Goal: Task Accomplishment & Management: Complete application form

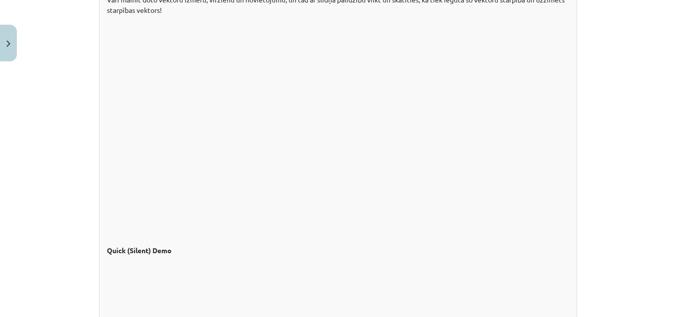
scroll to position [956, 0]
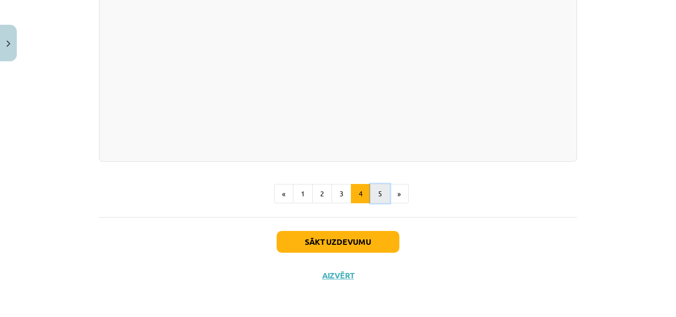
click at [378, 199] on button "5" at bounding box center [380, 194] width 20 height 20
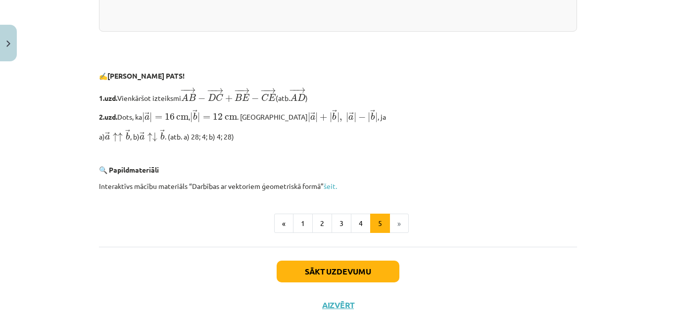
scroll to position [2158, 0]
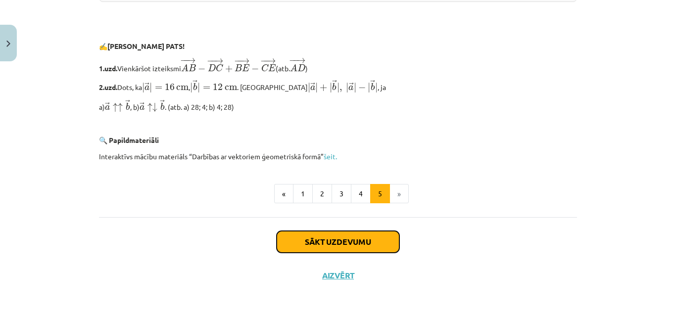
click at [340, 241] on button "Sākt uzdevumu" at bounding box center [338, 242] width 123 height 22
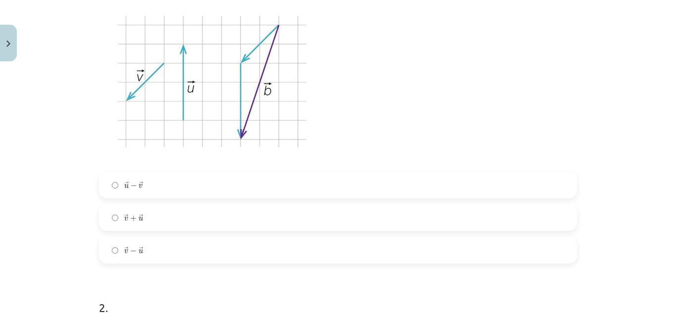
scroll to position [223, 0]
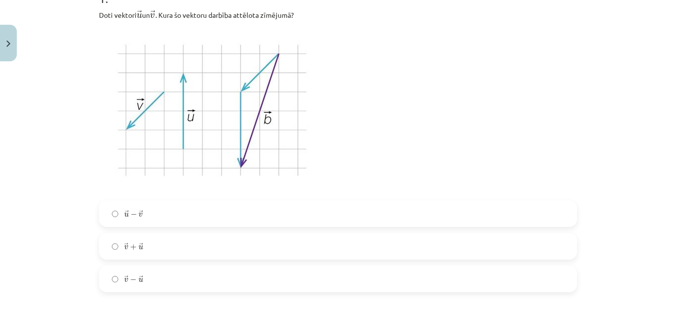
click at [161, 248] on label "→ v + → u v → + u →" at bounding box center [338, 246] width 476 height 25
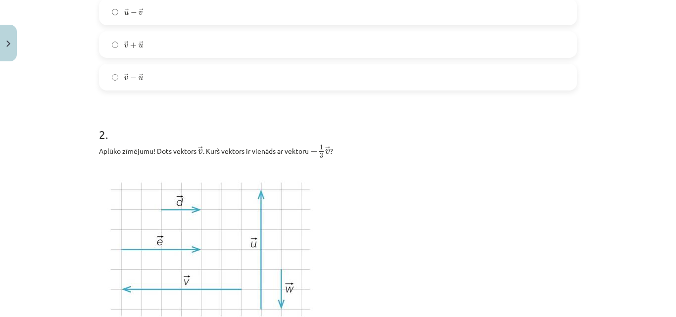
scroll to position [421, 0]
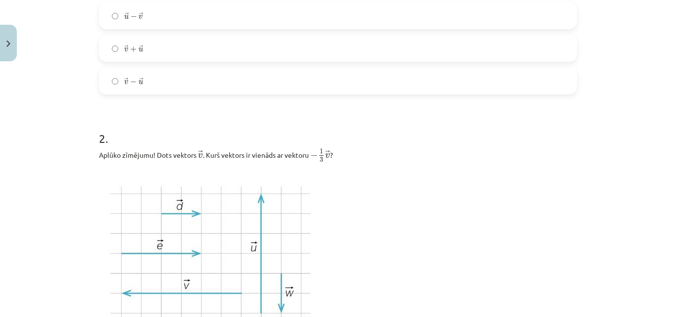
click at [163, 76] on label "→ v − → u v → − u →" at bounding box center [338, 81] width 476 height 25
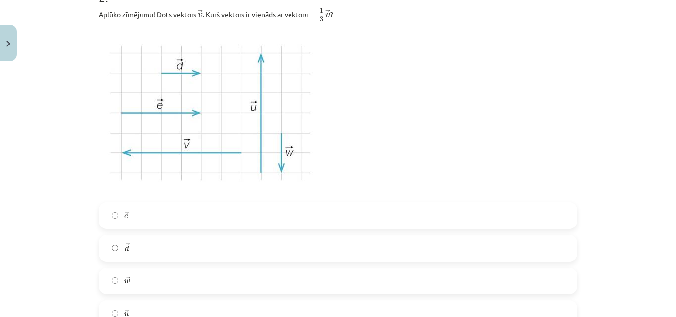
scroll to position [668, 0]
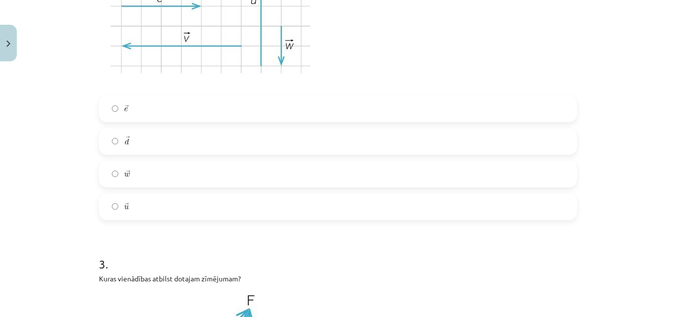
click at [166, 150] on label "→ d d →" at bounding box center [338, 141] width 476 height 25
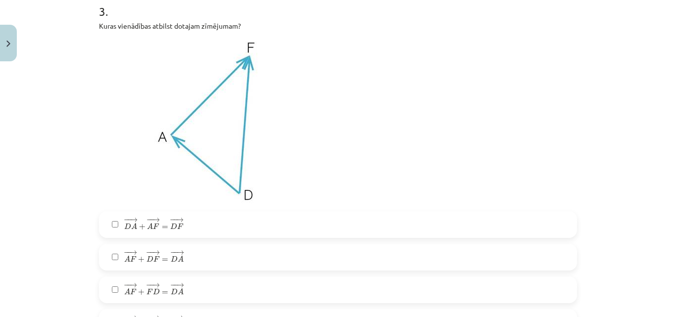
scroll to position [916, 0]
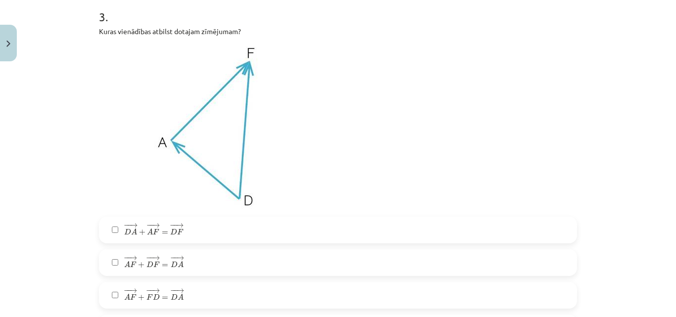
click at [193, 220] on label "− − → D A + − − → A F = − − → D F D A → + A F → = D F →" at bounding box center [338, 230] width 476 height 25
click at [208, 262] on label "− − → A F + − − → D F = − − → D A A F → + D F → = D A →" at bounding box center [338, 263] width 476 height 25
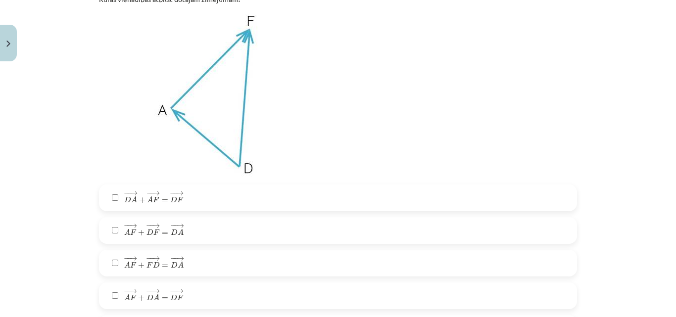
scroll to position [966, 0]
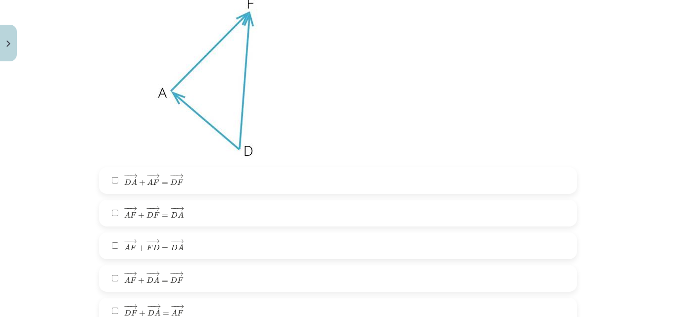
click at [177, 308] on span "→" at bounding box center [180, 307] width 8 height 4
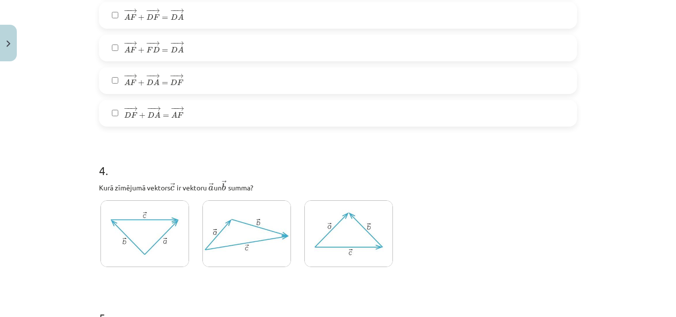
scroll to position [1213, 0]
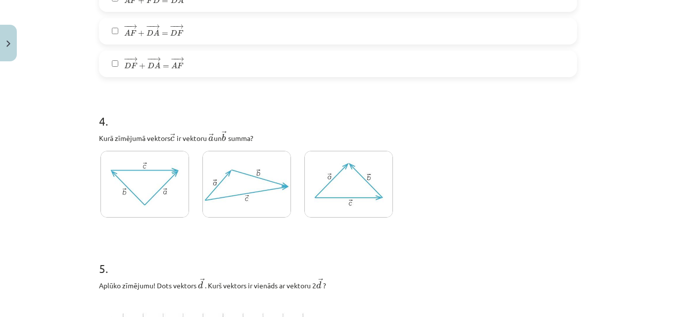
click at [130, 186] on img at bounding box center [145, 184] width 89 height 67
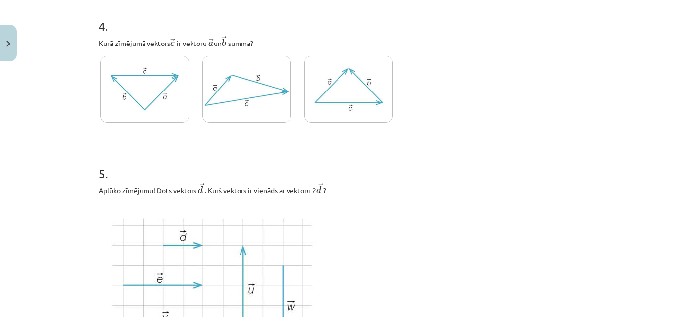
scroll to position [1312, 0]
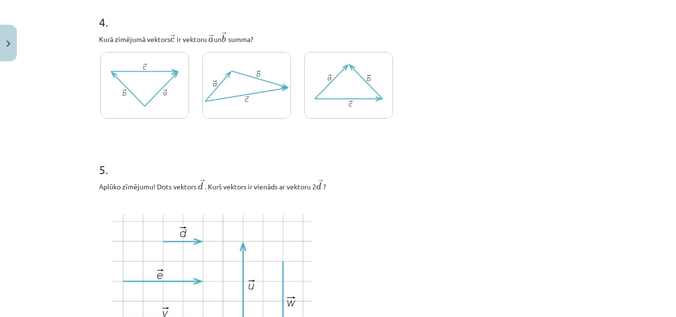
click at [247, 83] on img at bounding box center [247, 85] width 89 height 67
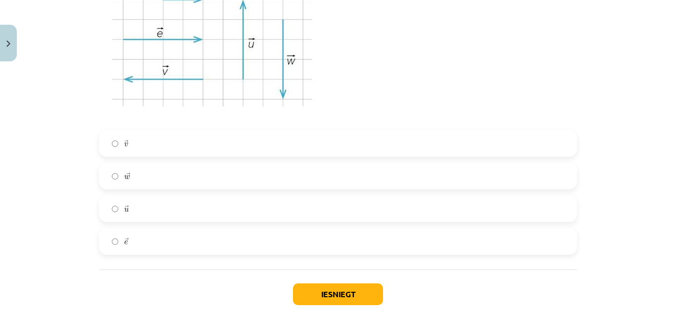
scroll to position [1608, 0]
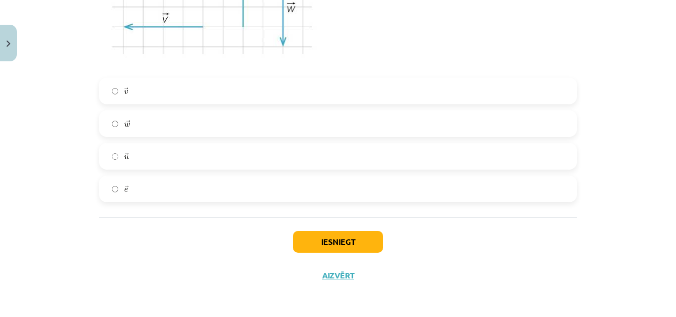
click at [175, 194] on label "→ e e →" at bounding box center [338, 189] width 476 height 25
click at [370, 243] on button "Iesniegt" at bounding box center [338, 242] width 90 height 22
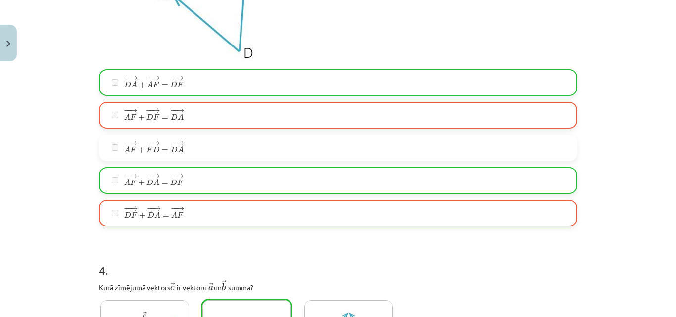
scroll to position [1063, 0]
click at [292, 215] on label "− − → D F + − − → D A = − − → A F D F → + D A → = A F →" at bounding box center [338, 214] width 476 height 25
click at [278, 153] on label "− − → A F + − − → F D = − − → D A A F → + F D → = D A →" at bounding box center [338, 148] width 476 height 25
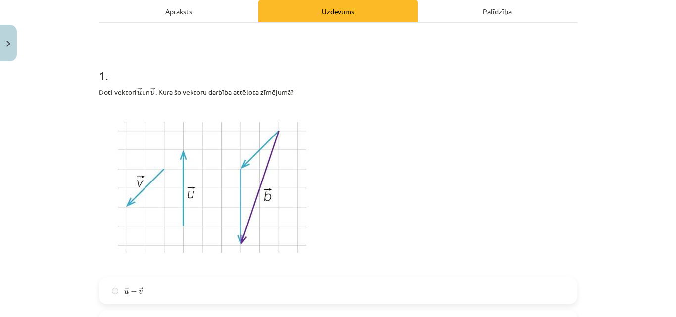
scroll to position [0, 0]
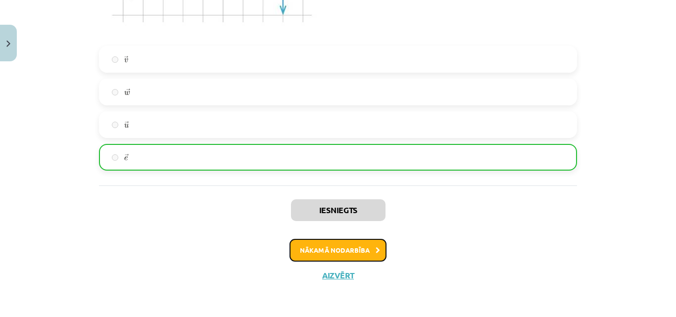
click at [352, 257] on button "Nākamā nodarbība" at bounding box center [338, 250] width 97 height 23
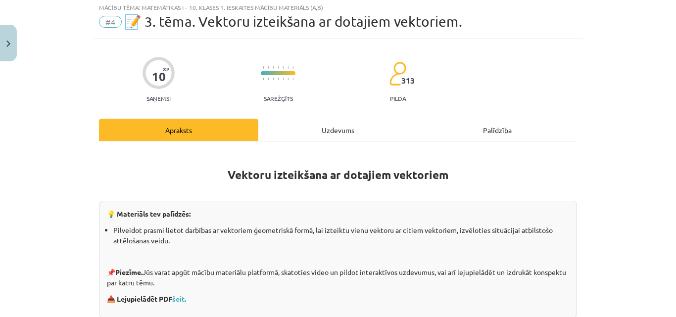
scroll to position [25, 0]
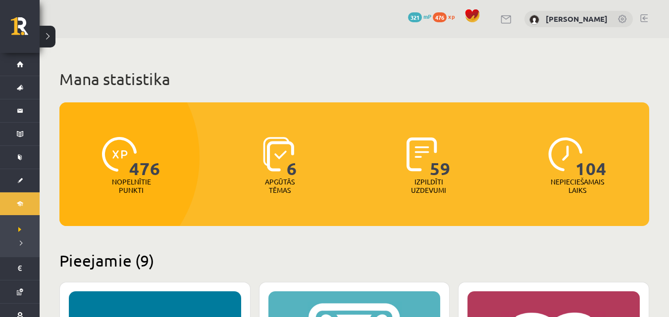
scroll to position [842, 0]
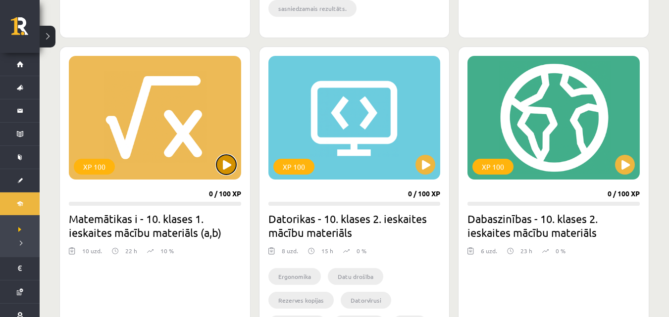
click at [226, 165] on button at bounding box center [226, 165] width 20 height 20
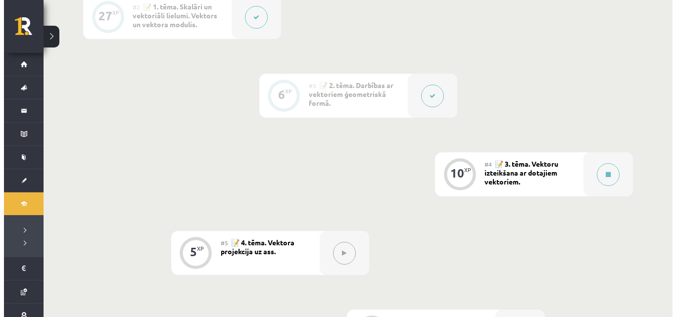
scroll to position [347, 0]
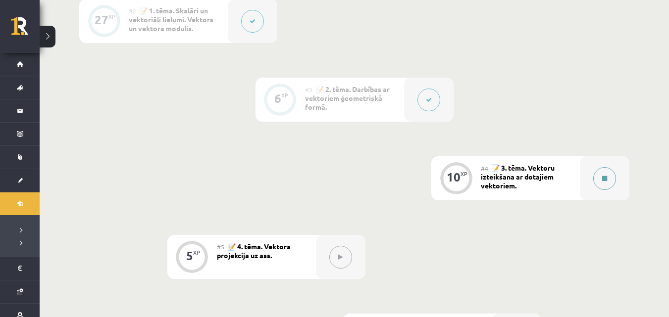
click at [595, 191] on div at bounding box center [605, 178] width 50 height 44
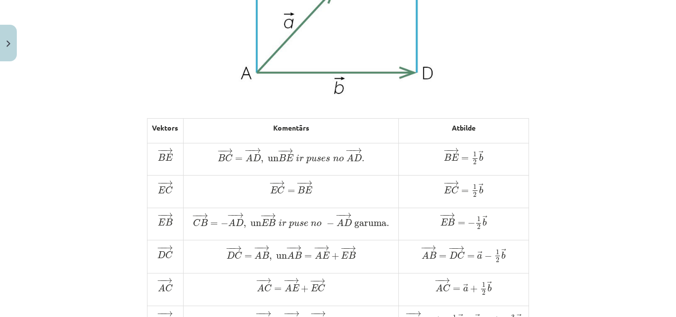
scroll to position [446, 0]
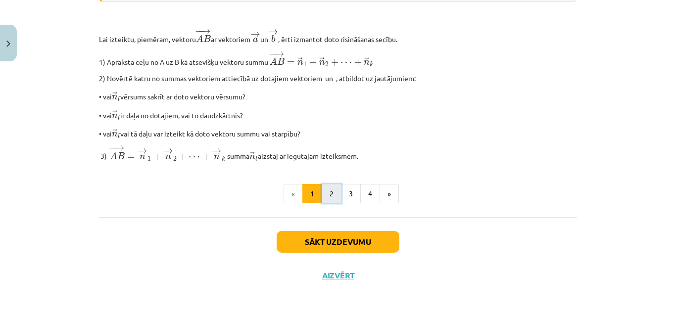
click at [335, 197] on button "2" at bounding box center [332, 194] width 20 height 20
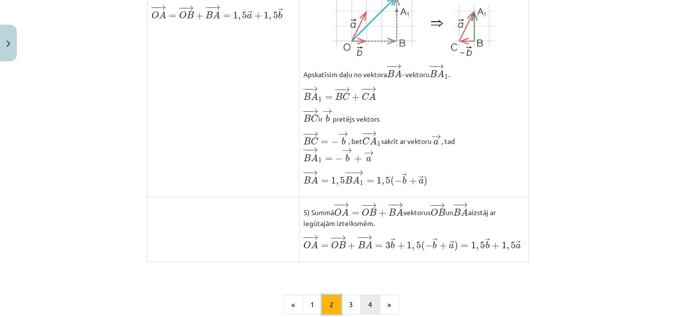
scroll to position [863, 0]
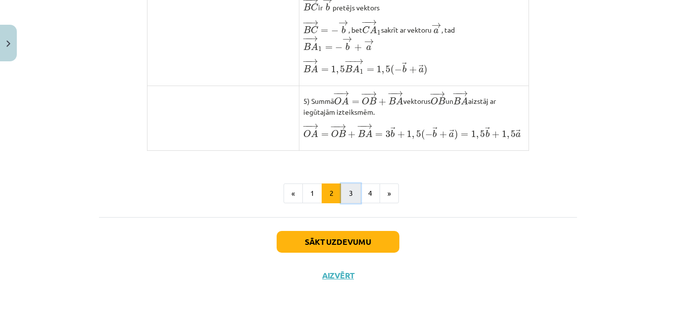
click at [350, 192] on button "3" at bounding box center [351, 194] width 20 height 20
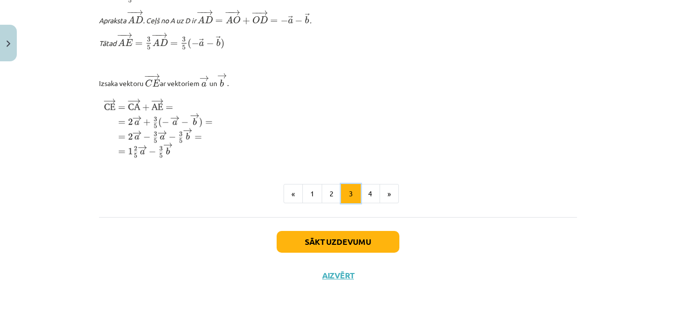
scroll to position [1255, 0]
click at [365, 196] on button "4" at bounding box center [370, 194] width 20 height 20
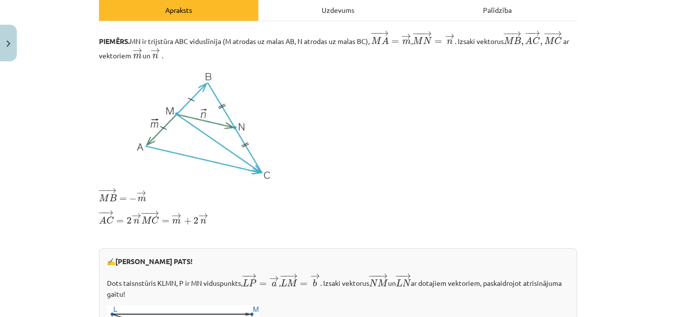
scroll to position [434, 0]
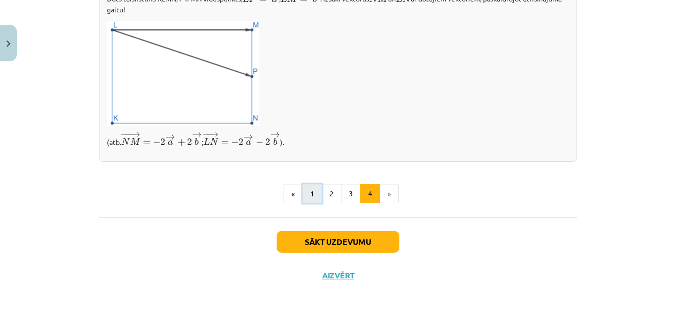
click at [307, 196] on button "1" at bounding box center [313, 194] width 20 height 20
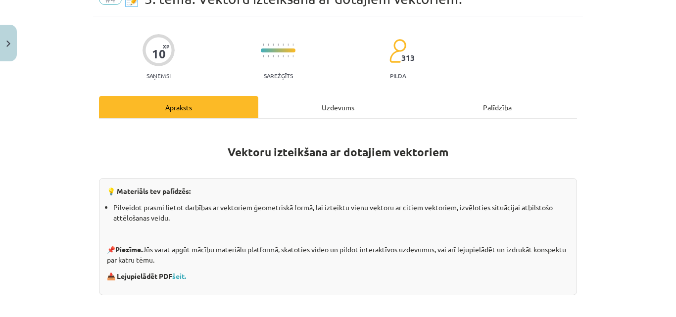
scroll to position [99, 0]
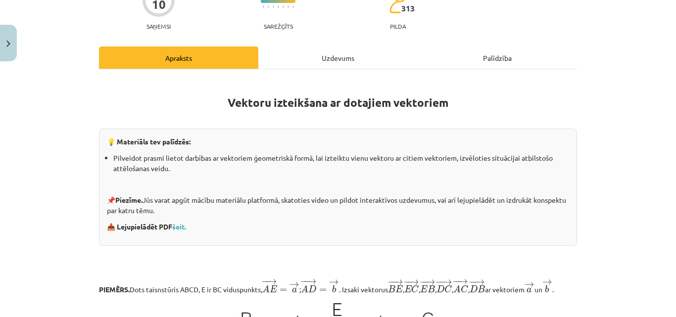
click at [627, 173] on div "Mācību tēma: Matemātikas i - 10. klases 1. ieskaites mācību materiāls (a,b) #4 …" at bounding box center [338, 158] width 676 height 317
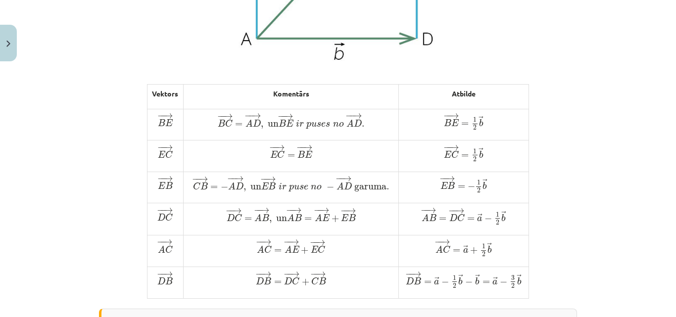
scroll to position [517, 0]
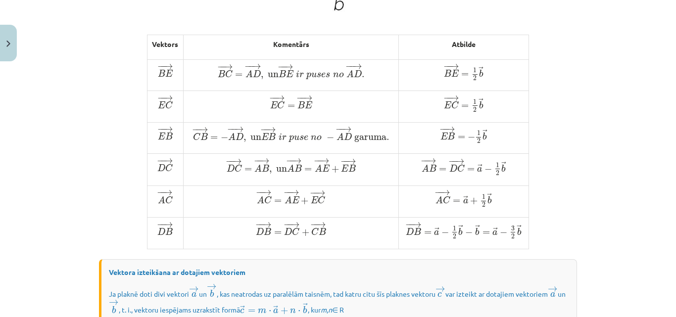
drag, startPoint x: 214, startPoint y: 125, endPoint x: 222, endPoint y: 70, distance: 55.6
click at [233, 41] on div "Vektoru izteikšana ar dotajiem vektoriem 💡 Materiāls tev palīdzēs: Pilveidot pr…" at bounding box center [338, 74] width 478 height 829
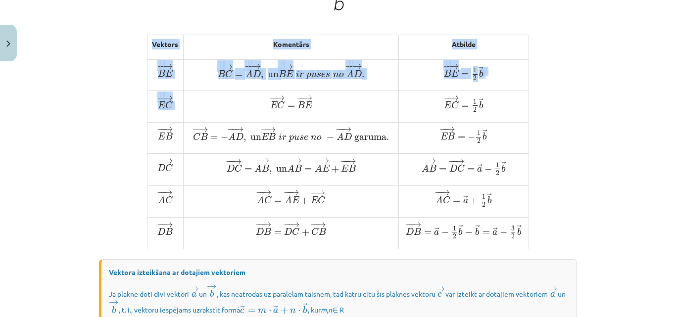
click at [102, 99] on div "Vektoru izteikšana ar dotajiem vektoriem 💡 Materiāls tev palīdzēs: Pilveidot pr…" at bounding box center [338, 74] width 478 height 829
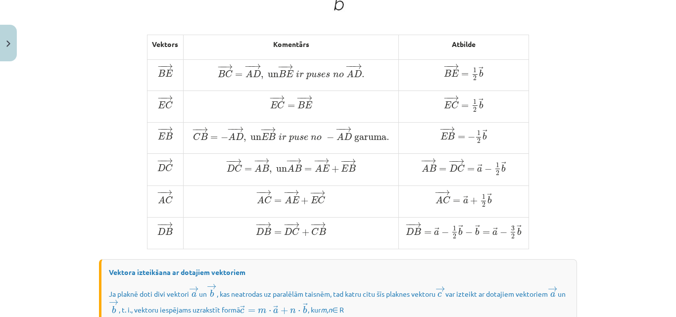
click at [102, 99] on div "Vektoru izteikšana ar dotajiem vektoriem 💡 Materiāls tev palīdzēs: Pilveidot pr…" at bounding box center [338, 74] width 478 height 829
click at [102, 101] on div "Vektoru izteikšana ar dotajiem vektoriem 💡 Materiāls tev palīdzēs: Pilveidot pr…" at bounding box center [338, 74] width 478 height 829
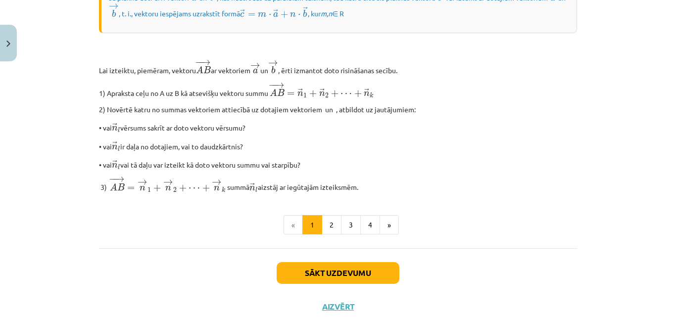
scroll to position [814, 0]
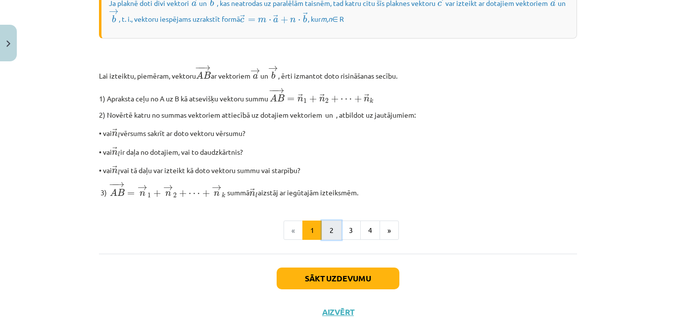
click at [326, 241] on button "2" at bounding box center [332, 231] width 20 height 20
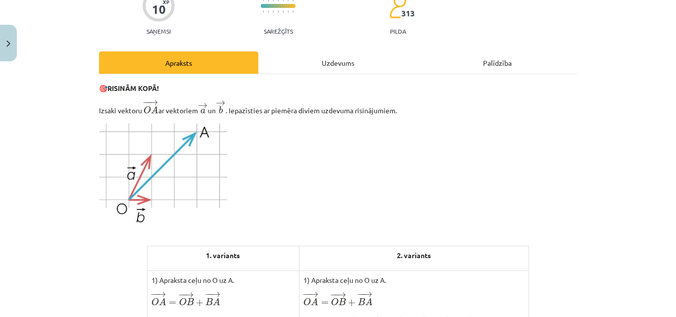
scroll to position [0, 0]
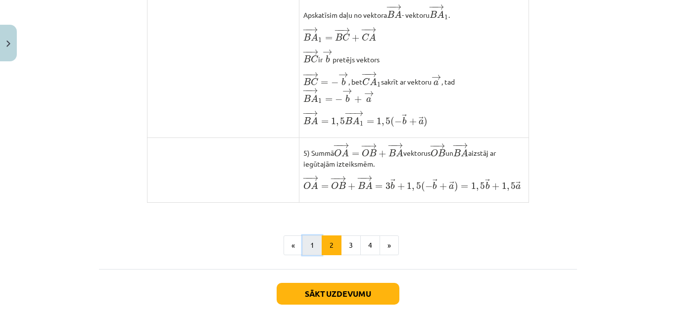
click at [303, 255] on button "1" at bounding box center [313, 246] width 20 height 20
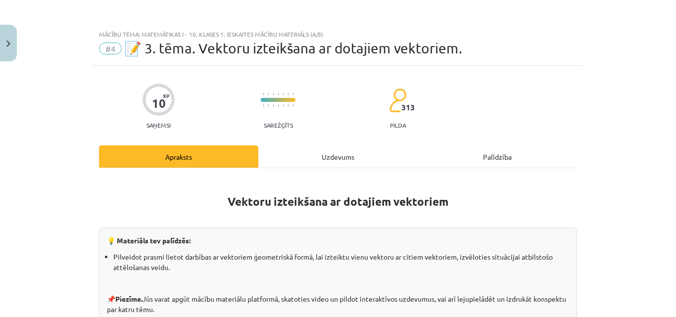
click at [298, 157] on div "Uzdevums" at bounding box center [337, 157] width 159 height 22
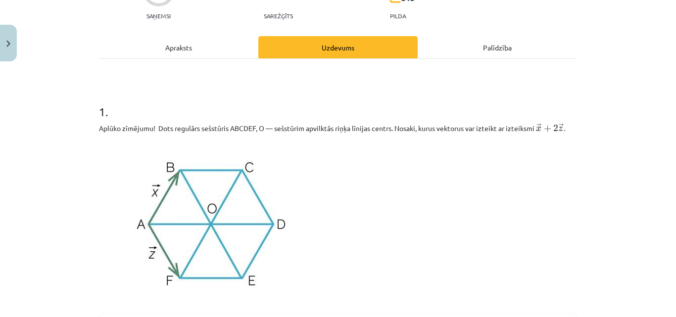
scroll to position [25, 0]
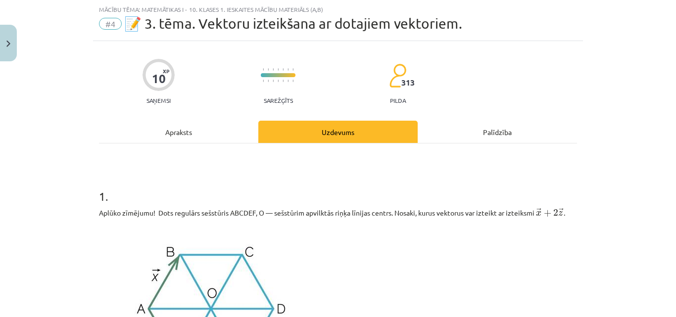
click at [236, 130] on div "Apraksts" at bounding box center [178, 132] width 159 height 22
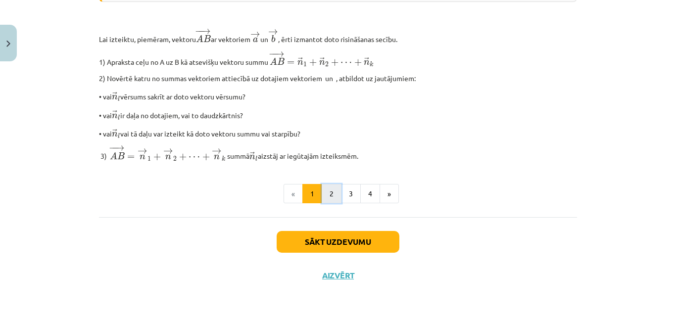
click at [324, 194] on button "2" at bounding box center [332, 194] width 20 height 20
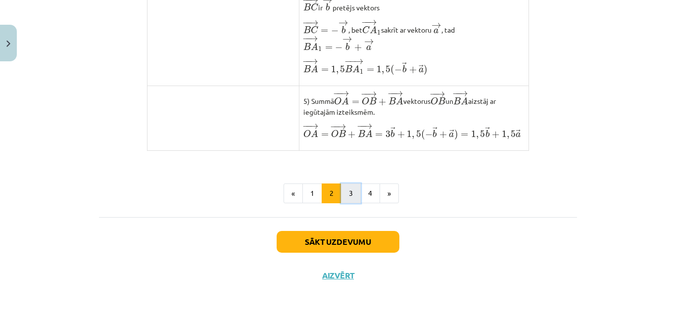
click at [344, 203] on button "3" at bounding box center [351, 194] width 20 height 20
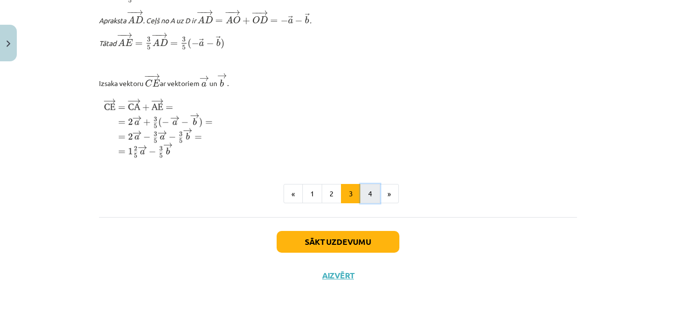
click at [362, 196] on button "4" at bounding box center [370, 194] width 20 height 20
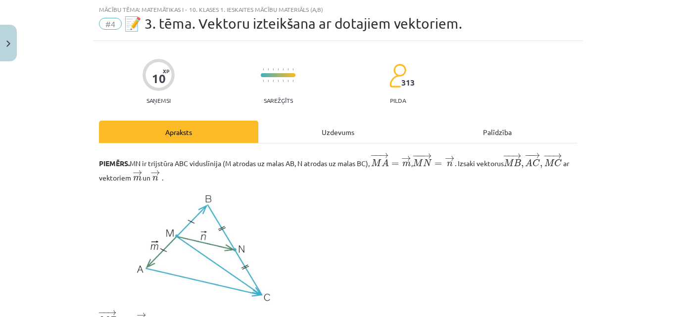
scroll to position [0, 0]
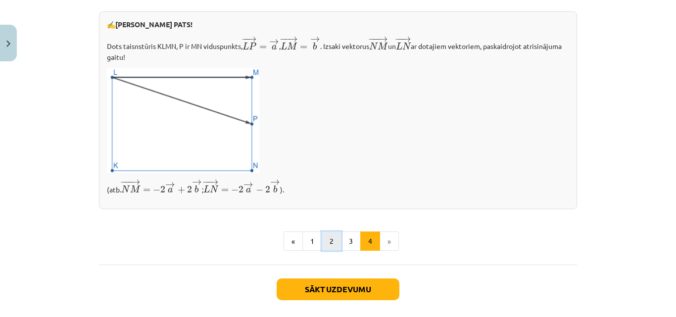
click at [323, 246] on button "2" at bounding box center [332, 242] width 20 height 20
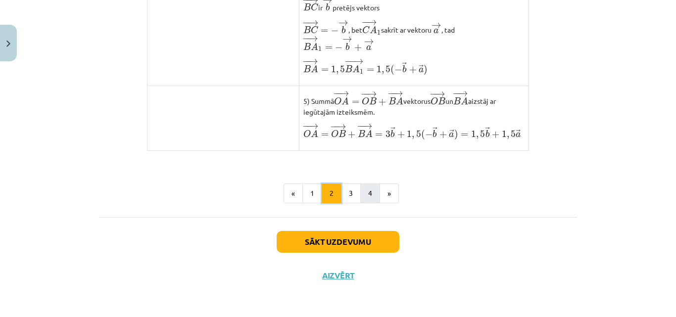
scroll to position [863, 0]
click at [352, 192] on button "3" at bounding box center [351, 194] width 20 height 20
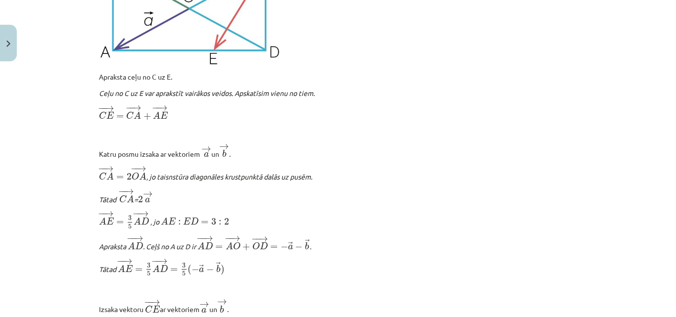
scroll to position [1255, 0]
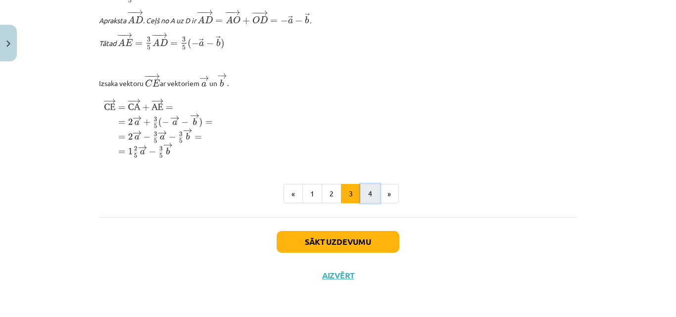
click at [365, 188] on button "4" at bounding box center [370, 194] width 20 height 20
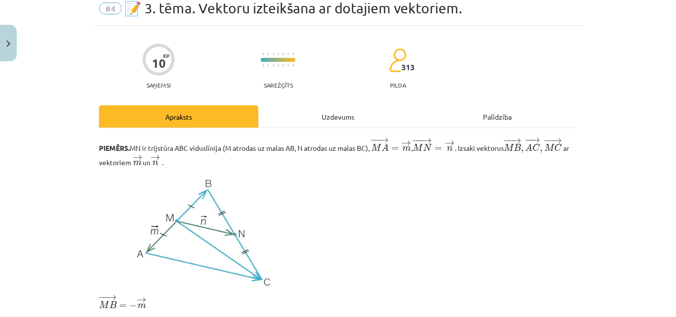
scroll to position [29, 0]
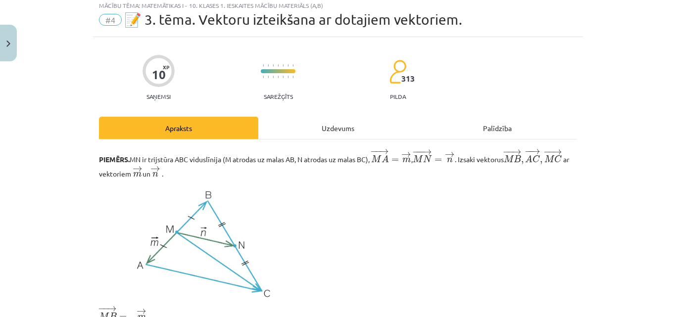
click at [344, 136] on div "Uzdevums" at bounding box center [337, 128] width 159 height 22
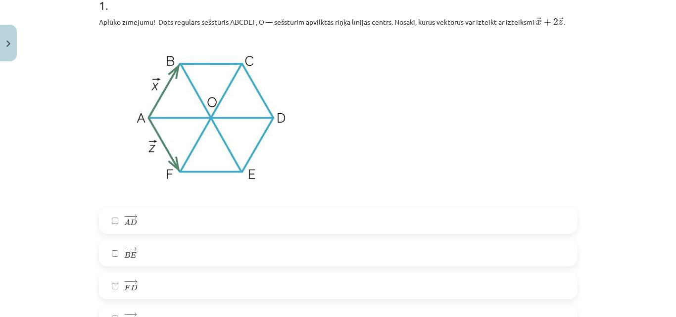
scroll to position [322, 0]
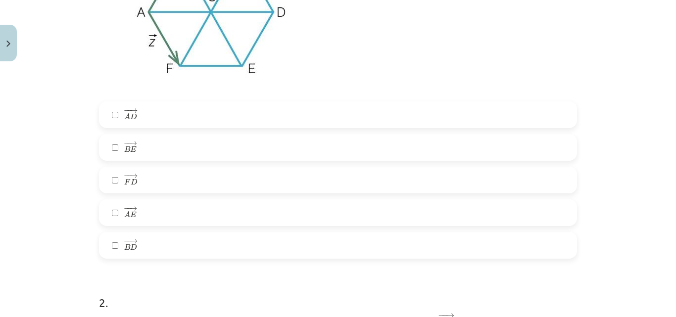
click at [152, 120] on label "− − → A D A D →" at bounding box center [338, 114] width 476 height 25
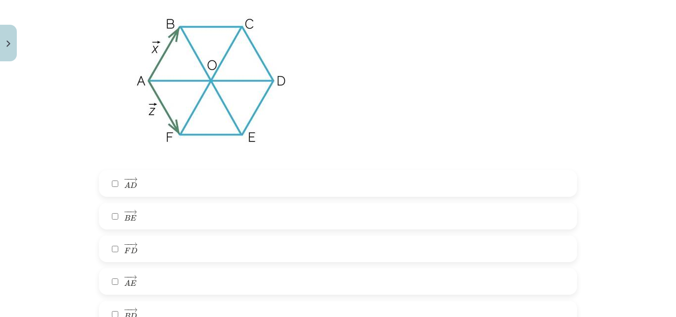
scroll to position [272, 0]
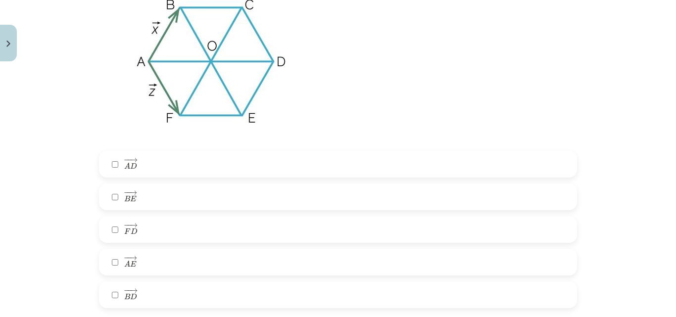
click at [146, 242] on label "− − → F D F D →" at bounding box center [338, 229] width 476 height 25
click at [159, 205] on label "− − → B E B E →" at bounding box center [338, 197] width 476 height 25
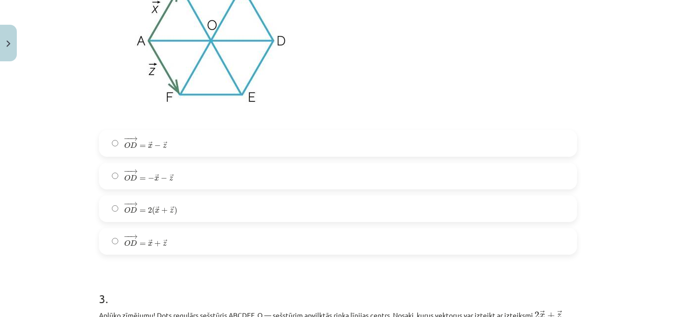
scroll to position [767, 0]
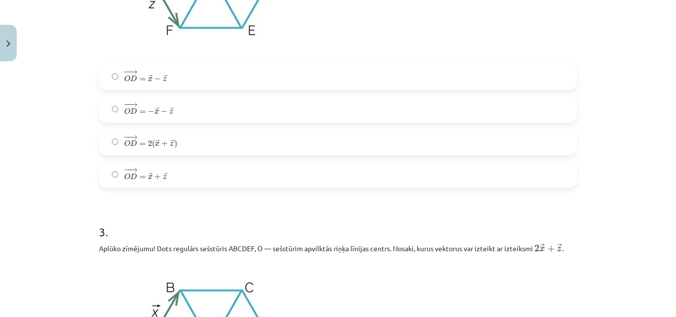
click at [190, 86] on label "− − → O D = → x − → z O D → = x → − z →" at bounding box center [338, 76] width 476 height 25
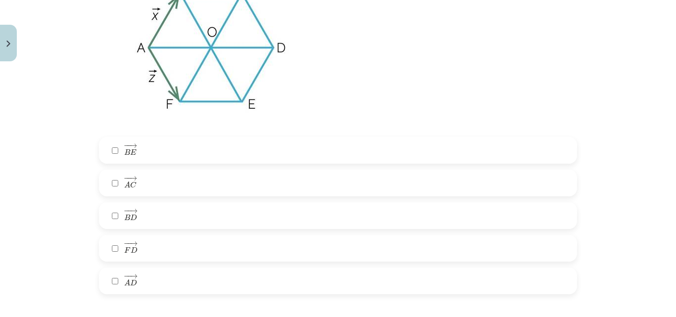
scroll to position [1015, 0]
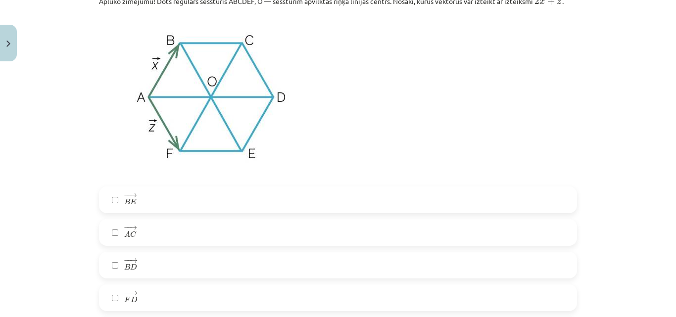
click at [152, 235] on label "− − → A C A C →" at bounding box center [338, 232] width 476 height 25
click at [149, 296] on label "− − → F D F D →" at bounding box center [338, 298] width 476 height 25
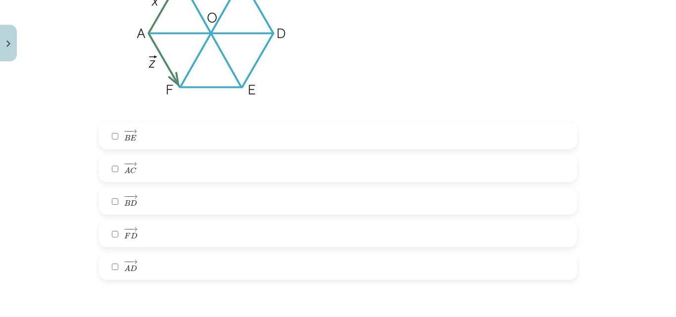
scroll to position [1065, 0]
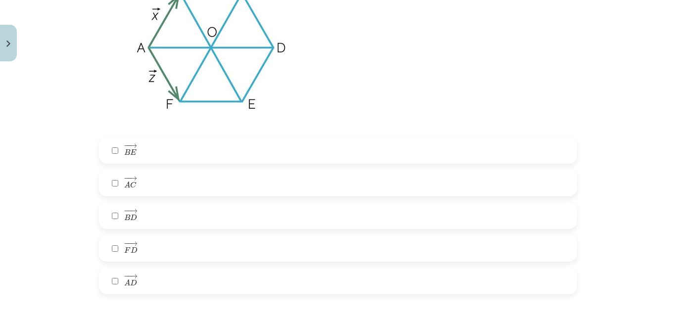
click at [195, 281] on label "− − → A D A D →" at bounding box center [338, 281] width 476 height 25
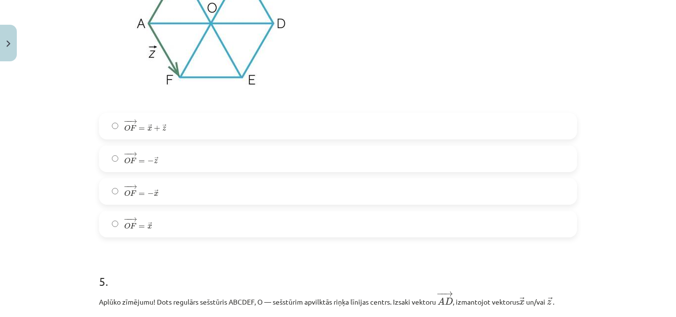
scroll to position [1510, 0]
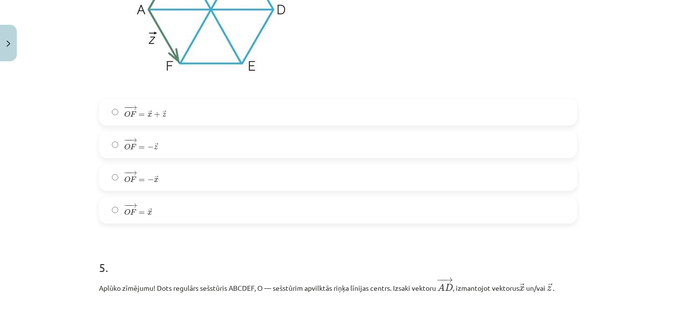
click at [175, 145] on label "− − → O F = − → z O F → = − z →" at bounding box center [338, 145] width 476 height 25
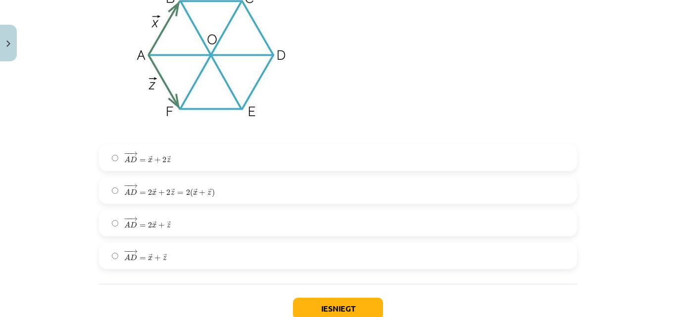
scroll to position [1857, 0]
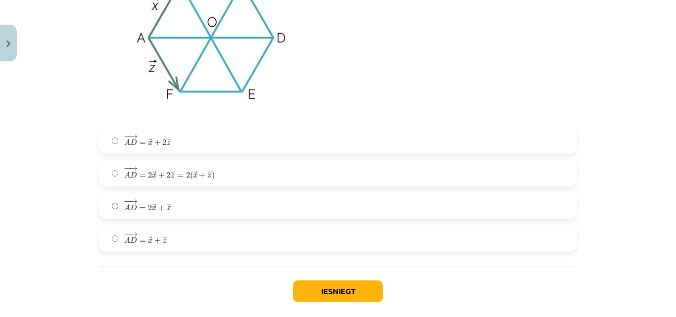
click at [222, 177] on label "− − → A D = 2 → x + 2 → z = 2 ( → x + → z ) A D → = 2 x → + 2 z → = 2 ( x → + z…" at bounding box center [338, 173] width 476 height 25
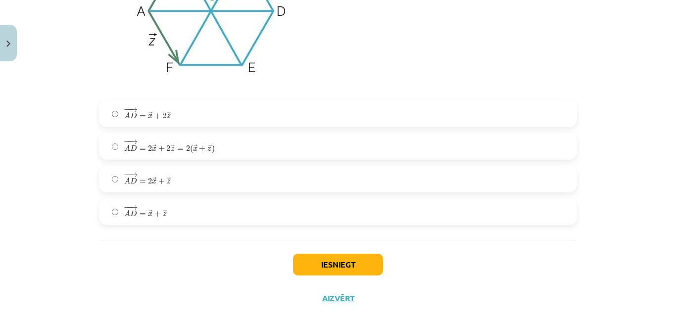
scroll to position [1908, 0]
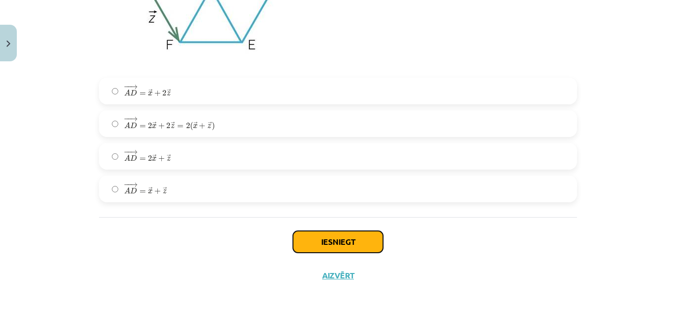
click at [328, 238] on button "Iesniegt" at bounding box center [338, 242] width 90 height 22
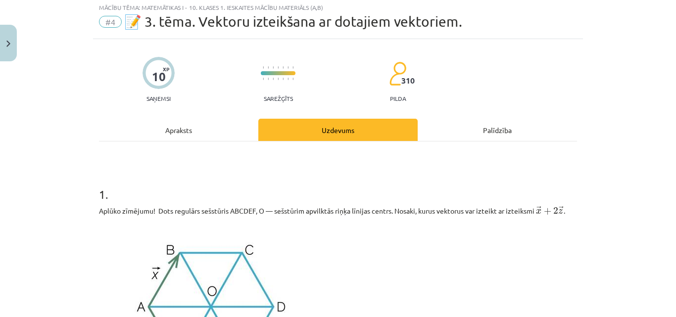
scroll to position [0, 0]
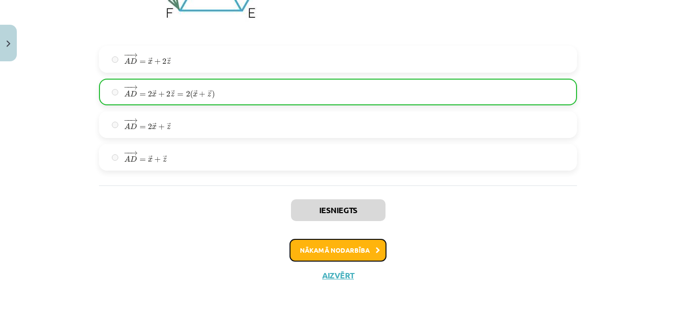
click at [355, 248] on button "Nākamā nodarbība" at bounding box center [338, 250] width 97 height 23
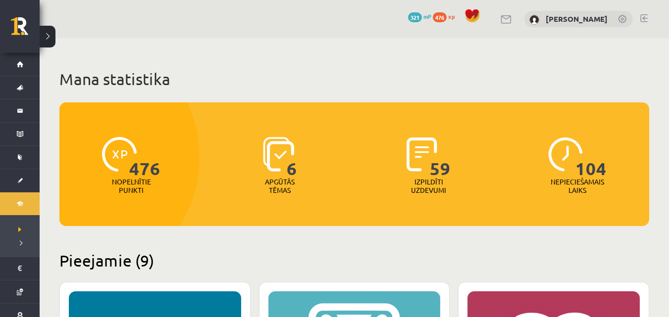
scroll to position [842, 0]
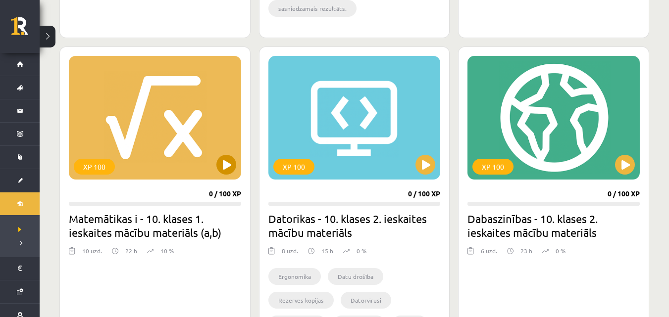
click at [233, 173] on div "XP 100" at bounding box center [155, 118] width 172 height 124
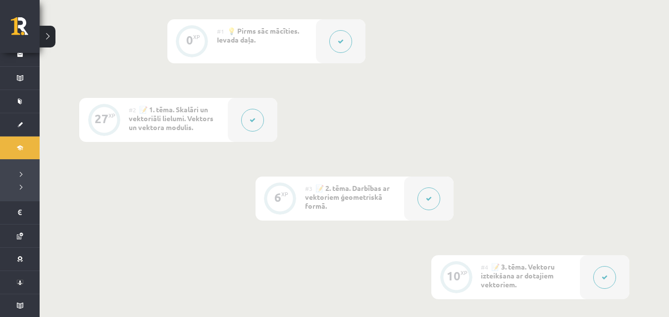
scroll to position [198, 0]
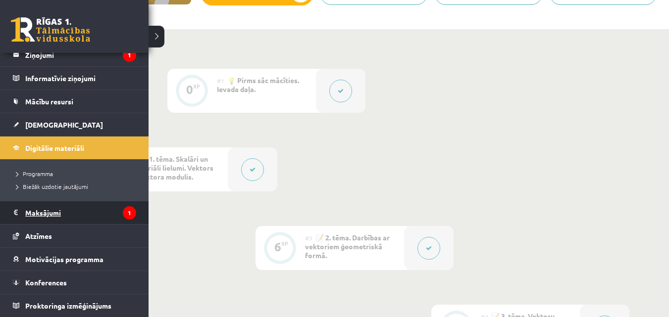
click at [90, 209] on legend "Maksājumi 1" at bounding box center [80, 213] width 111 height 23
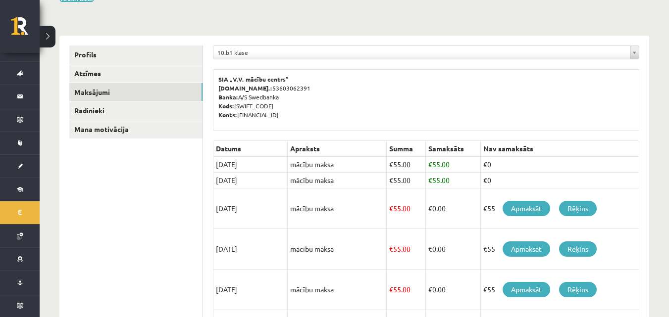
scroll to position [99, 0]
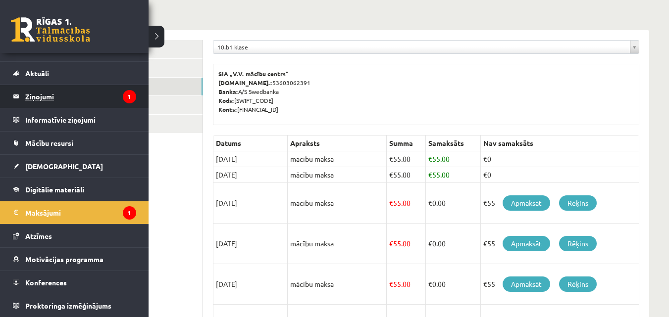
click at [73, 85] on legend "Ziņojumi 1" at bounding box center [80, 96] width 111 height 23
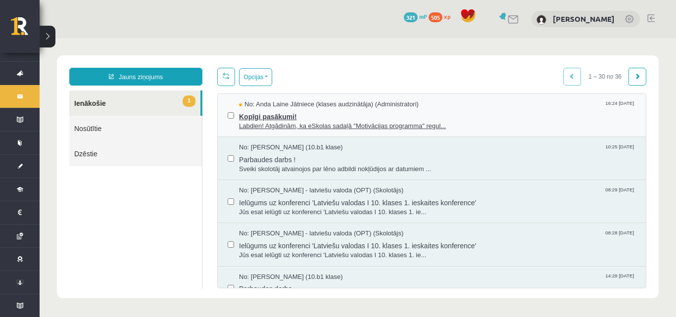
click at [243, 115] on span "Kopīgi pasākumi!" at bounding box center [437, 115] width 397 height 12
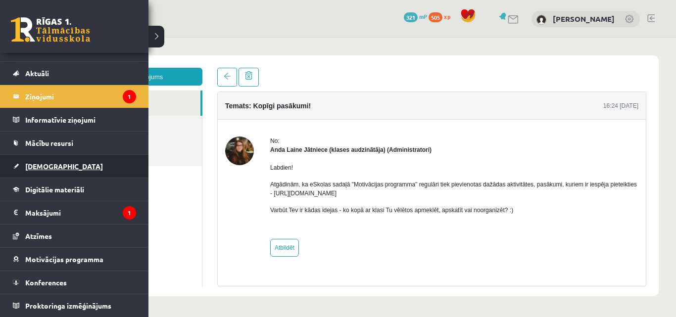
click at [54, 167] on span "[DEMOGRAPHIC_DATA]" at bounding box center [64, 166] width 78 height 9
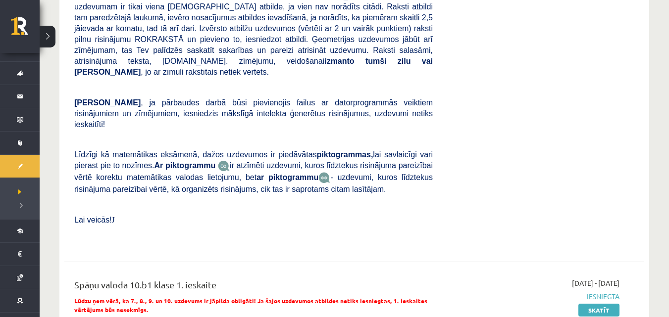
scroll to position [248, 0]
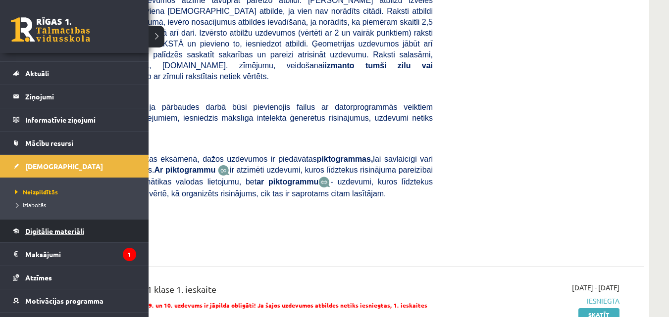
click at [43, 231] on span "Digitālie materiāli" at bounding box center [54, 231] width 59 height 9
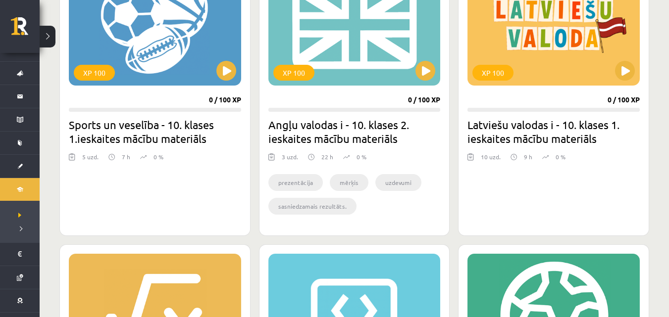
scroll to position [842, 0]
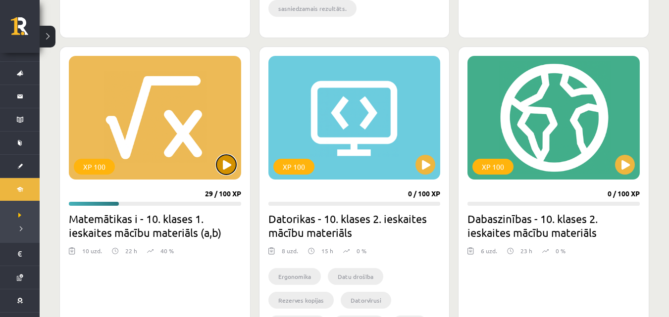
click at [231, 163] on button at bounding box center [226, 165] width 20 height 20
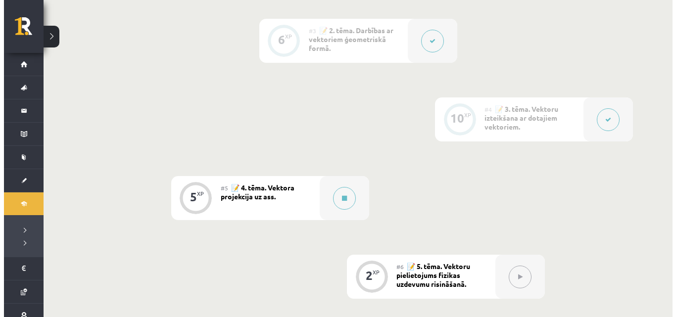
scroll to position [495, 0]
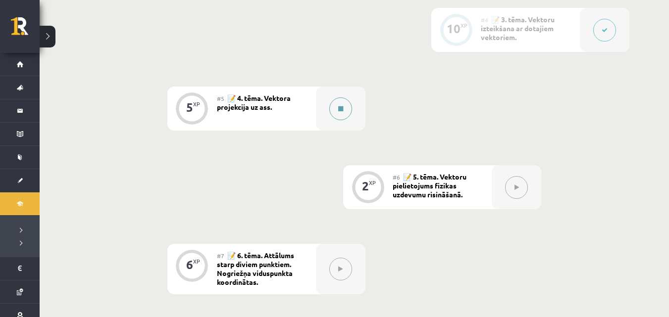
click at [339, 113] on button at bounding box center [340, 109] width 23 height 23
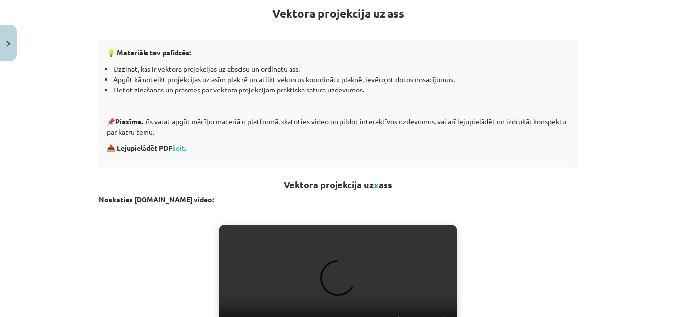
scroll to position [248, 0]
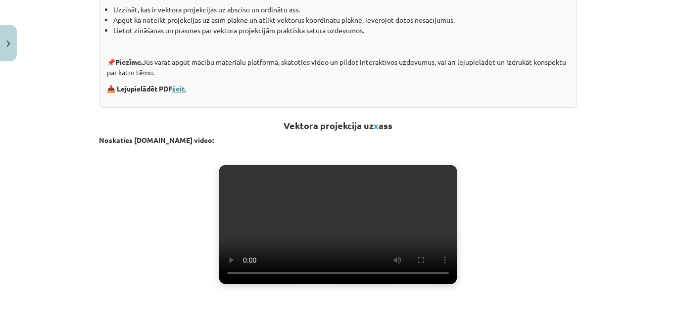
click at [176, 87] on link "šeit." at bounding box center [179, 88] width 14 height 9
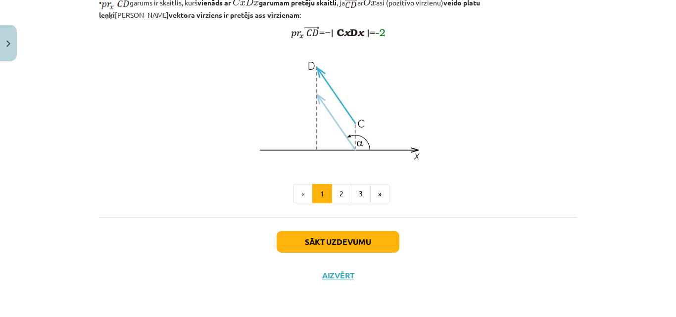
scroll to position [859, 0]
click at [353, 192] on button "3" at bounding box center [361, 194] width 20 height 20
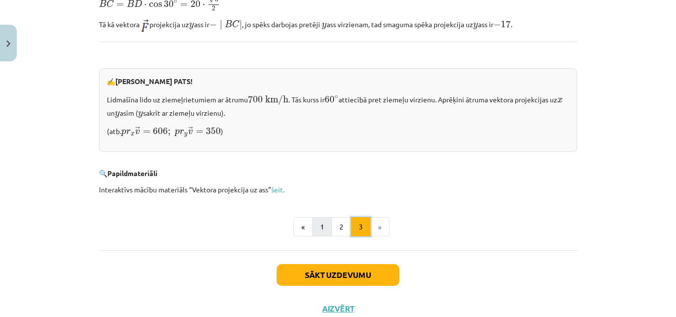
scroll to position [1066, 0]
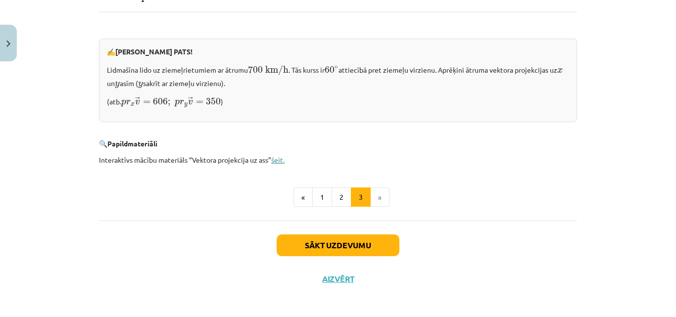
click at [274, 155] on link "šeit." at bounding box center [277, 159] width 13 height 9
click at [312, 198] on button "1" at bounding box center [322, 198] width 20 height 20
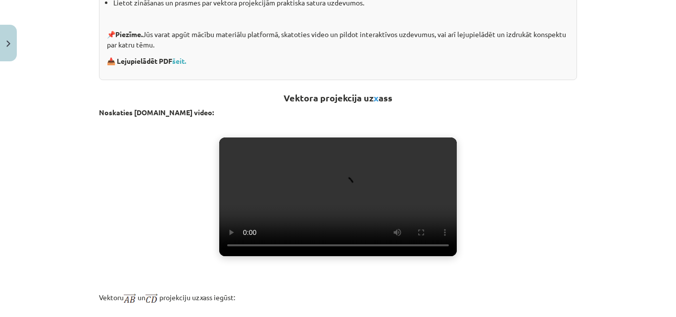
scroll to position [276, 0]
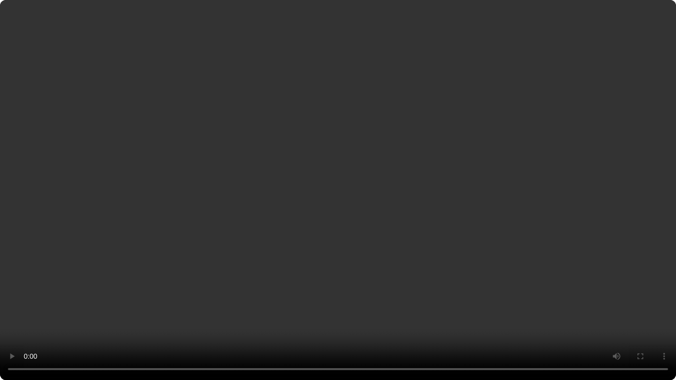
click at [454, 264] on video "Jūsu pārlūkprogramma neatbalsta video atskaņošanu." at bounding box center [338, 190] width 676 height 380
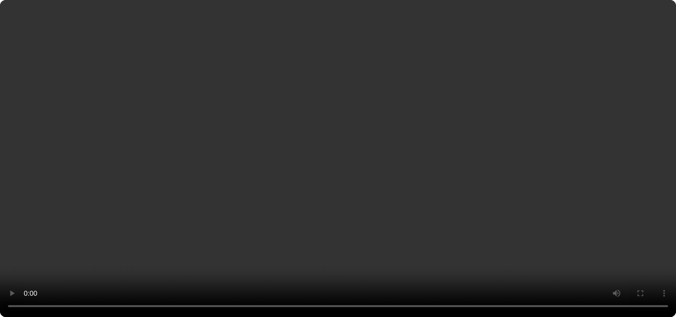
scroll to position [425, 0]
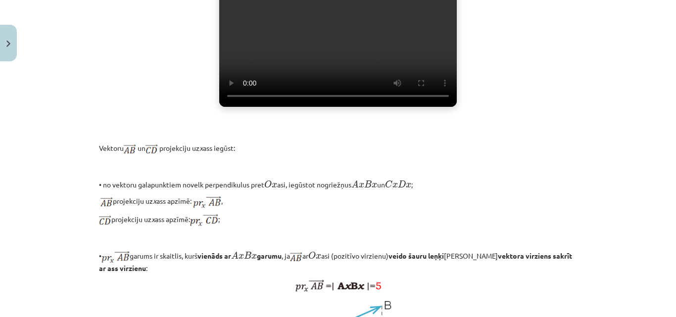
click at [374, 86] on video "Jūsu pārlūkprogramma neatbalsta video atskaņošanu." at bounding box center [338, 47] width 238 height 119
click at [369, 95] on video "Jūsu pārlūkprogramma neatbalsta video atskaņošanu." at bounding box center [338, 47] width 238 height 119
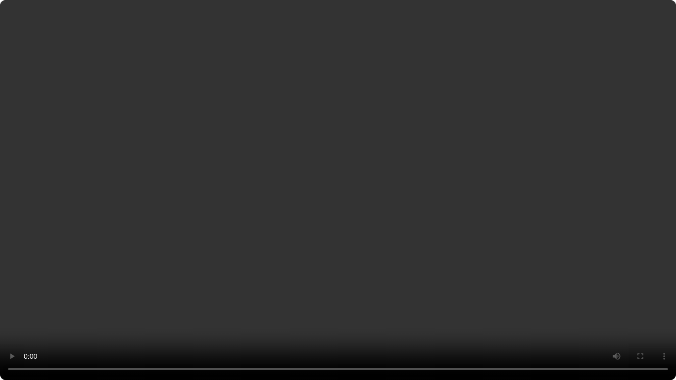
drag, startPoint x: 676, startPoint y: 213, endPoint x: 676, endPoint y: 158, distance: 54.5
click at [676, 211] on video "Jūsu pārlūkprogramma neatbalsta video atskaņošanu." at bounding box center [338, 190] width 676 height 380
click at [420, 216] on video "Jūsu pārlūkprogramma neatbalsta video atskaņošanu." at bounding box center [338, 190] width 676 height 380
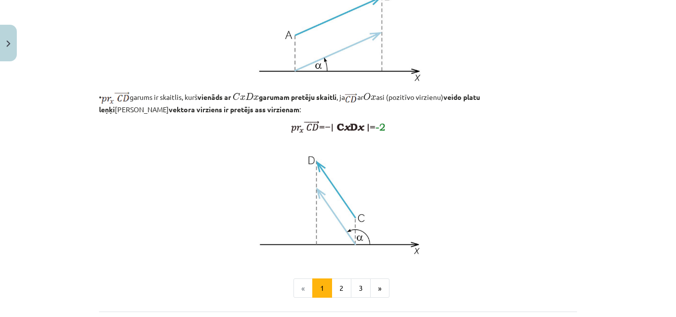
scroll to position [760, 0]
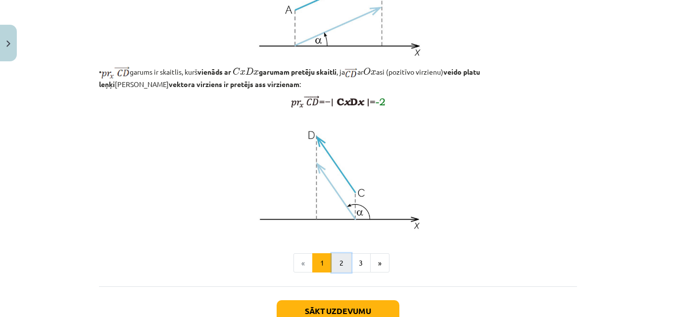
click at [339, 273] on button "2" at bounding box center [342, 264] width 20 height 20
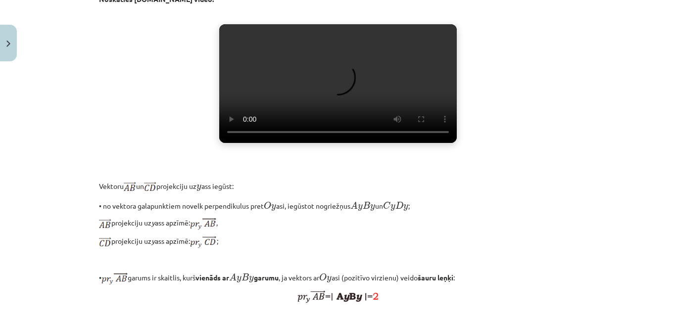
scroll to position [276, 0]
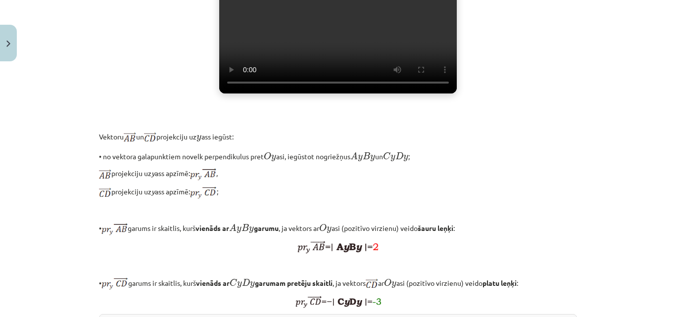
click at [325, 94] on video "Jūsu pārlūkprogramma neatbalsta video atskaņošanu." at bounding box center [338, 34] width 238 height 119
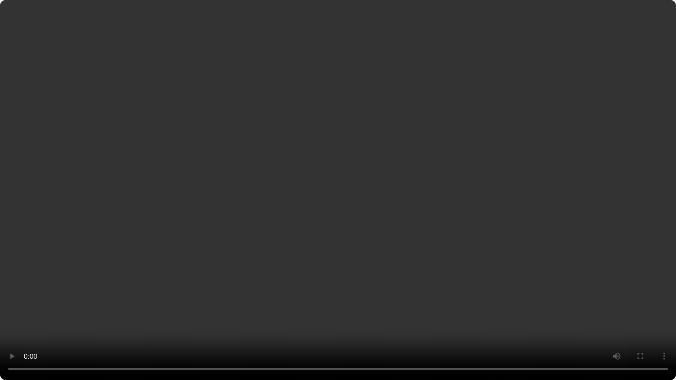
click at [18, 304] on video "Jūsu pārlūkprogramma neatbalsta video atskaņošanu." at bounding box center [338, 190] width 676 height 380
drag, startPoint x: 197, startPoint y: 183, endPoint x: 0, endPoint y: 250, distance: 207.9
click at [197, 183] on video "Jūsu pārlūkprogramma neatbalsta video atskaņošanu." at bounding box center [338, 190] width 676 height 380
click at [391, 317] on video "Jūsu pārlūkprogramma neatbalsta video atskaņošanu." at bounding box center [338, 190] width 676 height 380
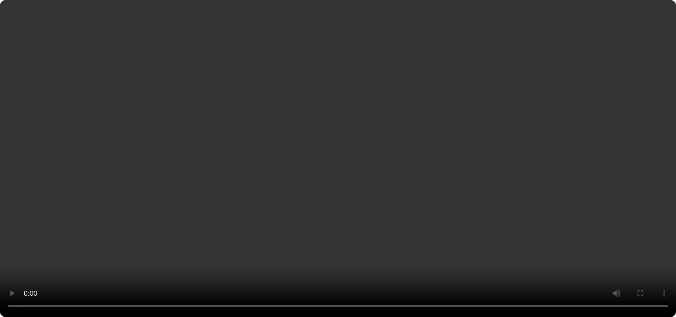
scroll to position [375, 0]
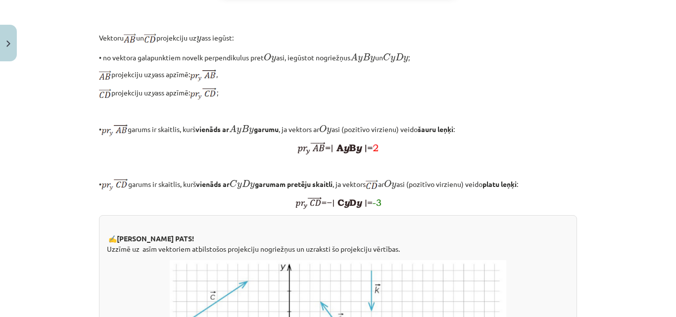
click at [87, 178] on div "Mācību tēma: Matemātikas i - 10. klases 1. ieskaites mācību materiāls (a,b) #5 …" at bounding box center [338, 158] width 676 height 317
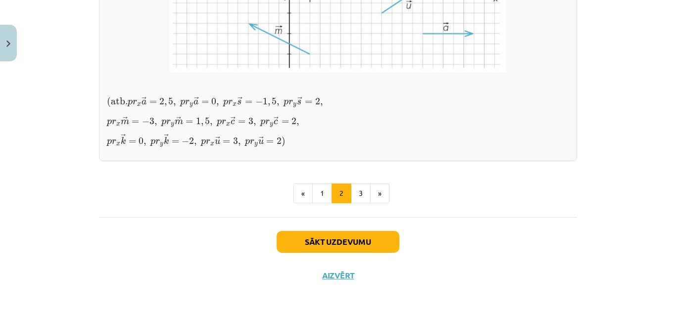
scroll to position [844, 0]
click at [358, 204] on button "3" at bounding box center [361, 194] width 20 height 20
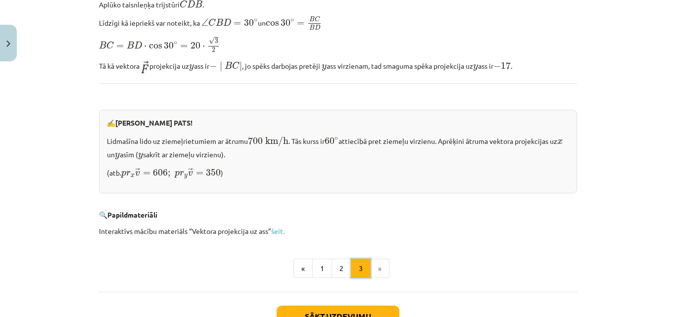
scroll to position [1066, 0]
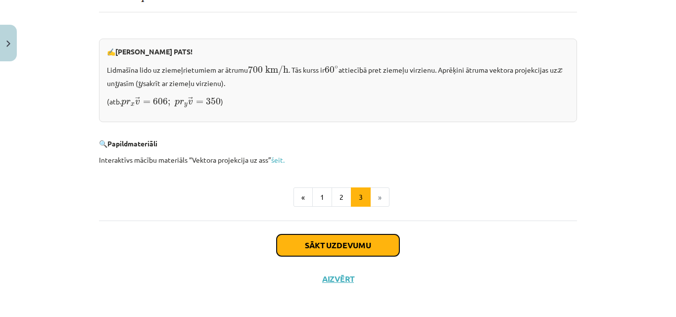
click at [333, 239] on button "Sākt uzdevumu" at bounding box center [338, 246] width 123 height 22
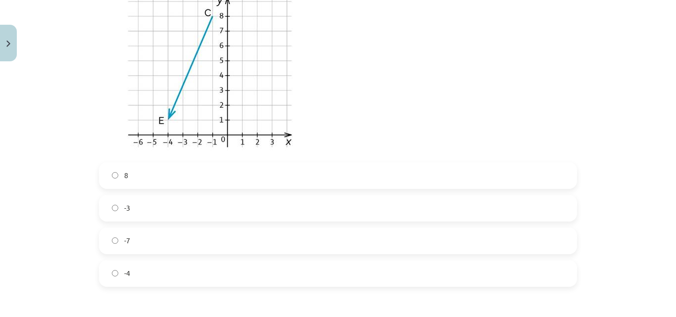
scroll to position [322, 0]
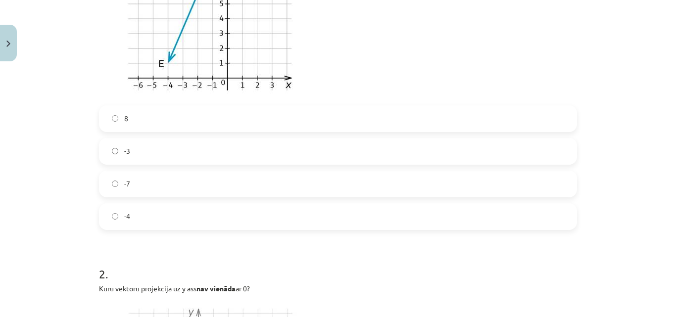
click at [181, 221] on label "-4" at bounding box center [338, 216] width 476 height 25
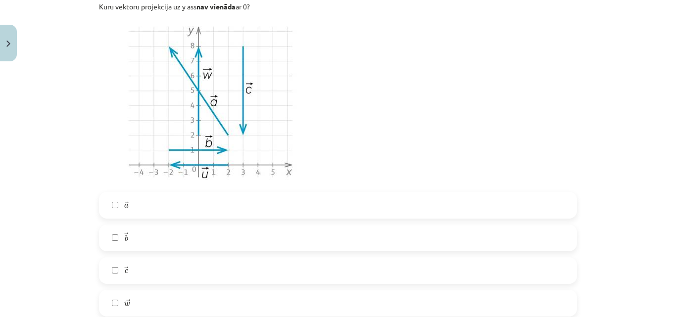
scroll to position [619, 0]
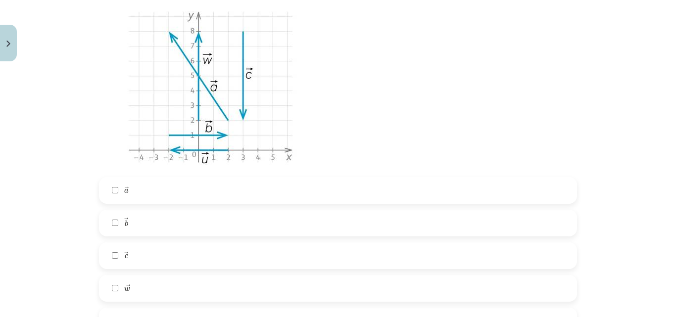
click at [143, 225] on label "→ b b →" at bounding box center [338, 223] width 476 height 25
click at [144, 208] on div "→ a a → → b b → → c c → → w w → → u u →" at bounding box center [338, 255] width 478 height 157
click at [150, 190] on label "→ a a →" at bounding box center [338, 190] width 476 height 25
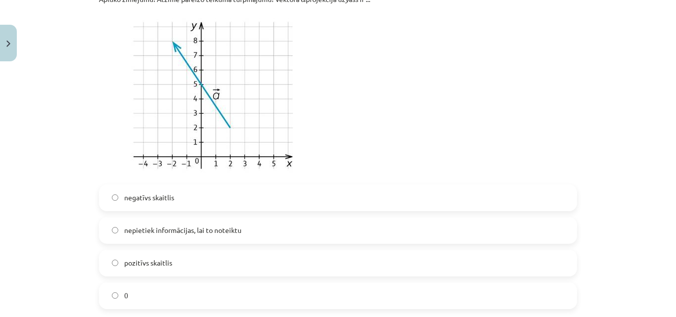
scroll to position [1065, 0]
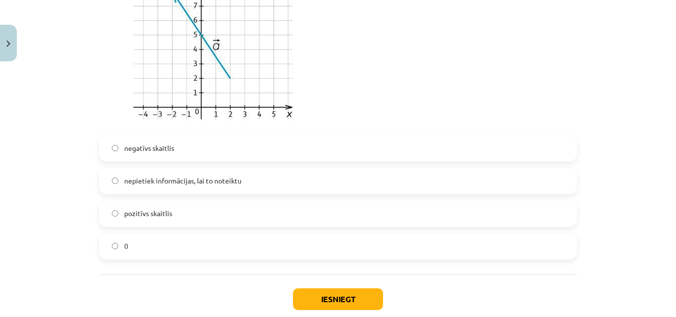
click at [191, 212] on label "pozitīvs skaitlis" at bounding box center [338, 214] width 476 height 25
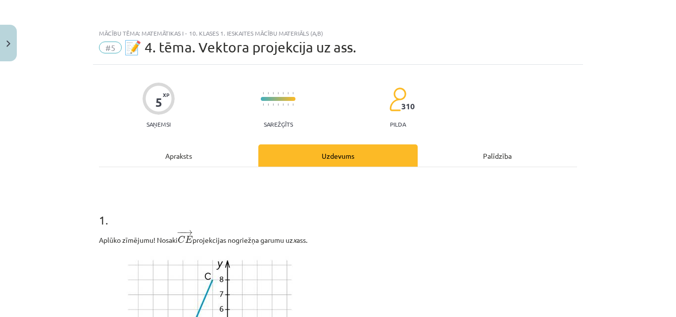
scroll to position [0, 0]
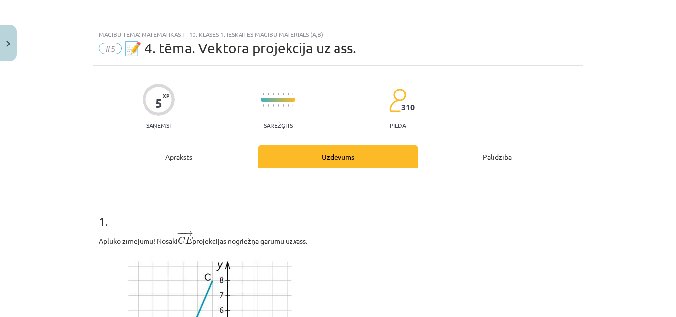
click at [216, 147] on div "Apraksts" at bounding box center [178, 157] width 159 height 22
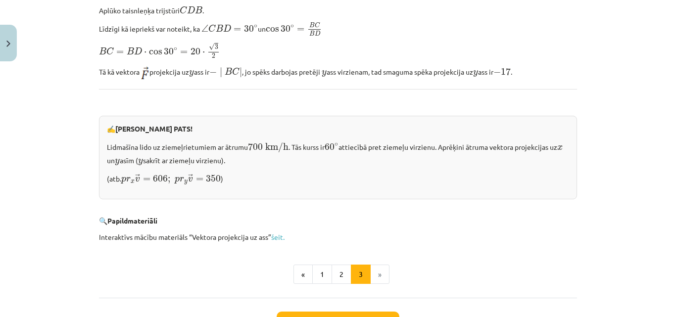
scroll to position [1066, 0]
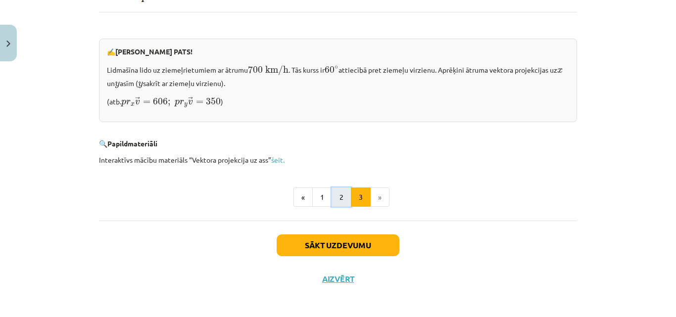
click at [333, 188] on button "2" at bounding box center [342, 198] width 20 height 20
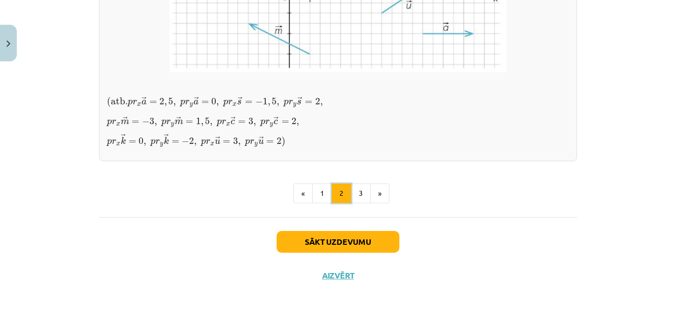
scroll to position [821, 0]
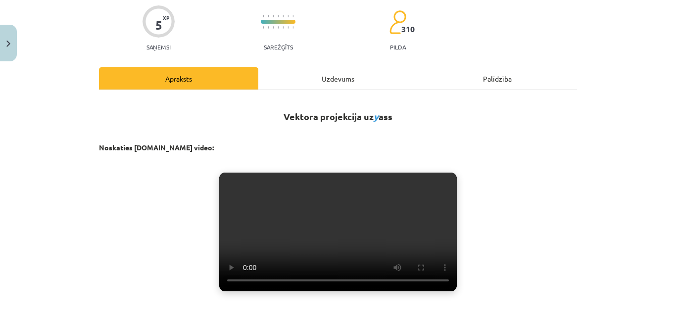
click at [350, 77] on div "Uzdevums" at bounding box center [337, 78] width 159 height 22
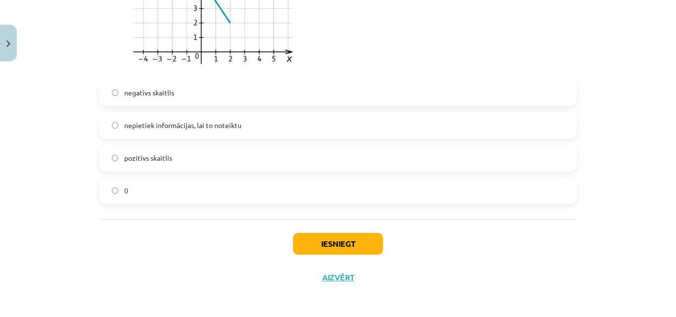
scroll to position [1122, 0]
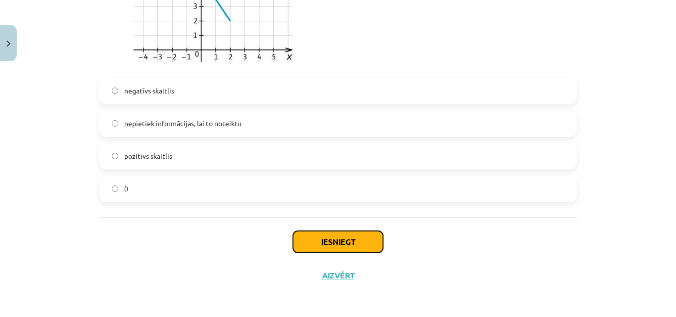
click at [320, 244] on button "Iesniegt" at bounding box center [338, 242] width 90 height 22
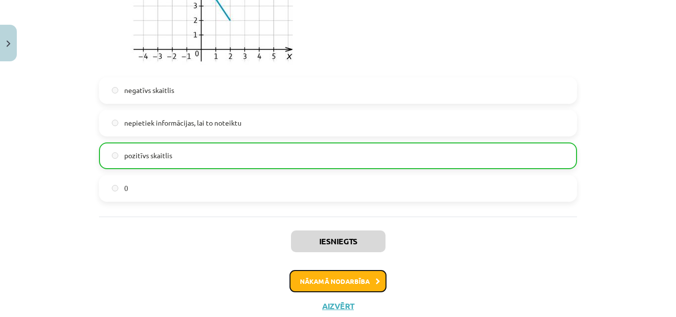
click at [339, 278] on button "Nākamā nodarbība" at bounding box center [338, 281] width 97 height 23
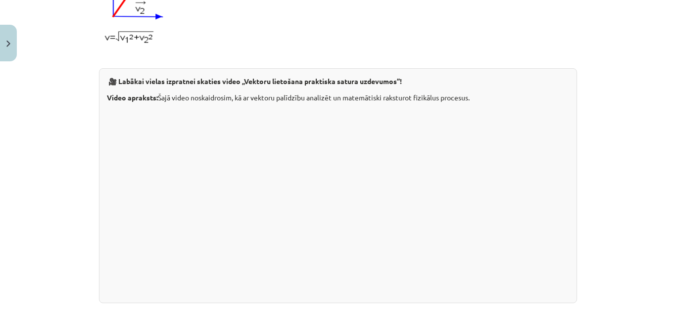
scroll to position [1079, 0]
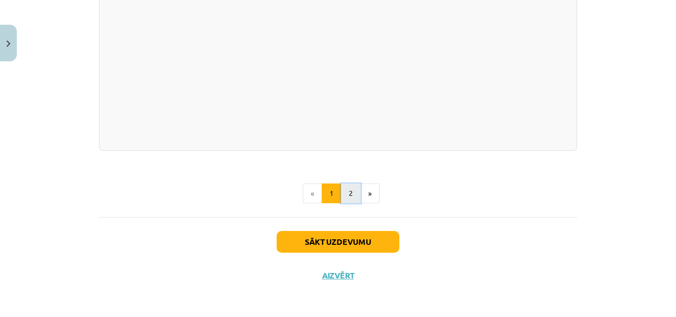
click at [350, 193] on button "2" at bounding box center [351, 194] width 20 height 20
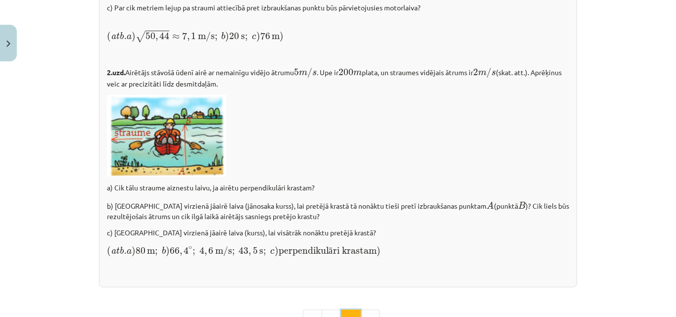
scroll to position [1472, 0]
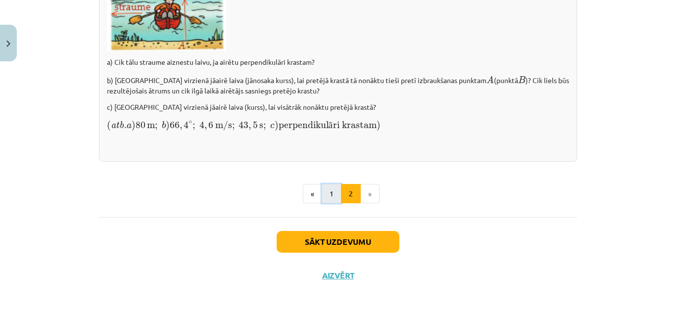
click at [329, 195] on button "1" at bounding box center [332, 194] width 20 height 20
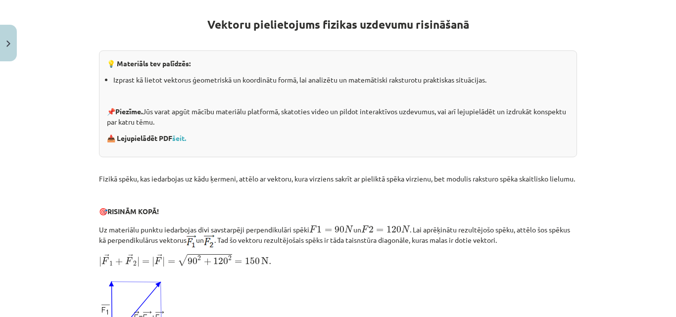
scroll to position [0, 0]
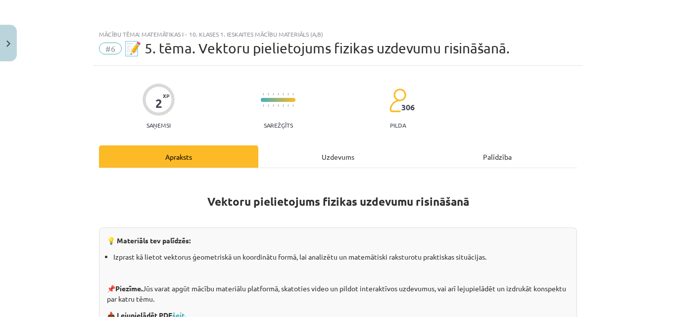
click at [349, 148] on div "Uzdevums" at bounding box center [337, 157] width 159 height 22
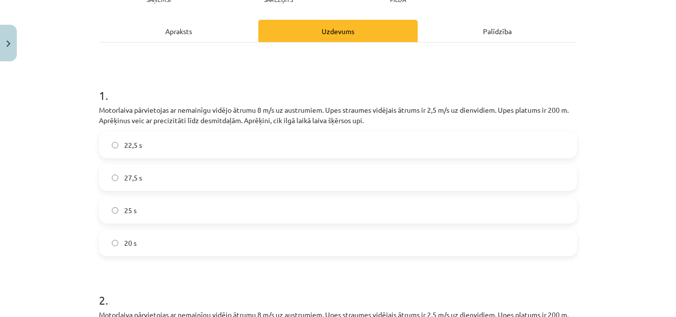
scroll to position [74, 0]
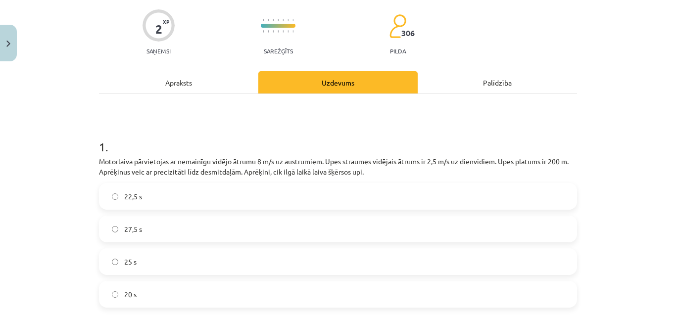
click at [171, 78] on div "Apraksts" at bounding box center [178, 82] width 159 height 22
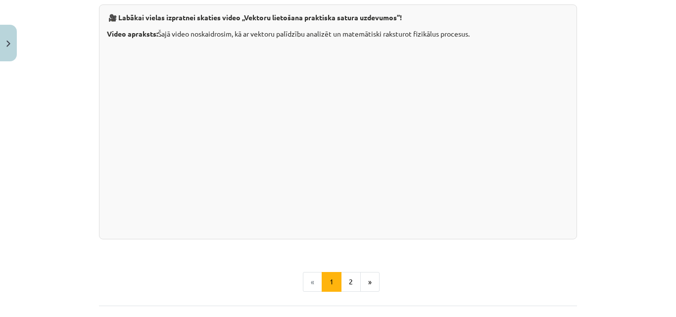
scroll to position [829, 0]
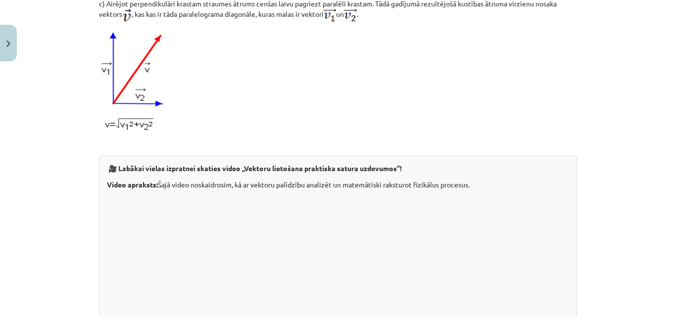
click at [619, 210] on div "Mācību tēma: Matemātikas i - 10. klases 1. ieskaites mācību materiāls (a,b) #6 …" at bounding box center [338, 158] width 676 height 317
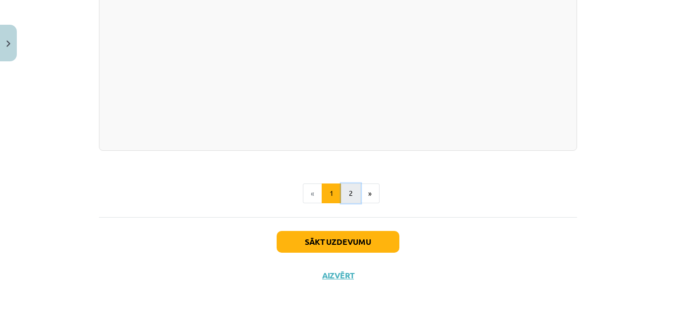
click at [353, 199] on button "2" at bounding box center [351, 194] width 20 height 20
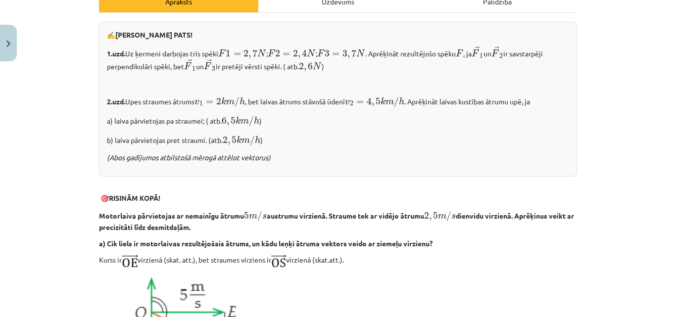
scroll to position [29, 0]
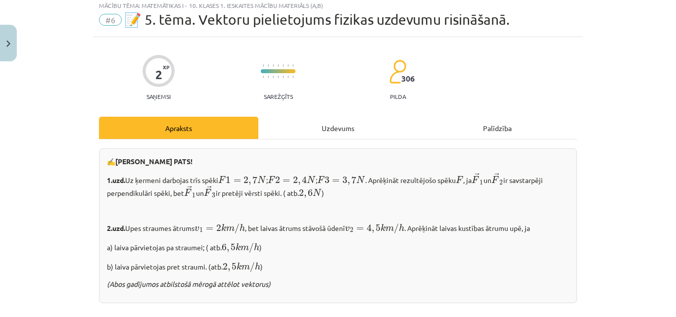
click at [330, 132] on div "Uzdevums" at bounding box center [337, 128] width 159 height 22
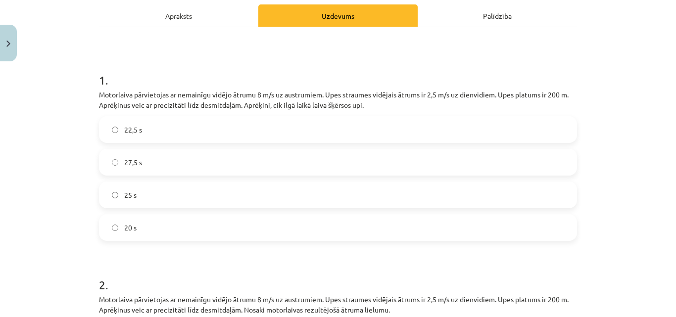
scroll to position [124, 0]
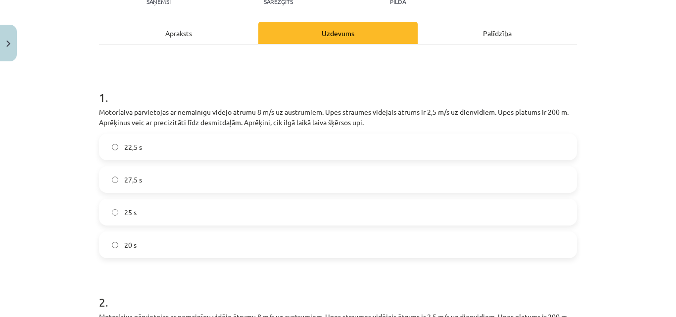
click at [200, 38] on div "Apraksts" at bounding box center [178, 33] width 159 height 22
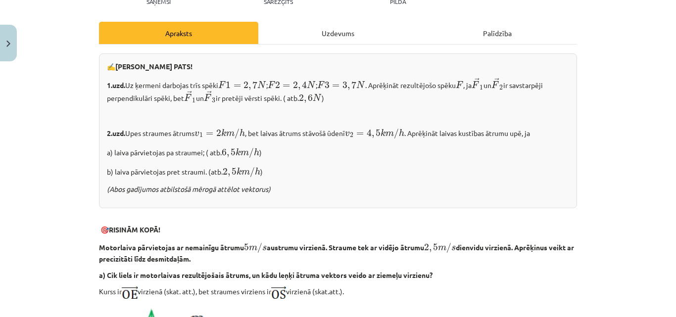
click at [339, 43] on div "Uzdevums" at bounding box center [337, 33] width 159 height 22
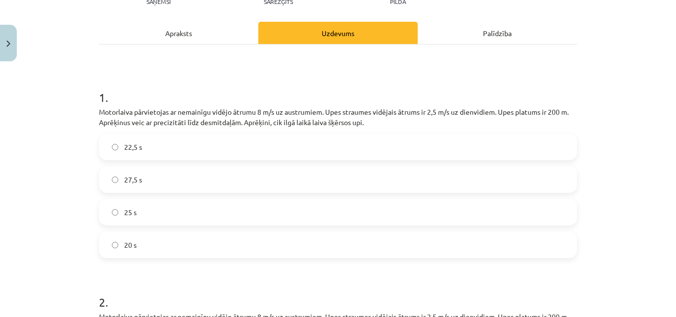
scroll to position [25, 0]
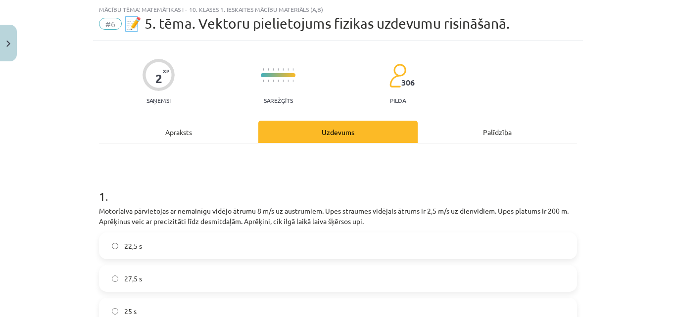
click at [210, 133] on div "Apraksts" at bounding box center [178, 132] width 159 height 22
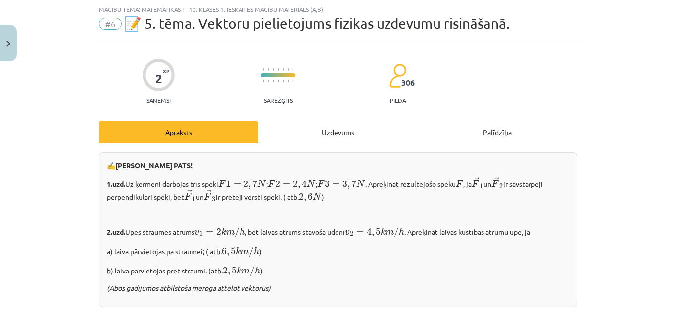
scroll to position [0, 0]
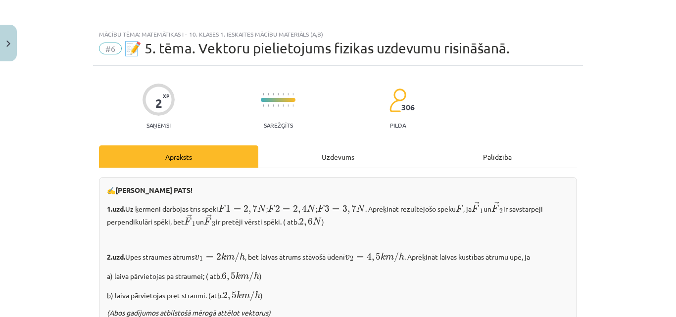
click at [324, 156] on div "Uzdevums" at bounding box center [337, 157] width 159 height 22
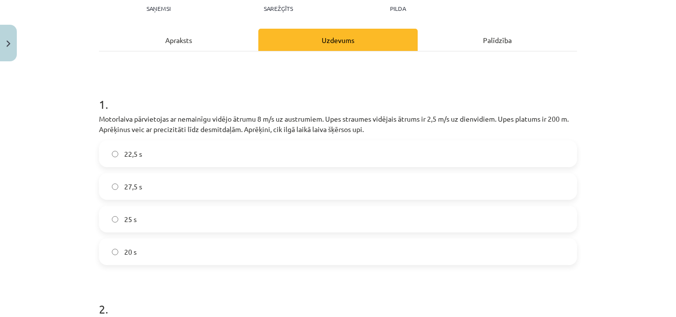
scroll to position [124, 0]
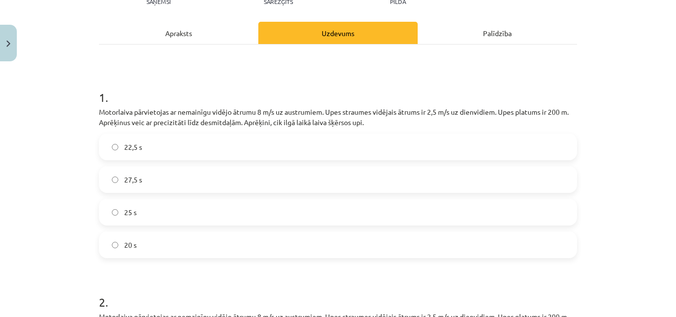
click at [224, 37] on div "Apraksts" at bounding box center [178, 33] width 159 height 22
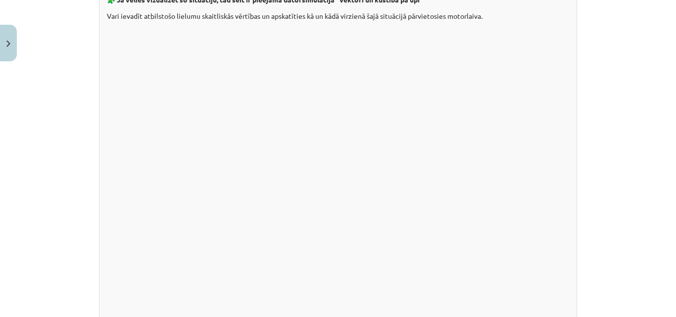
scroll to position [866, 0]
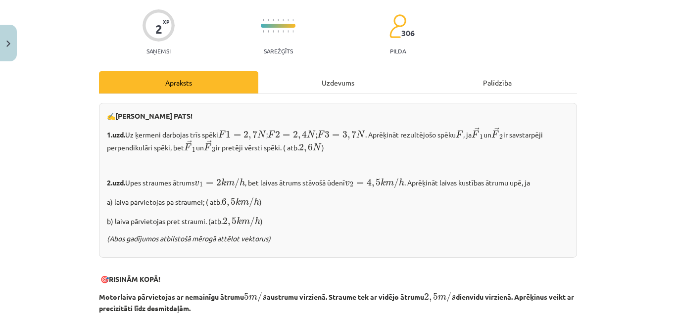
click at [302, 79] on div "Uzdevums" at bounding box center [337, 82] width 159 height 22
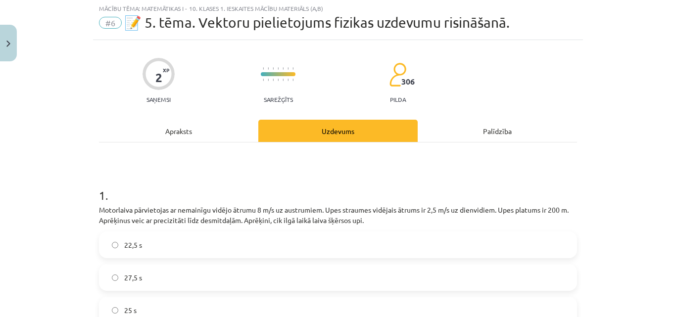
scroll to position [25, 0]
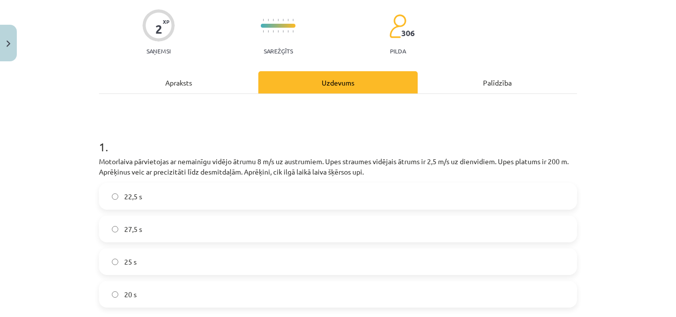
click at [233, 90] on div "Apraksts" at bounding box center [178, 82] width 159 height 22
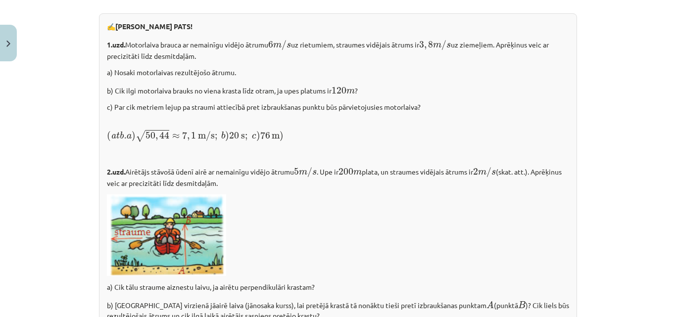
scroll to position [1362, 0]
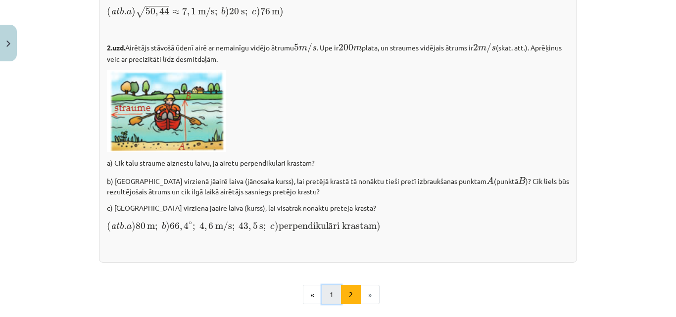
click at [327, 304] on button "1" at bounding box center [332, 295] width 20 height 20
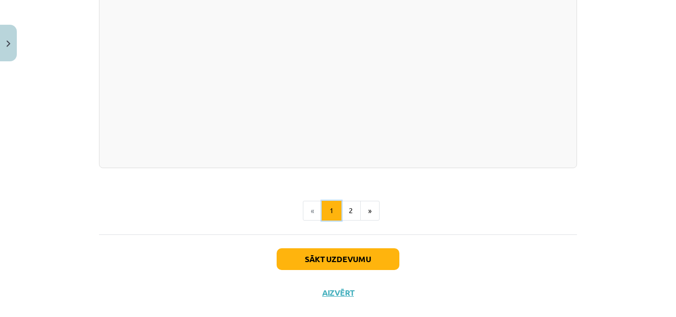
scroll to position [1069, 0]
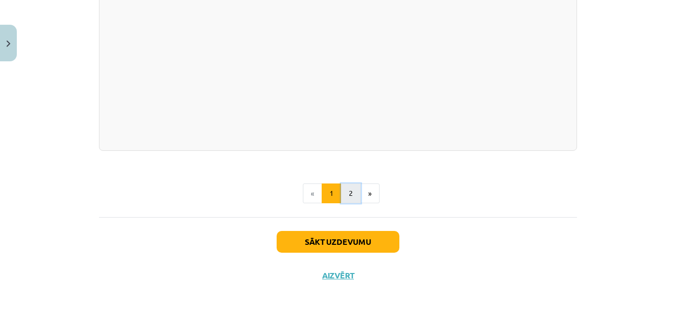
click at [342, 204] on button "2" at bounding box center [351, 194] width 20 height 20
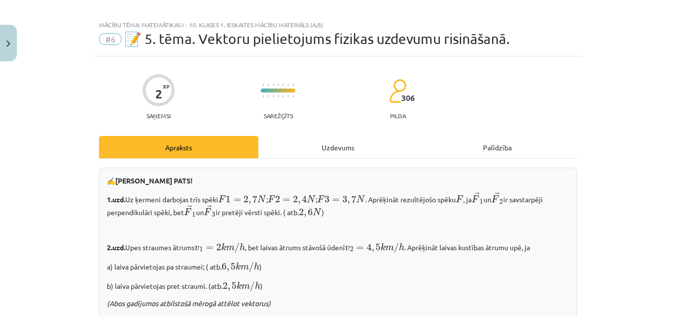
scroll to position [0, 0]
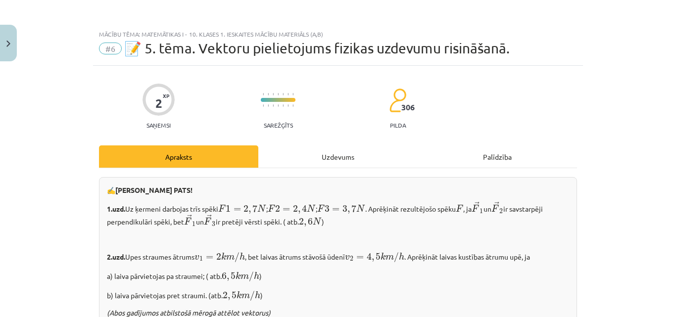
click at [331, 150] on div "Uzdevums" at bounding box center [337, 157] width 159 height 22
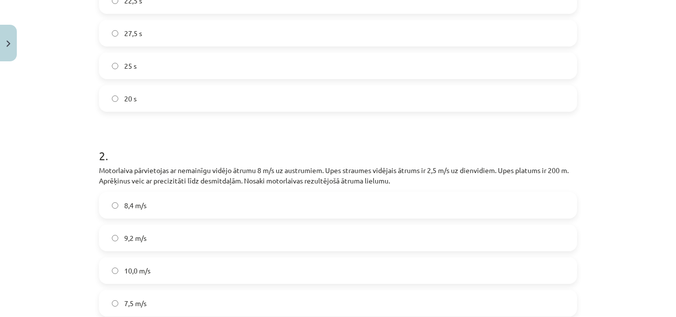
scroll to position [221, 0]
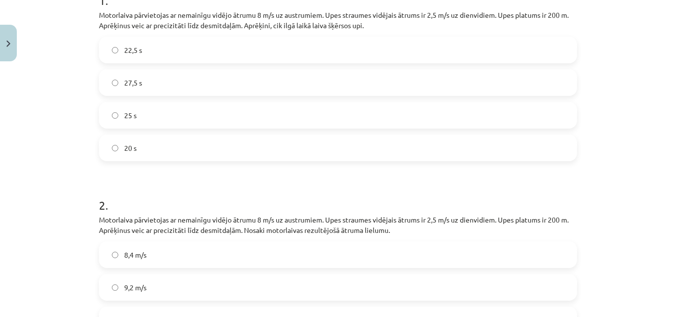
click at [99, 14] on p "Motorlaiva pārvietojas ar nemainīgu vidējo ātrumu 8 m/s uz austrumiem. Upes str…" at bounding box center [338, 20] width 478 height 21
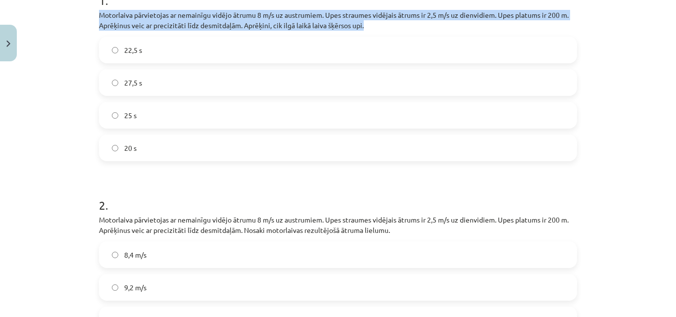
drag, startPoint x: 98, startPoint y: 13, endPoint x: 364, endPoint y: 29, distance: 267.3
click at [364, 29] on p "Motorlaiva pārvietojas ar nemainīgu vidējo ātrumu 8 m/s uz austrumiem. Upes str…" at bounding box center [338, 20] width 478 height 21
copy p "Motorlaiva pārvietojas ar nemainīgu vidējo ātrumu 8 m/s uz austrumiem. Upes str…"
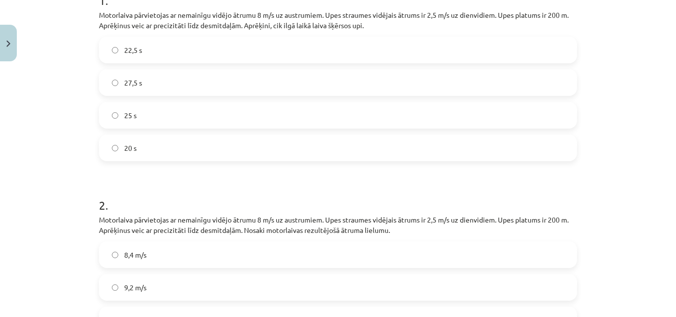
click at [149, 122] on label "25 s" at bounding box center [338, 115] width 476 height 25
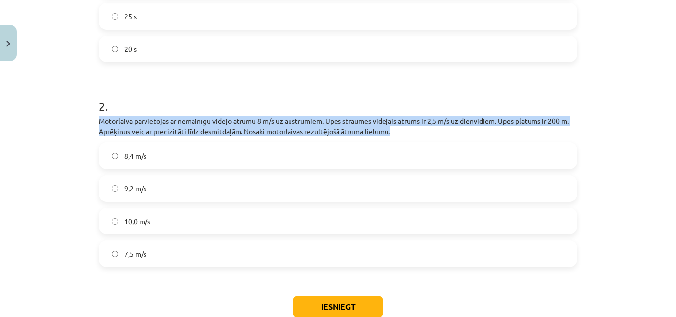
drag, startPoint x: 96, startPoint y: 123, endPoint x: 405, endPoint y: 133, distance: 309.6
click at [405, 133] on p "Motorlaiva pārvietojas ar nemainīgu vidējo ātrumu 8 m/s uz austrumiem. Upes str…" at bounding box center [338, 126] width 478 height 21
copy p "Motorlaiva pārvietojas ar nemainīgu vidējo ātrumu 8 m/s uz austrumiem. Upes str…"
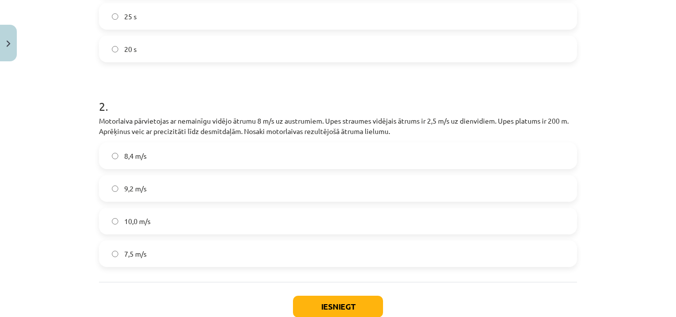
click at [59, 165] on div "Mācību tēma: Matemātikas i - 10. klases 1. ieskaites mācību materiāls (a,b) #6 …" at bounding box center [338, 158] width 676 height 317
click at [300, 305] on button "Iesniegt" at bounding box center [338, 307] width 90 height 22
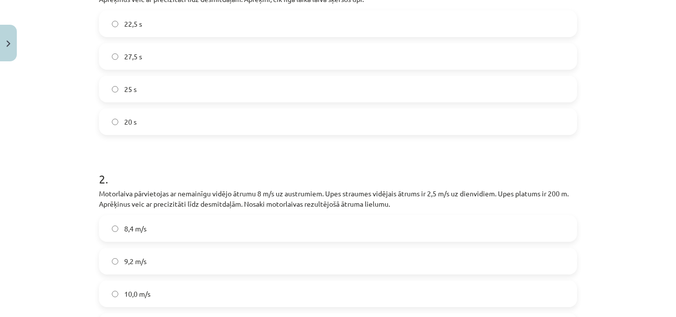
scroll to position [270, 0]
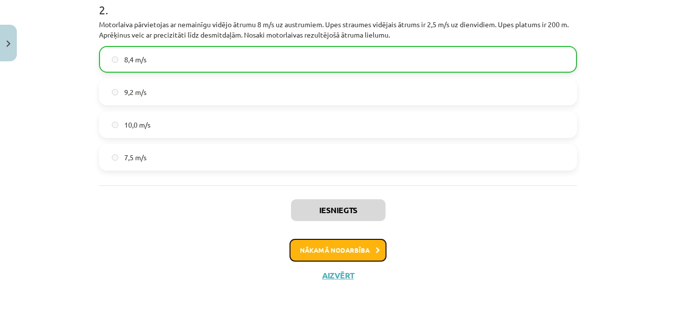
click at [336, 247] on button "Nākamā nodarbība" at bounding box center [338, 250] width 97 height 23
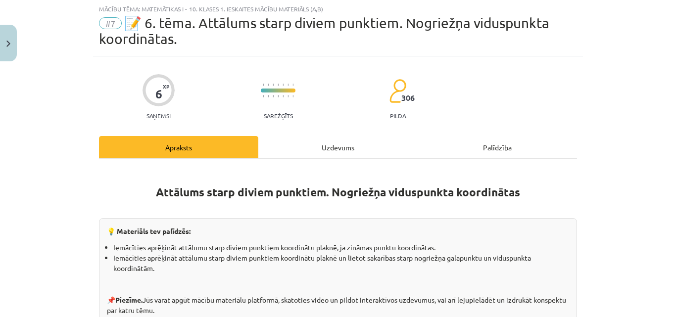
scroll to position [25, 0]
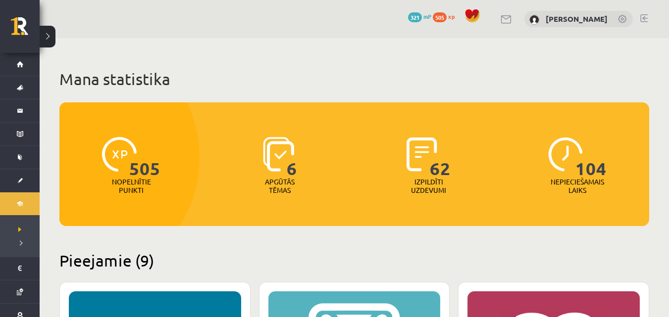
scroll to position [842, 0]
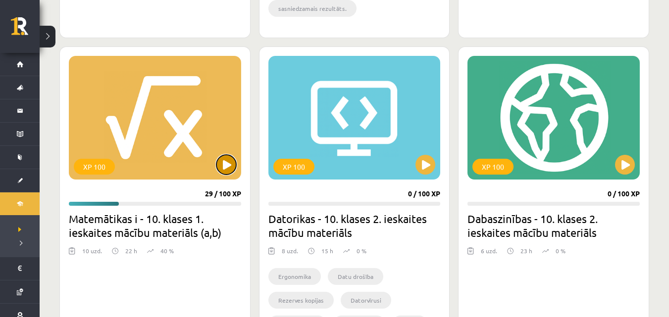
click at [232, 172] on button at bounding box center [226, 165] width 20 height 20
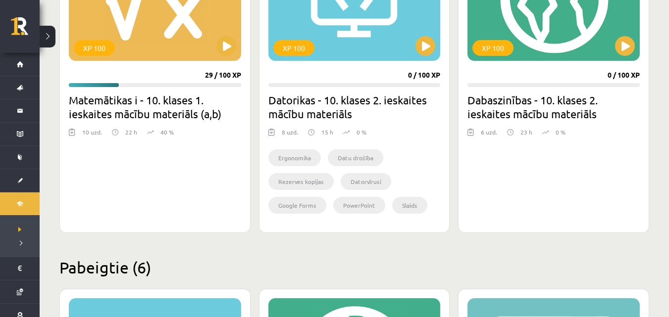
scroll to position [942, 0]
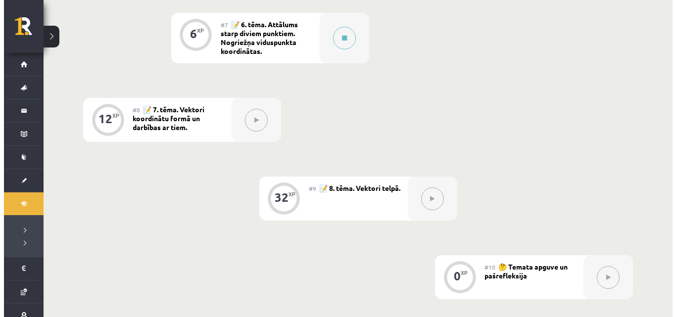
scroll to position [743, 0]
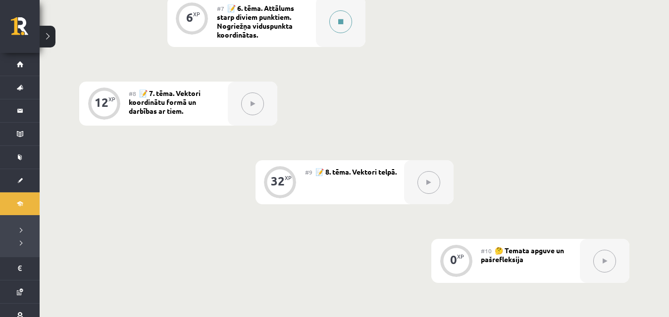
click at [345, 27] on button at bounding box center [340, 21] width 23 height 23
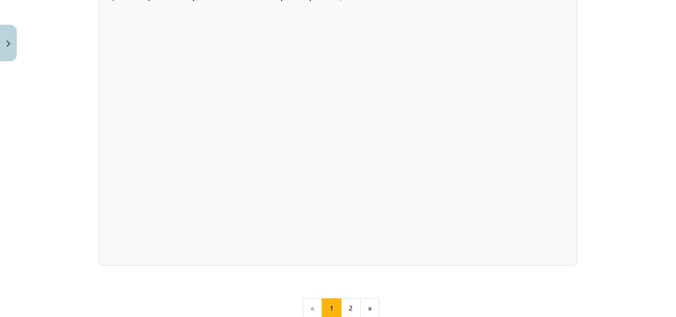
scroll to position [1794, 0]
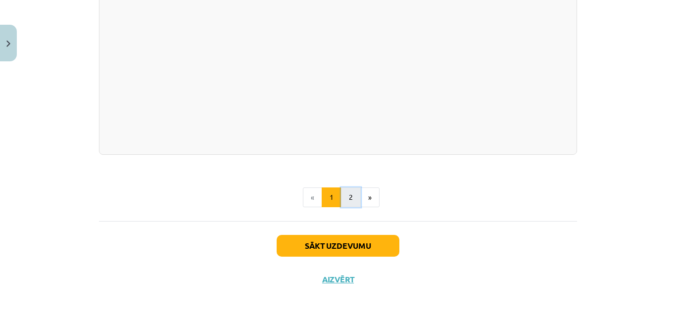
click at [351, 194] on button "2" at bounding box center [351, 198] width 20 height 20
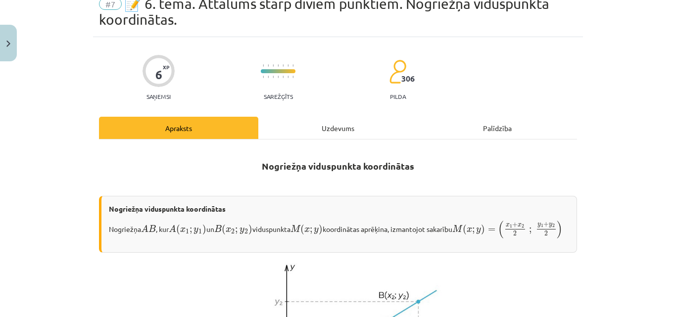
click at [330, 130] on div "Uzdevums" at bounding box center [337, 128] width 159 height 22
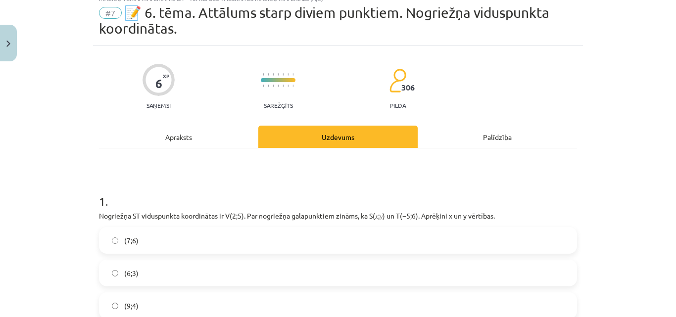
scroll to position [0, 0]
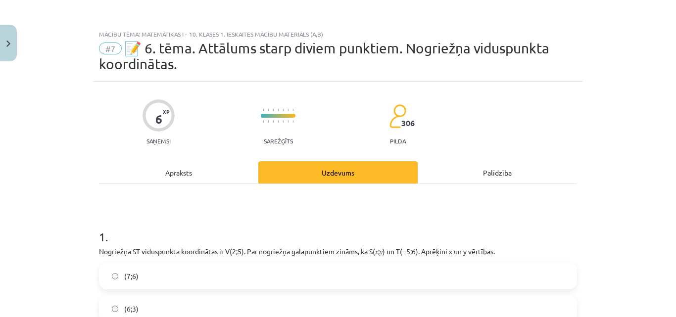
click at [196, 170] on div "Apraksts" at bounding box center [178, 172] width 159 height 22
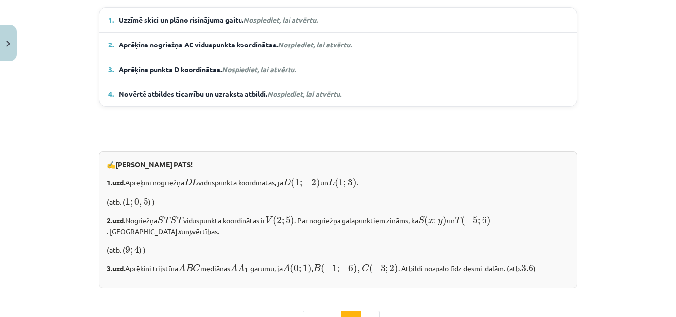
scroll to position [718, 0]
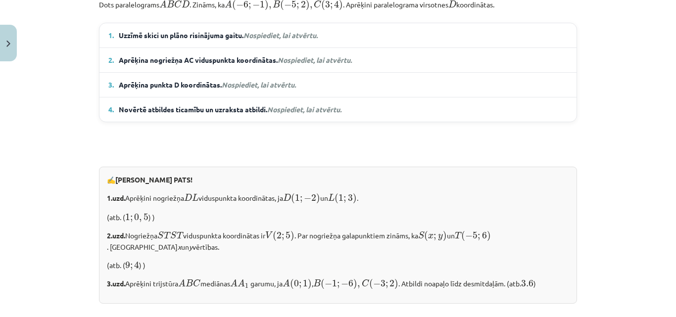
click at [292, 40] on em "Nospiediet, lai atvērtu." at bounding box center [281, 35] width 74 height 9
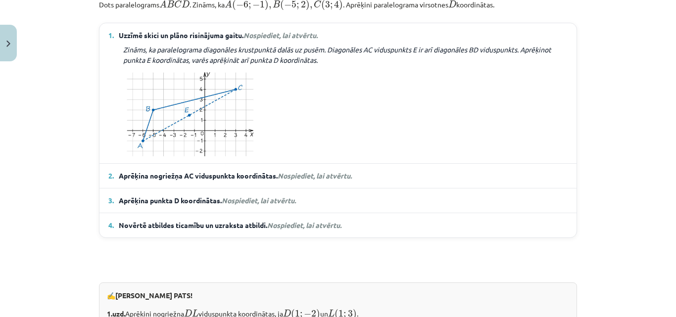
click at [314, 188] on details "2. Aprēķina nogriežņa AC viduspunkta koordinātas. Nospiediet, lai atvērtu. Punk…" at bounding box center [338, 176] width 477 height 24
click at [313, 180] on span "Nospiediet, lai atvērtu." at bounding box center [315, 175] width 74 height 9
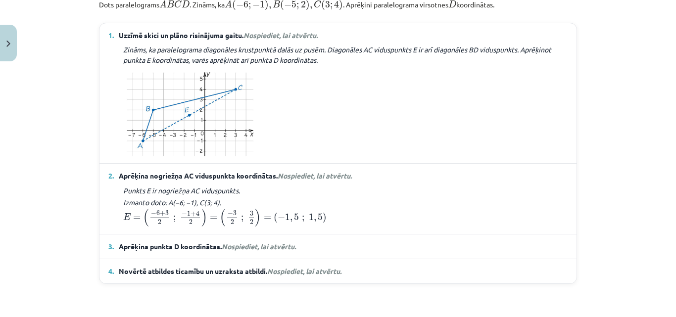
click at [304, 180] on span "Nospiediet, lai atvērtu." at bounding box center [315, 175] width 74 height 9
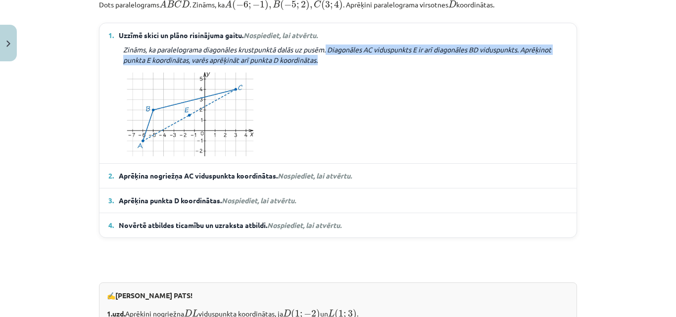
drag, startPoint x: 308, startPoint y: 70, endPoint x: 343, endPoint y: 55, distance: 38.4
click at [339, 56] on details "1. Uzzīmē skici un plāno risinājuma gaitu. Nospiediet, lai atvērtu. Zināms, ka …" at bounding box center [338, 93] width 477 height 140
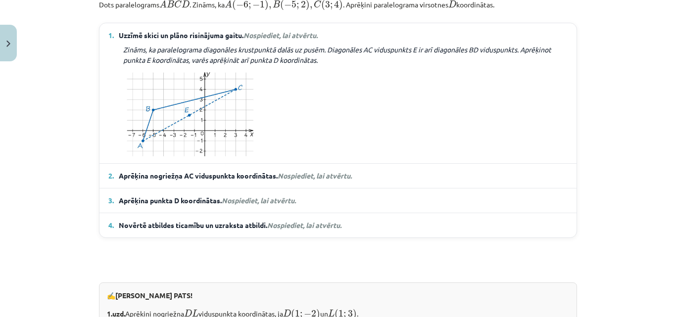
click at [306, 40] on em "Nospiediet, lai atvērtu." at bounding box center [281, 35] width 74 height 9
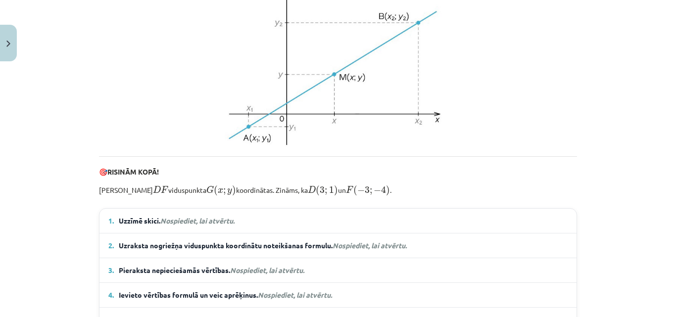
scroll to position [322, 0]
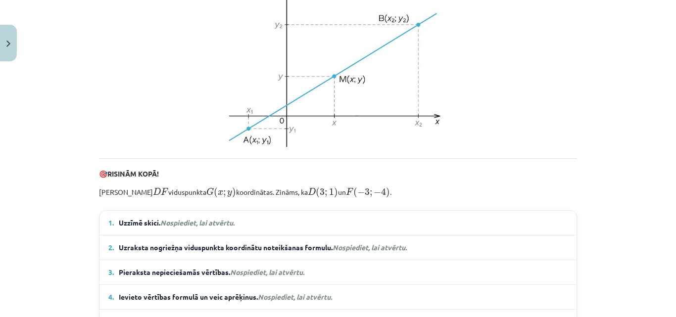
click at [211, 227] on em "Nospiediet, lai atvērtu." at bounding box center [197, 222] width 74 height 9
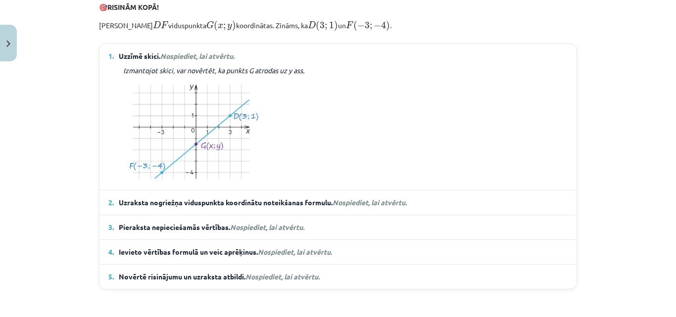
scroll to position [569, 0]
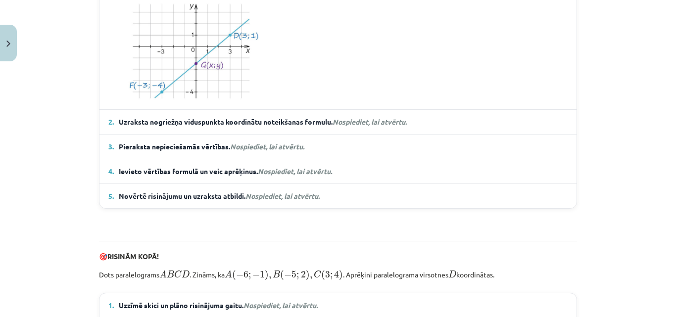
click at [352, 126] on em "Nospiediet, lai atvērtu." at bounding box center [370, 121] width 74 height 9
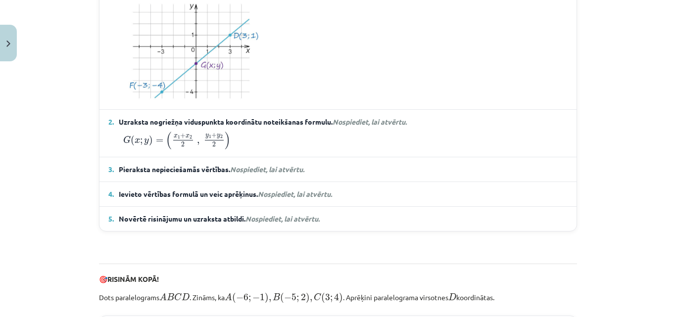
click at [264, 174] on span "Nospiediet, lai atvērtu." at bounding box center [267, 169] width 74 height 9
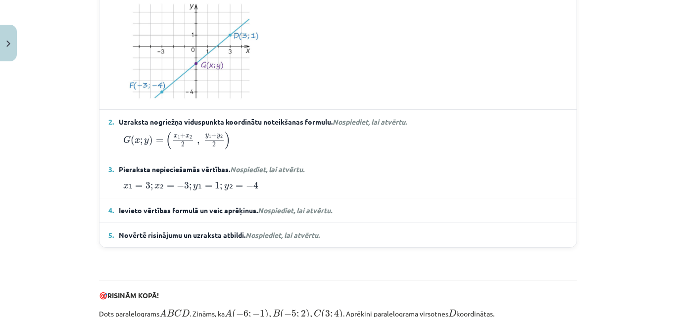
click at [282, 215] on span "Nospiediet, lai atvērtu." at bounding box center [295, 210] width 74 height 9
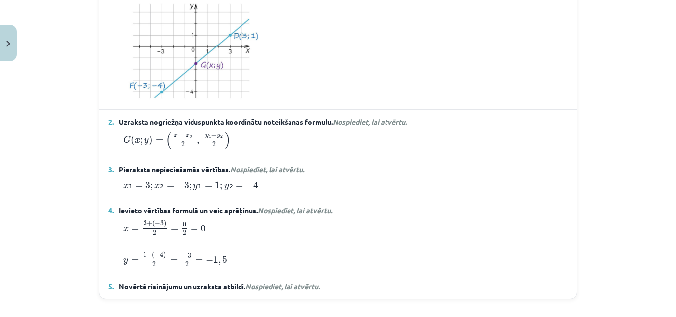
click at [269, 291] on span "Nospiediet, lai atvērtu." at bounding box center [283, 286] width 74 height 9
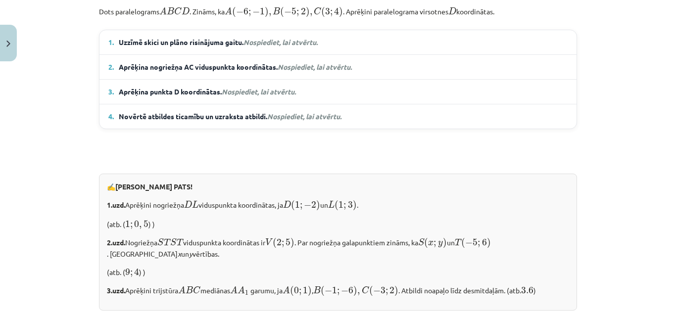
scroll to position [961, 0]
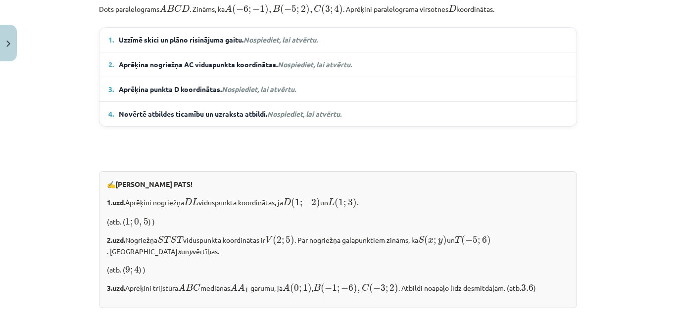
click at [277, 44] on em "Nospiediet, lai atvērtu." at bounding box center [281, 39] width 74 height 9
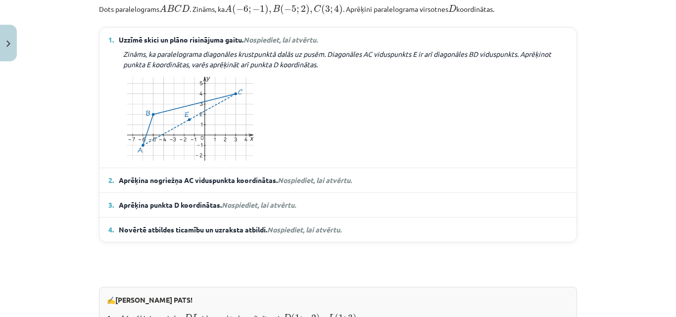
click at [303, 185] on span "Nospiediet, lai atvērtu." at bounding box center [315, 180] width 74 height 9
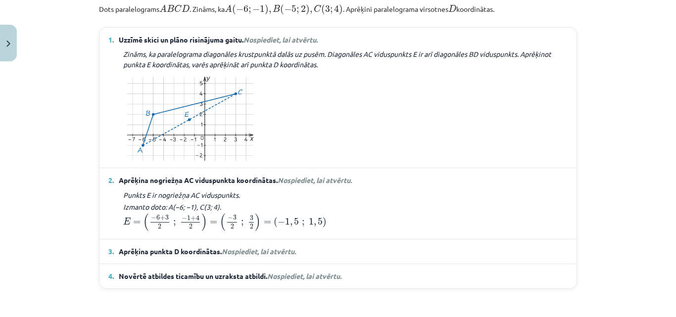
click at [282, 256] on span "Nospiediet, lai atvērtu." at bounding box center [259, 251] width 74 height 9
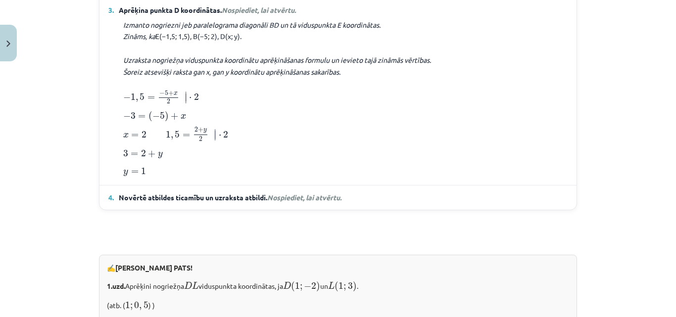
scroll to position [1209, 0]
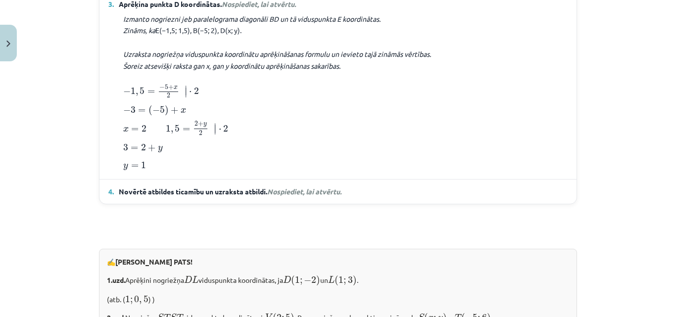
click at [299, 197] on span "Novērtē atbildes ticamību un uzraksta atbildi. Nospiediet, lai atvērtu." at bounding box center [230, 192] width 223 height 10
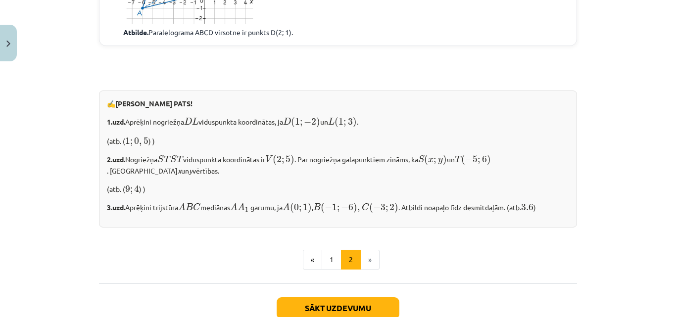
scroll to position [1502, 0]
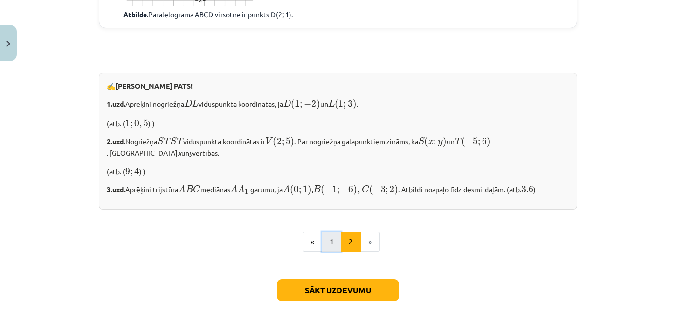
click at [336, 252] on button "1" at bounding box center [332, 242] width 20 height 20
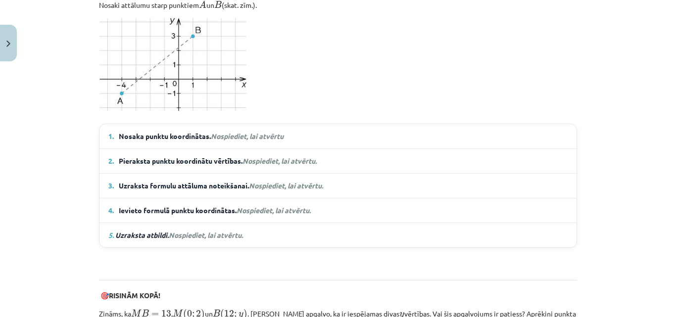
scroll to position [688, 0]
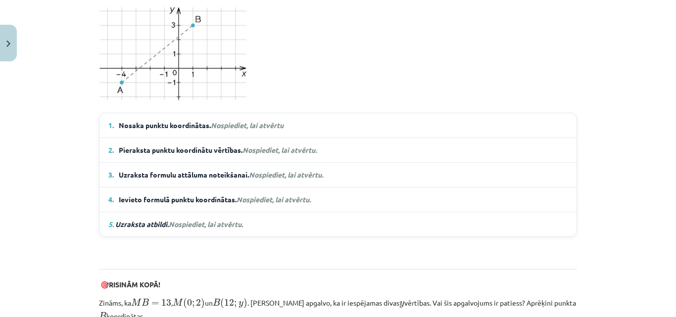
click at [238, 123] on em "Nospiediet, lai atvērtu" at bounding box center [247, 125] width 73 height 9
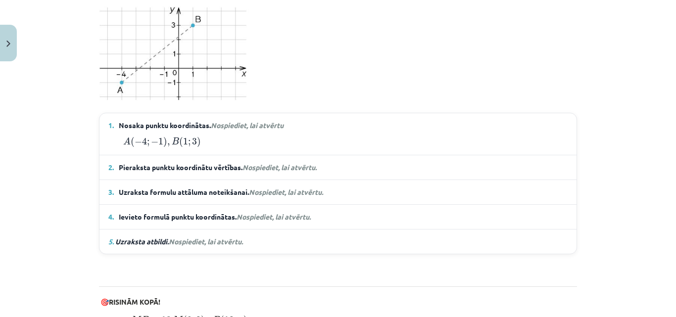
click at [273, 171] on span "Pieraksta punktu koordinātu vērtības. Nospiediet, lai atvērtu." at bounding box center [219, 167] width 200 height 10
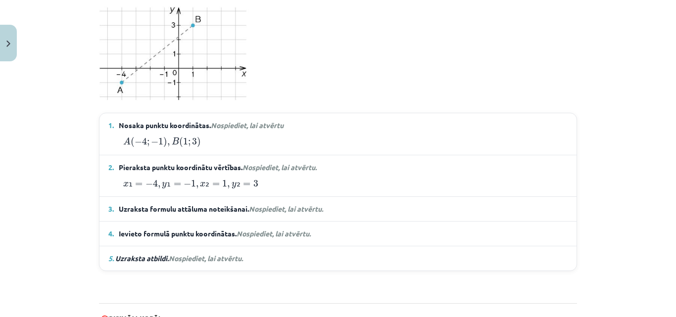
click at [284, 210] on span "Nospiediet, lai atvērtu." at bounding box center [286, 208] width 74 height 9
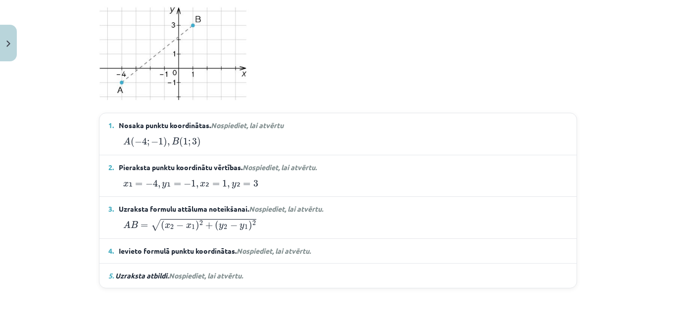
click at [255, 247] on span "Nospiediet, lai atvērtu." at bounding box center [274, 251] width 74 height 9
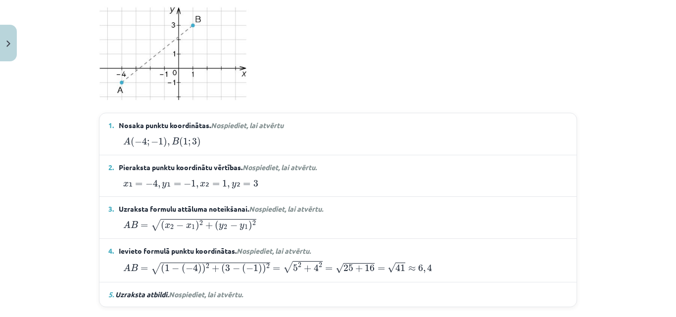
click at [205, 296] on span "Nospiediet, lai atvērtu." at bounding box center [206, 294] width 74 height 9
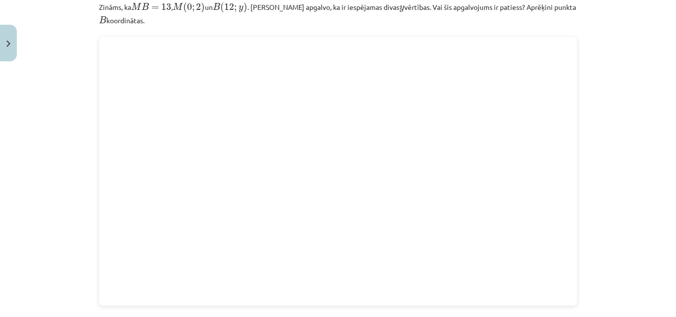
scroll to position [1084, 0]
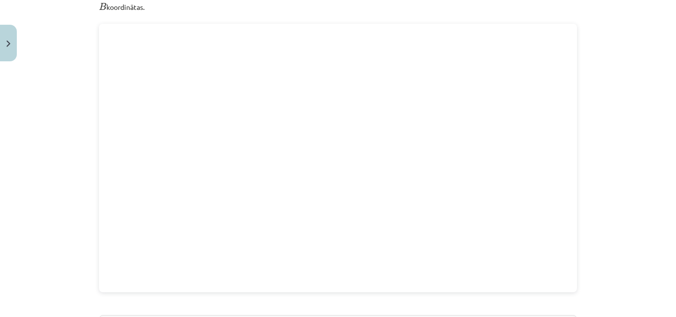
click at [614, 125] on div "Mācību tēma: Matemātikas i - 10. klases 1. ieskaites mācību materiāls (a,b) #7 …" at bounding box center [338, 158] width 676 height 317
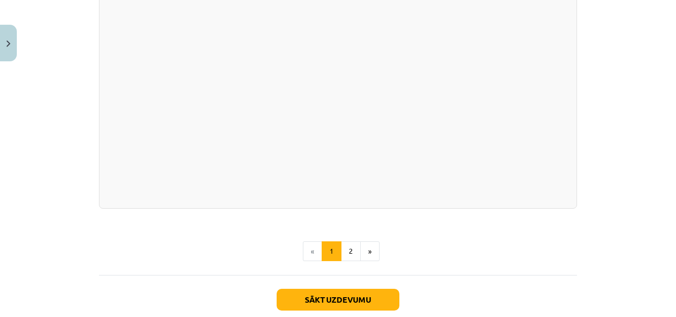
scroll to position [1728, 0]
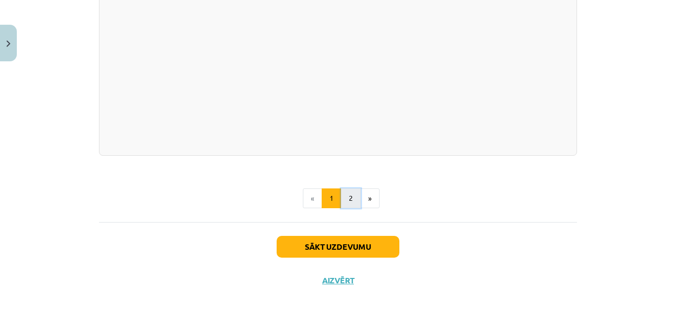
click at [350, 198] on button "2" at bounding box center [351, 199] width 20 height 20
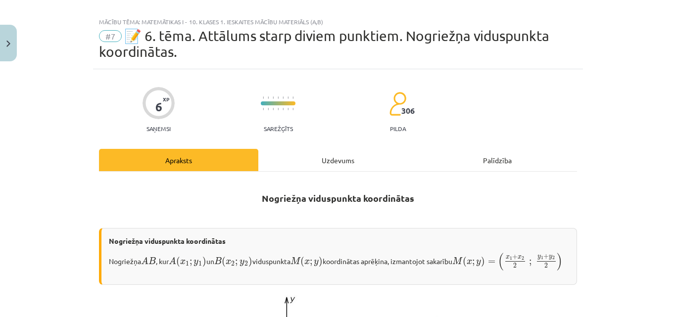
scroll to position [0, 0]
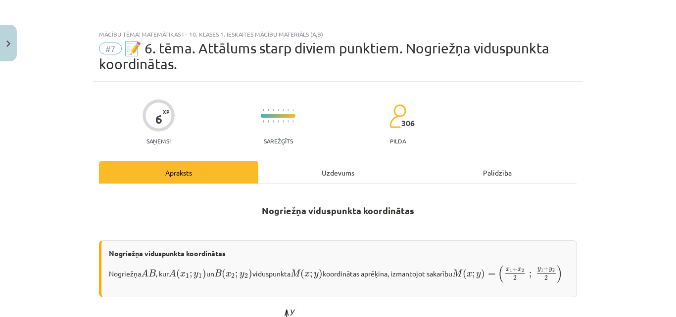
click at [325, 181] on div "Uzdevums" at bounding box center [337, 172] width 159 height 22
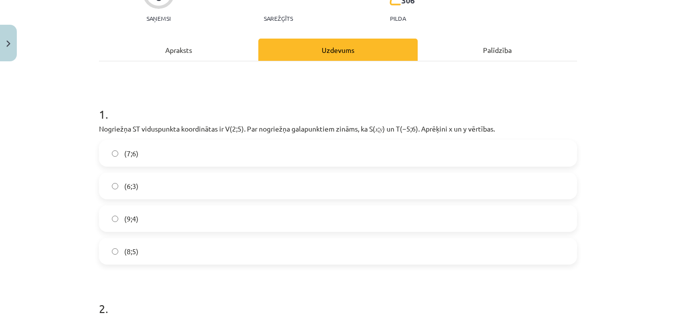
scroll to position [124, 0]
click at [179, 52] on div "Apraksts" at bounding box center [178, 49] width 159 height 22
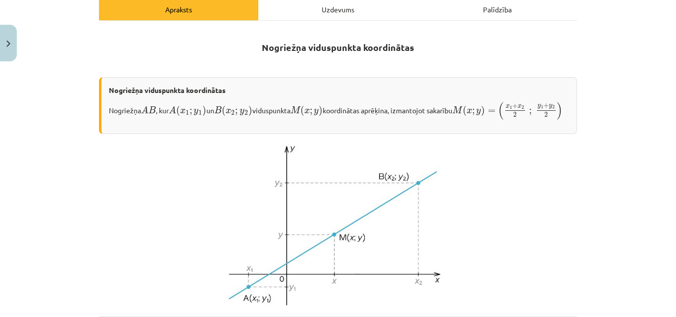
scroll to position [223, 0]
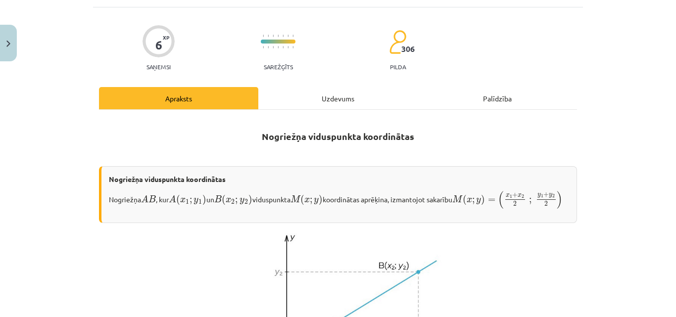
click at [347, 95] on div "Uzdevums" at bounding box center [337, 98] width 159 height 22
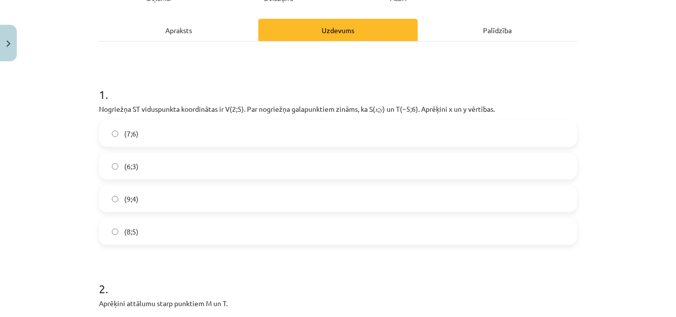
scroll to position [124, 0]
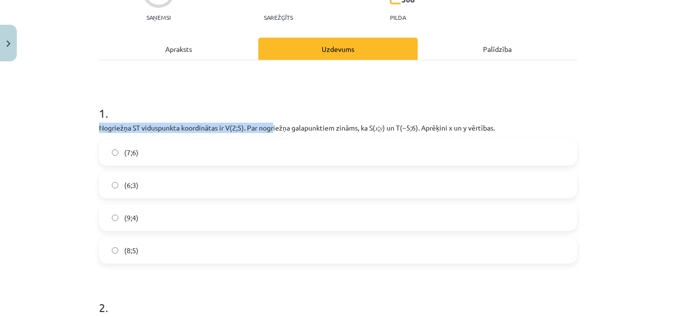
drag, startPoint x: 419, startPoint y: 98, endPoint x: 563, endPoint y: 94, distance: 143.7
click at [496, 92] on div "1 . Nogriežņa ﻿ST viduspunkta koordinātas ir ﻿V(2;5)﻿. Par nogriežņa galapunkti…" at bounding box center [338, 176] width 478 height 175
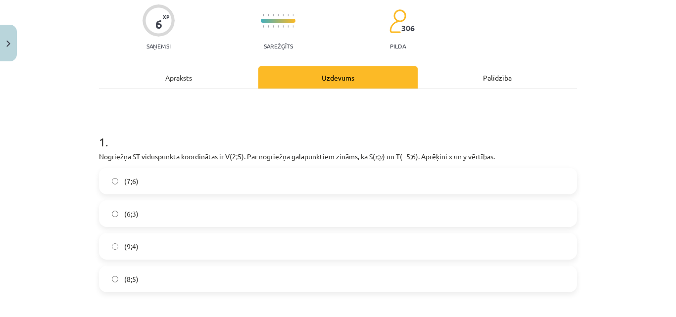
scroll to position [0, 0]
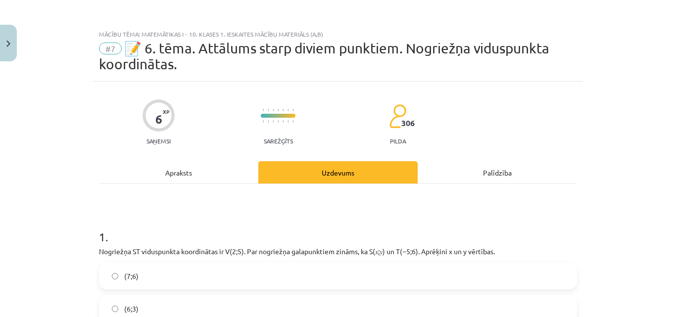
click at [203, 171] on div "Apraksts" at bounding box center [178, 172] width 159 height 22
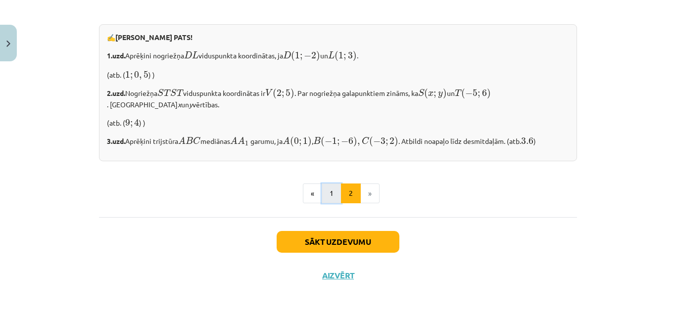
click at [330, 196] on button "1" at bounding box center [332, 194] width 20 height 20
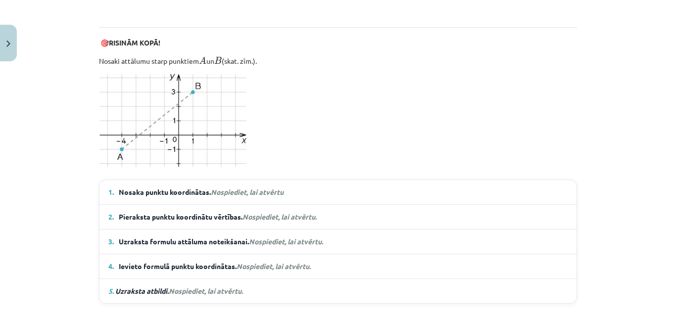
scroll to position [639, 0]
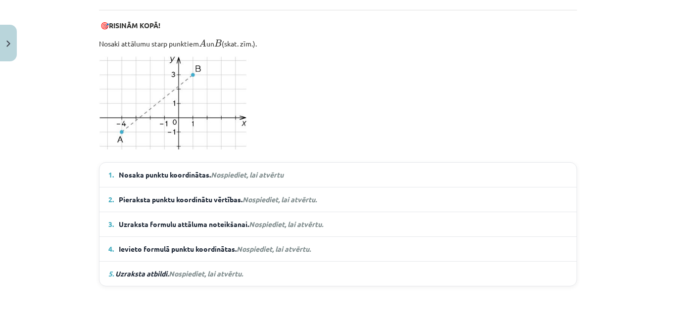
click at [226, 173] on em "Nospiediet, lai atvērtu" at bounding box center [247, 174] width 73 height 9
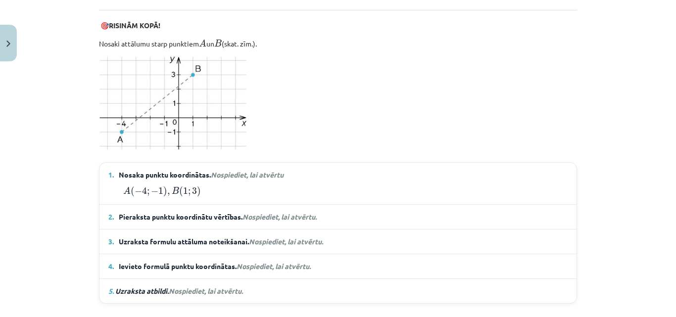
click at [250, 219] on span "Nospiediet, lai atvērtu." at bounding box center [280, 216] width 74 height 9
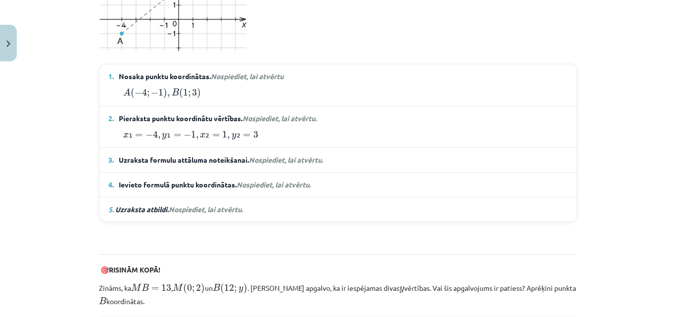
scroll to position [738, 0]
click at [256, 156] on span "Nospiediet, lai atvērtu." at bounding box center [286, 159] width 74 height 9
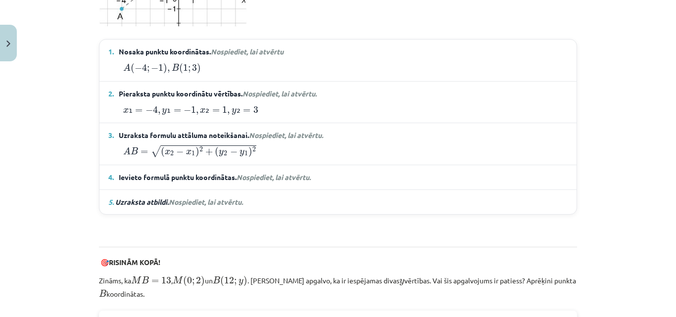
scroll to position [787, 0]
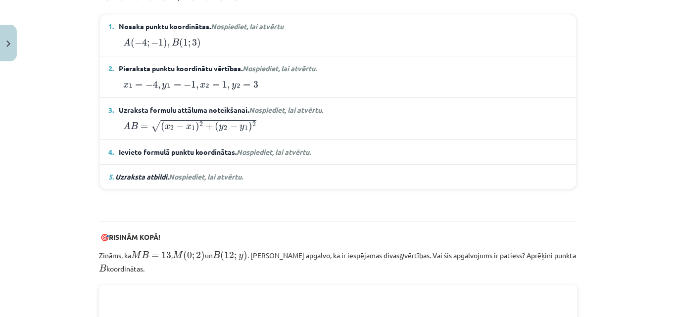
click at [251, 154] on span "Ievieto formulā punktu koordinātas. Nospiediet, lai atvērtu." at bounding box center [215, 152] width 192 height 10
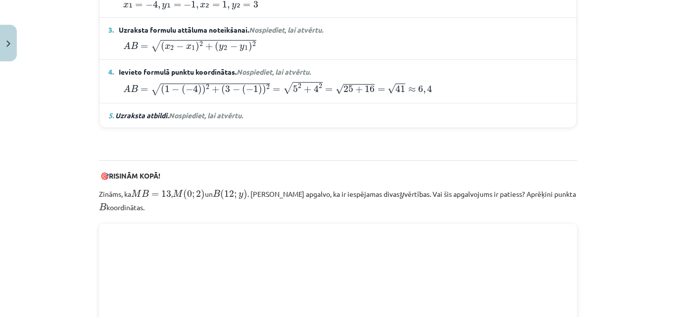
scroll to position [886, 0]
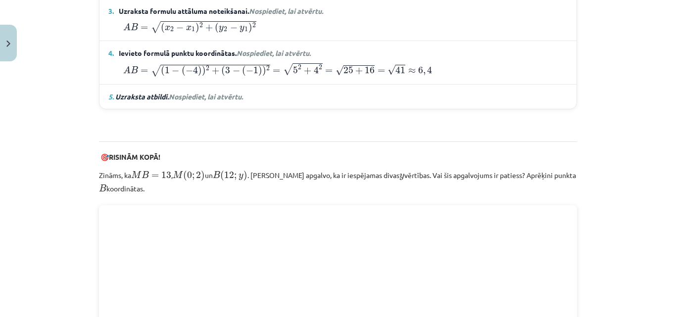
click at [222, 96] on span "Nospiediet, lai atvērtu." at bounding box center [206, 96] width 74 height 9
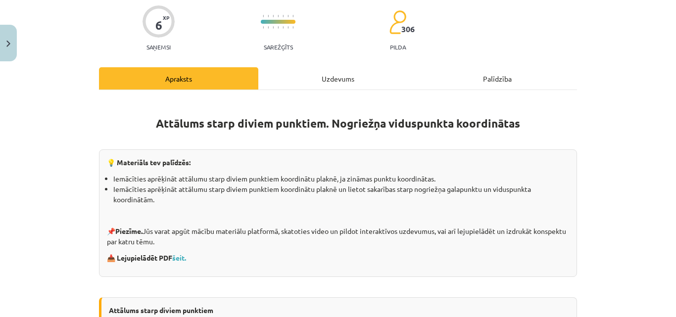
click at [310, 80] on div "Uzdevums" at bounding box center [337, 78] width 159 height 22
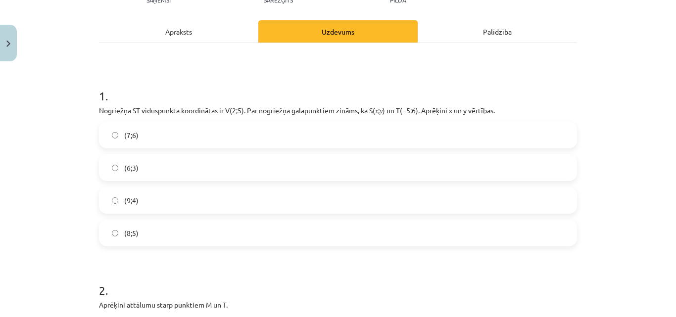
scroll to position [173, 0]
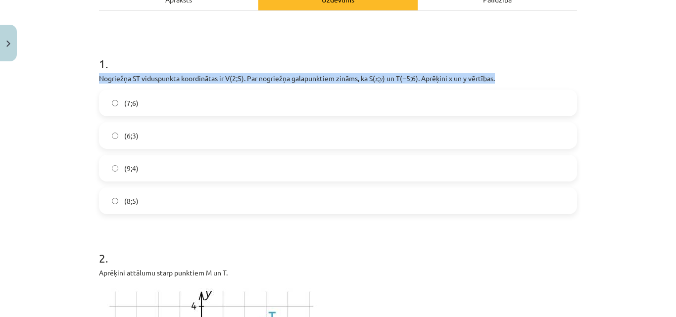
drag, startPoint x: 96, startPoint y: 76, endPoint x: 556, endPoint y: 82, distance: 460.0
click at [556, 82] on p "Nogriežņa ﻿ST viduspunkta koordinātas ir ﻿V(2;5)﻿. Par nogriežņa galapunktiem z…" at bounding box center [338, 78] width 478 height 10
copy p "Nogriežņa ﻿ST viduspunkta koordinātas ir ﻿V(2;5)﻿. Par nogriežņa galapunktiem z…"
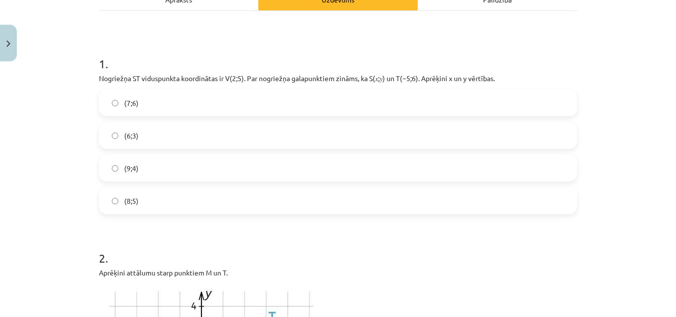
click at [202, 171] on label "(9;4)" at bounding box center [338, 168] width 476 height 25
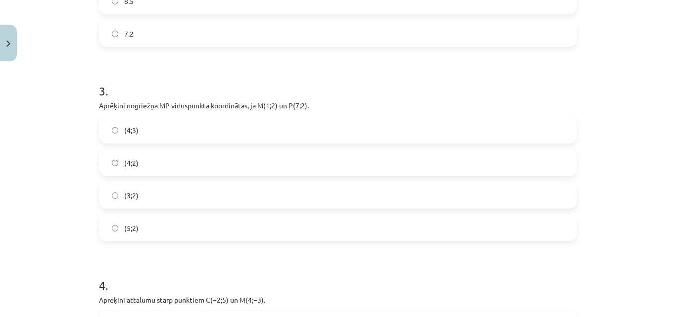
scroll to position [718, 0]
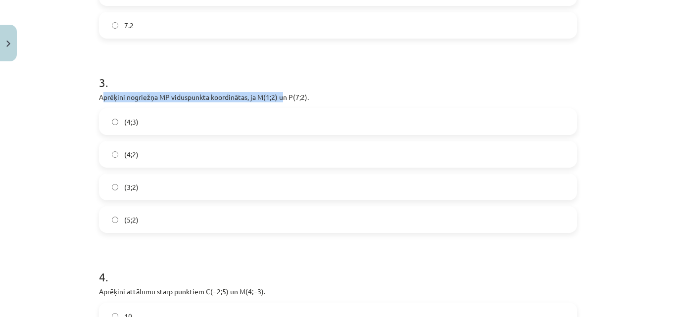
drag, startPoint x: 98, startPoint y: 98, endPoint x: 311, endPoint y: 97, distance: 213.4
click at [308, 97] on p "Aprēķini nogriežņa ﻿MP﻿ viduspunkta koordinātas, ja ﻿M(1;2) un ﻿P(7;2)." at bounding box center [338, 97] width 478 height 10
click at [326, 93] on p "Aprēķini nogriežņa ﻿MP﻿ viduspunkta koordinātas, ja ﻿M(1;2) un ﻿P(7;2)." at bounding box center [338, 97] width 478 height 10
drag, startPoint x: 96, startPoint y: 95, endPoint x: 357, endPoint y: 96, distance: 261.4
click at [357, 96] on p "Aprēķini nogriežņa ﻿MP﻿ viduspunkta koordinātas, ja ﻿M(1;2) un ﻿P(7;2)." at bounding box center [338, 97] width 478 height 10
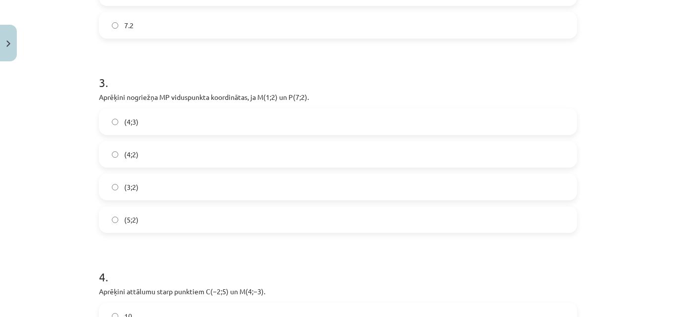
copy p "Aprēķini nogriežņa ﻿MP﻿ viduspunkta koordinātas, ja ﻿M(1;2) un ﻿P(7;2)."
click at [128, 148] on label "(4;2)" at bounding box center [338, 154] width 476 height 25
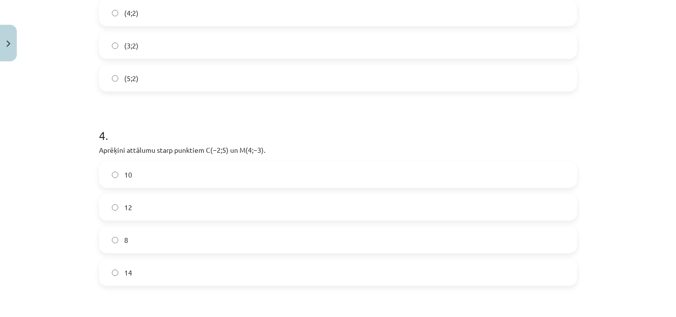
scroll to position [916, 0]
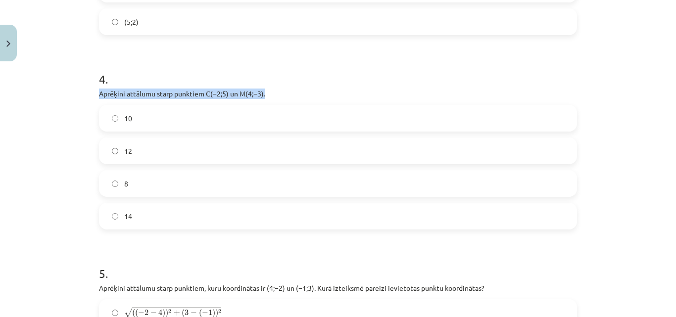
drag, startPoint x: 96, startPoint y: 92, endPoint x: 283, endPoint y: 91, distance: 187.7
click at [283, 91] on p "Aprēķini attālumu starp punktiem ﻿C(−2;5)﻿ un ﻿M(4;−3)﻿." at bounding box center [338, 94] width 478 height 10
copy p "Aprēķini attālumu starp punktiem ﻿C(−2;5)﻿ un ﻿M(4;−3)﻿."
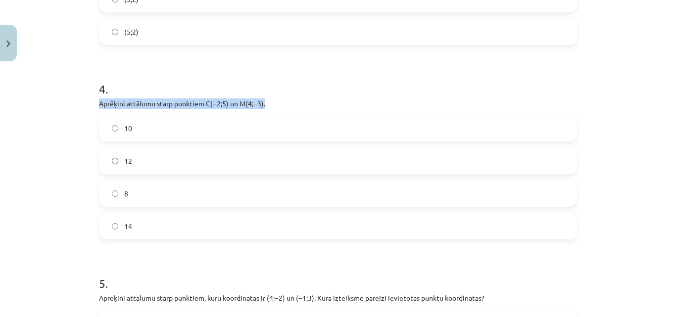
scroll to position [936, 0]
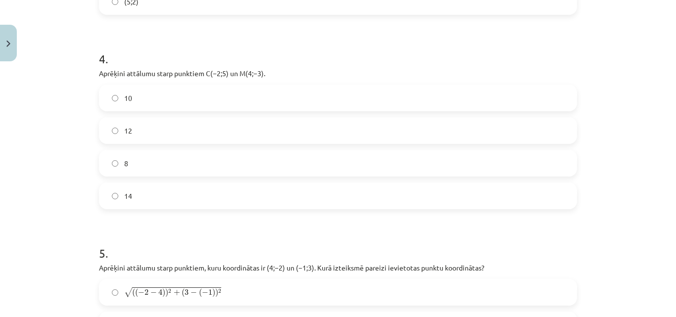
click at [164, 97] on label "10" at bounding box center [338, 98] width 476 height 25
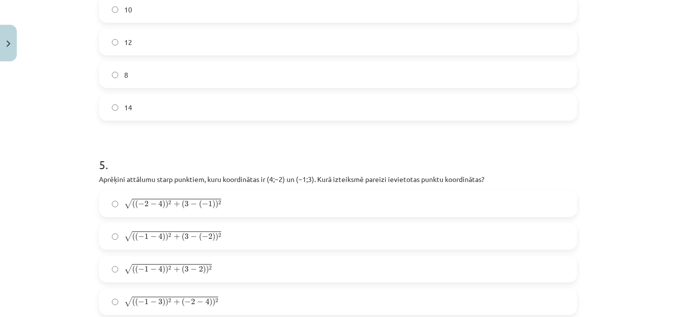
scroll to position [1085, 0]
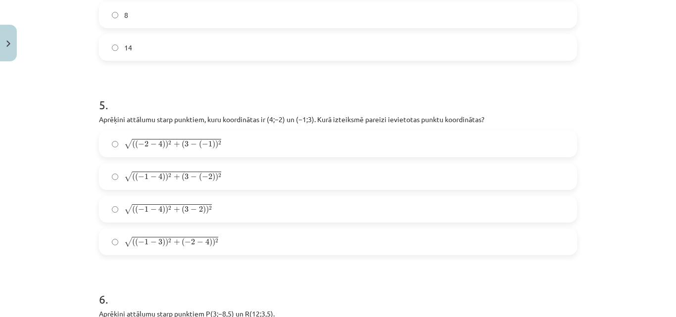
click at [99, 121] on p "Aprēķini attālumu starp punktiem, kuru koordinātas ir ﻿(4;−2) un ﻿(−1;3)﻿. Kurā…" at bounding box center [338, 119] width 478 height 10
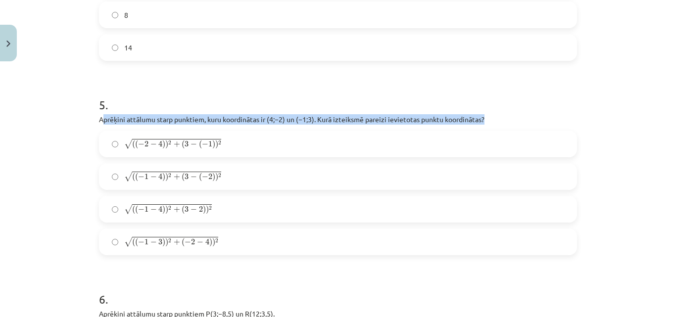
drag, startPoint x: 98, startPoint y: 120, endPoint x: 616, endPoint y: 112, distance: 518.5
click at [616, 112] on div "Mācību tēma: Matemātikas i - 10. klases 1. ieskaites mācību materiāls (a,b) #7 …" at bounding box center [338, 158] width 676 height 317
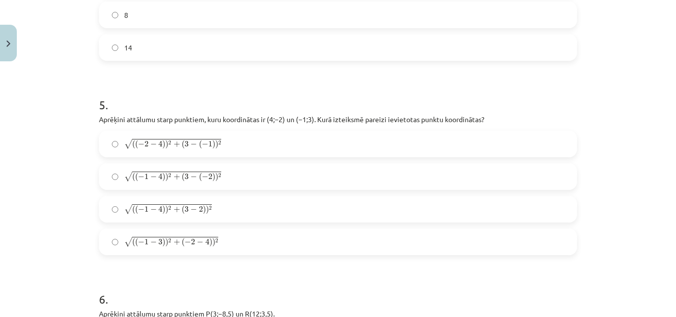
click at [52, 119] on div "Mācību tēma: Matemātikas i - 10. klases 1. ieskaites mācību materiāls (a,b) #7 …" at bounding box center [338, 158] width 676 height 317
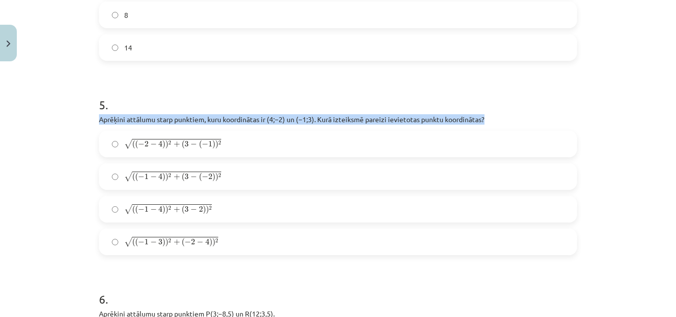
drag, startPoint x: 96, startPoint y: 118, endPoint x: 496, endPoint y: 116, distance: 400.6
click at [496, 116] on p "Aprēķini attālumu starp punktiem, kuru koordinātas ir ﻿(4;−2) un ﻿(−1;3)﻿. Kurā…" at bounding box center [338, 119] width 478 height 10
copy p "Aprēķini attālumu starp punktiem, kuru koordinātas ir ﻿(4;−2) un ﻿(−1;3)﻿. Kurā…"
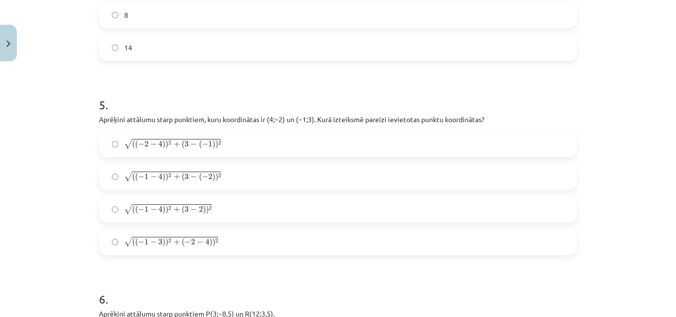
click at [199, 210] on span "2" at bounding box center [201, 209] width 4 height 6
click at [208, 170] on label "√ ( ( − 1 − 4 ) ) 2 + ( 3 − ( − 2 ) ) 2 ( ( − 1 − 4 ) ) 2 + ( 3 − ( − 2 ) ) 2" at bounding box center [338, 176] width 476 height 25
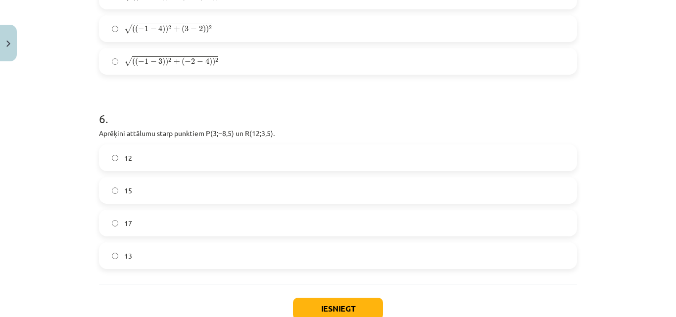
scroll to position [1283, 0]
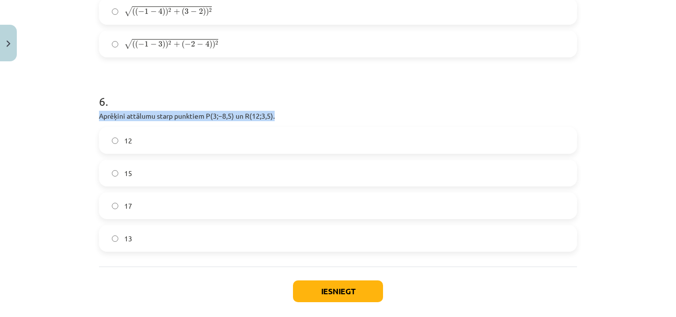
drag, startPoint x: 96, startPoint y: 113, endPoint x: 316, endPoint y: 120, distance: 220.4
click at [316, 120] on p "Aprēķini attālumu starp punktiem ﻿P(3;−8,5) un ﻿R(12;3,5)﻿." at bounding box center [338, 116] width 478 height 10
copy p "Aprēķini attālumu starp punktiem ﻿P(3;−8,5) un ﻿R(12;3,5)﻿."
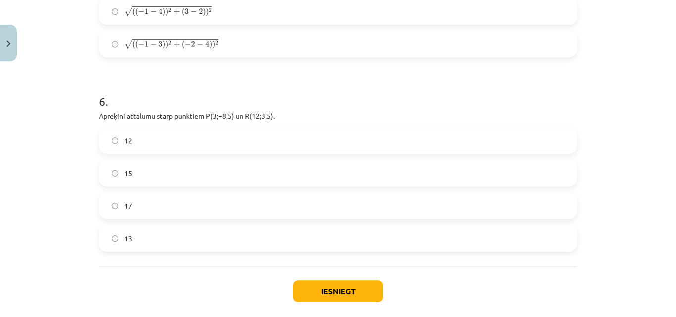
click at [119, 171] on label "15" at bounding box center [338, 173] width 476 height 25
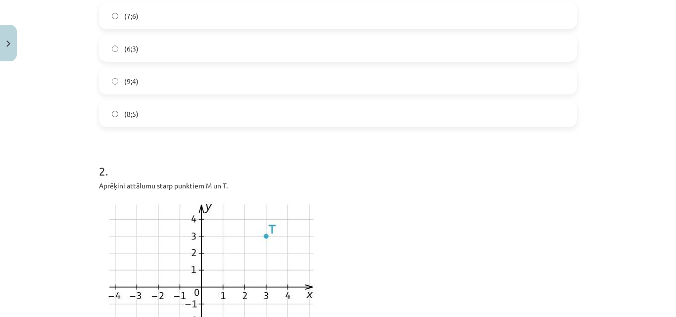
scroll to position [0, 0]
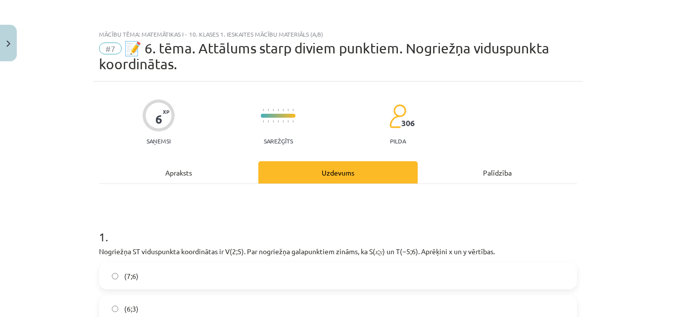
click at [189, 165] on div "Apraksts" at bounding box center [178, 172] width 159 height 22
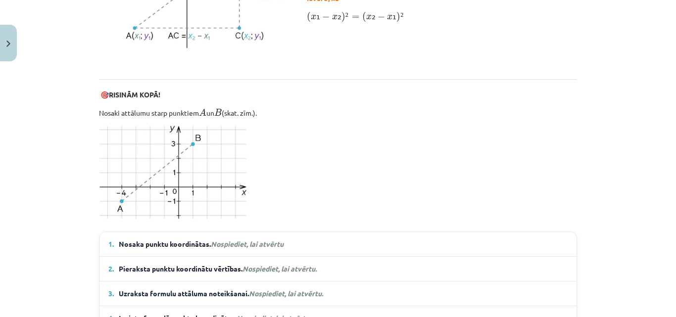
scroll to position [619, 0]
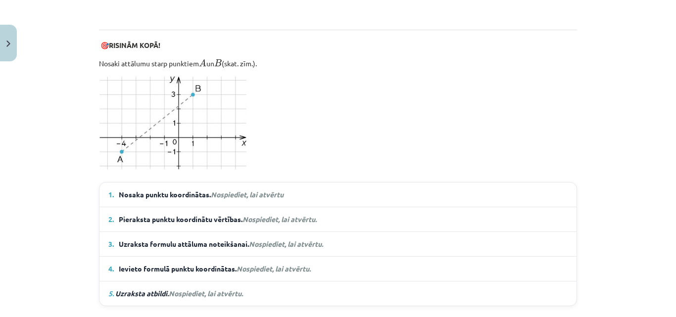
click at [239, 194] on em "Nospiediet, lai atvērtu" at bounding box center [247, 194] width 73 height 9
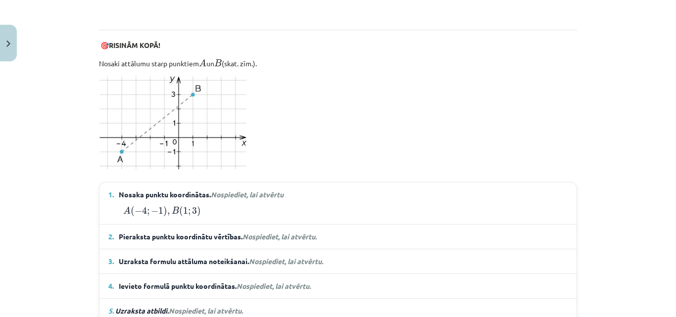
click at [255, 234] on span "Nospiediet, lai atvērtu." at bounding box center [280, 236] width 74 height 9
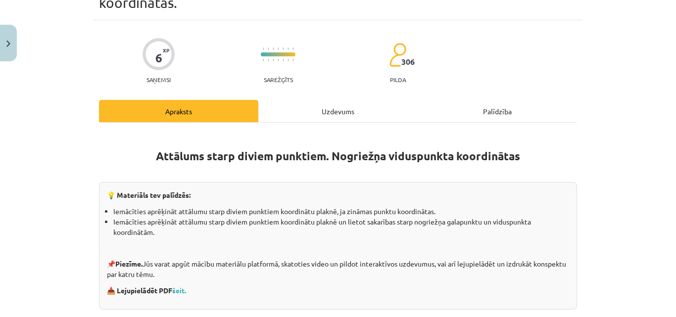
scroll to position [25, 0]
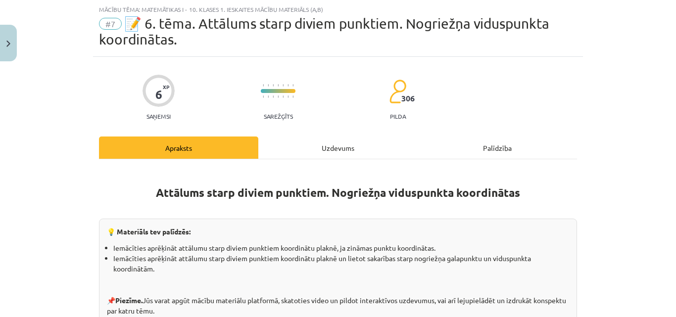
click at [309, 148] on div "Uzdevums" at bounding box center [337, 148] width 159 height 22
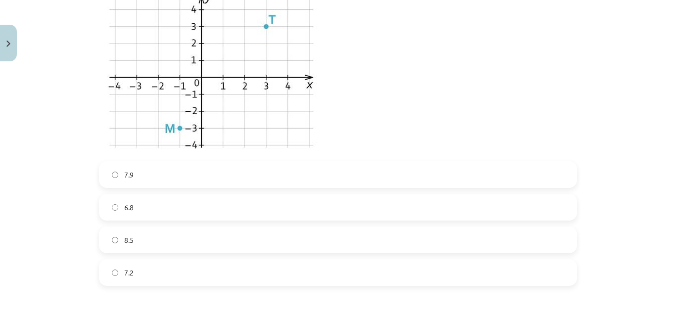
scroll to position [421, 0]
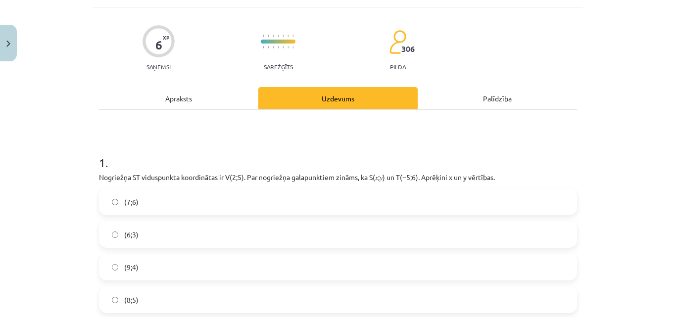
click at [189, 100] on div "Apraksts" at bounding box center [178, 98] width 159 height 22
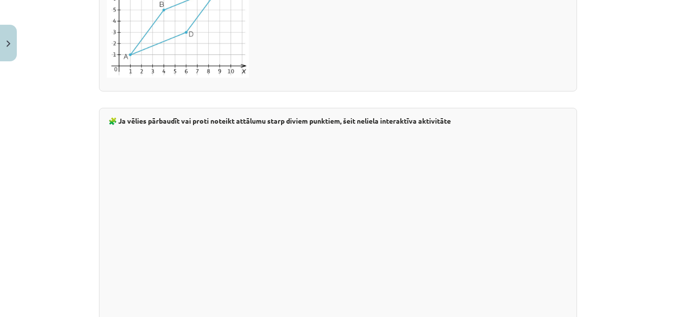
scroll to position [1560, 0]
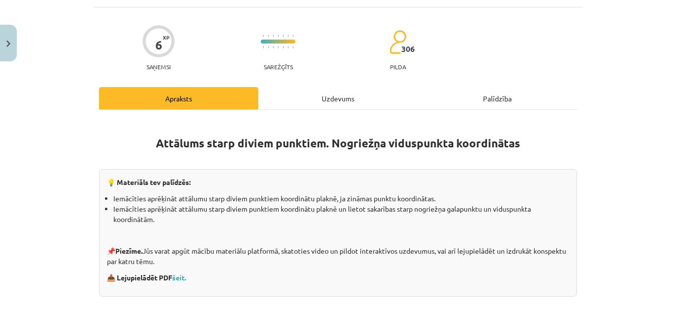
click at [303, 101] on div "Uzdevums" at bounding box center [337, 98] width 159 height 22
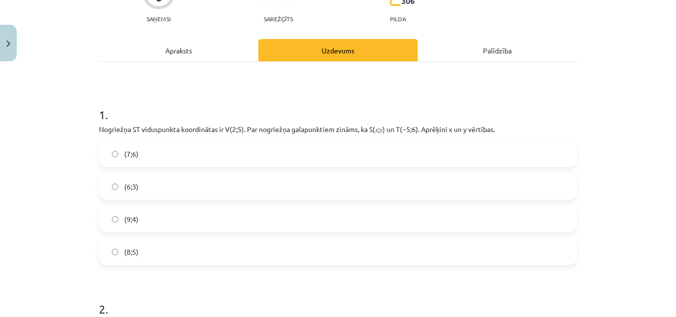
scroll to position [91, 0]
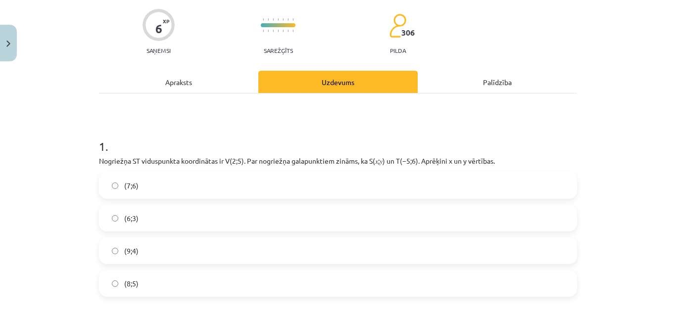
click at [228, 89] on div "Apraksts" at bounding box center [178, 82] width 159 height 22
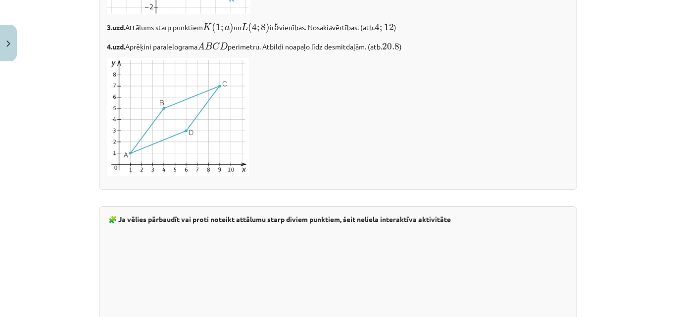
scroll to position [1659, 0]
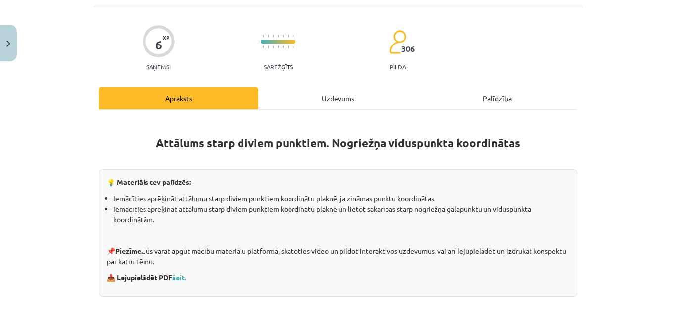
click at [317, 95] on div "Uzdevums" at bounding box center [337, 98] width 159 height 22
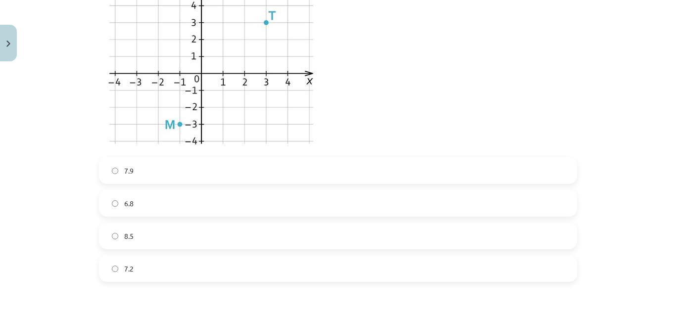
scroll to position [569, 0]
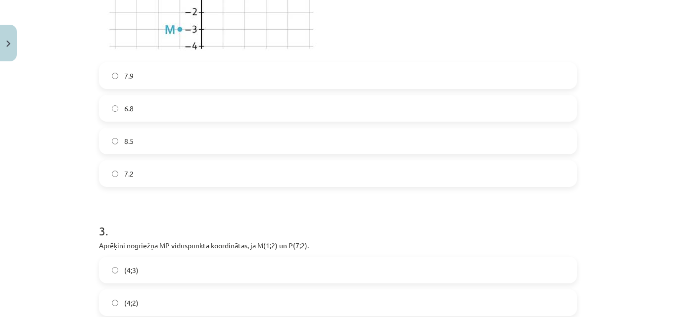
click at [195, 169] on label "7.2" at bounding box center [338, 173] width 476 height 25
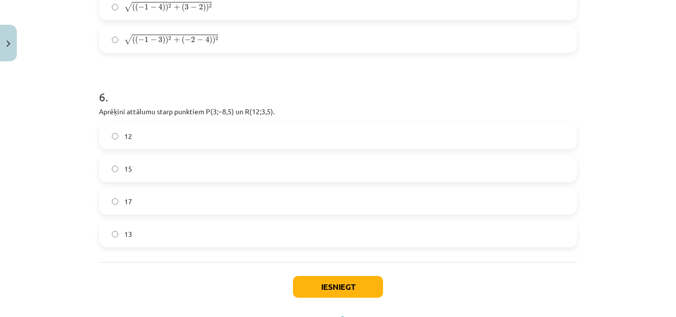
scroll to position [1332, 0]
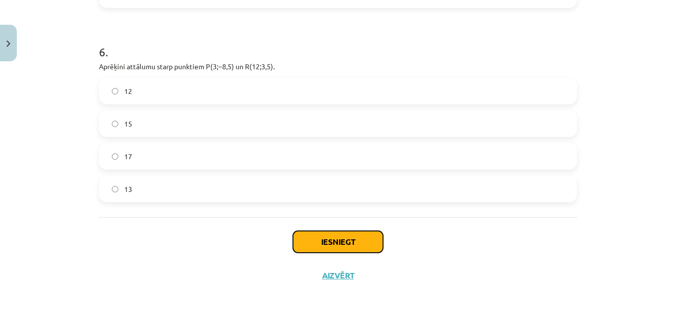
click at [358, 237] on button "Iesniegt" at bounding box center [338, 242] width 90 height 22
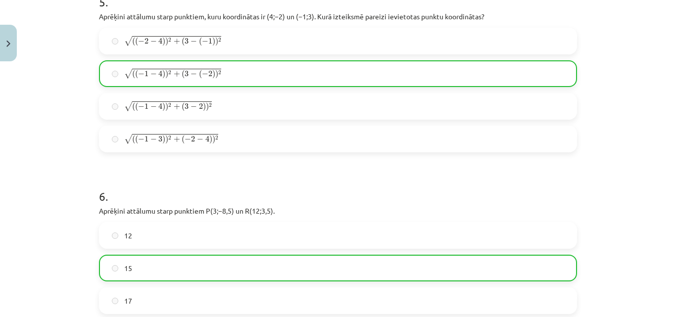
scroll to position [1364, 0]
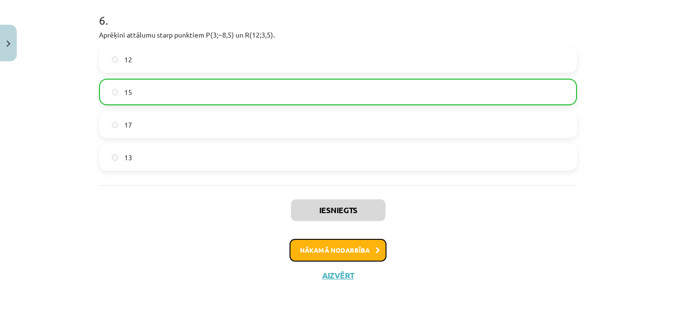
click at [342, 250] on button "Nākamā nodarbība" at bounding box center [338, 250] width 97 height 23
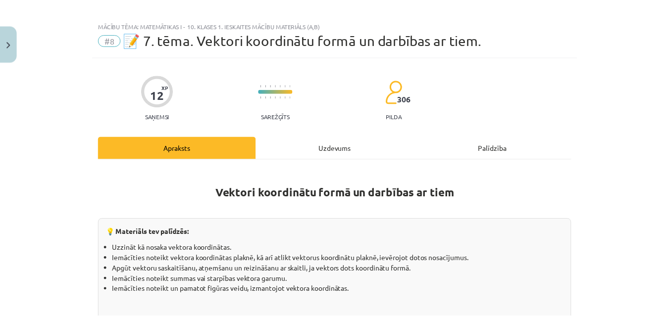
scroll to position [0, 0]
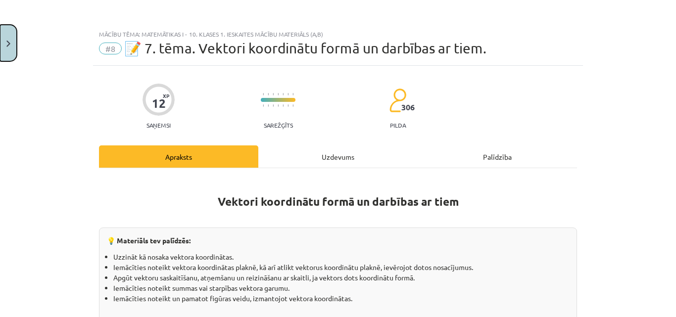
click at [6, 49] on button "Close" at bounding box center [8, 43] width 17 height 37
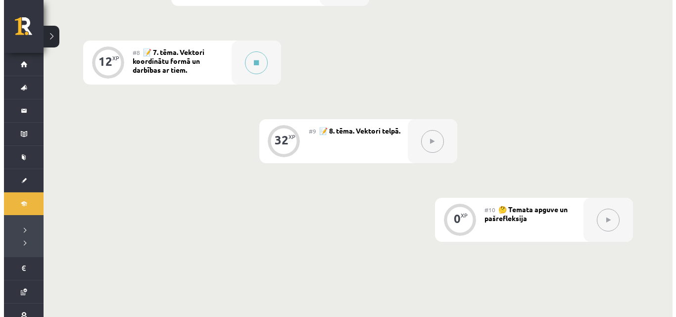
scroll to position [783, 0]
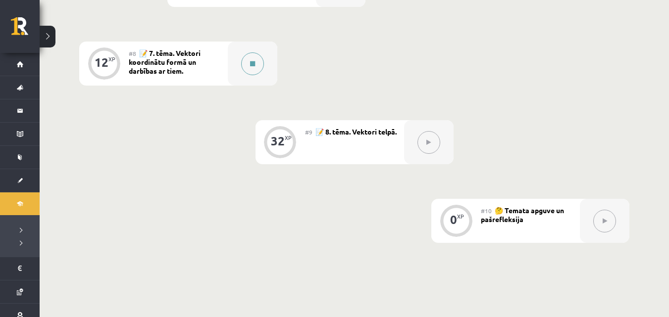
click at [237, 74] on div at bounding box center [253, 64] width 50 height 44
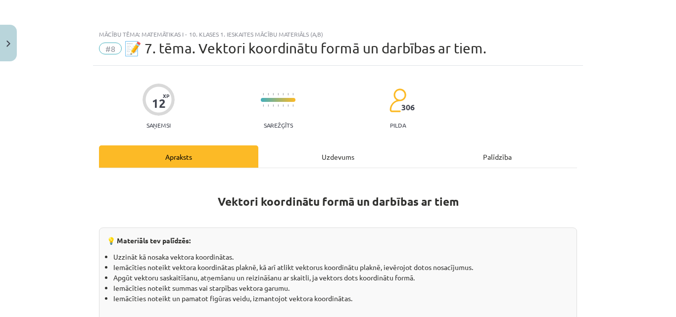
click at [310, 148] on div "Uzdevums" at bounding box center [337, 157] width 159 height 22
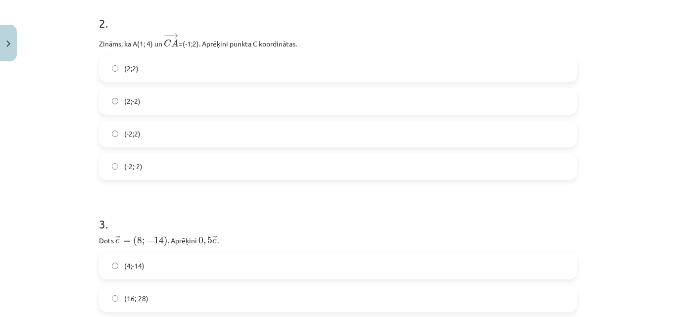
scroll to position [0, 0]
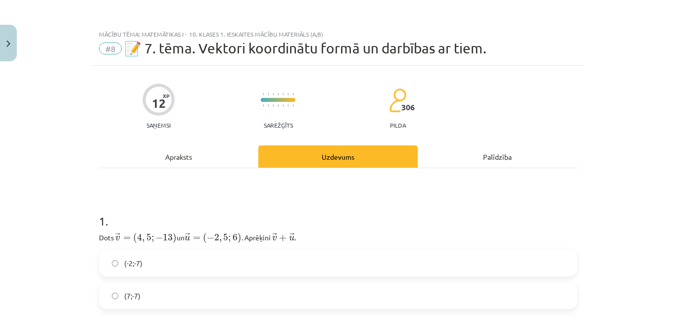
click at [208, 158] on div "Apraksts" at bounding box center [178, 157] width 159 height 22
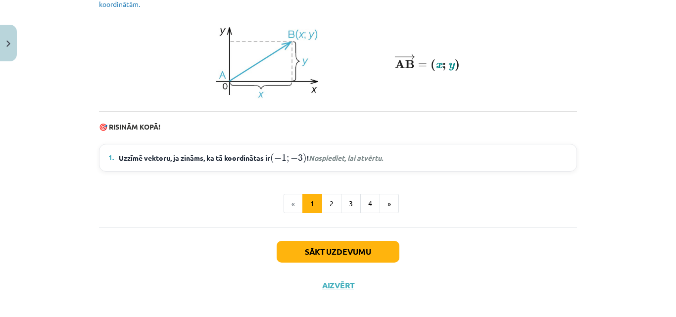
scroll to position [1423, 0]
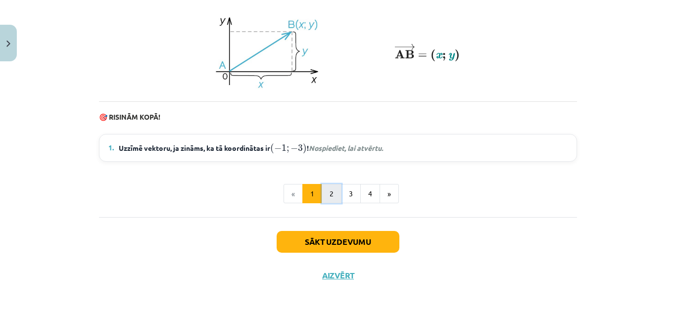
click at [328, 192] on button "2" at bounding box center [332, 194] width 20 height 20
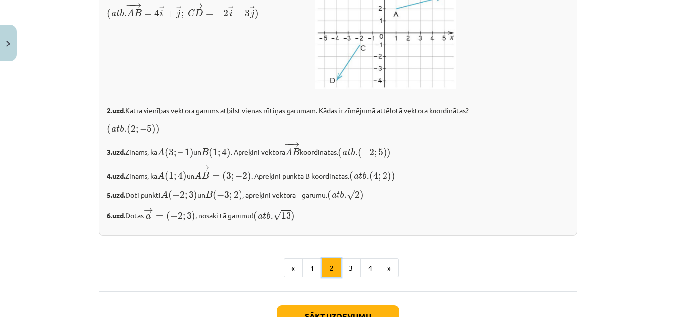
scroll to position [1757, 0]
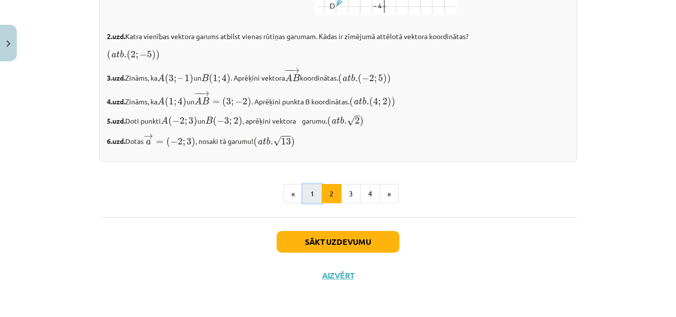
click at [312, 197] on button "1" at bounding box center [313, 194] width 20 height 20
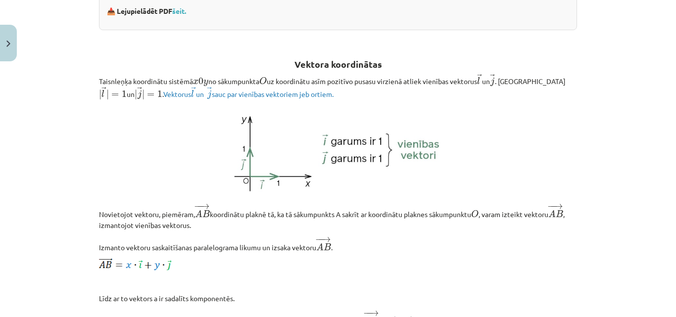
scroll to position [385, 0]
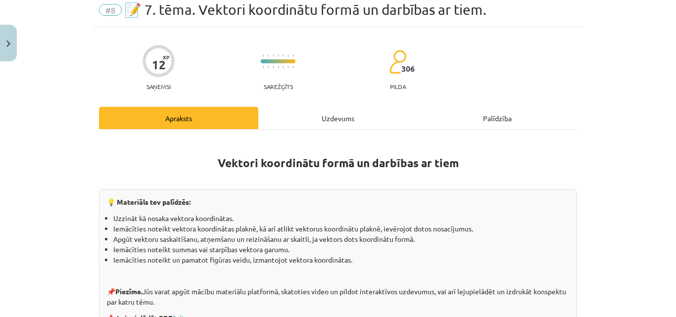
click at [342, 115] on div "Uzdevums" at bounding box center [337, 118] width 159 height 22
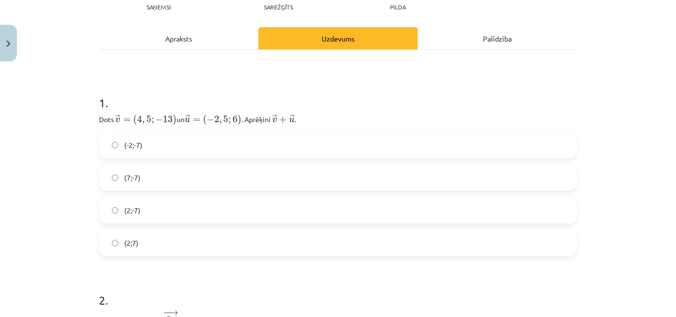
scroll to position [124, 0]
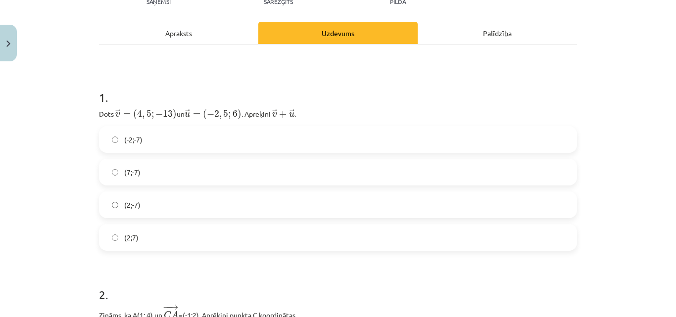
click at [182, 39] on div "Apraksts" at bounding box center [178, 33] width 159 height 22
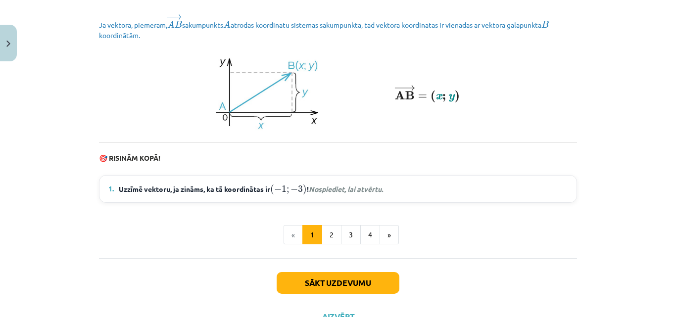
scroll to position [1356, 0]
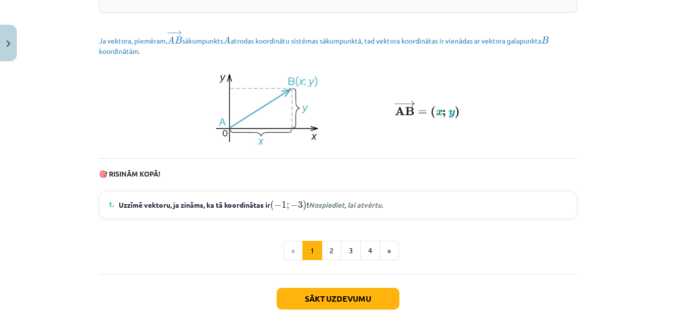
click at [198, 211] on span "Uzzīmē vektoru, ja zināms, ka tā koordinātas ir ( − 1 ; − 3 ) ( − 1 ; − 3 ) ! N…" at bounding box center [251, 205] width 264 height 13
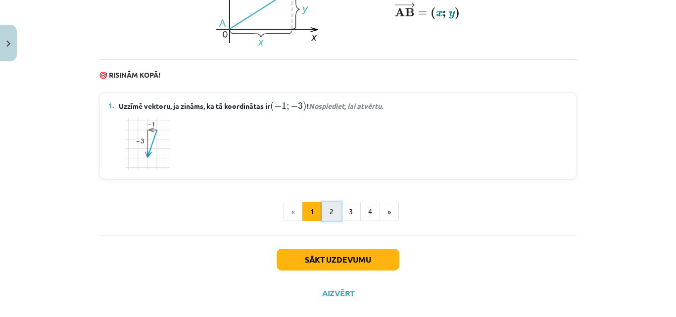
click at [324, 219] on button "2" at bounding box center [332, 212] width 20 height 20
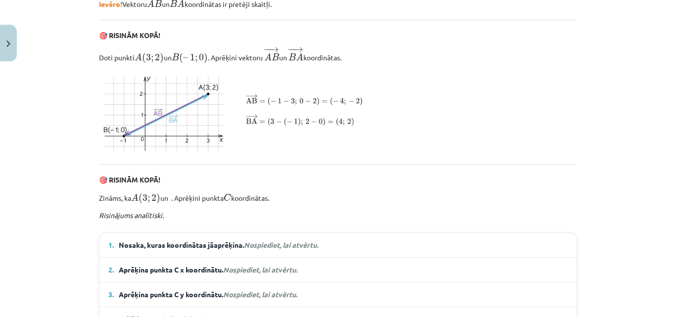
scroll to position [474, 0]
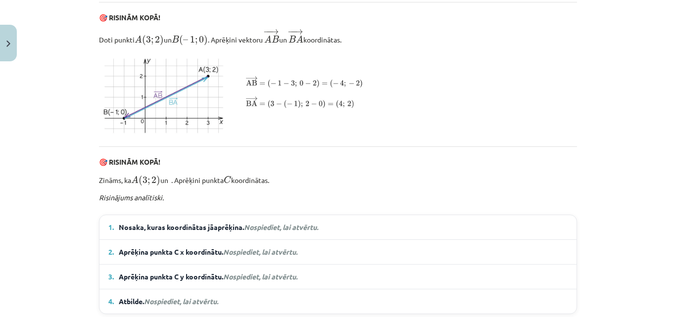
click at [284, 232] on em "Nospiediet, lai atvērtu." at bounding box center [281, 227] width 74 height 9
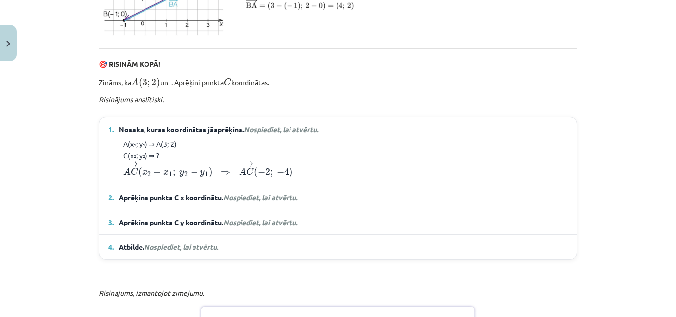
scroll to position [573, 0]
click at [244, 202] on span "Aprēķina punkta C x koordinātu. Nospiediet, lai atvērtu." at bounding box center [208, 197] width 179 height 10
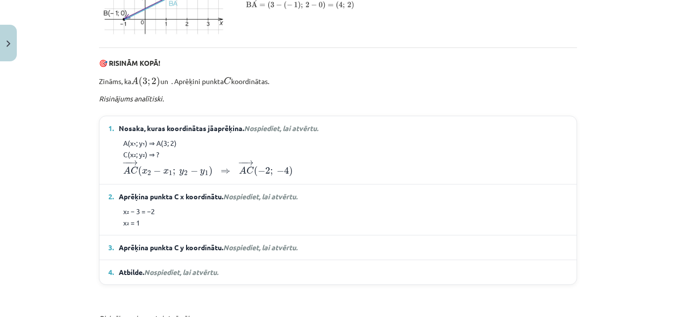
click at [243, 252] on span "Nospiediet, lai atvērtu." at bounding box center [260, 247] width 74 height 9
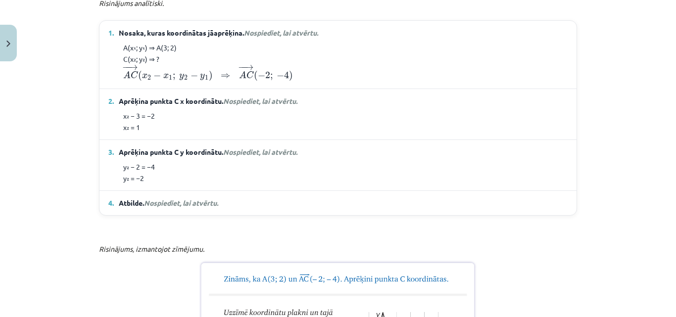
scroll to position [672, 0]
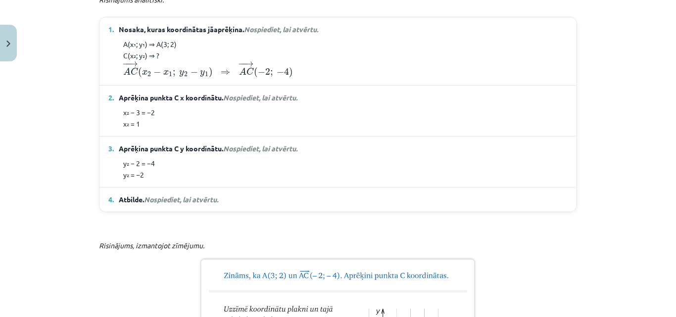
click at [192, 204] on span "Nospiediet, lai atvērtu." at bounding box center [181, 199] width 74 height 9
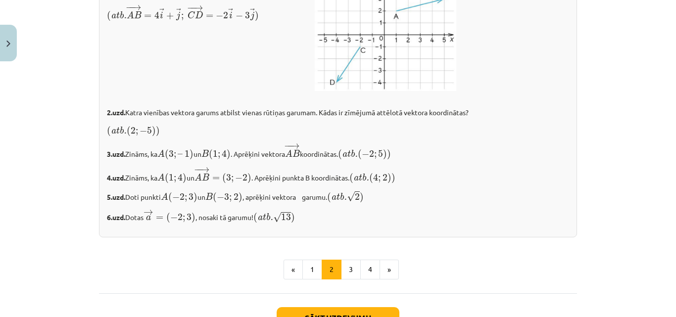
scroll to position [1762, 0]
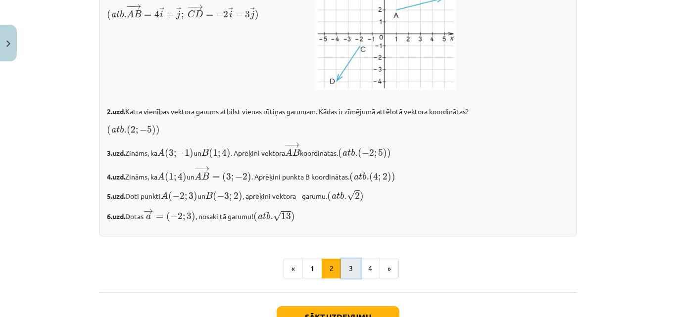
click at [348, 279] on button "3" at bounding box center [351, 269] width 20 height 20
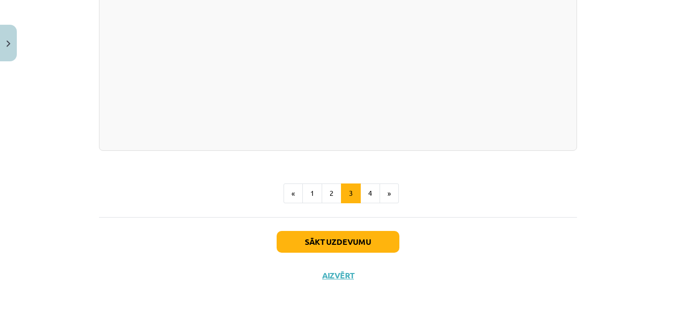
scroll to position [1920, 0]
click at [629, 221] on div "Mācību tēma: Matemātikas i - 10. klases 1. ieskaites mācību materiāls (a,b) #8 …" at bounding box center [338, 158] width 676 height 317
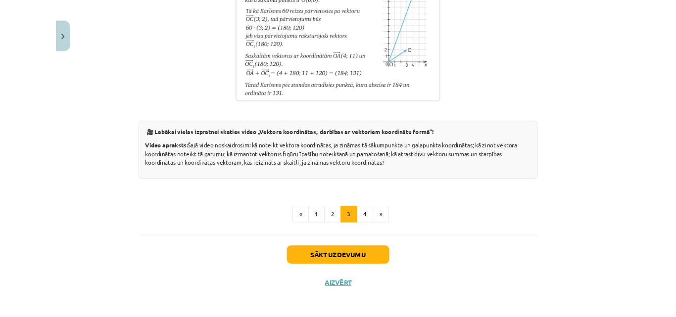
scroll to position [1798, 0]
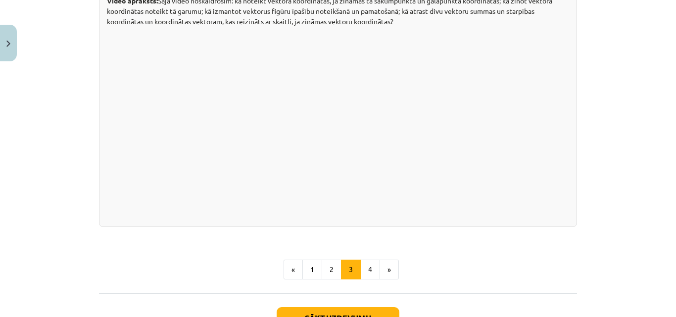
click at [615, 226] on div "Mācību tēma: Matemātikas i - 10. klases 1. ieskaites mācību materiāls (a,b) #8 …" at bounding box center [338, 158] width 676 height 317
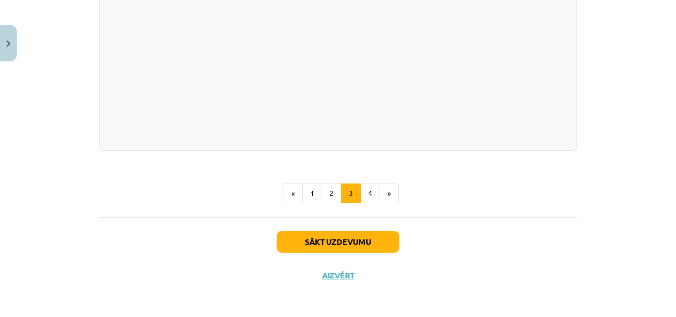
scroll to position [1996, 0]
click at [363, 204] on button "4" at bounding box center [370, 194] width 20 height 20
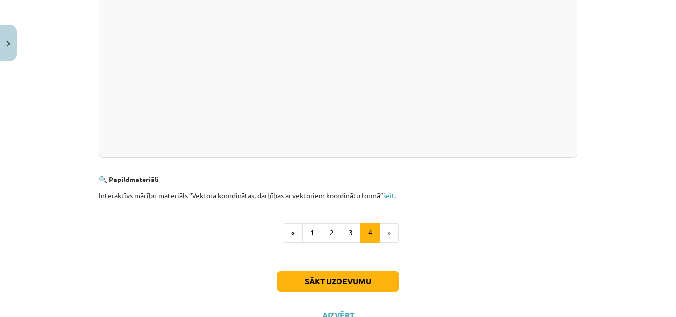
scroll to position [276, 0]
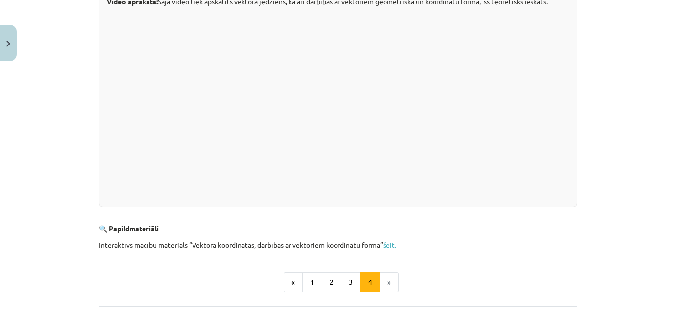
click at [548, 174] on p at bounding box center [338, 103] width 462 height 181
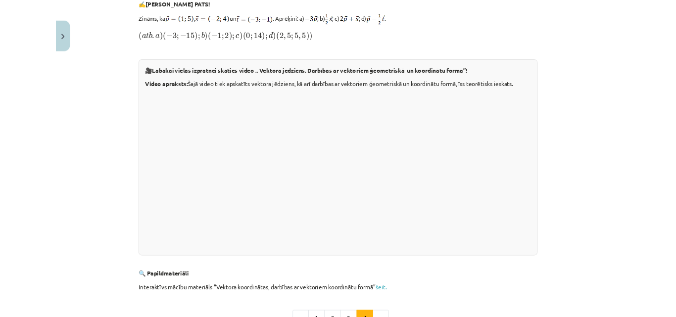
scroll to position [115, 0]
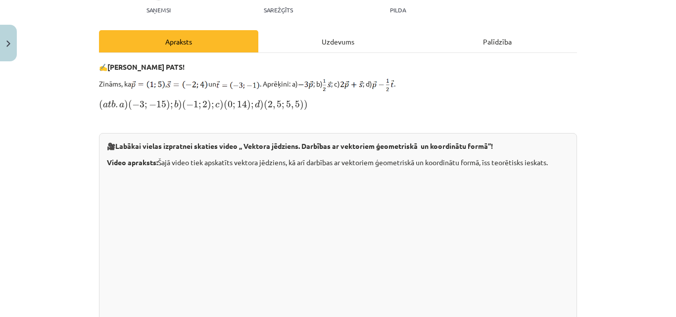
click at [608, 212] on div "Mācību tēma: Matemātikas i - 10. klases 1. ieskaites mācību materiāls (a,b) #8 …" at bounding box center [338, 158] width 676 height 317
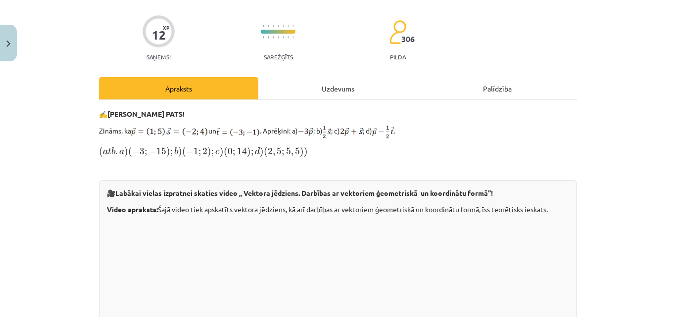
click at [326, 94] on div "Uzdevums" at bounding box center [337, 88] width 159 height 22
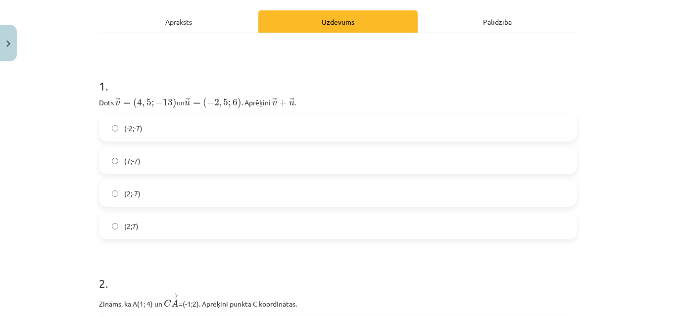
scroll to position [124, 0]
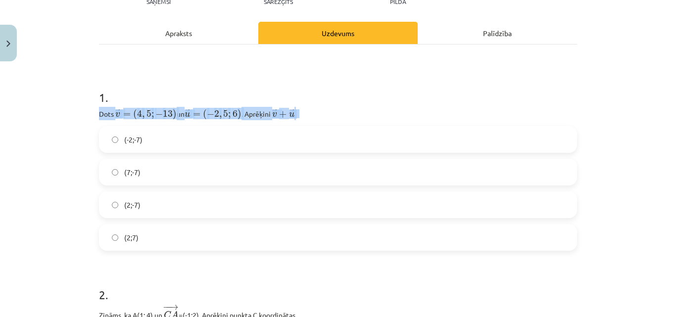
drag, startPoint x: 97, startPoint y: 113, endPoint x: 336, endPoint y: 116, distance: 239.7
click at [336, 116] on p "Dots ﻿ → v = ( 4 , 5 ; − 13 ) v → = ( 4 , 5 ; − 13 ) un ﻿ → u = ( − 2 , 5 ; 6 )…" at bounding box center [338, 113] width 478 height 13
copy p "Dots ﻿ → v = ( 4 , 5 ; − 13 ) v → = ( 4 , 5 ; − 13 ) un ﻿ → u = ( − 2 , 5 ; 6 )…"
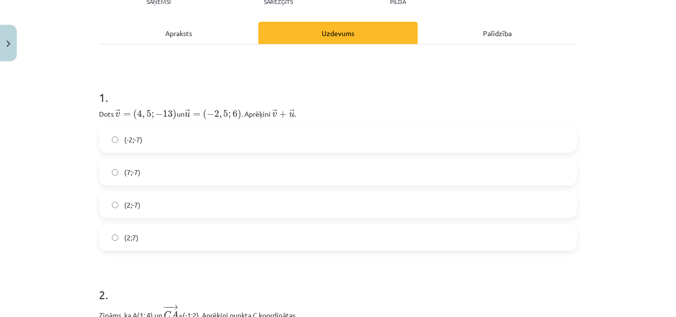
click at [363, 96] on h1 "1 ." at bounding box center [338, 88] width 478 height 31
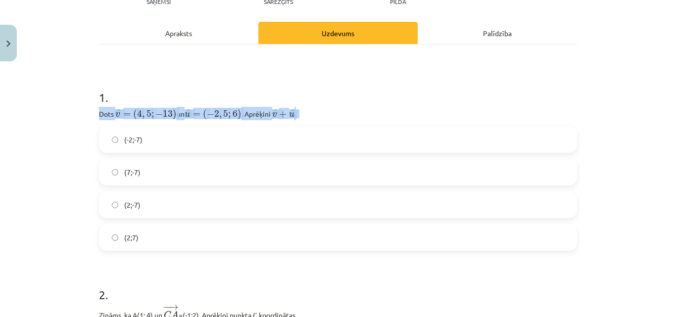
drag, startPoint x: 96, startPoint y: 113, endPoint x: 298, endPoint y: 115, distance: 202.0
click at [298, 115] on p "Dots ﻿ → v = ( 4 , 5 ; − 13 ) v → = ( 4 , 5 ; − 13 ) un ﻿ → u = ( − 2 , 5 ; 6 )…" at bounding box center [338, 113] width 478 height 13
copy p "Dots ﻿ → v = ( 4 , 5 ; − 13 ) v → = ( 4 , 5 ; − 13 ) un ﻿ → u = ( − 2 , 5 ; 6 )…"
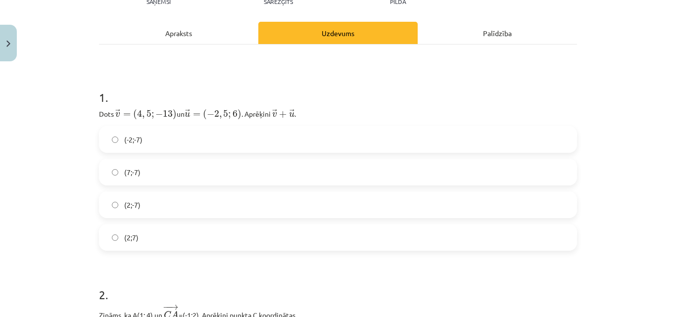
click at [187, 209] on label "(2;-7)" at bounding box center [338, 205] width 476 height 25
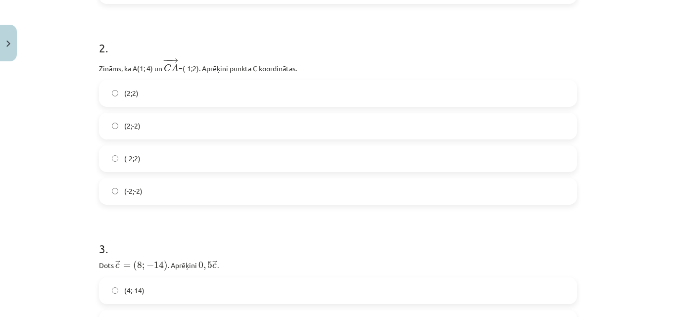
scroll to position [371, 0]
click at [99, 66] on p "Zināms, ka A(1; 4) un ﻿ − − → C A C A → =(-1;2)﻿. Aprēķini punkta C koordinātas." at bounding box center [338, 65] width 478 height 17
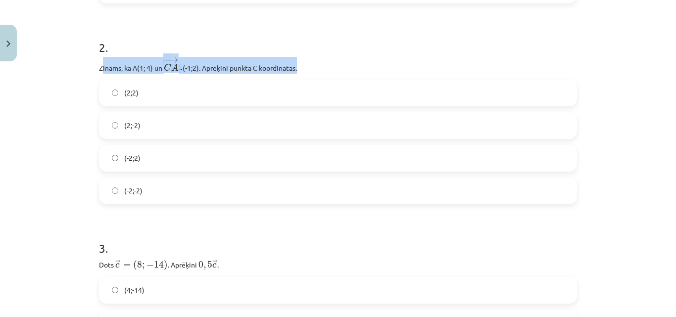
drag, startPoint x: 98, startPoint y: 68, endPoint x: 315, endPoint y: 58, distance: 218.1
click at [315, 58] on p "Zināms, ka A(1; 4) un ﻿ − − → C A C A → =(-1;2)﻿. Aprēķini punkta C koordinātas." at bounding box center [338, 65] width 478 height 17
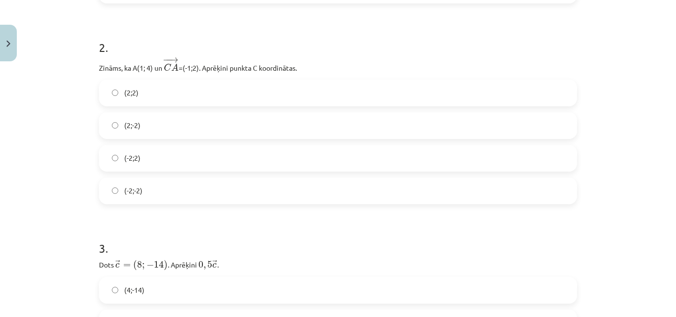
drag, startPoint x: 357, startPoint y: 51, endPoint x: 173, endPoint y: 65, distance: 184.7
click at [356, 52] on h1 "2 ." at bounding box center [338, 38] width 478 height 31
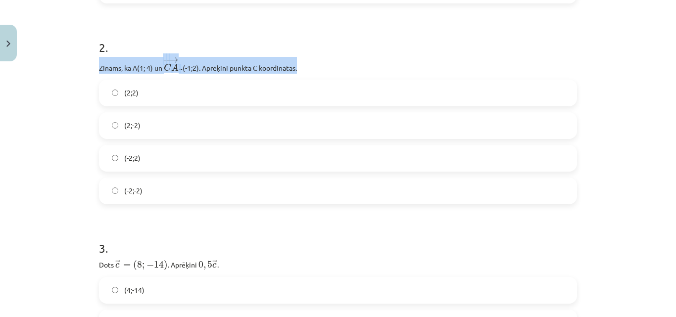
drag, startPoint x: 96, startPoint y: 66, endPoint x: 329, endPoint y: 65, distance: 232.7
click at [329, 65] on p "Zināms, ka A(1; 4) un ﻿ − − → C A C A → =(-1;2)﻿. Aprēķini punkta C koordinātas." at bounding box center [338, 65] width 478 height 17
copy p "Zināms, ka A(1; 4) un ﻿ − − → C A C A → =(-1;2)﻿. Aprēķini punkta C koordinātas."
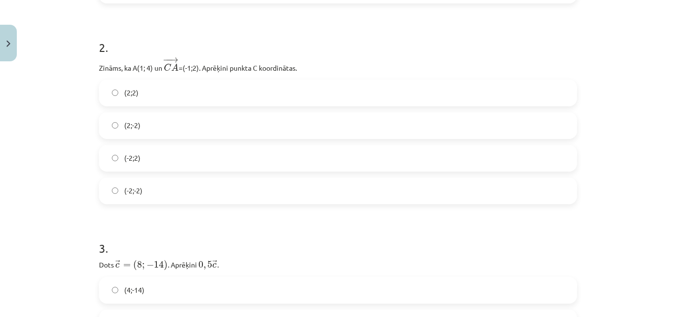
click at [168, 101] on label "(2;2)" at bounding box center [338, 93] width 476 height 25
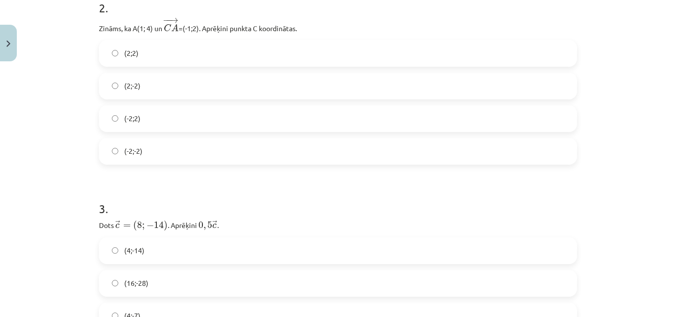
scroll to position [520, 0]
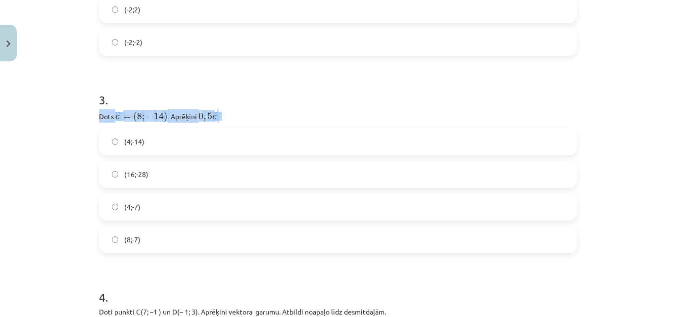
drag, startPoint x: 96, startPoint y: 116, endPoint x: 368, endPoint y: 115, distance: 272.3
click at [368, 116] on p "Dots ﻿ → c = ( 8 ; − 14 ) c → = ( 8 ; − 14 ) ﻿. Aprēķini ﻿ 0 , 5 → c 0 , 5 c → ." at bounding box center [338, 115] width 478 height 13
copy p "Dots ﻿ → c = ( 8 ; − 14 ) c → = ( 8 ; − 14 ) ﻿. Aprēķini ﻿ 0 , 5 → c 0 , 5 c → ."
click at [148, 210] on label "(4;-7)" at bounding box center [338, 207] width 476 height 25
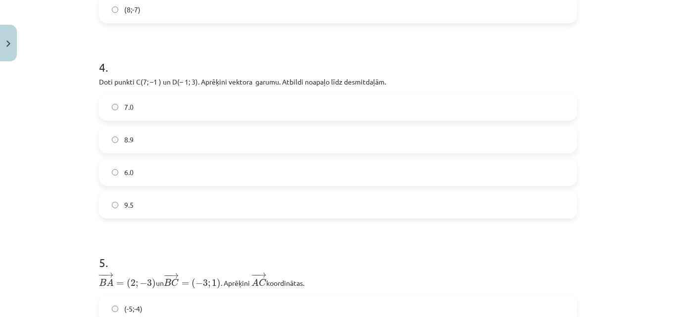
scroll to position [767, 0]
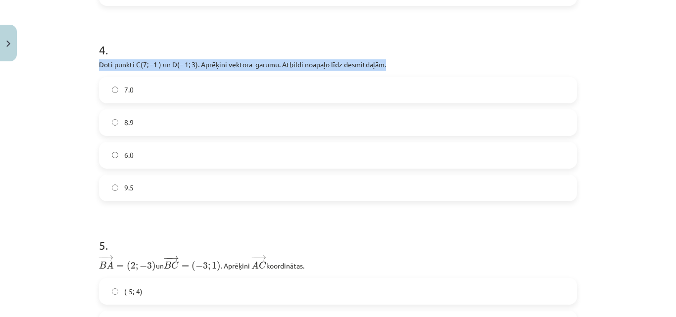
drag, startPoint x: 97, startPoint y: 64, endPoint x: 513, endPoint y: 63, distance: 416.9
click at [513, 63] on p "Doti punkti C(7; –1 ) un D(– 1; 3). Aprēķini vektora ﻿ ﻿ garumu. Atbildi noapaļ…" at bounding box center [338, 64] width 478 height 11
copy p "Doti punkti C(7; –1 ) un D(– 1; 3). Aprēķini vektora ﻿ ﻿ garumu. Atbildi noapaļ…"
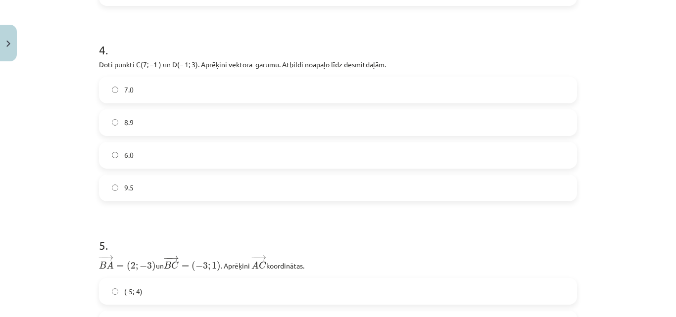
click at [161, 115] on label "8.9" at bounding box center [338, 122] width 476 height 25
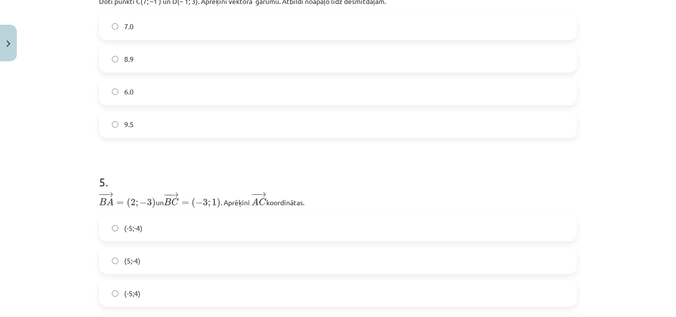
scroll to position [966, 0]
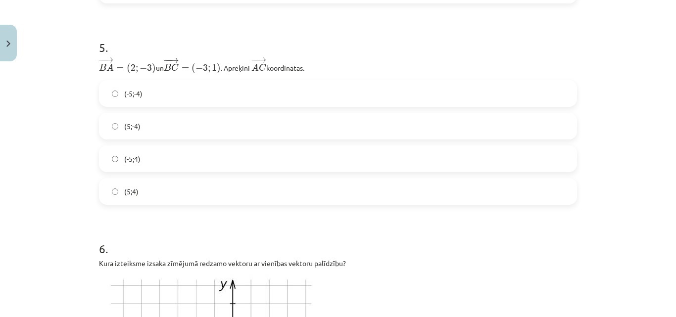
drag, startPoint x: 97, startPoint y: 67, endPoint x: 402, endPoint y: 67, distance: 305.0
click at [402, 67] on p "− − → B A = ( 2 ; − 3 ) B A → = ( 2 ; − 3 ) un ﻿ − − → B C = ( − 3 ; 1 ) B C → …" at bounding box center [338, 65] width 478 height 17
click at [80, 59] on div "Mācību tēma: Matemātikas i - 10. klases 1. ieskaites mācību materiāls (a,b) #8 …" at bounding box center [338, 158] width 676 height 317
drag, startPoint x: 95, startPoint y: 59, endPoint x: 315, endPoint y: 62, distance: 220.4
click at [315, 62] on p "− − → B A = ( 2 ; − 3 ) B A → = ( 2 ; − 3 ) un ﻿ − − → B C = ( − 3 ; 1 ) B C → …" at bounding box center [338, 65] width 478 height 17
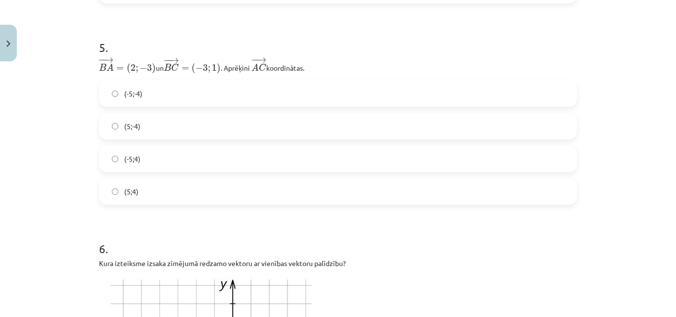
click at [165, 156] on label "(-5;4)" at bounding box center [338, 159] width 476 height 25
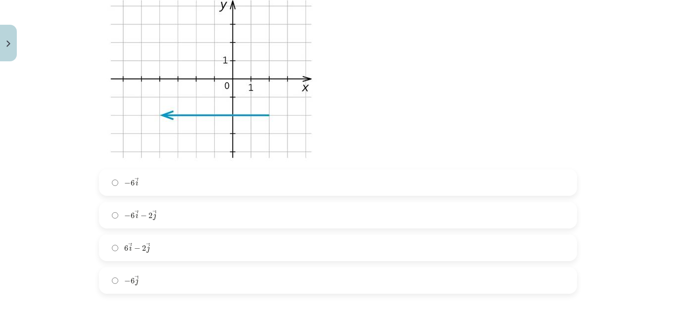
scroll to position [1263, 0]
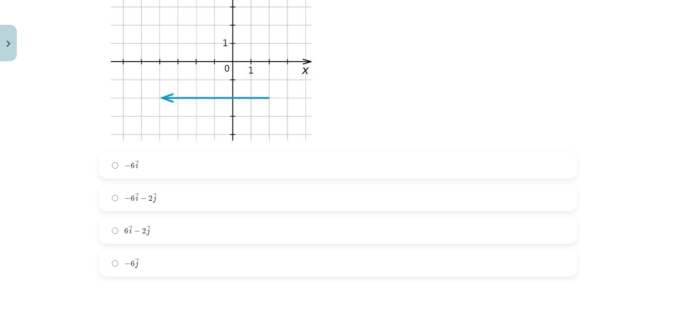
click at [159, 165] on label "− 6 → i − 6 i →" at bounding box center [338, 165] width 476 height 25
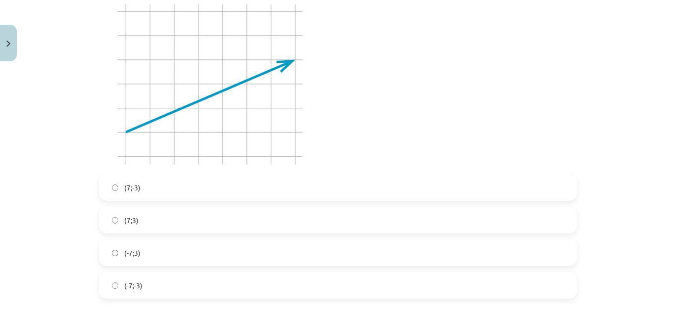
scroll to position [1560, 0]
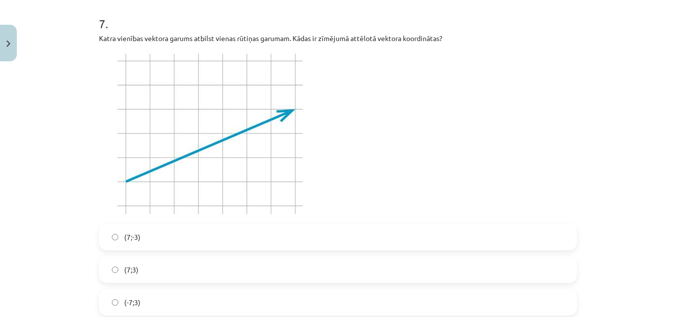
click at [178, 296] on label "(-7;3)" at bounding box center [338, 302] width 476 height 25
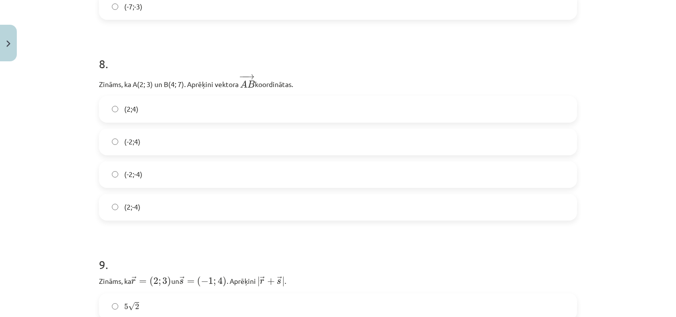
scroll to position [1906, 0]
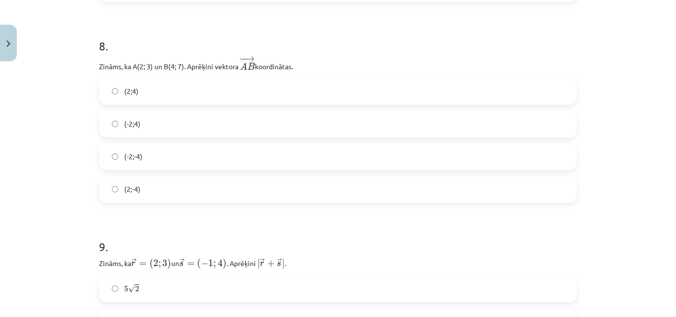
drag, startPoint x: 97, startPoint y: 65, endPoint x: 317, endPoint y: 60, distance: 220.4
click at [317, 60] on p "Zināms, ka A(2; 3) un B(4; 7). Aprēķini vektora ﻿ − − → A B A B → ﻿ koordinātas." at bounding box center [338, 63] width 478 height 17
click at [148, 95] on label "(2;4)" at bounding box center [338, 91] width 476 height 25
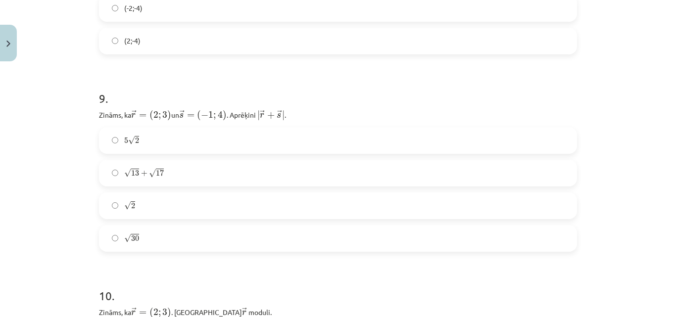
scroll to position [2104, 0]
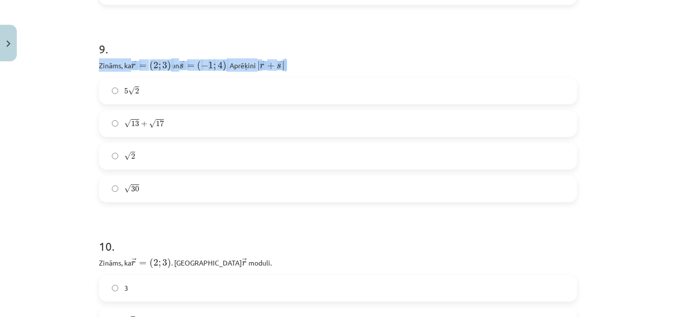
drag, startPoint x: 96, startPoint y: 64, endPoint x: 387, endPoint y: 62, distance: 291.1
click at [387, 62] on p "Zināms, ka ﻿ → r = ( 2 ; 3 ) r → = ( 2 ; 3 ) un ﻿ → s = ( − 1 ; 4 ) s → = ( − 1…" at bounding box center [338, 64] width 478 height 13
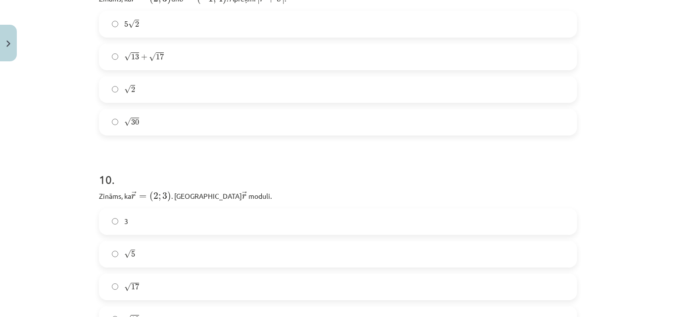
scroll to position [2154, 0]
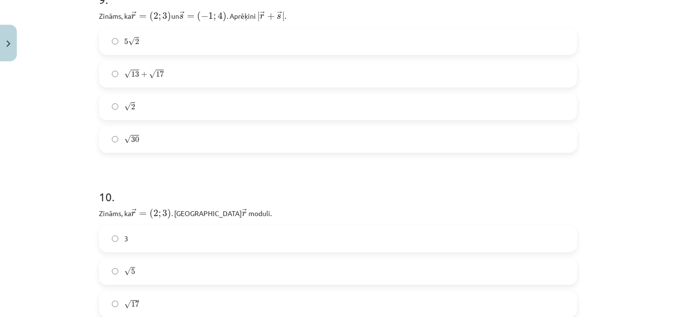
click at [164, 142] on label "√ 30 30" at bounding box center [338, 139] width 476 height 25
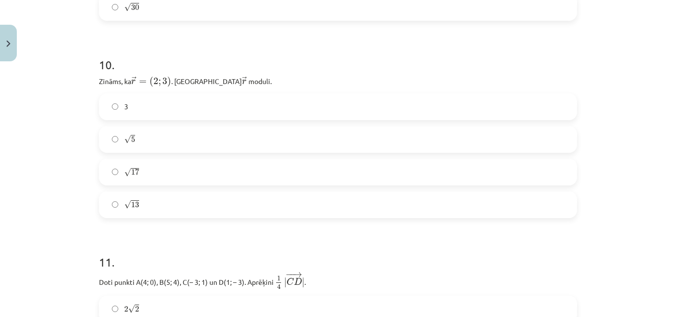
scroll to position [2302, 0]
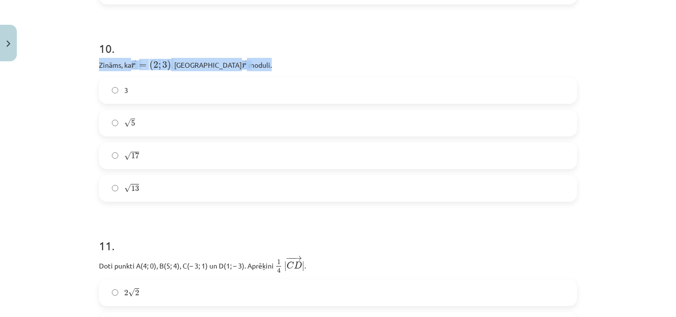
drag, startPoint x: 96, startPoint y: 61, endPoint x: 262, endPoint y: 62, distance: 165.9
click at [262, 62] on p "Zināms, ka ﻿ → r = ( 2 ; 3 ) r → = ( 2 ; 3 ) . Aprēķini ﻿ → r r → ﻿ moduli." at bounding box center [338, 64] width 478 height 13
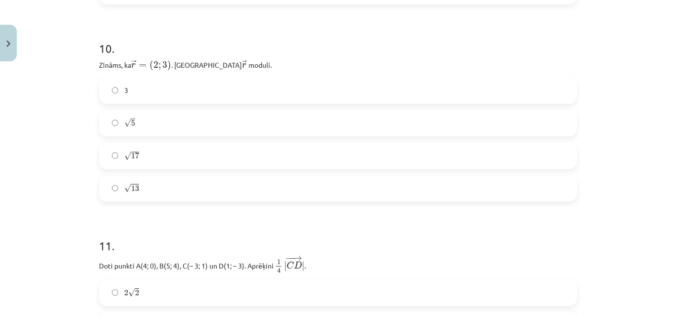
click at [180, 240] on h1 "11 ." at bounding box center [338, 237] width 478 height 31
click at [143, 190] on label "√ 13 13" at bounding box center [338, 188] width 476 height 25
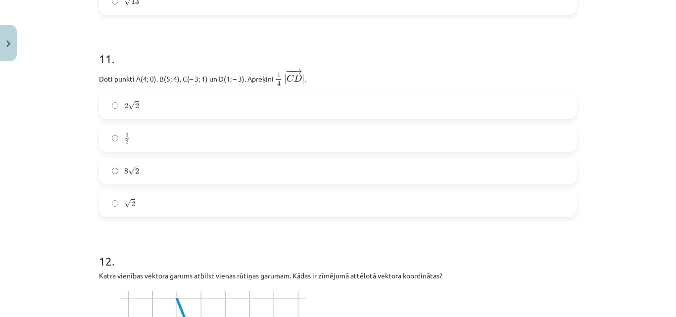
scroll to position [2500, 0]
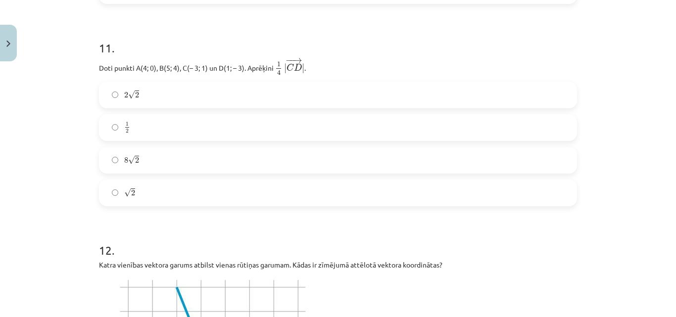
drag, startPoint x: 96, startPoint y: 64, endPoint x: 307, endPoint y: 68, distance: 211.5
click at [307, 68] on p "Doti punkti A(4; 0), B(5; 4), C(– 3; 1) un D(1; – 3). Aprēķini ﻿ 1 4 | − − → C …" at bounding box center [338, 66] width 478 height 18
click at [323, 34] on h1 "11 ." at bounding box center [338, 39] width 478 height 31
drag, startPoint x: 122, startPoint y: 90, endPoint x: 159, endPoint y: 190, distance: 106.9
click at [159, 190] on div "2 √ 2 2 2 1 2 1 2 8 √ 2 8 2 √ 2 2" at bounding box center [338, 144] width 478 height 125
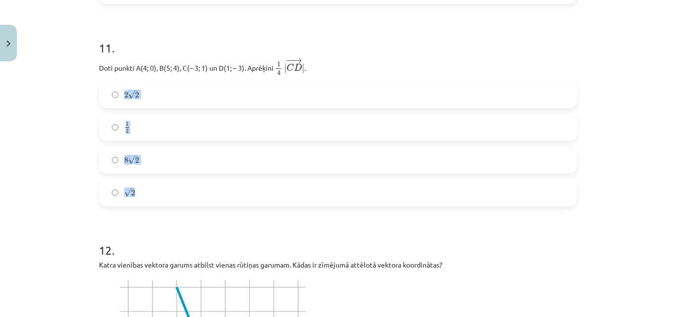
scroll to position [2401, 0]
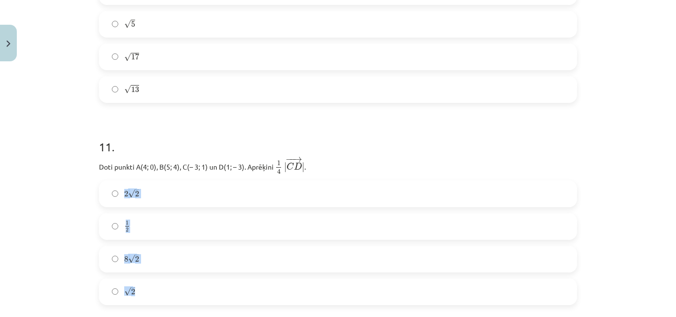
click at [38, 167] on div "Mācību tēma: Matemātikas i - 10. klases 1. ieskaites mācību materiāls (a,b) #8 …" at bounding box center [338, 158] width 676 height 317
drag, startPoint x: 96, startPoint y: 165, endPoint x: 368, endPoint y: 161, distance: 272.3
click at [368, 161] on p "Doti punkti A(4; 0), B(5; 4), C(– 3; 1) un D(1; – 3). Aprēķini ﻿ 1 4 | − − → C …" at bounding box center [338, 165] width 478 height 18
click at [79, 178] on div "Mācību tēma: Matemātikas i - 10. klases 1. ieskaites mācību materiāls (a,b) #8 …" at bounding box center [338, 158] width 676 height 317
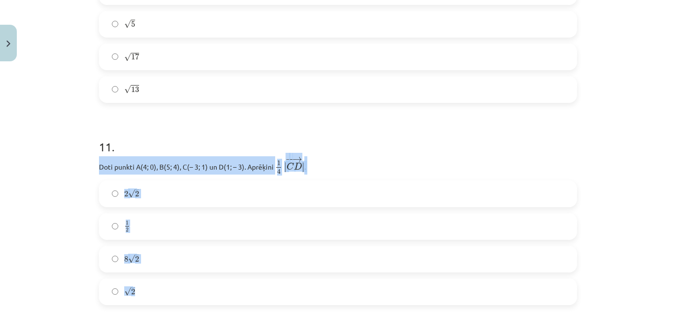
drag, startPoint x: 98, startPoint y: 164, endPoint x: 166, endPoint y: 283, distance: 136.6
click at [166, 283] on div "11 . Doti punkti A(4; 0), B(5; 4), C(– 3; 1) un D(1; – 3). Aprēķini ﻿ 1 4 | − −…" at bounding box center [338, 214] width 478 height 183
click at [29, 253] on div "Mācību tēma: Matemātikas i - 10. klases 1. ieskaites mācību materiāls (a,b) #8 …" at bounding box center [338, 158] width 676 height 317
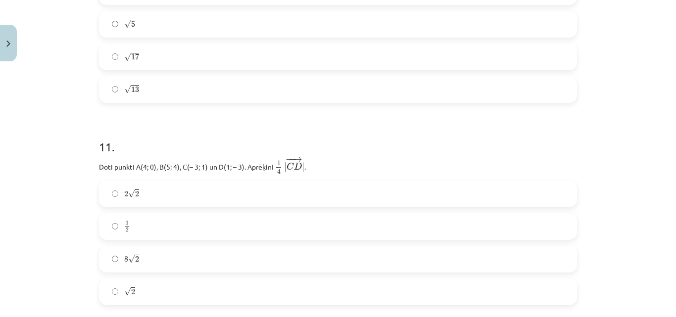
drag, startPoint x: 147, startPoint y: 289, endPoint x: 148, endPoint y: 283, distance: 6.0
click at [148, 289] on label "√ 2 2" at bounding box center [338, 292] width 476 height 25
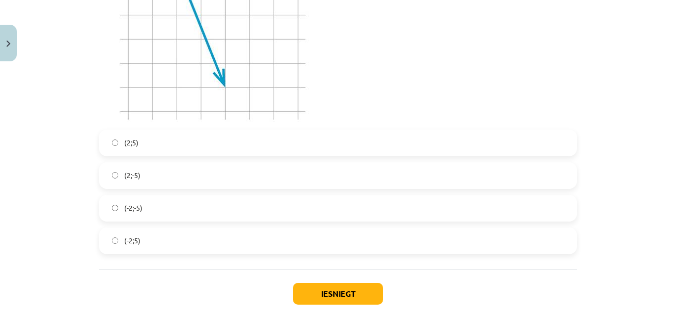
scroll to position [2822, 0]
click at [182, 138] on label "(2;5)" at bounding box center [338, 142] width 476 height 25
click at [310, 292] on button "Iesniegt" at bounding box center [338, 294] width 90 height 22
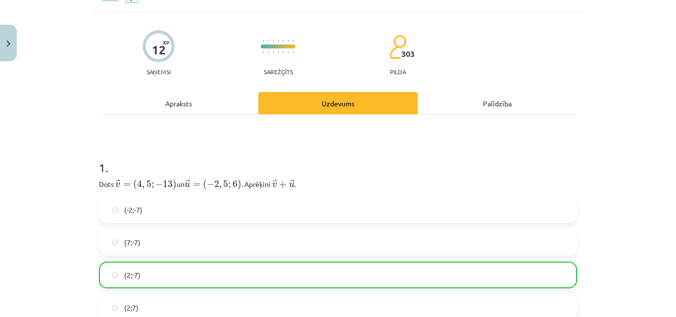
scroll to position [0, 0]
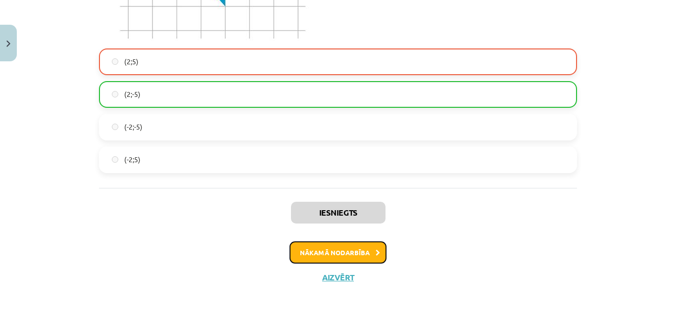
click at [348, 247] on button "Nākamā nodarbība" at bounding box center [338, 253] width 97 height 23
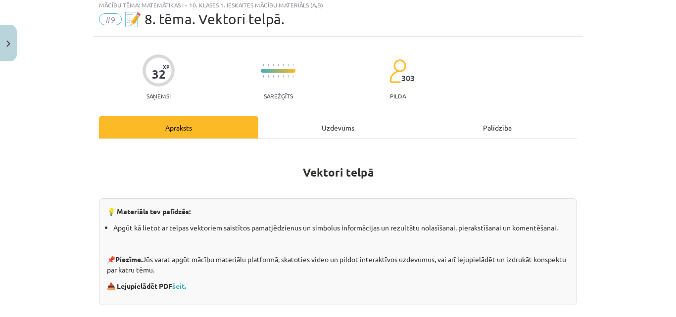
scroll to position [25, 0]
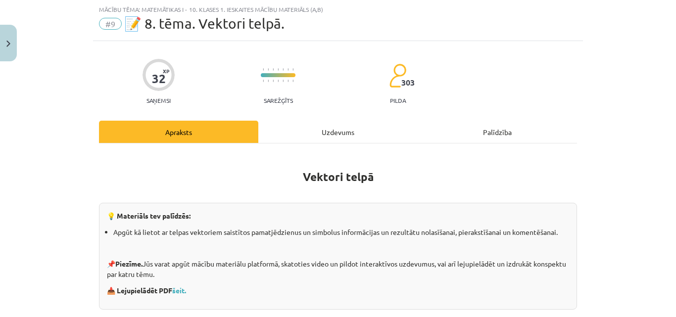
click at [332, 125] on div "Uzdevums" at bounding box center [337, 132] width 159 height 22
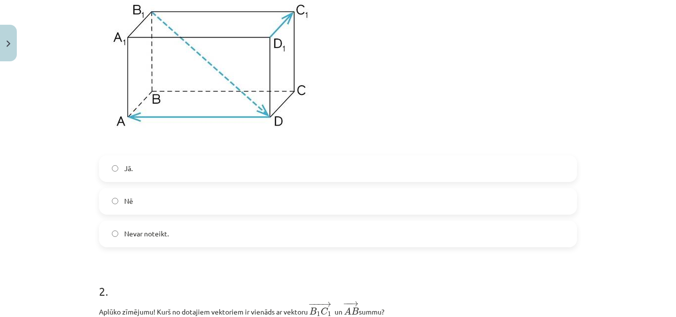
scroll to position [124, 0]
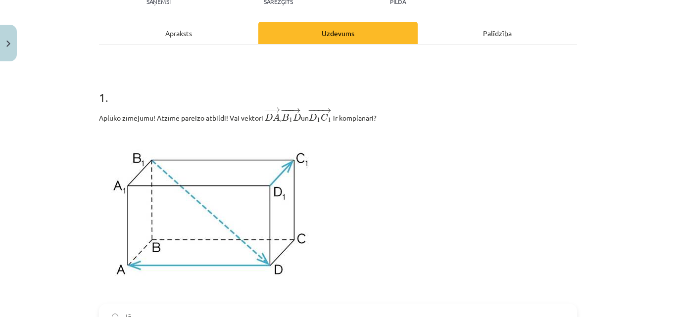
click at [198, 35] on div "Apraksts" at bounding box center [178, 33] width 159 height 22
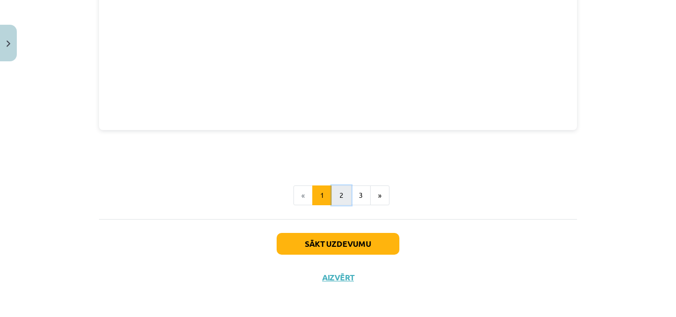
click at [335, 200] on button "2" at bounding box center [342, 196] width 20 height 20
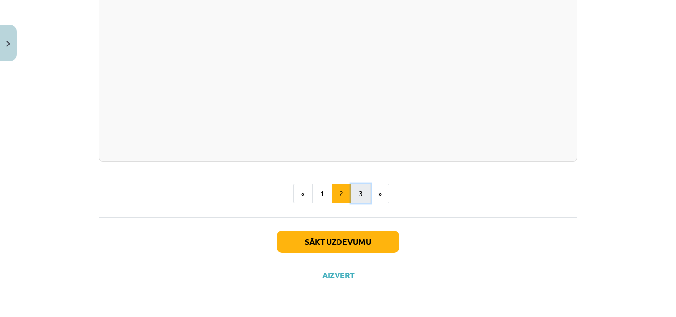
click at [360, 196] on button "3" at bounding box center [361, 194] width 20 height 20
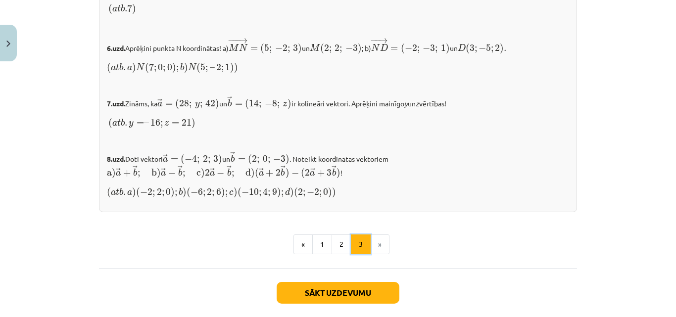
scroll to position [1112, 0]
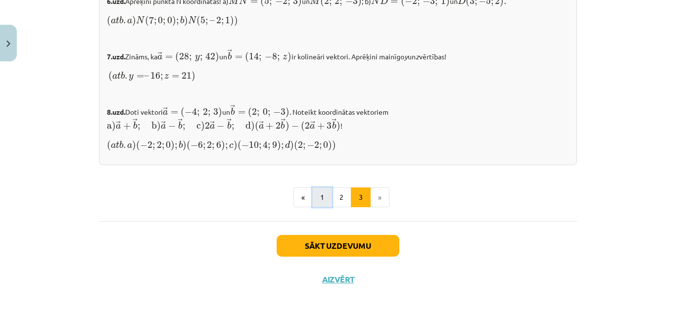
click at [323, 192] on button "1" at bounding box center [322, 198] width 20 height 20
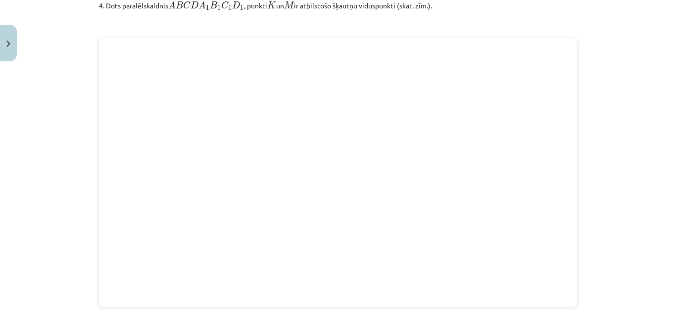
scroll to position [1235, 0]
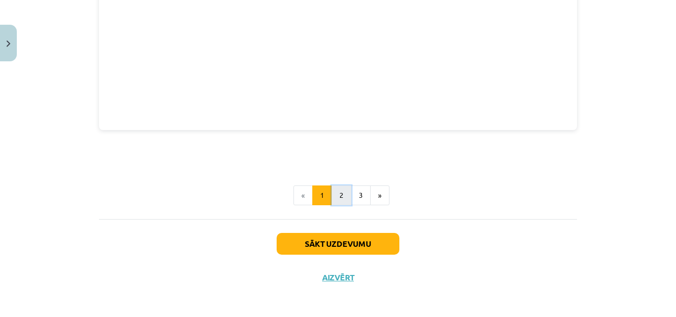
click at [341, 195] on button "2" at bounding box center [342, 196] width 20 height 20
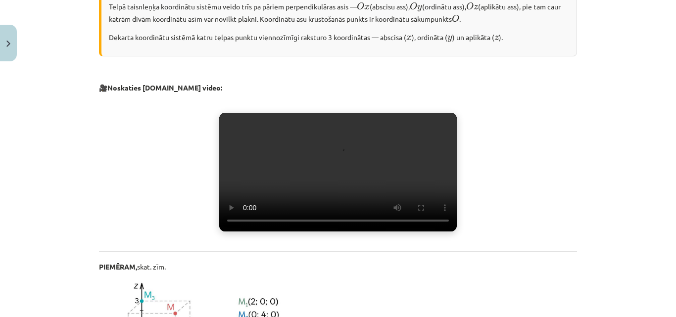
scroll to position [375, 0]
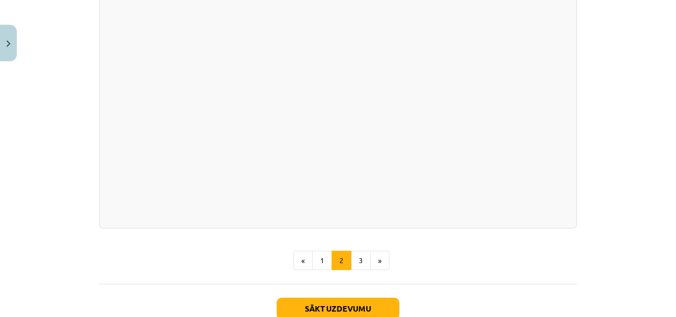
scroll to position [1316, 0]
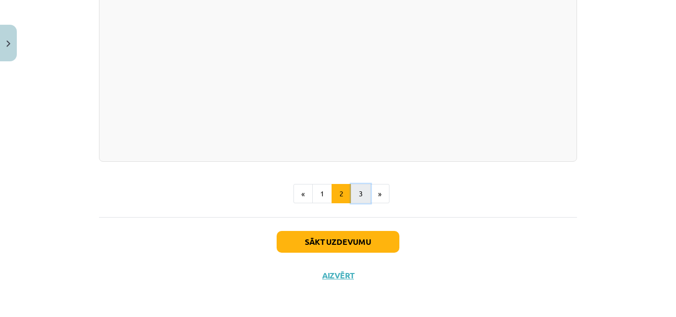
click at [357, 192] on button "3" at bounding box center [361, 194] width 20 height 20
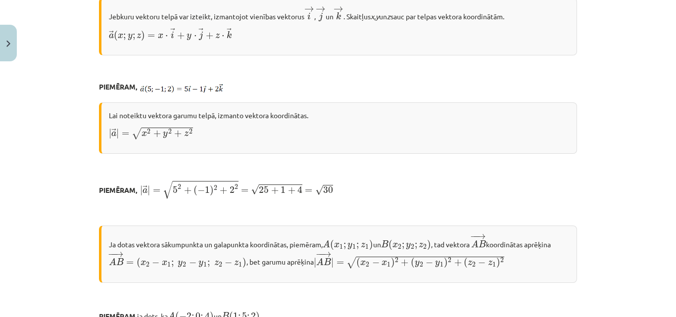
scroll to position [0, 0]
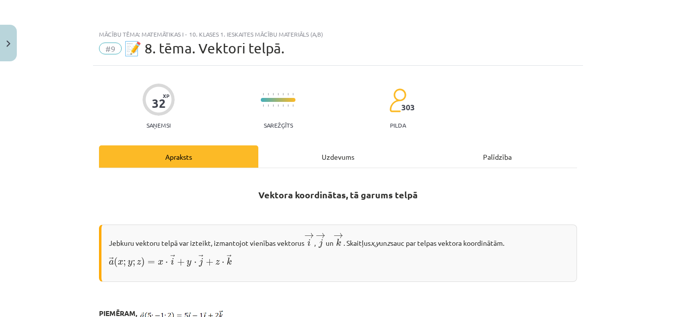
click at [355, 159] on div "Uzdevums" at bounding box center [337, 157] width 159 height 22
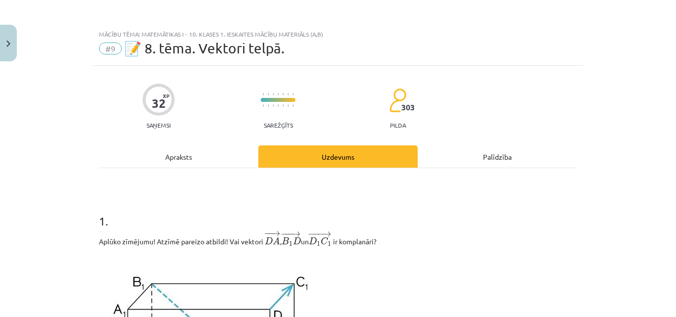
click at [168, 159] on div "Apraksts" at bounding box center [178, 157] width 159 height 22
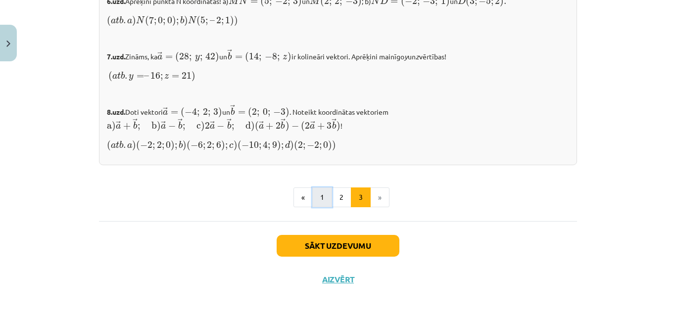
click at [326, 191] on button "1" at bounding box center [322, 198] width 20 height 20
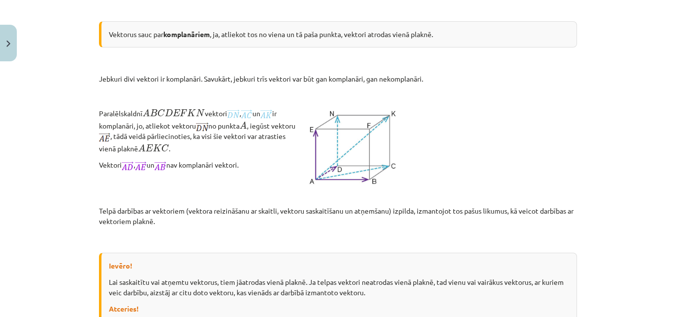
scroll to position [771, 0]
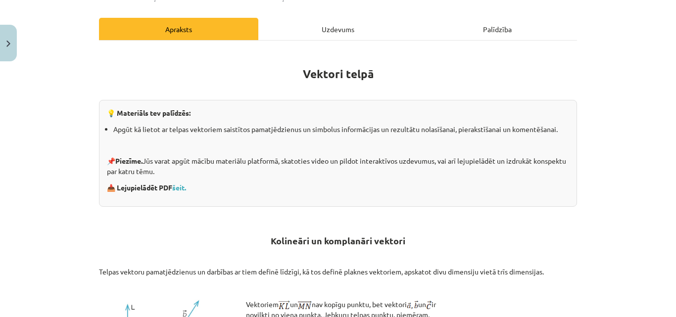
click at [357, 30] on div "Uzdevums" at bounding box center [337, 29] width 159 height 22
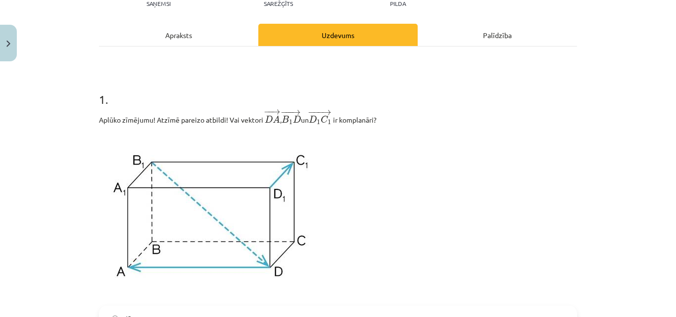
scroll to position [124, 0]
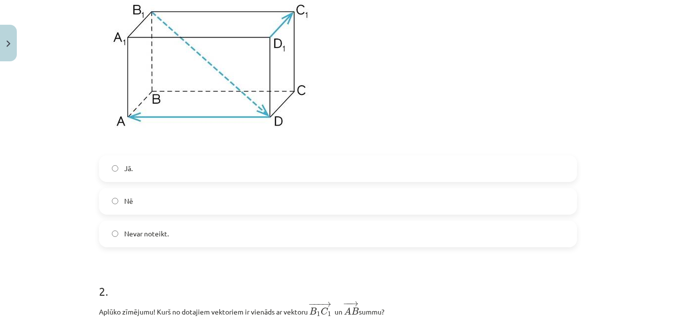
click at [182, 198] on label "Nē" at bounding box center [338, 201] width 476 height 25
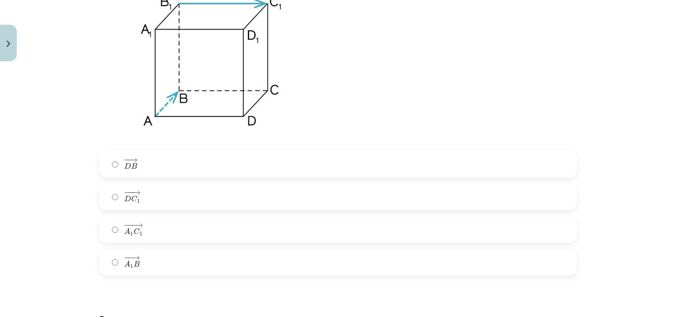
scroll to position [569, 0]
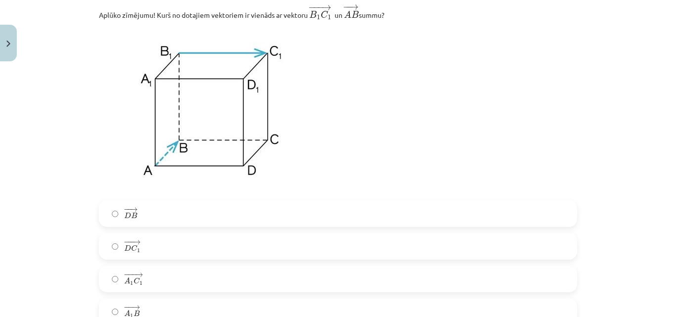
click at [151, 277] on label "− −− → A 1 C 1 A 1 C 1 →" at bounding box center [338, 279] width 476 height 25
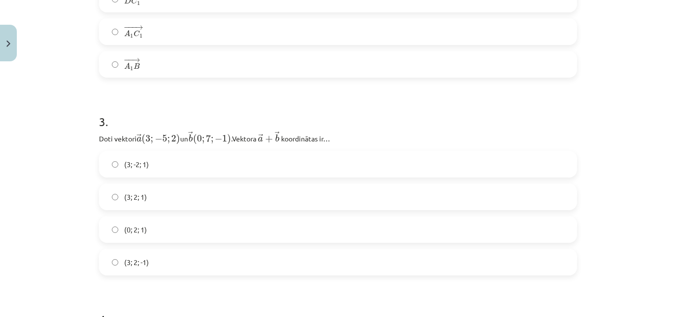
scroll to position [866, 0]
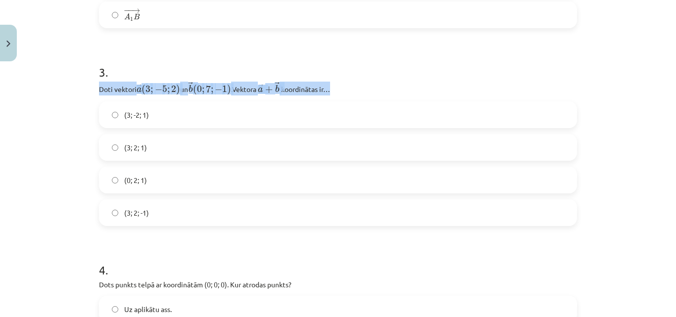
drag, startPoint x: 97, startPoint y: 91, endPoint x: 421, endPoint y: 88, distance: 323.8
click at [421, 88] on p "Doti vektori → a ( 3 ; − 5 ; 2 ) a → ( 3 ; − 5 ; 2 ) ﻿ un → b ( 0 ; 7 ; − 1 ) b…" at bounding box center [338, 89] width 478 height 14
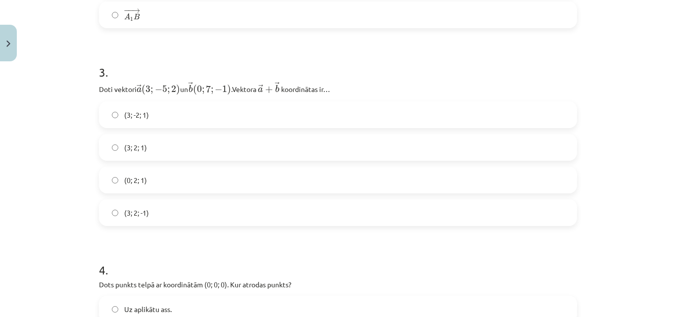
click at [159, 155] on label "(3; 2; 1)" at bounding box center [338, 147] width 476 height 25
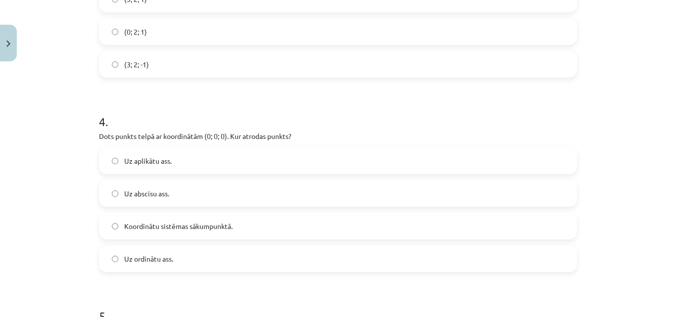
click at [187, 232] on span "Koordinātu sistēmas sākumpunktā." at bounding box center [178, 226] width 108 height 10
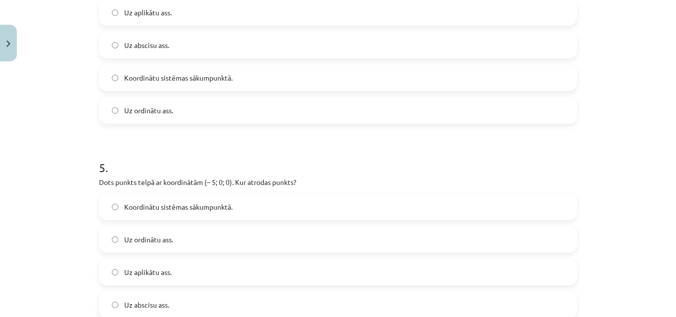
scroll to position [1213, 0]
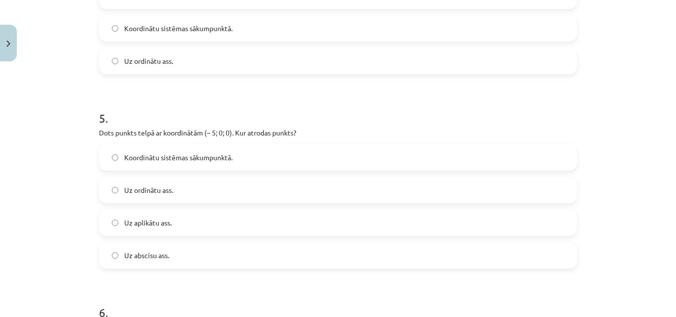
drag, startPoint x: 96, startPoint y: 133, endPoint x: 412, endPoint y: 122, distance: 317.1
click at [412, 122] on div "5 . Dots punkts telpā ar koordinātām (– 5; 0; 0). Kur atrodas punkts? Koordināt…" at bounding box center [338, 181] width 478 height 175
drag, startPoint x: 295, startPoint y: 132, endPoint x: 48, endPoint y: 135, distance: 247.1
click at [48, 135] on div "Mācību tēma: Matemātikas i - 10. klases 1. ieskaites mācību materiāls (a,b) #9 …" at bounding box center [338, 158] width 676 height 317
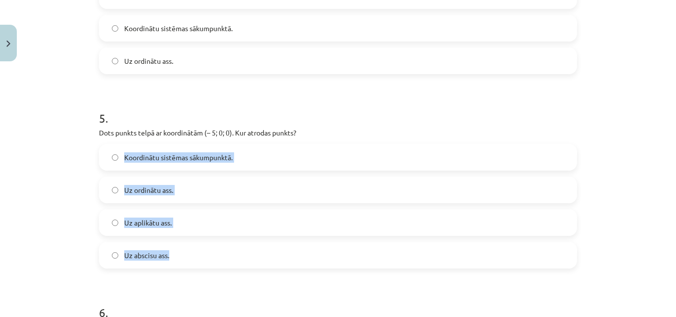
drag, startPoint x: 120, startPoint y: 157, endPoint x: 172, endPoint y: 260, distance: 115.1
click at [172, 260] on div "Koordinātu sistēmas sākumpunktā. Uz ordinātu ass. Uz aplikātu ass. Uz abscisu a…" at bounding box center [338, 206] width 478 height 125
click at [211, 255] on label "Uz abscisu ass." at bounding box center [338, 255] width 476 height 25
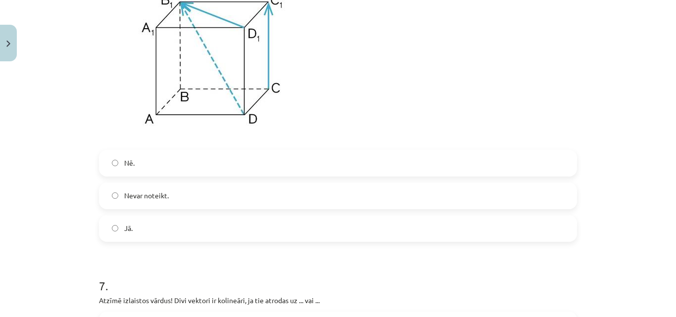
scroll to position [1560, 0]
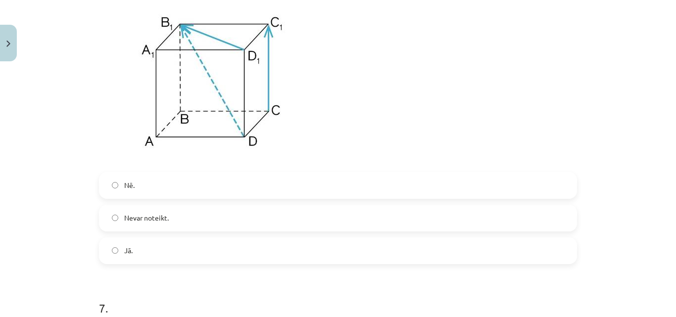
click at [146, 262] on label "Jā." at bounding box center [338, 251] width 476 height 25
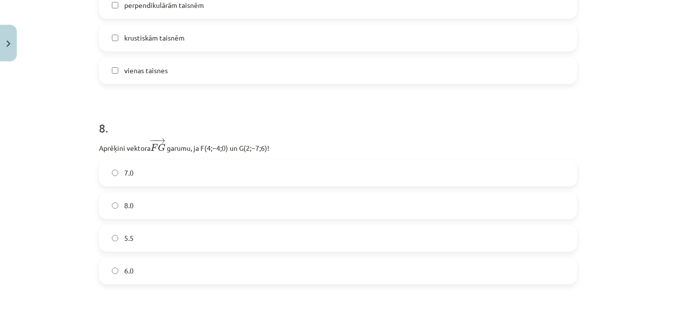
scroll to position [1807, 0]
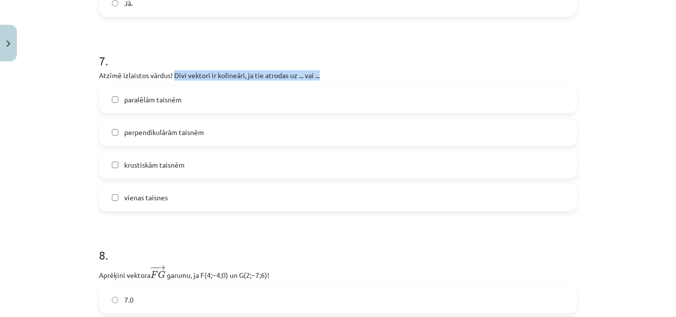
drag, startPoint x: 170, startPoint y: 76, endPoint x: 329, endPoint y: 75, distance: 158.5
click at [329, 75] on p "Atzīmē izlaistos vārdus! Divi vektori ir kolineāri, ja tie atrodas uz ... vai .…" at bounding box center [338, 75] width 478 height 10
click at [208, 205] on label "vienas taisnes" at bounding box center [338, 198] width 476 height 25
click at [194, 104] on label "paralēlām taisnēm" at bounding box center [338, 100] width 476 height 25
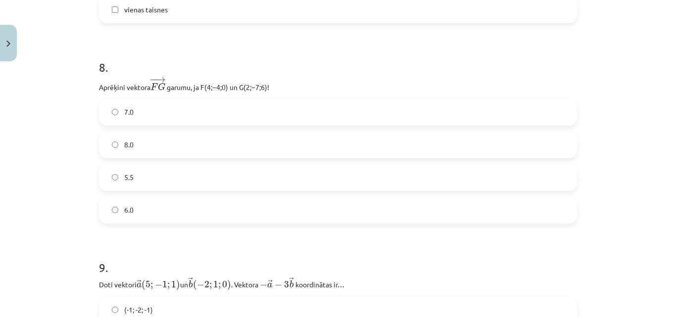
scroll to position [2005, 0]
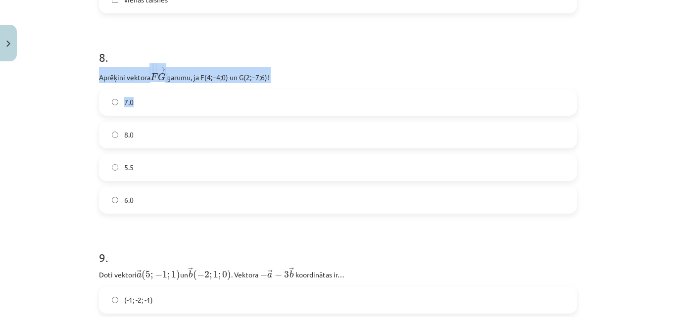
drag, startPoint x: 97, startPoint y: 77, endPoint x: 287, endPoint y: 95, distance: 191.0
click at [287, 95] on div "8 . Aprēķini vektora − − → F G F G → ﻿ garumu, ja ﻿F(4;−4;0)﻿ un ﻿G(2;−7;6)﻿! 7…" at bounding box center [338, 123] width 478 height 181
click at [289, 75] on p "Aprēķini vektora − − → F G F G → ﻿ garumu, ja ﻿F(4;−4;0)﻿ un ﻿G(2;−7;6)﻿!" at bounding box center [338, 75] width 478 height 16
drag, startPoint x: 96, startPoint y: 79, endPoint x: 279, endPoint y: 76, distance: 183.7
click at [279, 76] on p "Aprēķini vektora − − → F G F G → ﻿ garumu, ja ﻿F(4;−4;0)﻿ un ﻿G(2;−7;6)﻿!" at bounding box center [338, 75] width 478 height 16
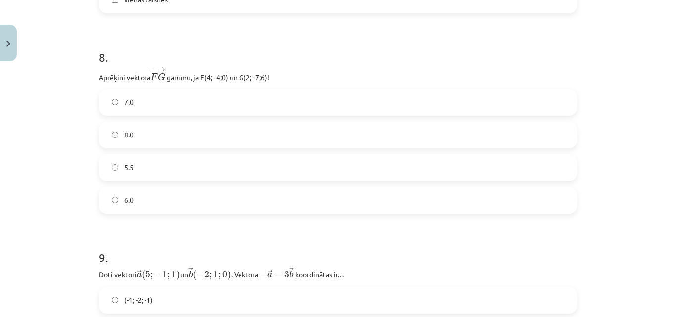
click at [184, 106] on label "7.0" at bounding box center [338, 102] width 476 height 25
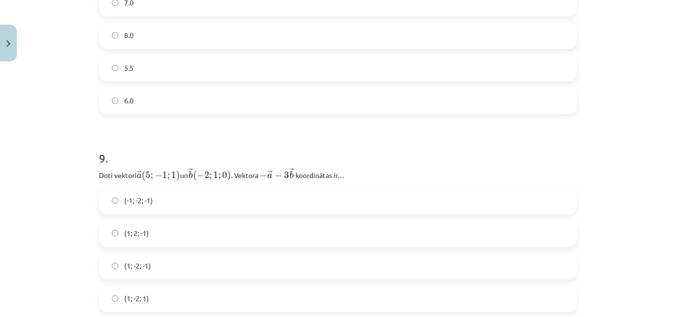
scroll to position [2154, 0]
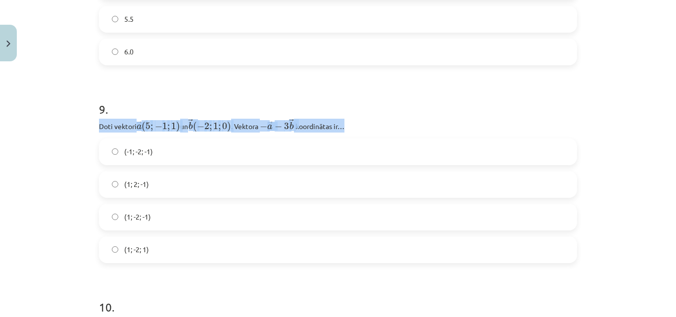
drag, startPoint x: 97, startPoint y: 127, endPoint x: 351, endPoint y: 125, distance: 253.5
click at [351, 125] on p "Doti vektori ﻿ → a ( 5 ; − 1 ; 1 ) a → ( 5 ; − 1 ; 1 ) un ﻿ → b ( − 2 ; 1 ; 0 )…" at bounding box center [338, 126] width 478 height 14
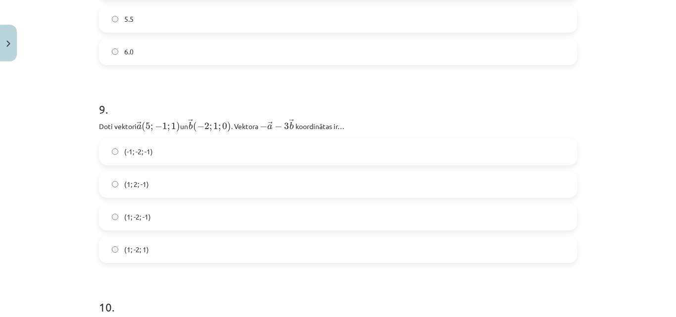
click at [168, 256] on label "(1; -2; 1)" at bounding box center [338, 250] width 476 height 25
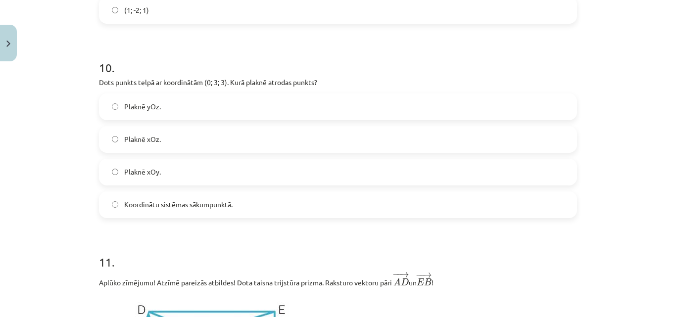
scroll to position [2401, 0]
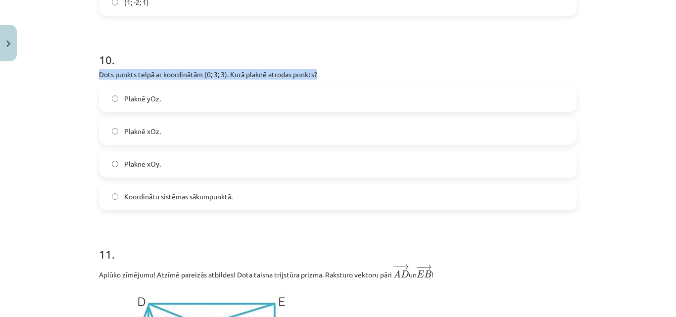
drag, startPoint x: 97, startPoint y: 77, endPoint x: 322, endPoint y: 77, distance: 224.8
click at [322, 77] on p "Dots punkts telpā ar koordinātām (0; 3; 3). Kurā plaknē atrodas punkts?" at bounding box center [338, 74] width 478 height 10
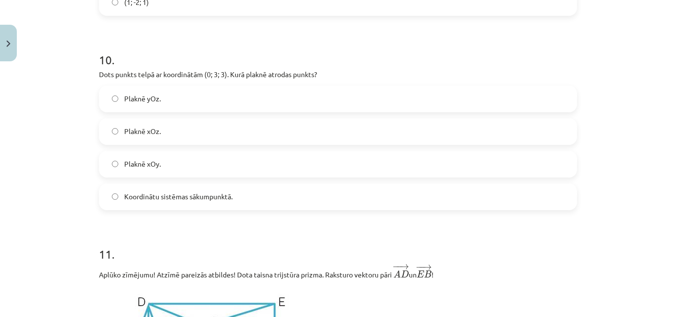
click at [175, 107] on label "Plaknē yOz." at bounding box center [338, 99] width 476 height 25
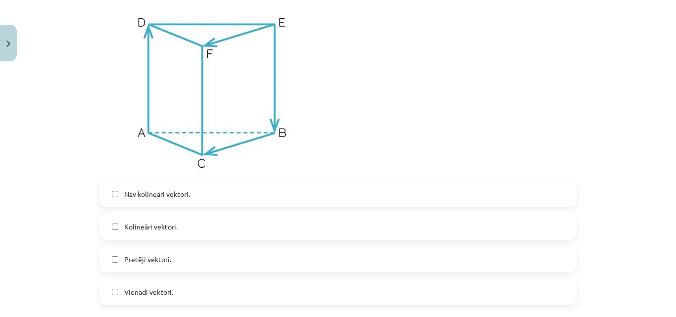
scroll to position [2698, 0]
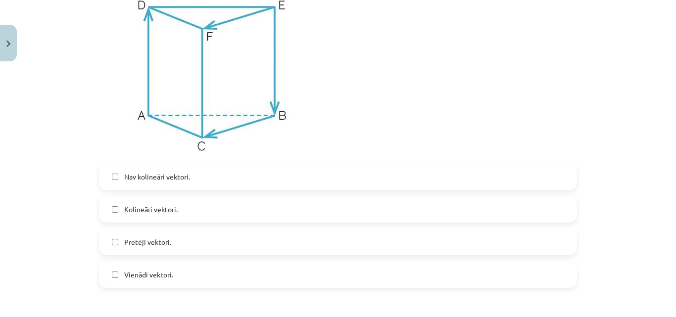
click at [191, 248] on label "Pretēji vektori." at bounding box center [338, 242] width 476 height 25
click at [187, 279] on label "Vienādi vektori." at bounding box center [338, 274] width 476 height 25
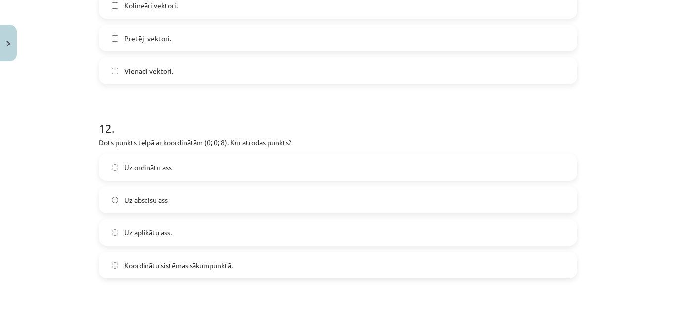
scroll to position [2927, 0]
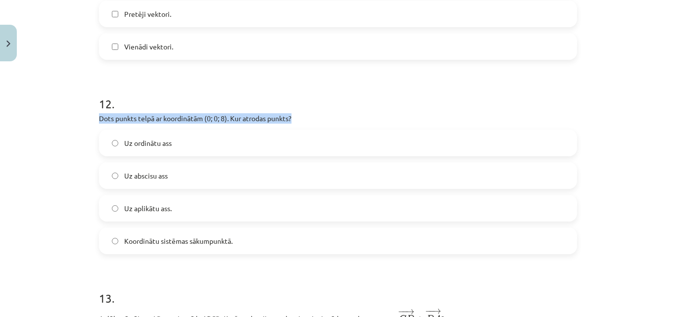
drag, startPoint x: 97, startPoint y: 121, endPoint x: 294, endPoint y: 122, distance: 197.6
click at [294, 122] on p "Dots punkts telpā ar koordinātām (0; 0; 8). Kur atrodas punkts?" at bounding box center [338, 118] width 478 height 10
click at [162, 210] on span "Uz aplikātu ass." at bounding box center [148, 209] width 48 height 10
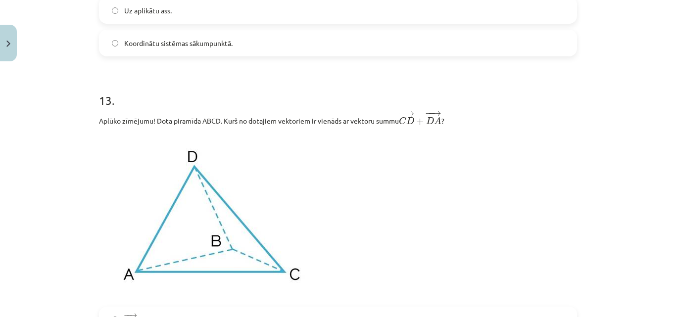
scroll to position [3224, 0]
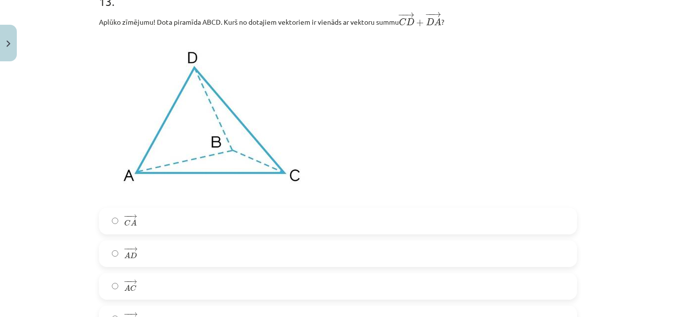
click at [156, 286] on label "− − → A C A C →" at bounding box center [338, 286] width 476 height 25
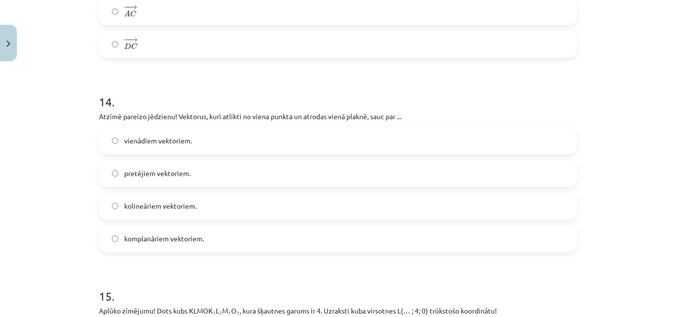
scroll to position [3521, 0]
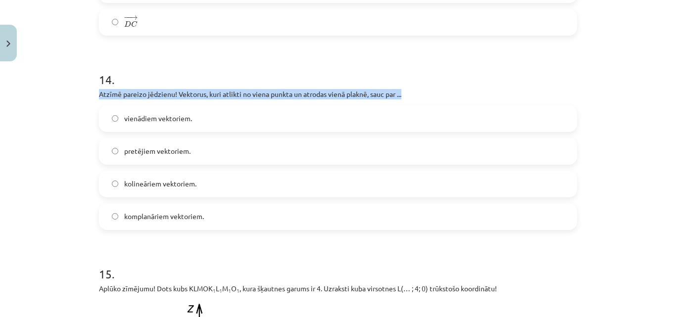
drag, startPoint x: 96, startPoint y: 96, endPoint x: 404, endPoint y: 96, distance: 308.0
click at [404, 96] on p "Atzīmē pareizo jēdzienu! Vektorus, kuri atlikti no viena punkta un atrodas vien…" at bounding box center [338, 94] width 478 height 10
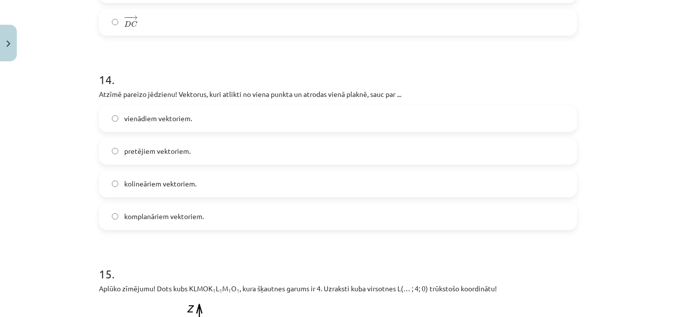
click at [178, 222] on span "komplanāriem vektoriem." at bounding box center [164, 216] width 80 height 10
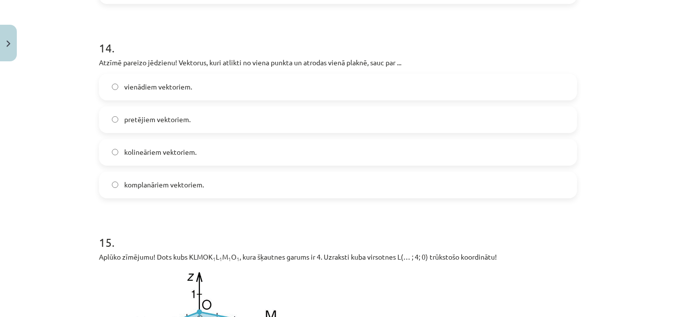
scroll to position [3719, 0]
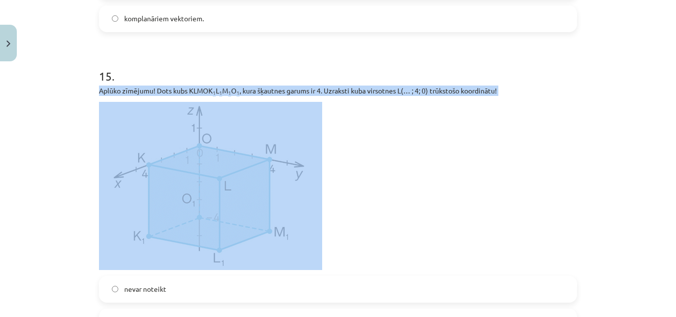
drag, startPoint x: 97, startPoint y: 94, endPoint x: 116, endPoint y: 123, distance: 35.0
click at [116, 123] on div "Aplūko zīmējumu! Dots kubs KLMOK 1 L 1 M 1 O 1 , kura šķautnes garums ir 4. Uzr…" at bounding box center [338, 178] width 478 height 185
click at [114, 124] on img at bounding box center [210, 186] width 223 height 168
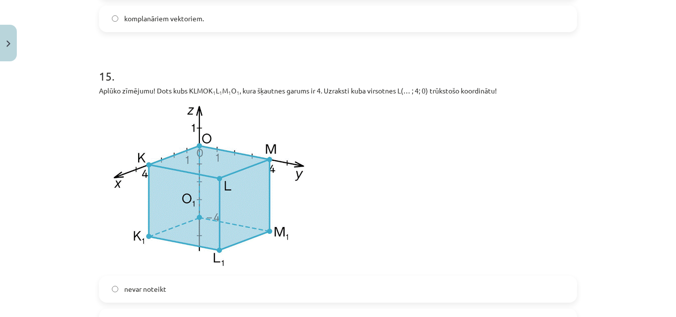
click at [405, 178] on p at bounding box center [338, 186] width 478 height 168
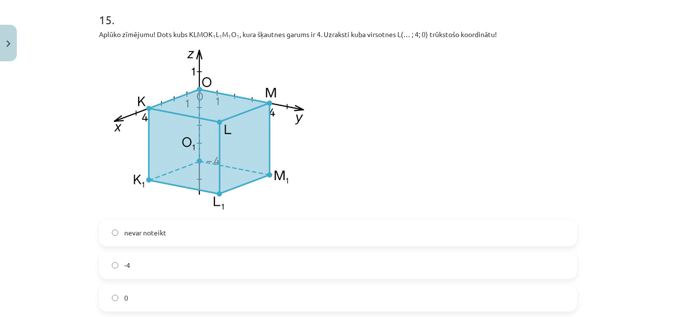
scroll to position [3768, 0]
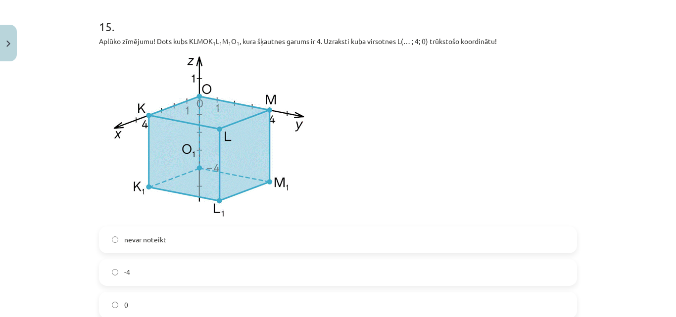
click at [125, 275] on span "-4" at bounding box center [127, 272] width 6 height 10
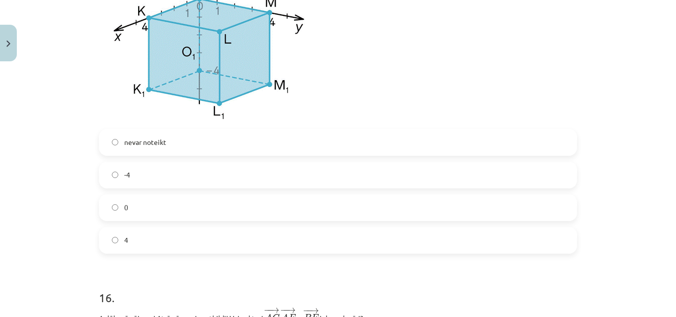
scroll to position [3868, 0]
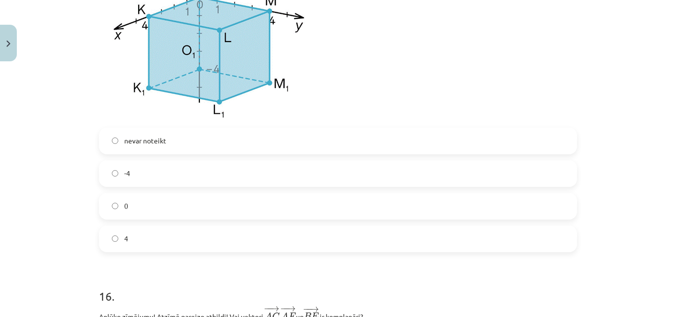
click at [163, 243] on label "4" at bounding box center [338, 239] width 476 height 25
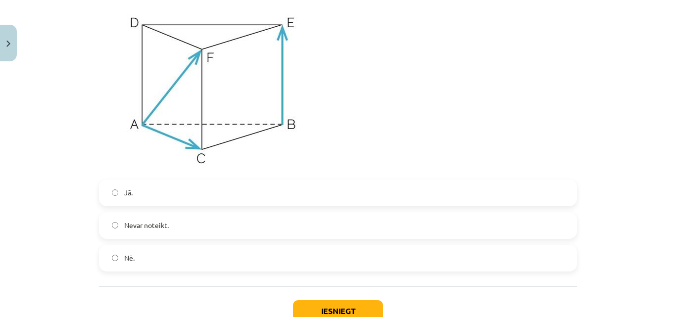
scroll to position [4165, 0]
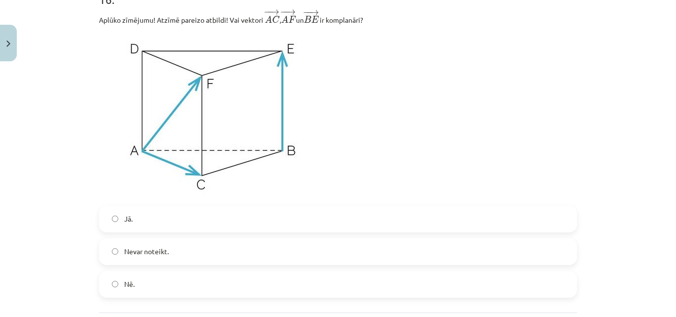
click at [149, 291] on label "Nē." at bounding box center [338, 284] width 476 height 25
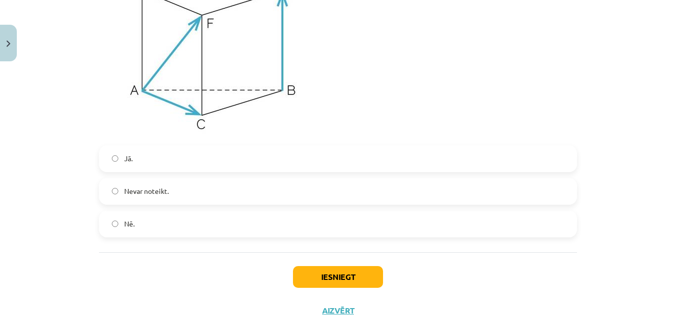
scroll to position [4264, 0]
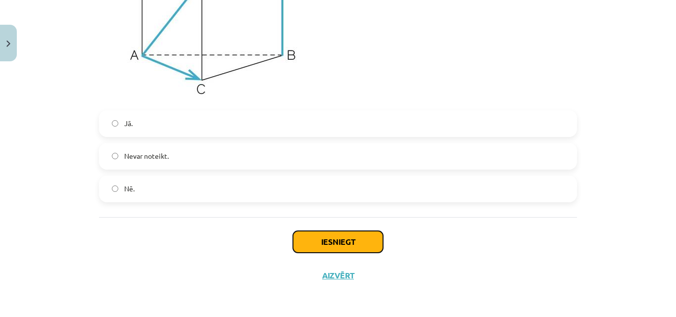
click at [315, 236] on button "Iesniegt" at bounding box center [338, 242] width 90 height 22
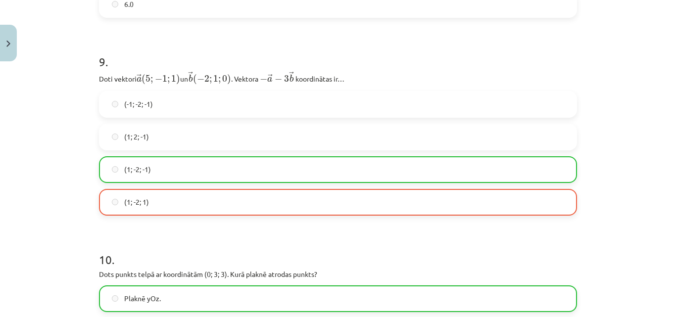
scroll to position [2184, 0]
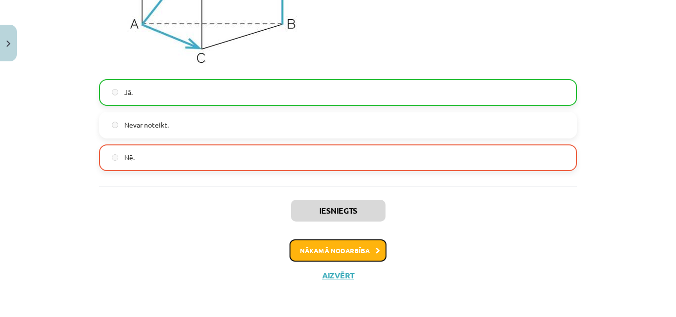
click at [369, 249] on button "Nākamā nodarbība" at bounding box center [338, 251] width 97 height 23
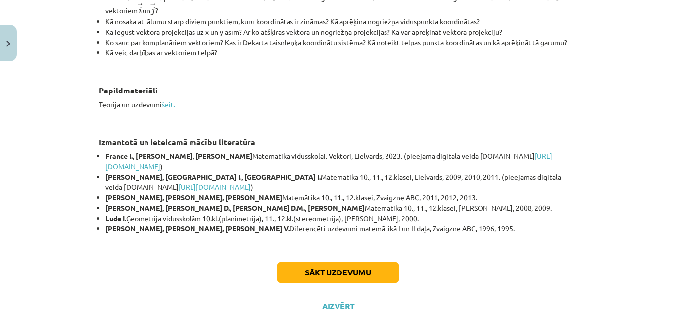
scroll to position [470, 0]
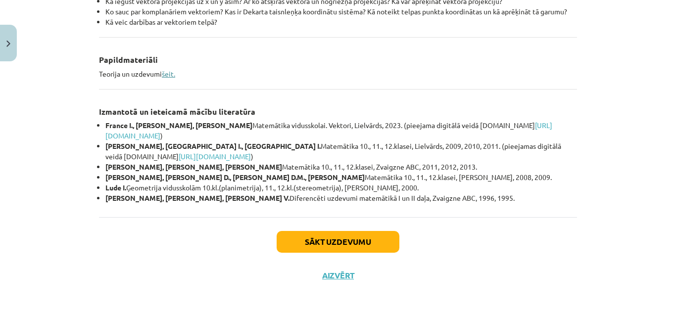
click at [162, 74] on link "šeit." at bounding box center [168, 73] width 13 height 9
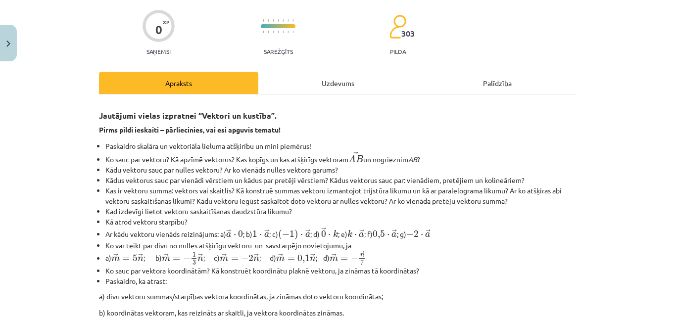
click at [322, 78] on div "Uzdevums" at bounding box center [337, 83] width 159 height 22
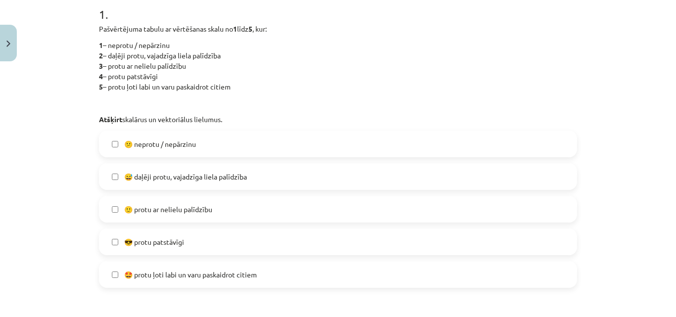
scroll to position [223, 0]
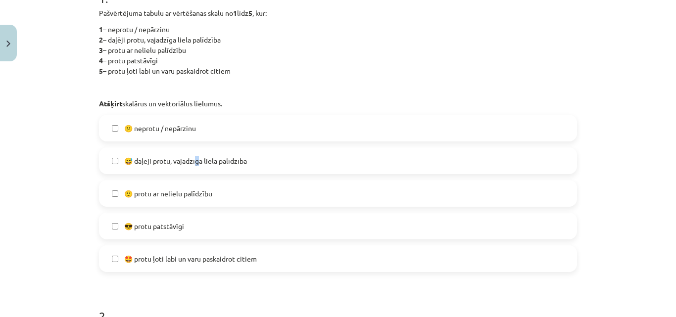
click at [194, 162] on span "😅 daļēji protu, vajadzīga liela palīdzība" at bounding box center [185, 161] width 123 height 10
click at [187, 200] on label "🙂 protu ar nelielu palīdzību" at bounding box center [338, 193] width 476 height 25
click at [266, 161] on label "😅 daļēji protu, vajadzīga liela palīdzība" at bounding box center [338, 161] width 476 height 25
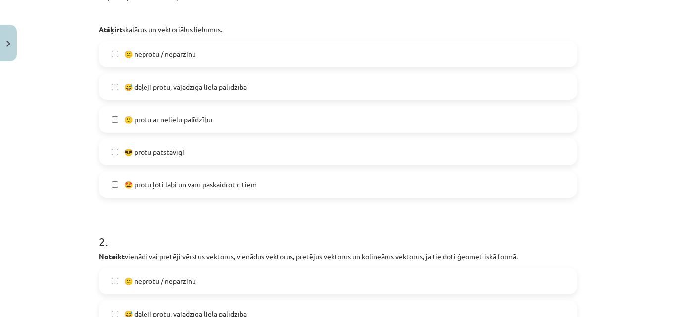
scroll to position [272, 0]
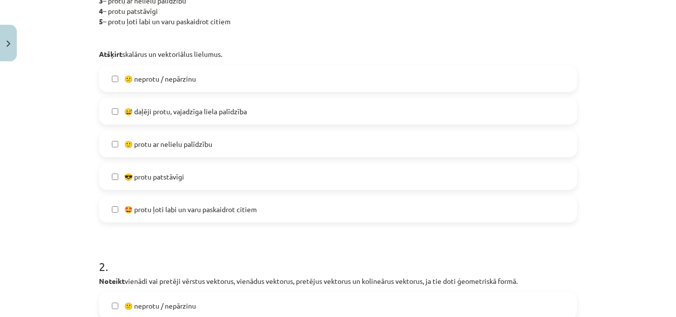
click at [182, 109] on span "😅 daļēji protu, vajadzīga liela palīdzība" at bounding box center [185, 111] width 123 height 10
click at [183, 144] on span "🙂 protu ar nelielu palīdzību" at bounding box center [168, 144] width 88 height 10
click at [176, 182] on span "😎 protu patstāvīgi" at bounding box center [154, 177] width 60 height 10
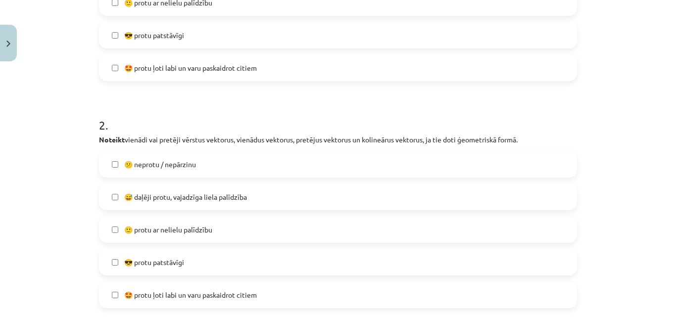
scroll to position [421, 0]
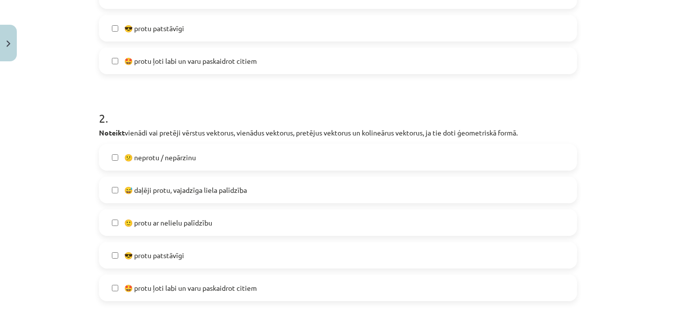
click at [191, 255] on label "😎 protu patstāvīgi" at bounding box center [338, 255] width 476 height 25
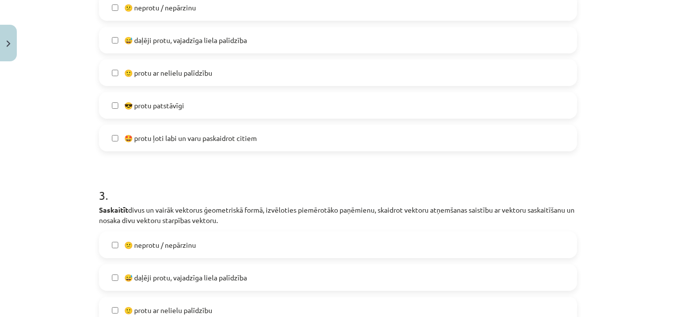
scroll to position [668, 0]
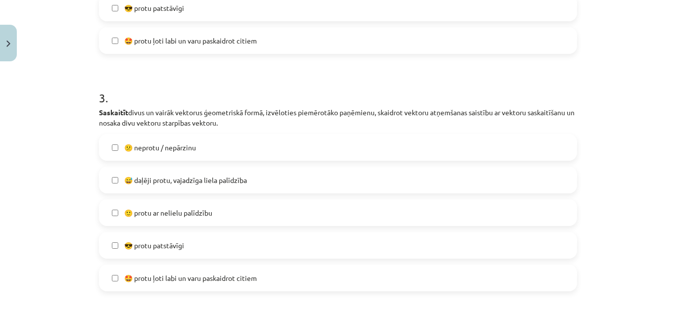
click at [214, 210] on label "🙂 protu ar nelielu palīdzību" at bounding box center [338, 213] width 476 height 25
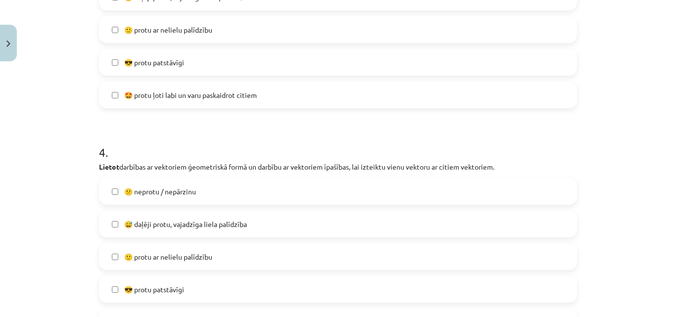
scroll to position [866, 0]
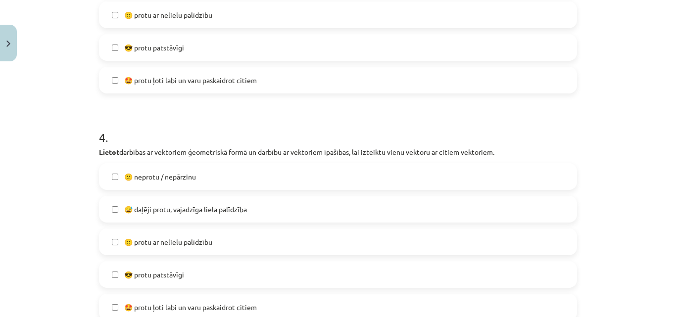
click at [210, 216] on label "😅 daļēji protu, vajadzīga liela palīdzība" at bounding box center [338, 209] width 476 height 25
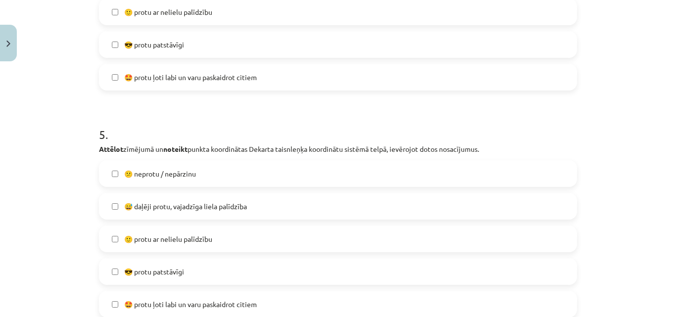
scroll to position [1114, 0]
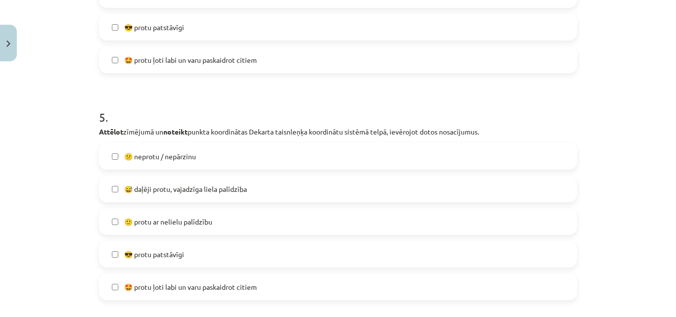
click at [232, 188] on span "😅 daļēji protu, vajadzīga liela palīdzība" at bounding box center [185, 189] width 123 height 10
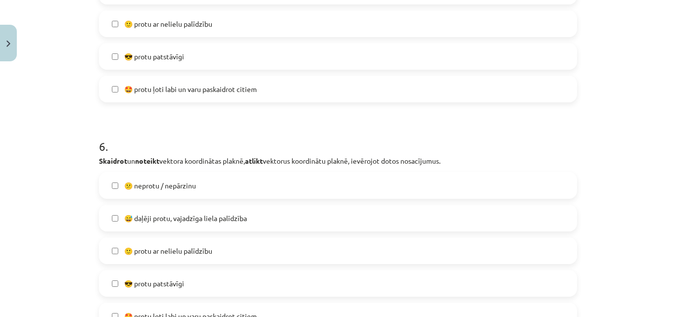
scroll to position [1362, 0]
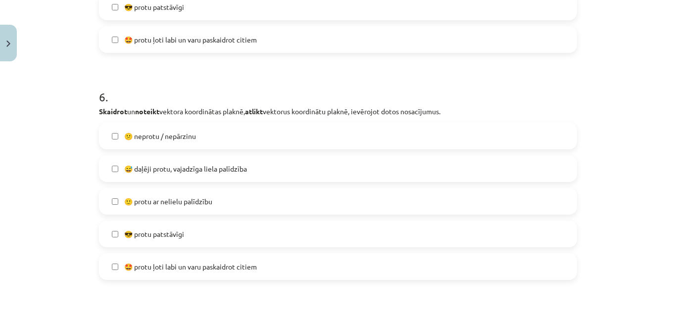
click at [239, 171] on span "😅 daļēji protu, vajadzīga liela palīdzība" at bounding box center [185, 169] width 123 height 10
click at [227, 138] on label "😕 neprotu / nepārzinu" at bounding box center [338, 136] width 476 height 25
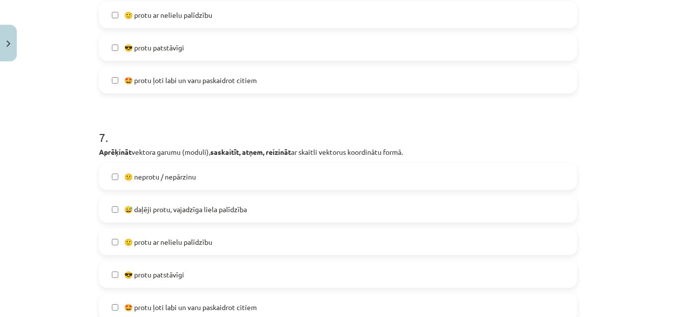
scroll to position [1609, 0]
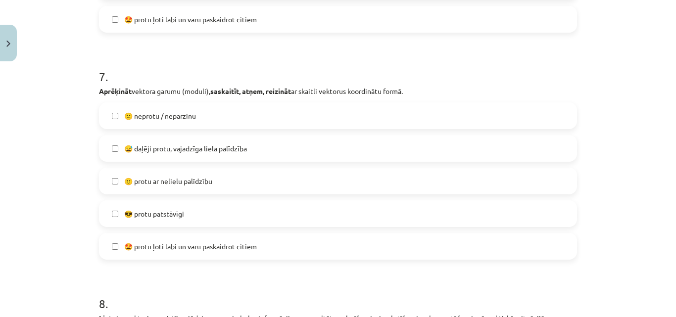
drag, startPoint x: 203, startPoint y: 157, endPoint x: 207, endPoint y: 144, distance: 14.1
click at [203, 156] on label "😅 daļēji protu, vajadzīga liela palīdzība" at bounding box center [338, 148] width 476 height 25
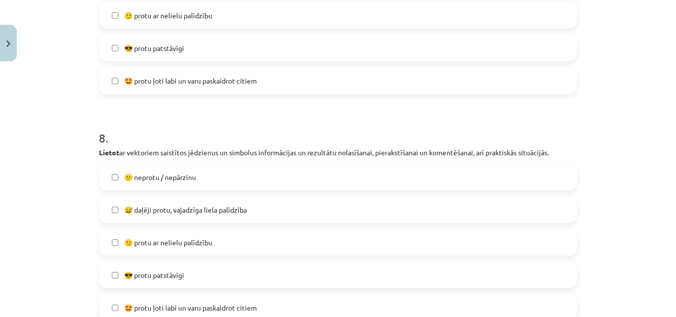
scroll to position [1807, 0]
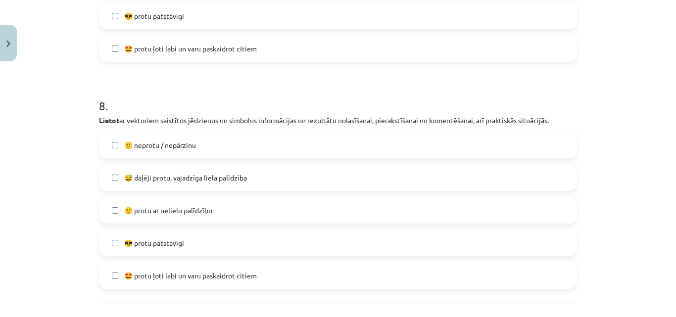
click at [227, 171] on label "😅 daļēji protu, vajadzīga liela palīdzība" at bounding box center [338, 177] width 476 height 25
click at [231, 146] on label "😕 neprotu / nepārzinu" at bounding box center [338, 145] width 476 height 25
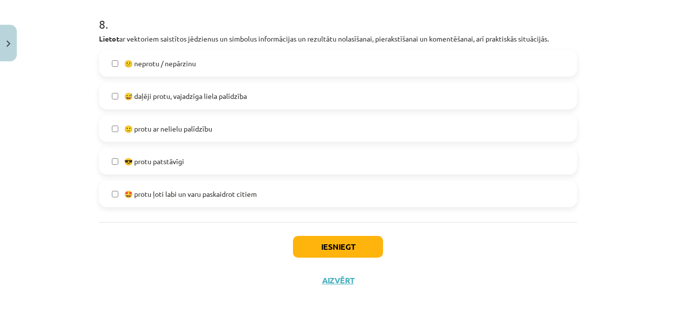
scroll to position [1894, 0]
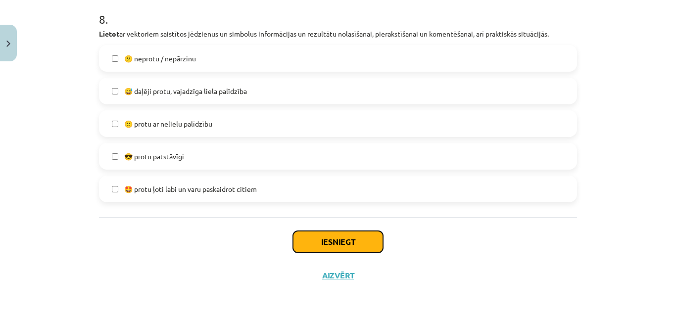
click at [324, 249] on button "Iesniegt" at bounding box center [338, 242] width 90 height 22
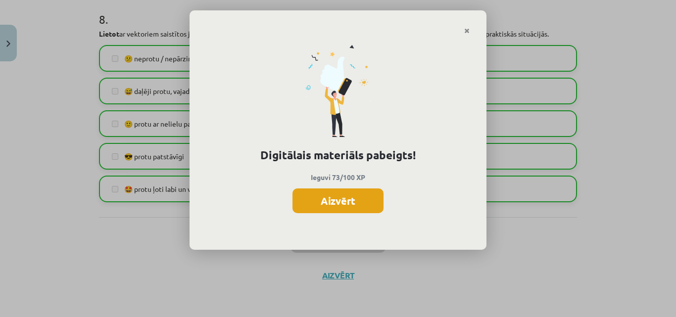
click at [354, 206] on button "Aizvērt" at bounding box center [338, 201] width 91 height 25
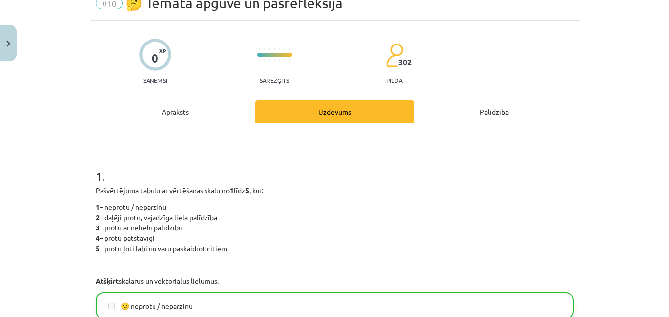
scroll to position [0, 0]
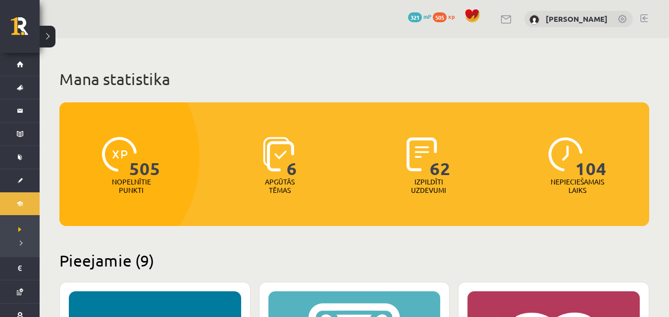
scroll to position [942, 0]
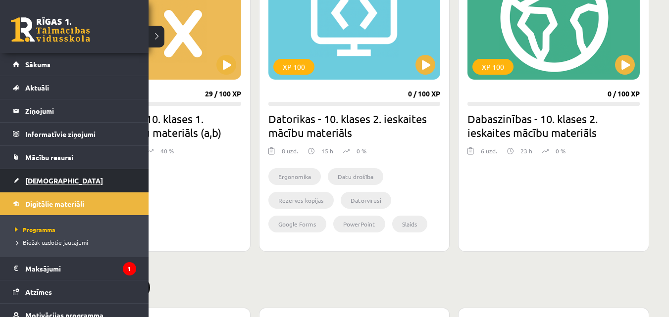
click at [59, 183] on link "[DEMOGRAPHIC_DATA]" at bounding box center [74, 180] width 123 height 23
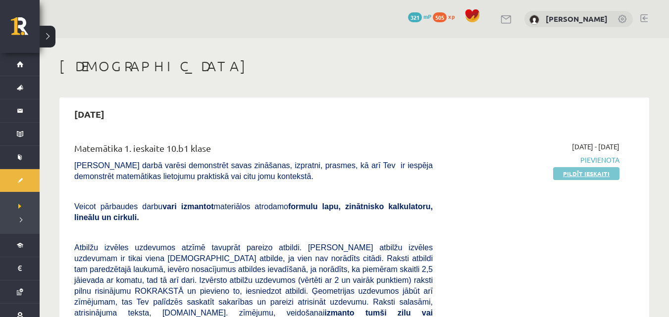
click at [578, 174] on link "Pildīt ieskaiti" at bounding box center [586, 173] width 66 height 13
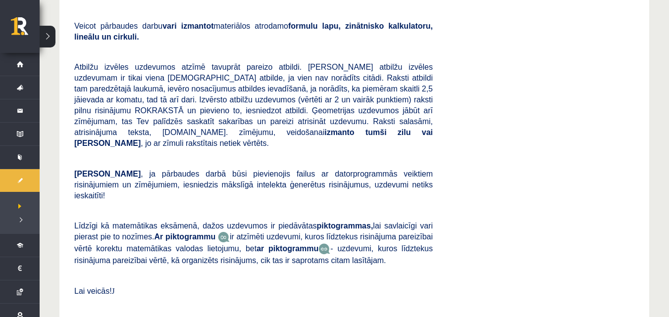
scroll to position [198, 0]
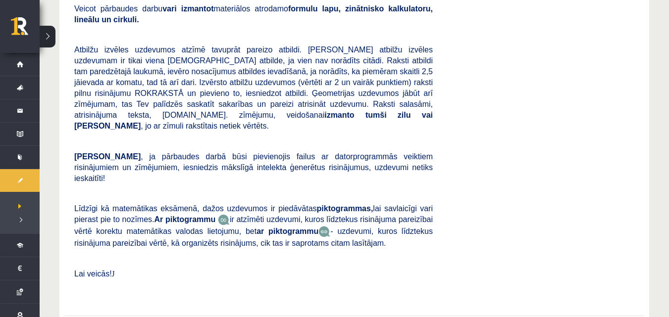
drag, startPoint x: 516, startPoint y: 128, endPoint x: 471, endPoint y: 135, distance: 45.7
click at [517, 130] on div "[DATE] - [DATE] [GEOGRAPHIC_DATA] Pildīt ieskaiti" at bounding box center [533, 122] width 187 height 356
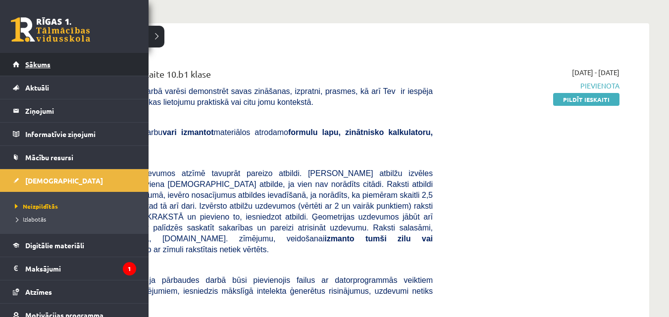
scroll to position [50, 0]
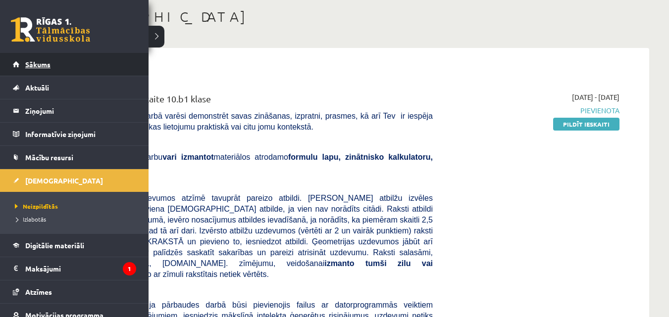
click at [86, 70] on link "Sākums" at bounding box center [74, 64] width 123 height 23
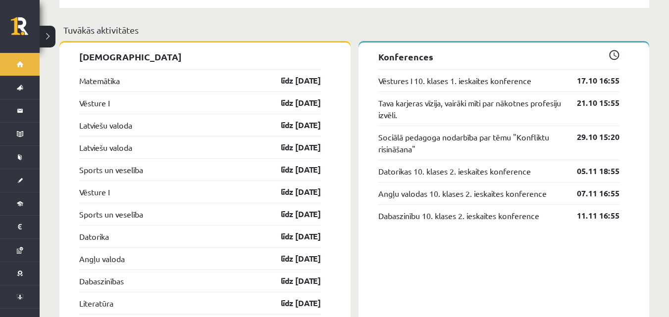
scroll to position [891, 0]
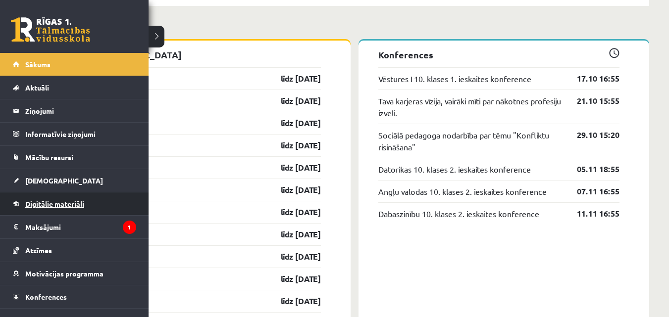
click at [67, 199] on link "Digitālie materiāli" at bounding box center [74, 204] width 123 height 23
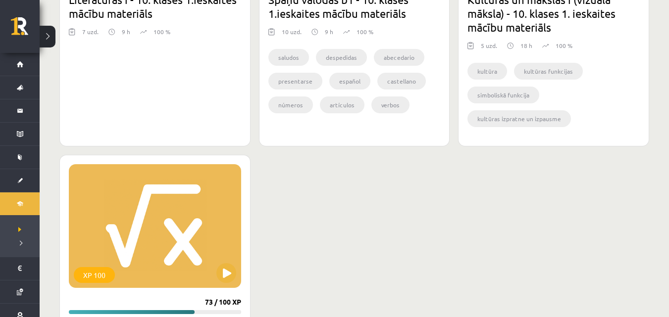
scroll to position [1830, 0]
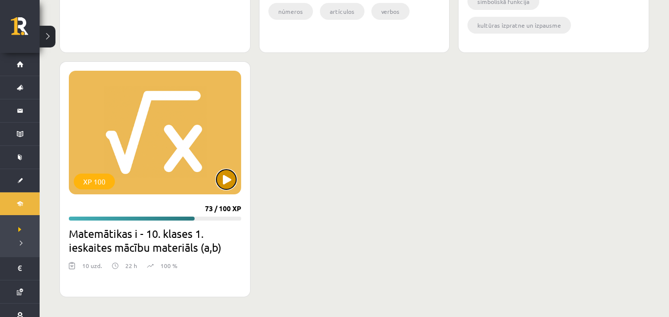
click at [224, 184] on button at bounding box center [226, 180] width 20 height 20
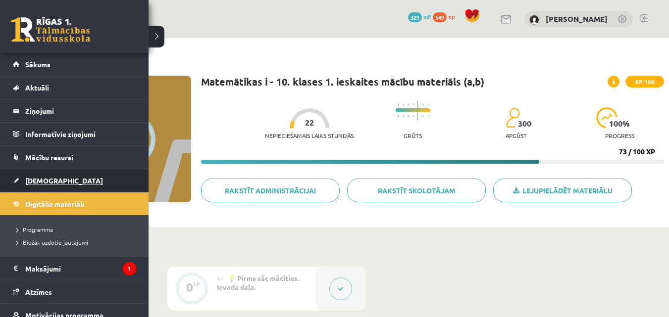
click at [62, 182] on link "[DEMOGRAPHIC_DATA]" at bounding box center [74, 180] width 123 height 23
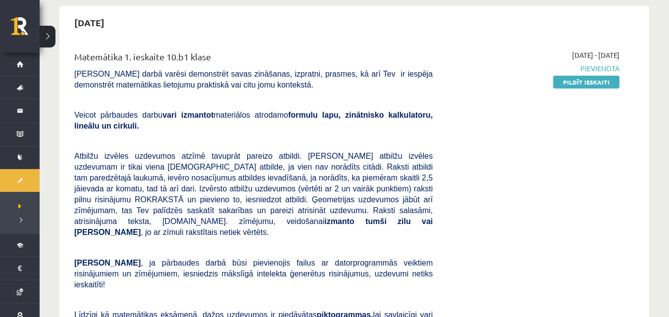
scroll to position [50, 0]
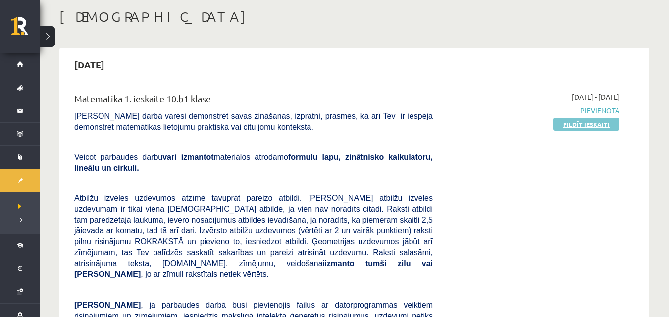
click at [559, 125] on link "Pildīt ieskaiti" at bounding box center [586, 124] width 66 height 13
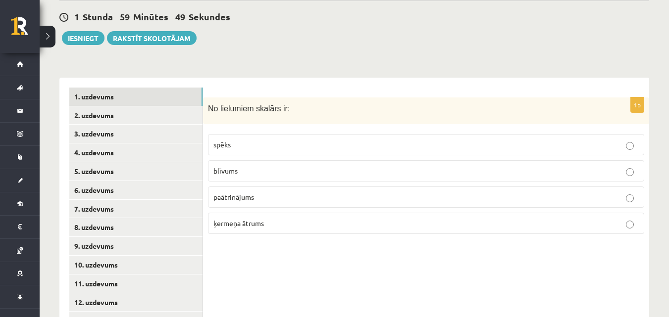
scroll to position [384, 0]
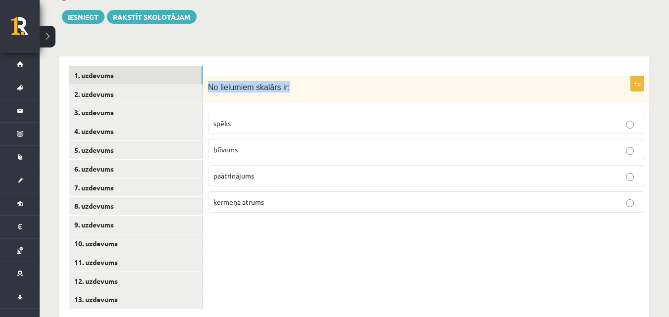
drag, startPoint x: 209, startPoint y: 66, endPoint x: 286, endPoint y: 66, distance: 76.7
click at [286, 81] on p "No lielumiem skalārs ir:" at bounding box center [401, 86] width 387 height 11
click at [249, 83] on span "No lielumiem skalārs ir:" at bounding box center [249, 87] width 82 height 8
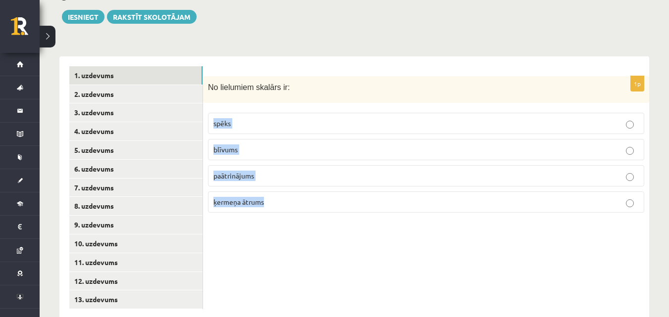
drag, startPoint x: 215, startPoint y: 102, endPoint x: 283, endPoint y: 200, distance: 119.2
click at [283, 200] on div "1p No lielumiem skalārs ir: spēks blīvums paātrinājums ķermeņa ātrums" at bounding box center [426, 187] width 446 height 263
copy fieldset "spēks blīvums paātrinājums ķermeņa ātrums"
click at [288, 224] on div "1p No lielumiem skalārs ir: spēks blīvums paātrinājums ķermeņa ātrums" at bounding box center [426, 187] width 446 height 263
click at [292, 145] on p "blīvums" at bounding box center [425, 150] width 425 height 10
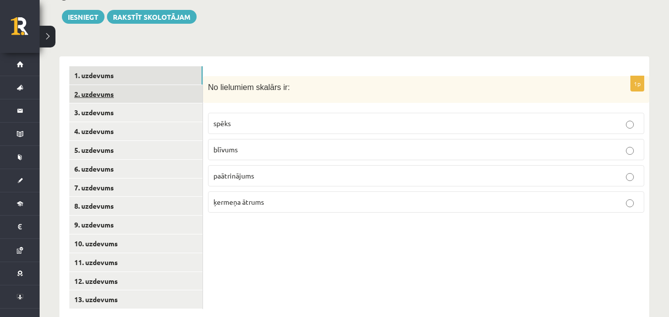
click at [103, 85] on link "2. uzdevums" at bounding box center [135, 94] width 133 height 18
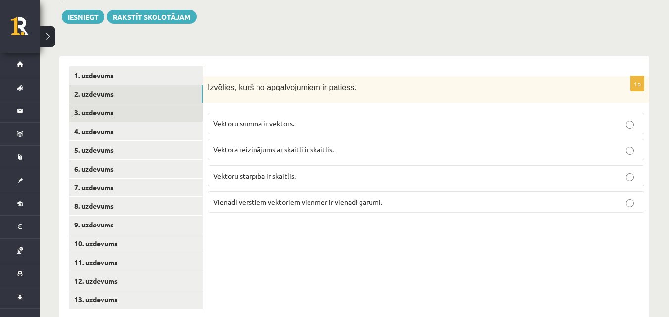
click at [75, 103] on link "3. uzdevums" at bounding box center [135, 112] width 133 height 18
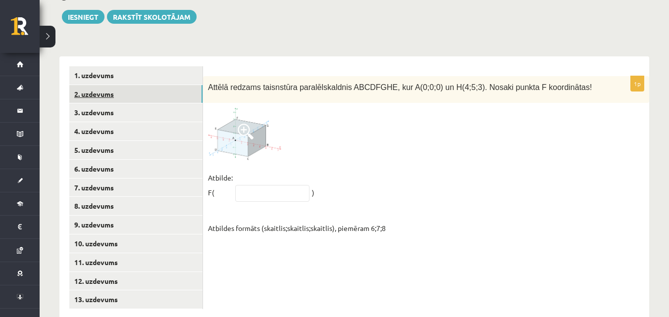
click at [111, 85] on link "2. uzdevums" at bounding box center [135, 94] width 133 height 18
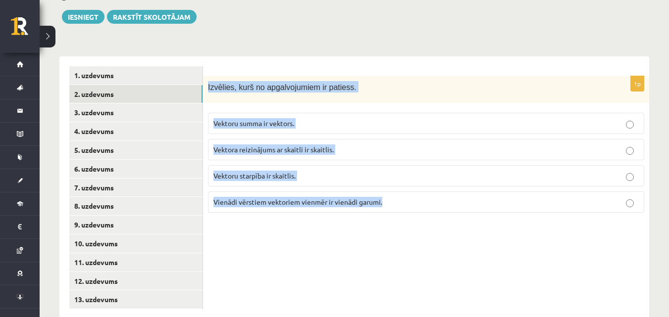
drag, startPoint x: 208, startPoint y: 66, endPoint x: 391, endPoint y: 186, distance: 219.2
click at [391, 186] on div "1p Izvēlies, kurš no apgalvojumiem ir patiess. Vektoru summa ir vektors. Vektor…" at bounding box center [426, 148] width 446 height 145
copy div "Izvēlies, kurš no apgalvojumiem ir patiess. Vektoru summa ir vektors. Vektora r…"
click at [315, 265] on div "1p Izvēlies, kurš no apgalvojumiem ir patiess. Vektoru summa ir vektors. Vektor…" at bounding box center [426, 187] width 446 height 263
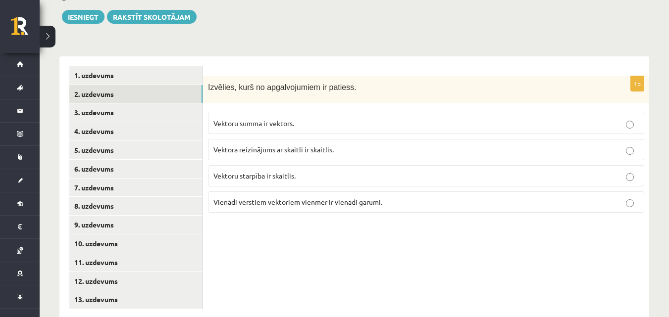
click at [294, 119] on span "Vektoru summa ir vektors." at bounding box center [253, 123] width 81 height 9
click at [121, 103] on link "3. uzdevums" at bounding box center [135, 112] width 133 height 18
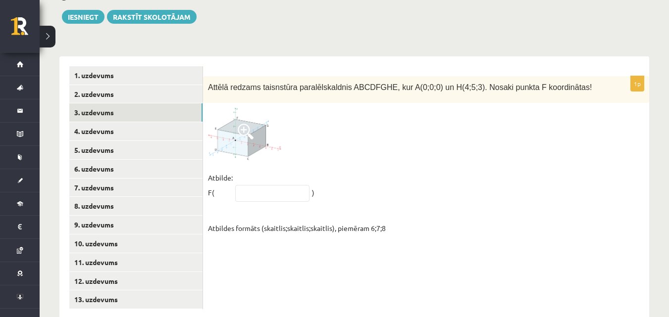
click at [248, 123] on img at bounding box center [245, 134] width 74 height 52
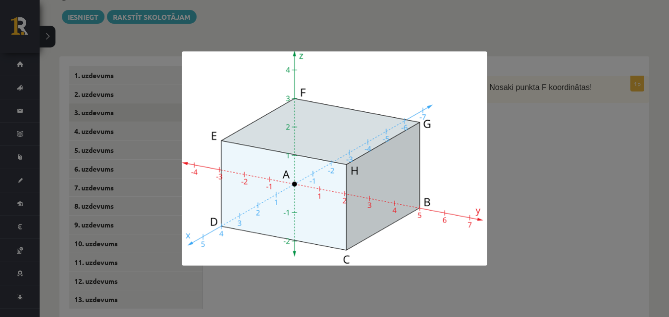
click at [569, 122] on div at bounding box center [334, 158] width 669 height 317
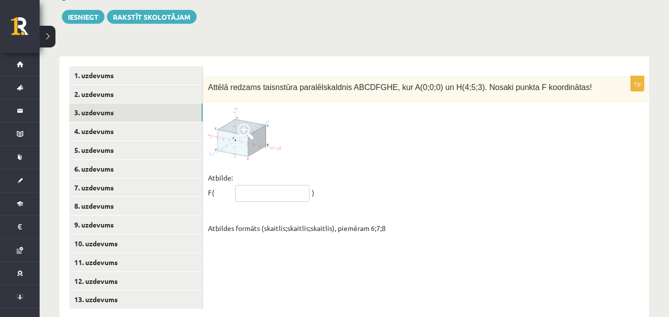
click at [277, 185] on input "text" at bounding box center [272, 193] width 74 height 17
click at [264, 110] on img at bounding box center [245, 134] width 74 height 52
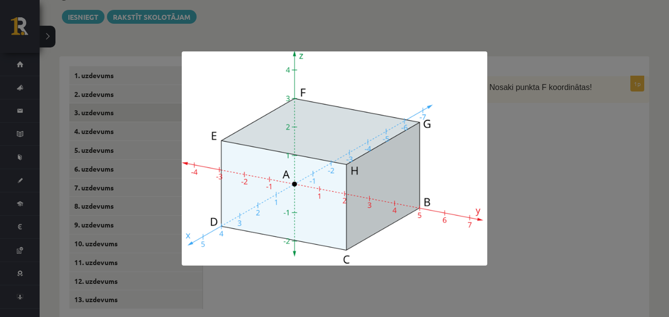
click at [532, 105] on div at bounding box center [334, 158] width 669 height 317
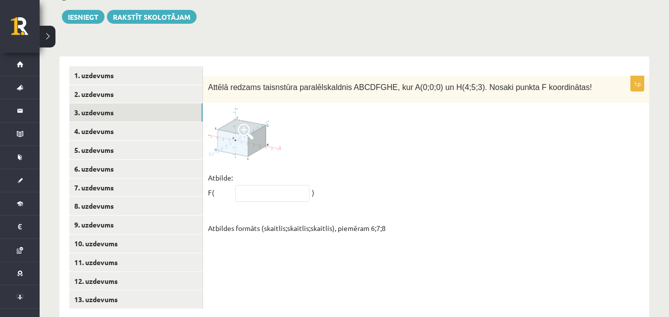
click at [247, 124] on span at bounding box center [246, 132] width 16 height 16
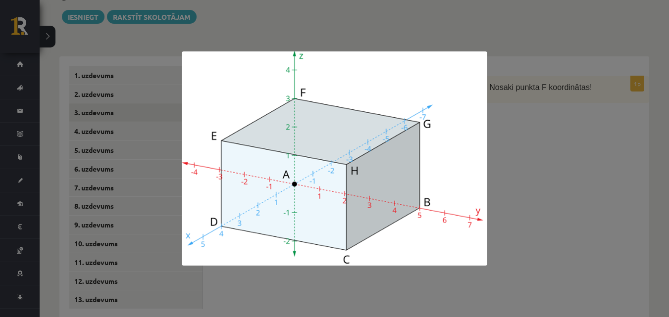
click at [499, 134] on div at bounding box center [334, 158] width 669 height 317
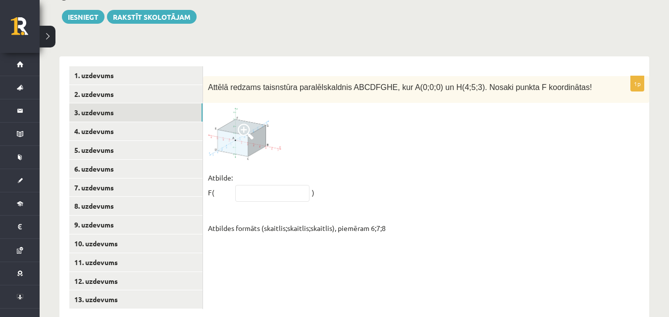
click at [250, 126] on img at bounding box center [245, 134] width 74 height 52
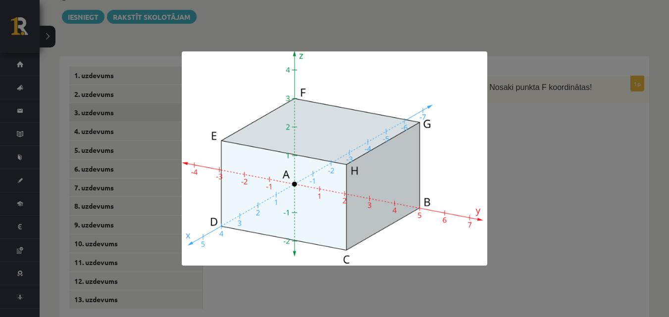
click at [513, 107] on div at bounding box center [334, 158] width 669 height 317
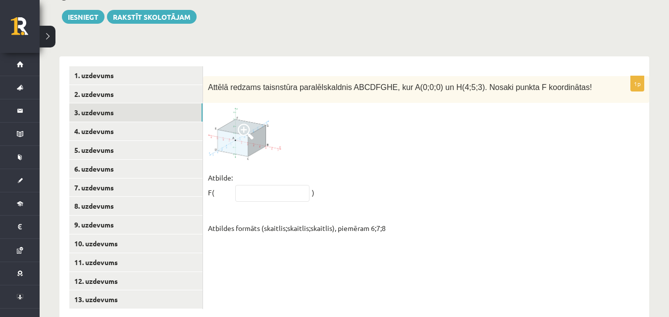
click at [248, 124] on span at bounding box center [246, 132] width 16 height 16
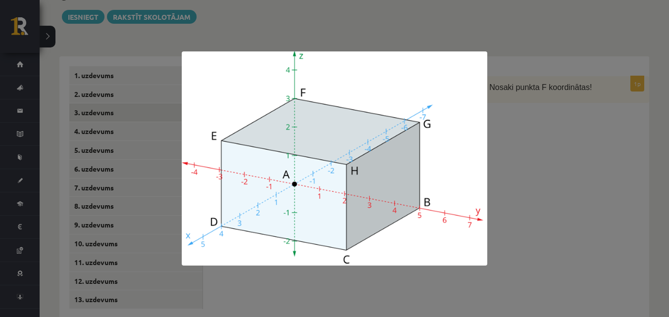
click at [533, 143] on div at bounding box center [334, 158] width 669 height 317
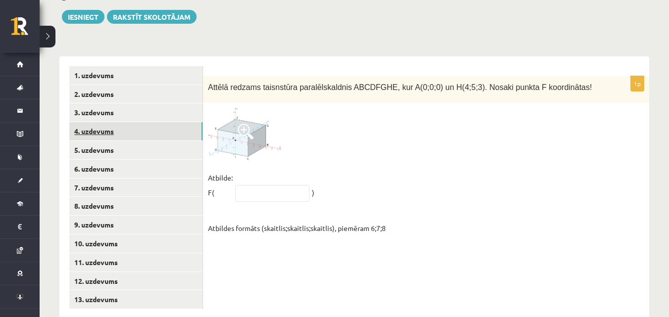
click at [167, 122] on link "4. uzdevums" at bounding box center [135, 131] width 133 height 18
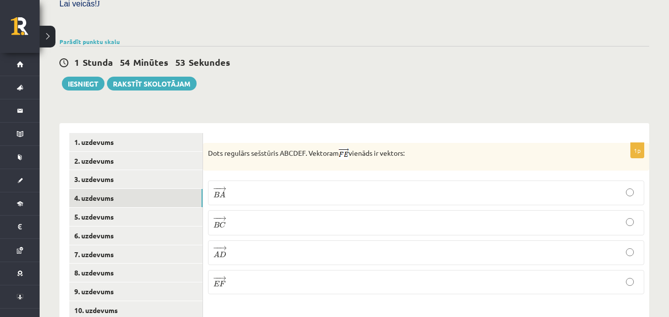
scroll to position [335, 0]
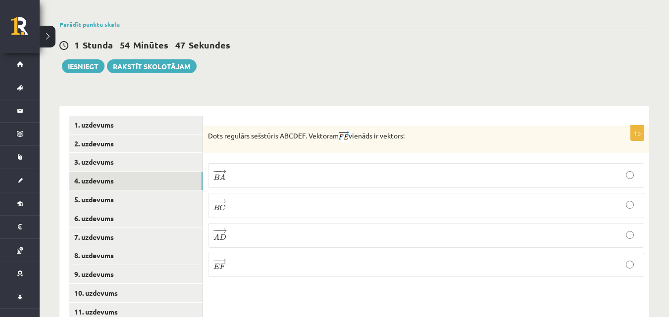
drag, startPoint x: 208, startPoint y: 114, endPoint x: 418, endPoint y: 125, distance: 209.7
click at [418, 126] on div "Dots regulārs sešstūris ABCDEF. Vektoram vienāds ir vektors:" at bounding box center [426, 140] width 446 height 28
copy p "Dots regulārs sešstūris ABCDEF. Vektoram vienāds ir vektors:"
click at [320, 106] on div "1p Dots regulārs sešstūris ABCDEF. Vektoram vienāds ir vektors: − − → B A B A →…" at bounding box center [426, 237] width 446 height 263
click at [460, 199] on p "− − → B C B C →" at bounding box center [425, 206] width 425 height 14
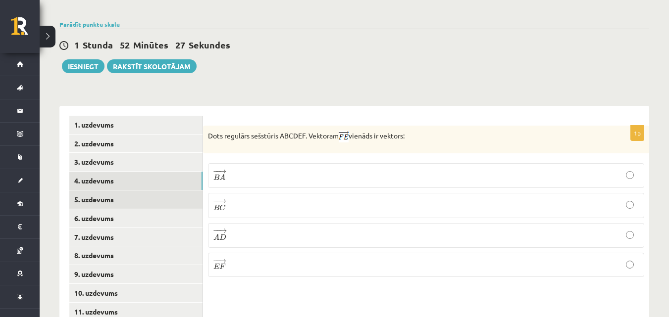
click at [105, 191] on link "5. uzdevums" at bounding box center [135, 200] width 133 height 18
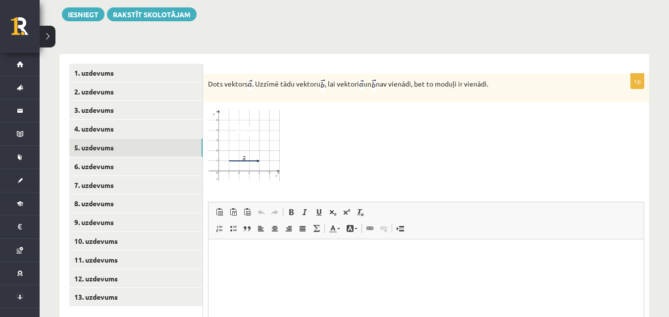
scroll to position [0, 0]
click at [243, 263] on html at bounding box center [425, 254] width 435 height 30
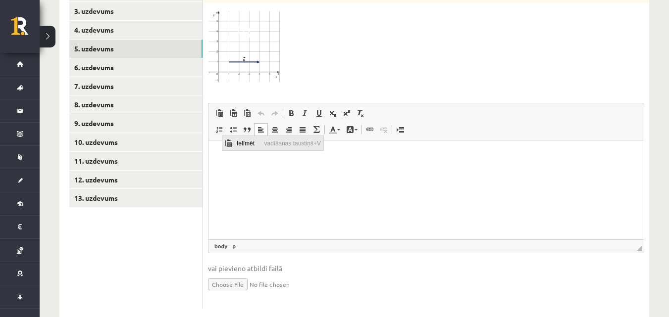
click at [239, 144] on span "Ielīmēt" at bounding box center [248, 143] width 28 height 14
click at [226, 158] on img "Bagātinātā teksta redaktors, wiswyg-editor-user-answer-47434031600080" at bounding box center [222, 154] width 8 height 8
click at [627, 172] on html at bounding box center [425, 156] width 435 height 32
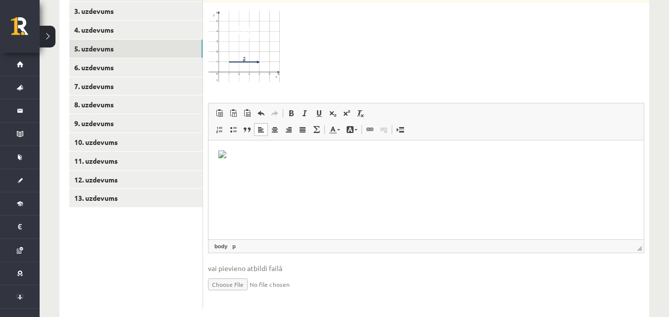
drag, startPoint x: 626, startPoint y: 228, endPoint x: 615, endPoint y: 214, distance: 17.2
click at [615, 172] on html at bounding box center [425, 156] width 435 height 32
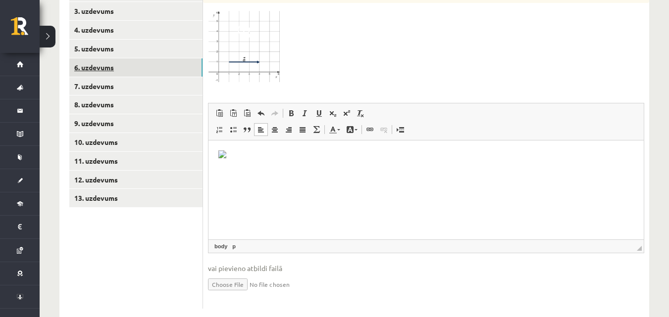
click at [112, 58] on link "6. uzdevums" at bounding box center [135, 67] width 133 height 18
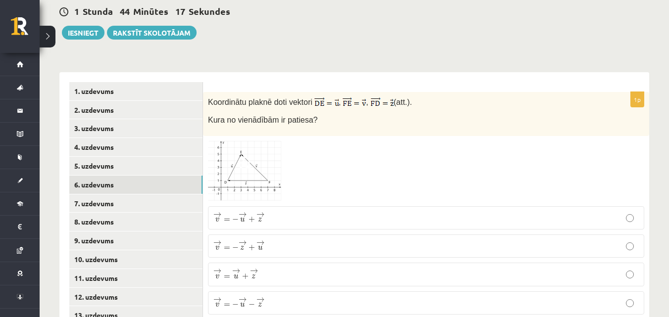
scroll to position [385, 0]
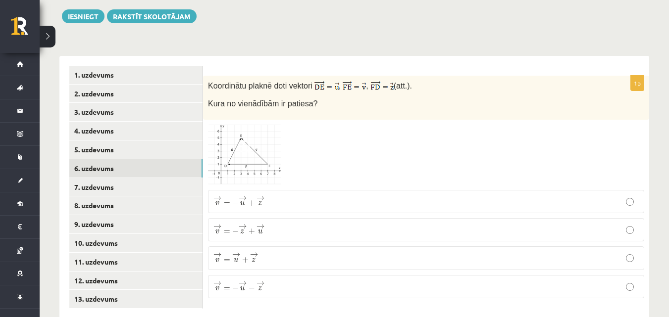
click at [241, 141] on span at bounding box center [246, 149] width 16 height 16
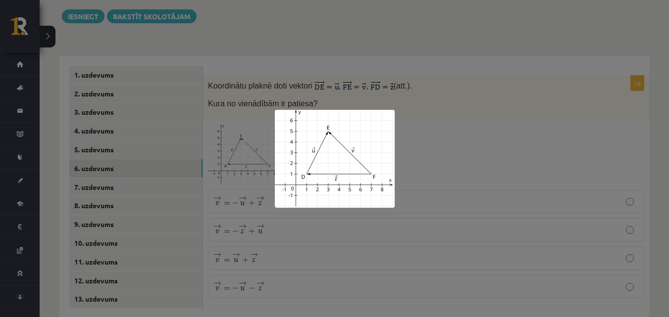
click at [427, 90] on div at bounding box center [334, 158] width 669 height 317
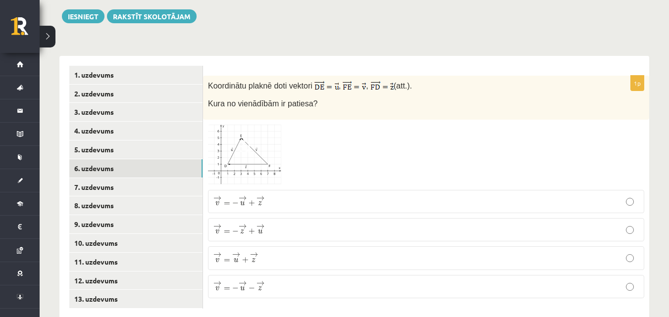
click at [244, 136] on img at bounding box center [245, 155] width 74 height 61
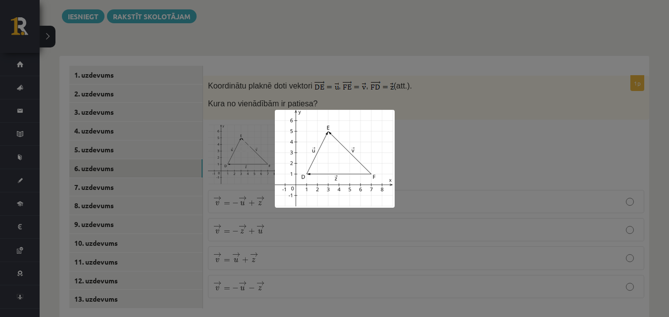
click at [430, 106] on div at bounding box center [334, 158] width 669 height 317
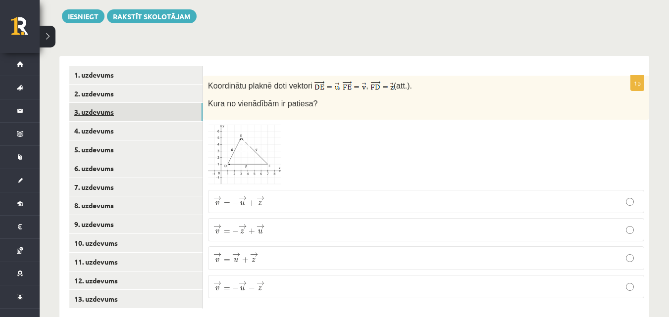
click at [153, 103] on link "3. uzdevums" at bounding box center [135, 112] width 133 height 18
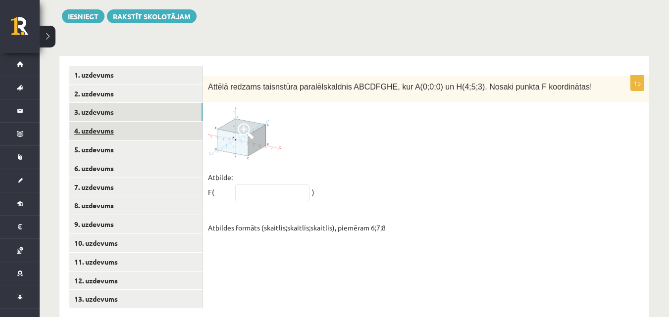
click at [115, 122] on link "4. uzdevums" at bounding box center [135, 131] width 133 height 18
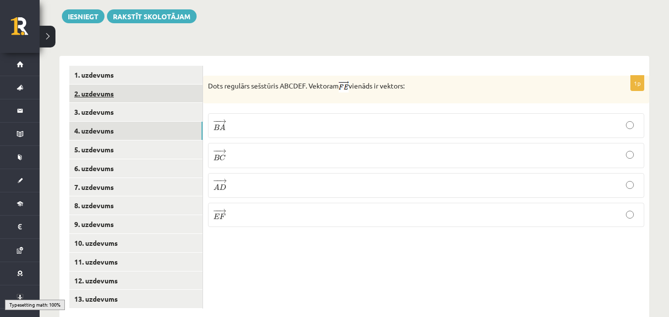
click at [132, 85] on link "2. uzdevums" at bounding box center [135, 94] width 133 height 18
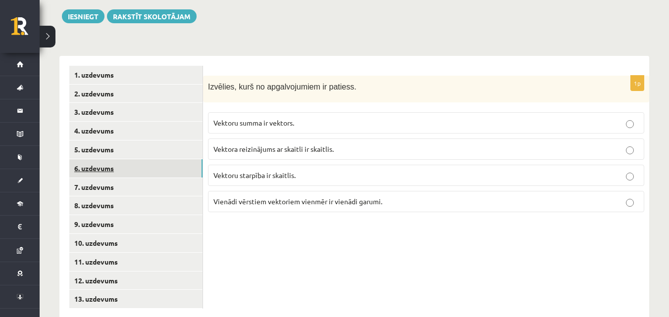
click at [135, 159] on link "6. uzdevums" at bounding box center [135, 168] width 133 height 18
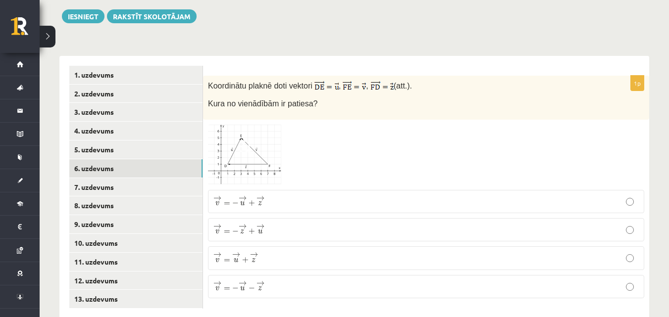
click at [247, 202] on span "u" at bounding box center [243, 204] width 8 height 4
click at [131, 178] on link "7. uzdevums" at bounding box center [135, 187] width 133 height 18
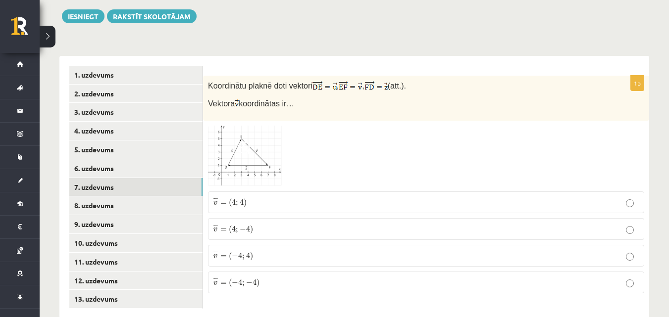
click at [259, 136] on img at bounding box center [245, 156] width 74 height 61
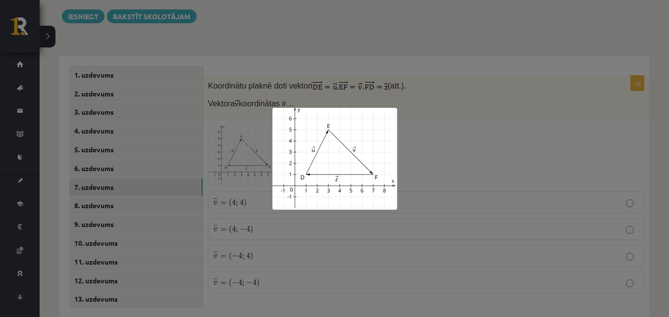
click at [421, 99] on div at bounding box center [334, 158] width 669 height 317
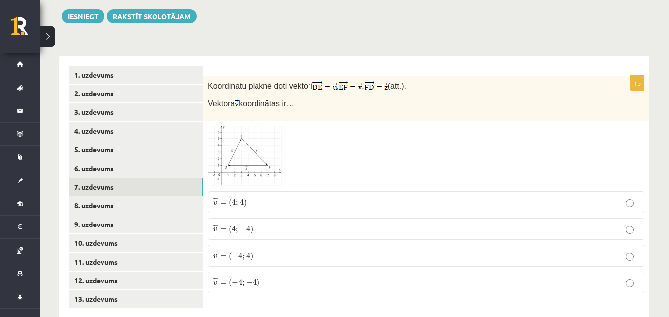
click at [367, 197] on p "¯ ¯ ¯ v = ( 4 ; 4 ) v ¯ = ( 4 ; 4 )" at bounding box center [425, 202] width 425 height 11
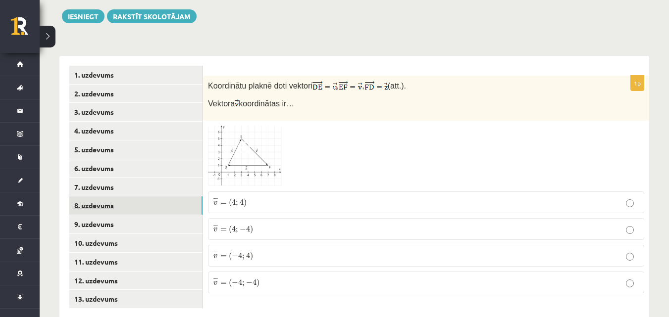
click at [153, 197] on link "8. uzdevums" at bounding box center [135, 206] width 133 height 18
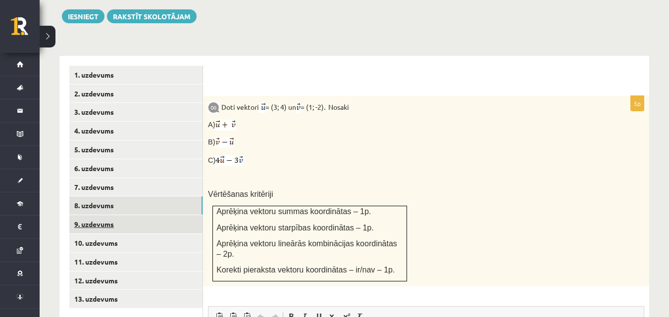
click at [145, 215] on link "9. uzdevums" at bounding box center [135, 224] width 133 height 18
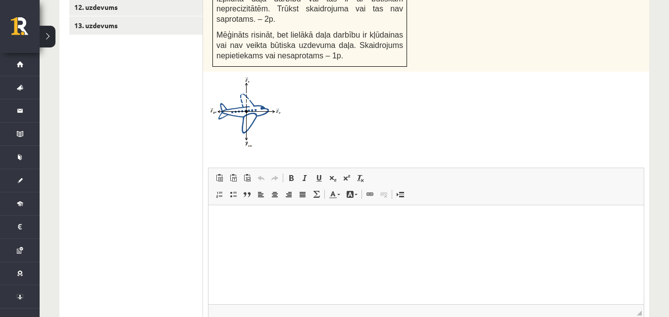
scroll to position [564, 0]
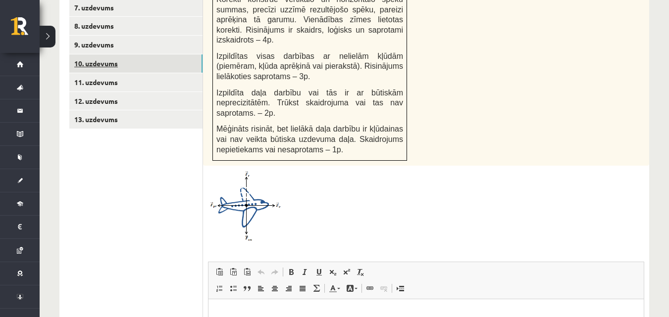
click at [129, 54] on link "10. uzdevums" at bounding box center [135, 63] width 133 height 18
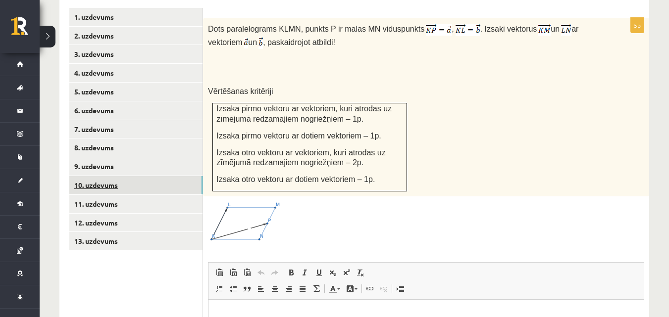
scroll to position [416, 0]
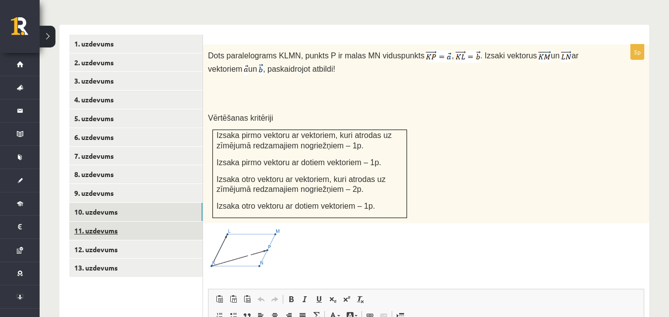
click at [135, 222] on link "11. uzdevums" at bounding box center [135, 231] width 133 height 18
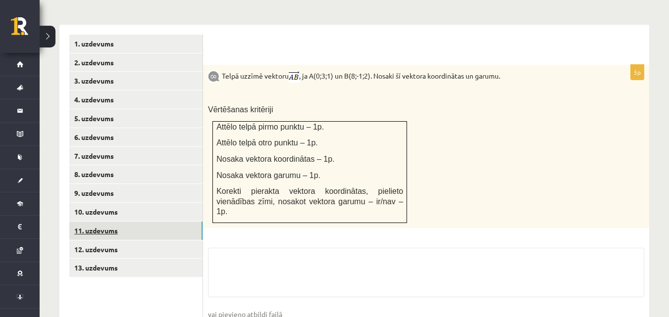
scroll to position [452, 0]
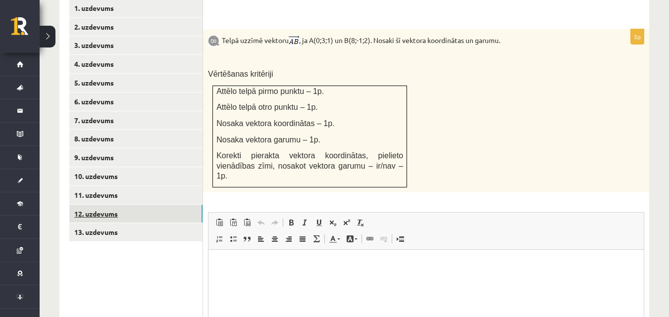
click at [136, 205] on link "12. uzdevums" at bounding box center [135, 214] width 133 height 18
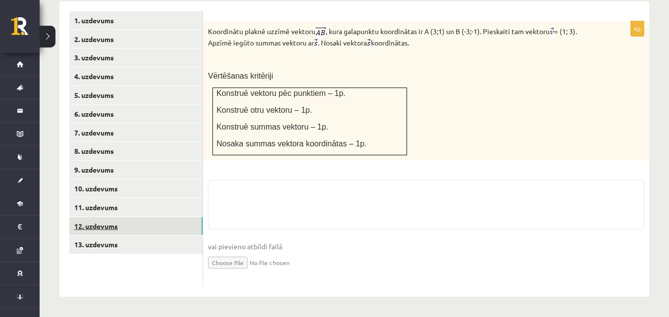
scroll to position [418, 0]
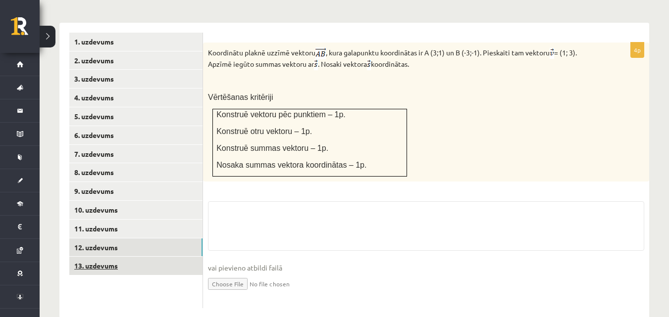
click at [119, 257] on link "13. uzdevums" at bounding box center [135, 266] width 133 height 18
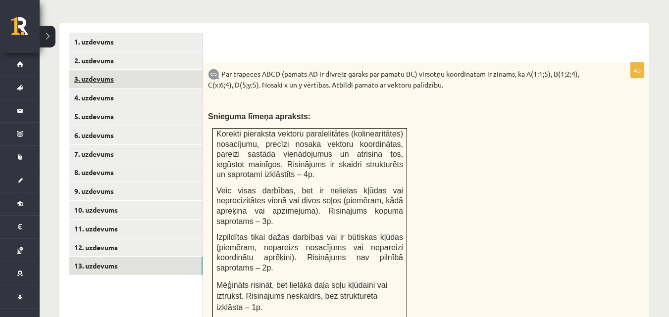
scroll to position [0, 0]
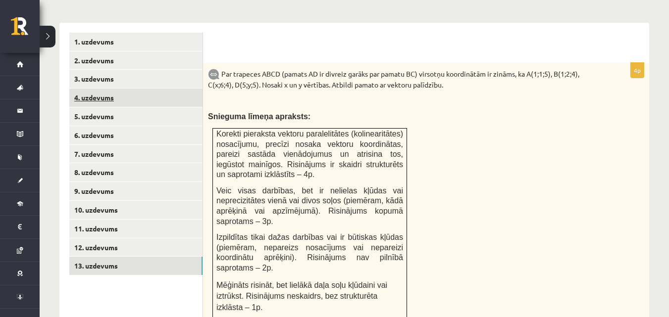
click at [145, 89] on link "4. uzdevums" at bounding box center [135, 98] width 133 height 18
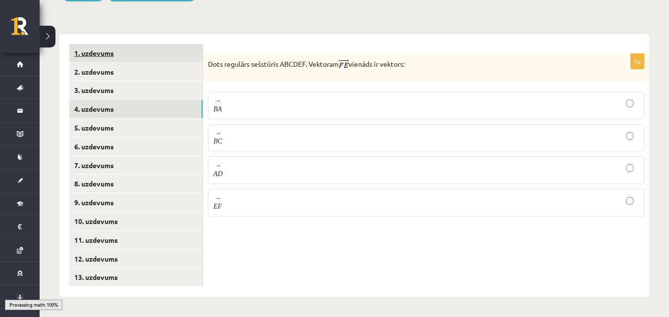
scroll to position [385, 0]
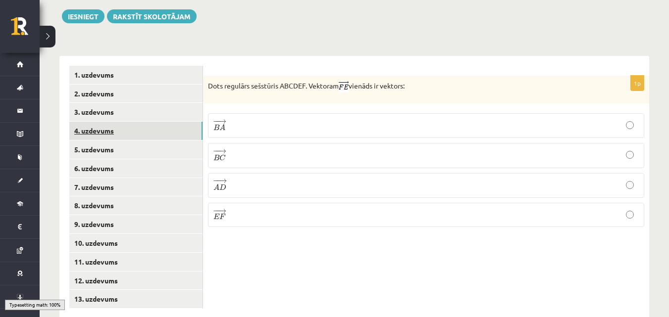
click at [140, 122] on link "4. uzdevums" at bounding box center [135, 131] width 133 height 18
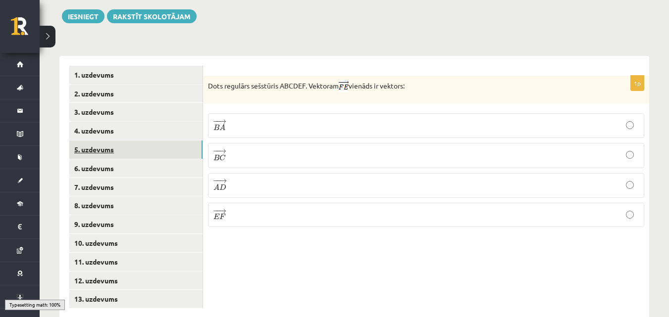
click at [139, 141] on link "5. uzdevums" at bounding box center [135, 150] width 133 height 18
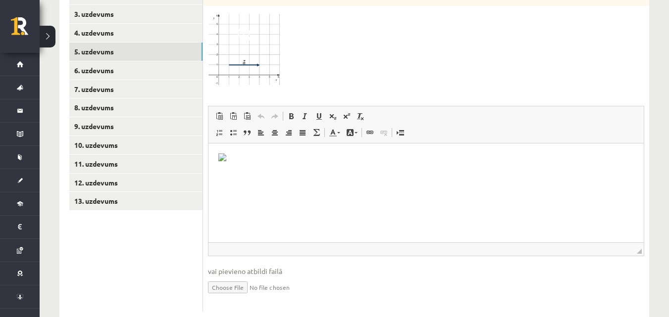
scroll to position [484, 0]
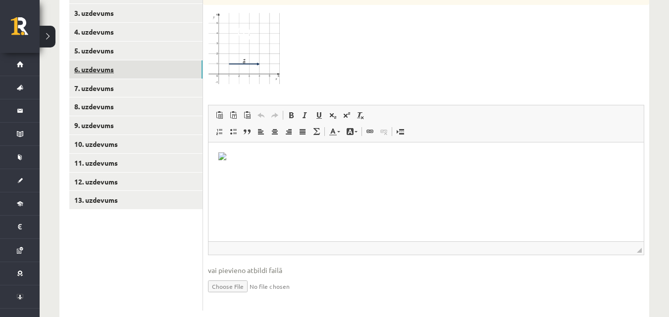
click at [132, 60] on link "6. uzdevums" at bounding box center [135, 69] width 133 height 18
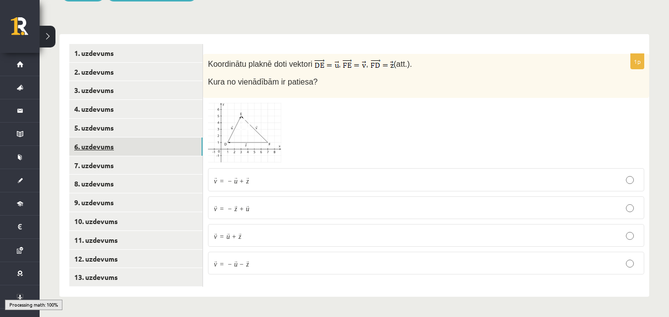
scroll to position [385, 0]
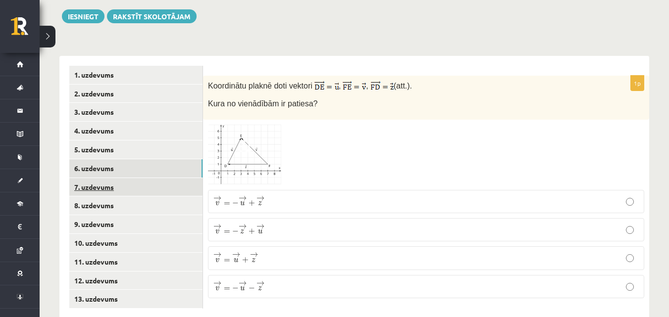
click at [146, 178] on link "7. uzdevums" at bounding box center [135, 187] width 133 height 18
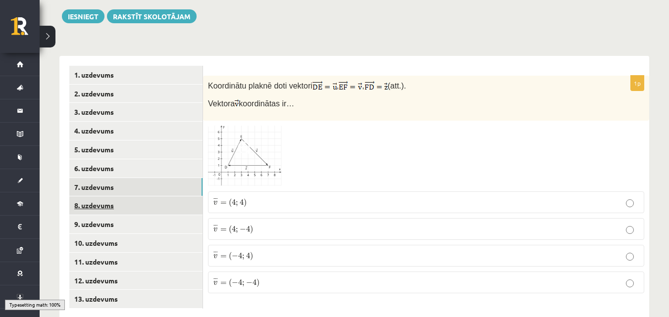
click at [142, 197] on link "8. uzdevums" at bounding box center [135, 206] width 133 height 18
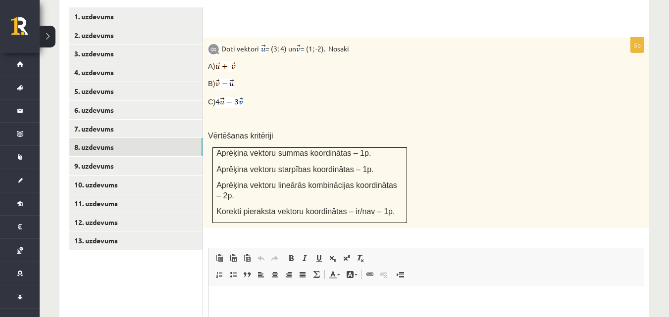
scroll to position [429, 0]
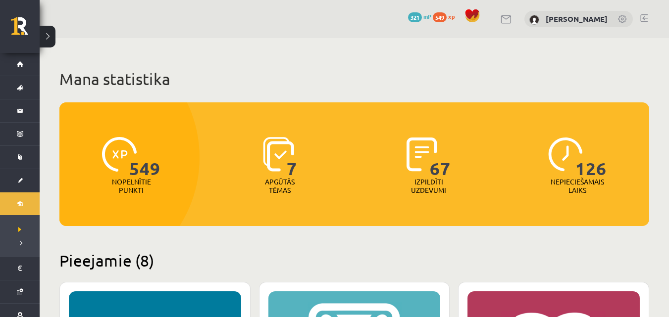
scroll to position [248, 0]
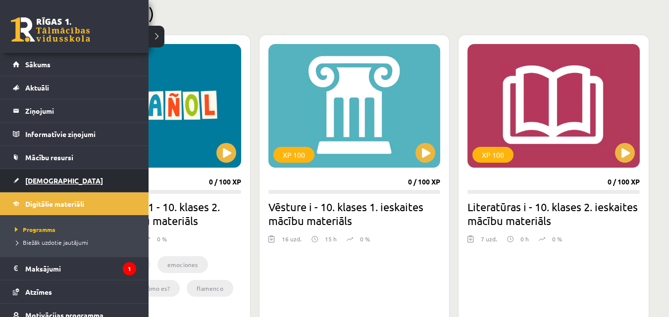
click at [17, 176] on link "[DEMOGRAPHIC_DATA]" at bounding box center [74, 180] width 123 height 23
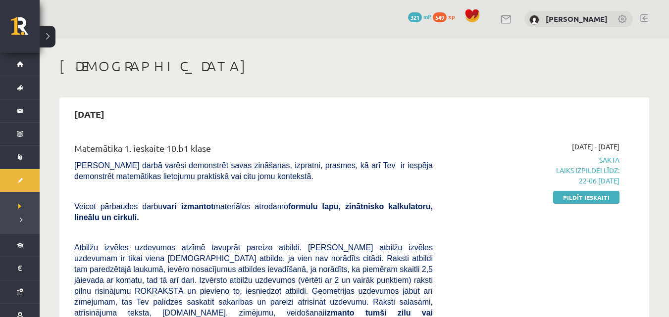
click at [572, 195] on link "Pildīt ieskaiti" at bounding box center [586, 197] width 66 height 13
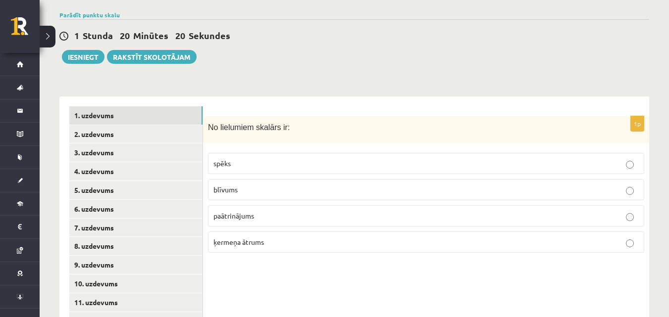
scroll to position [384, 0]
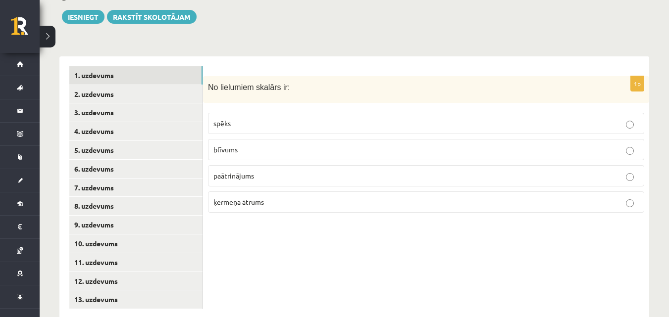
click at [272, 145] on p "blīvums" at bounding box center [425, 150] width 425 height 10
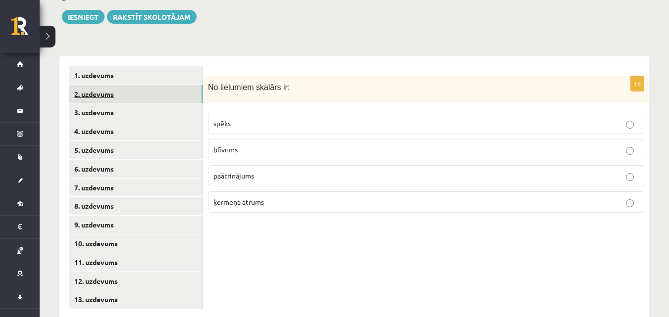
click at [139, 85] on link "2. uzdevums" at bounding box center [135, 94] width 133 height 18
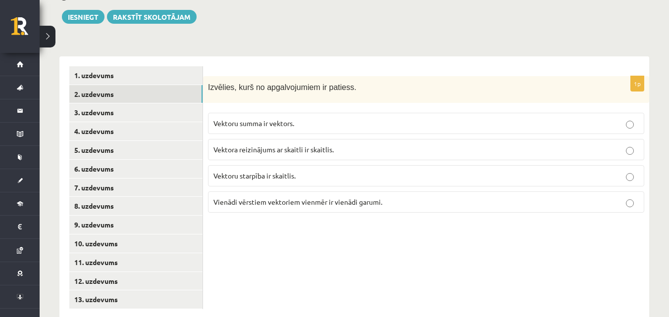
click at [334, 118] on p "Vektoru summa ir vektors." at bounding box center [425, 123] width 425 height 10
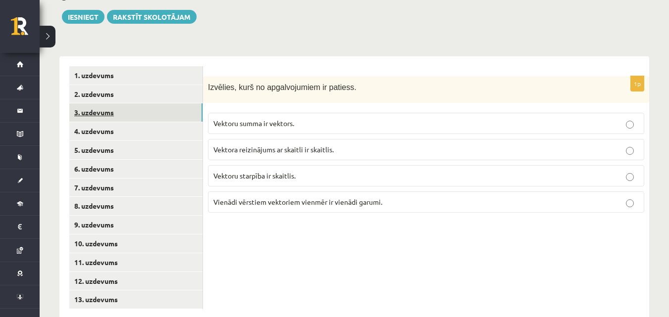
click at [156, 103] on link "3. uzdevums" at bounding box center [135, 112] width 133 height 18
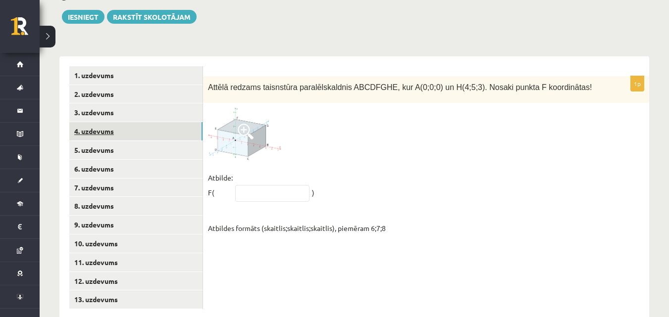
click at [150, 122] on link "4. uzdevums" at bounding box center [135, 131] width 133 height 18
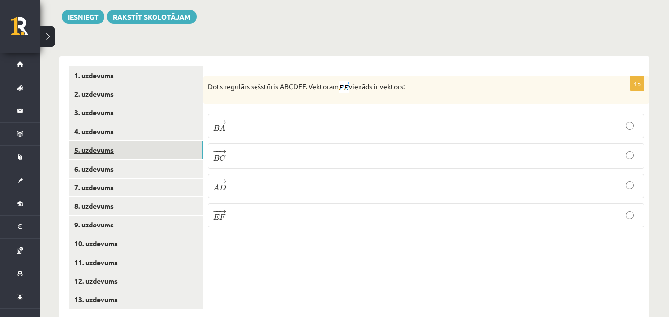
click at [151, 141] on link "5. uzdevums" at bounding box center [135, 150] width 133 height 18
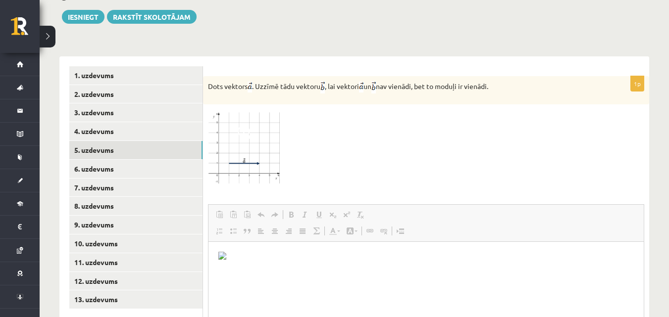
scroll to position [0, 0]
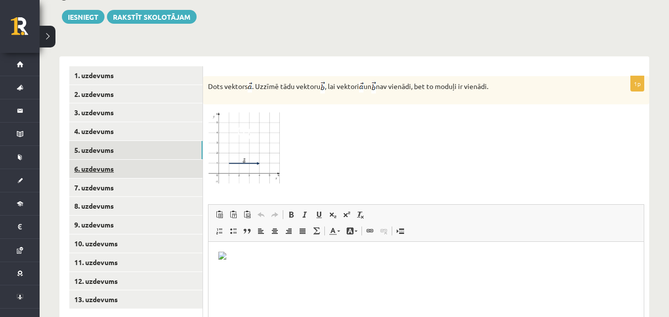
click at [134, 160] on link "6. uzdevums" at bounding box center [135, 169] width 133 height 18
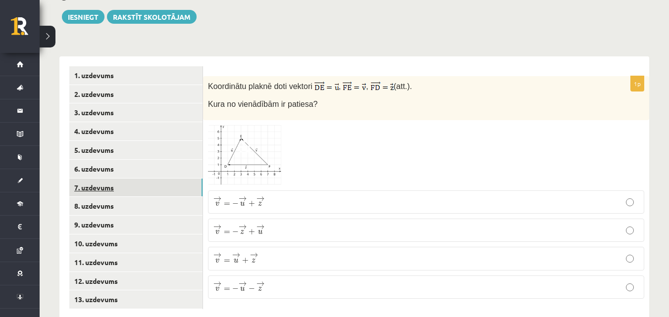
click at [150, 179] on link "7. uzdevums" at bounding box center [135, 188] width 133 height 18
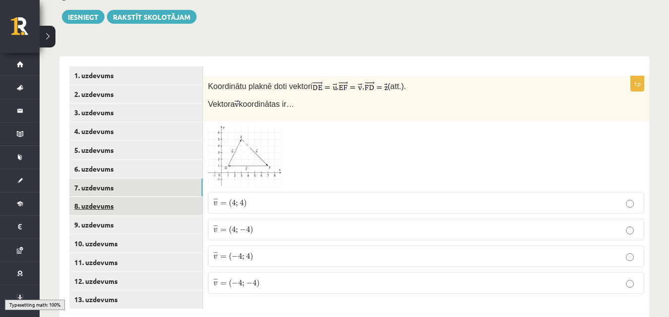
click at [153, 197] on link "8. uzdevums" at bounding box center [135, 206] width 133 height 18
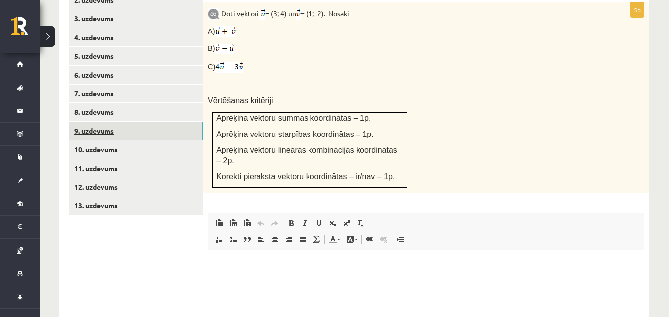
click at [95, 122] on link "9. uzdevums" at bounding box center [135, 131] width 133 height 18
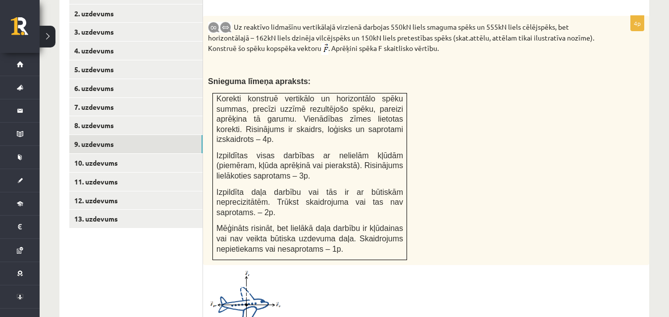
scroll to position [461, 0]
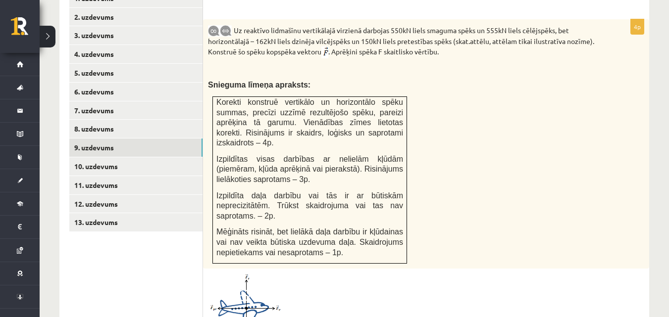
click at [233, 292] on img at bounding box center [245, 309] width 74 height 71
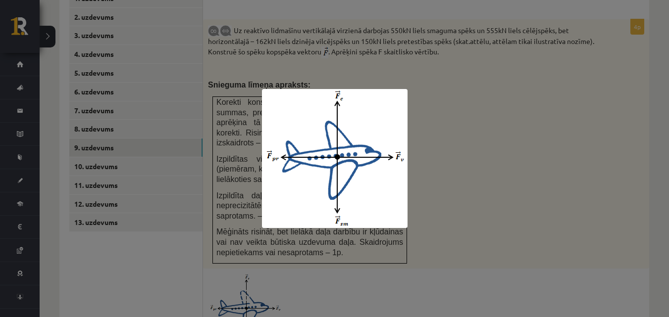
click at [429, 257] on div at bounding box center [334, 158] width 669 height 317
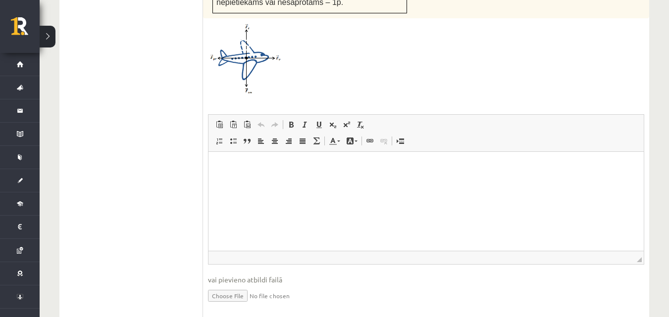
scroll to position [713, 0]
click at [274, 31] on img at bounding box center [245, 57] width 74 height 71
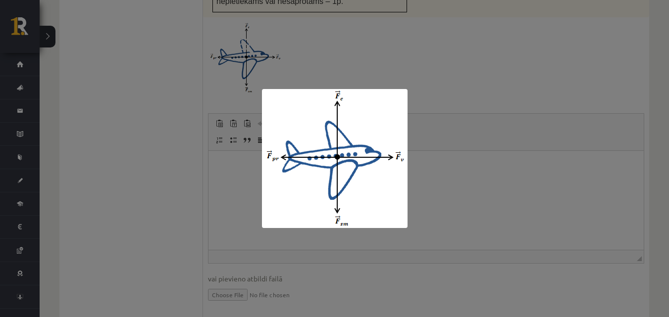
click at [439, 62] on div at bounding box center [334, 158] width 669 height 317
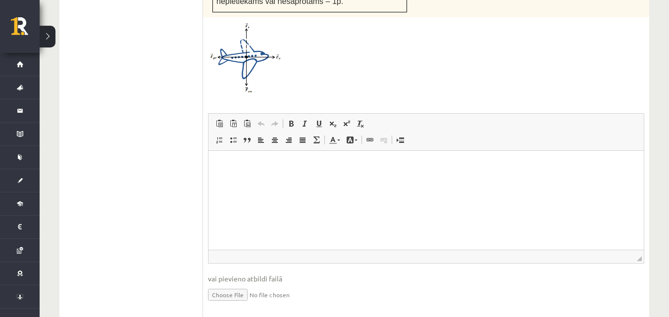
click at [236, 29] on img at bounding box center [245, 57] width 74 height 71
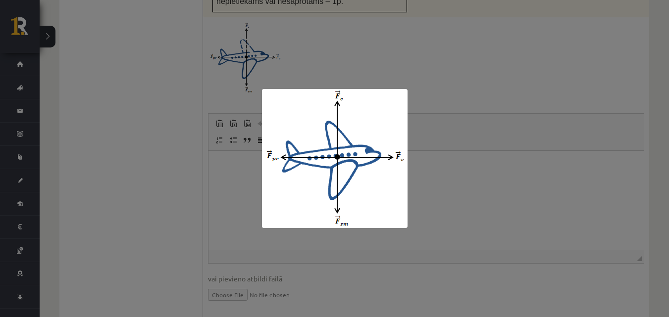
click at [471, 165] on div at bounding box center [334, 158] width 669 height 317
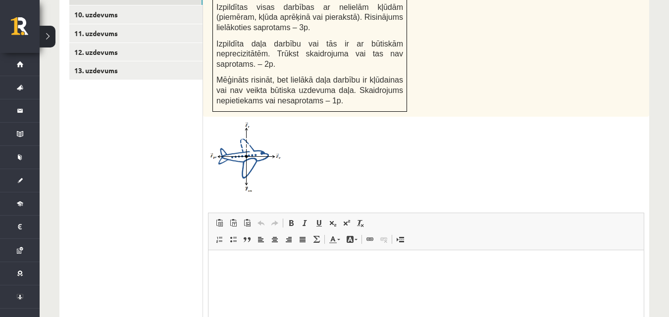
scroll to position [614, 0]
click at [286, 121] on div at bounding box center [426, 156] width 436 height 71
click at [272, 121] on img at bounding box center [245, 156] width 74 height 71
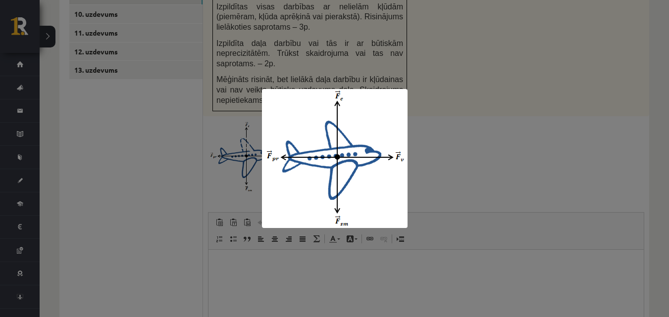
click at [482, 136] on div at bounding box center [334, 158] width 669 height 317
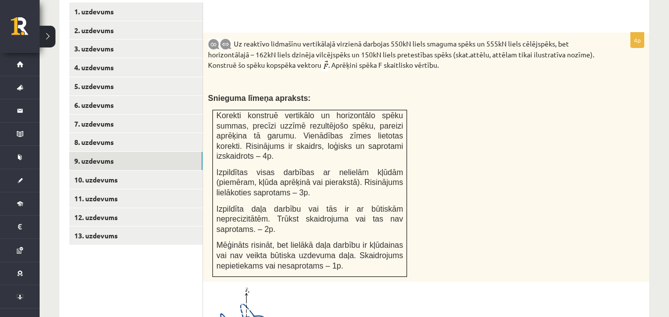
scroll to position [465, 0]
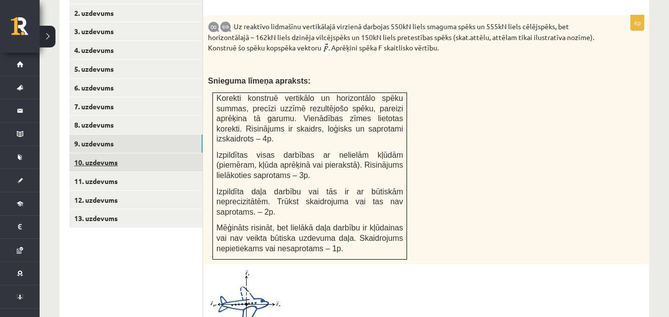
click at [111, 153] on link "10. uzdevums" at bounding box center [135, 162] width 133 height 18
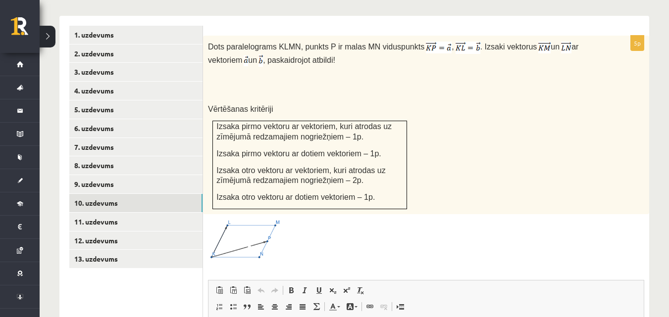
scroll to position [416, 0]
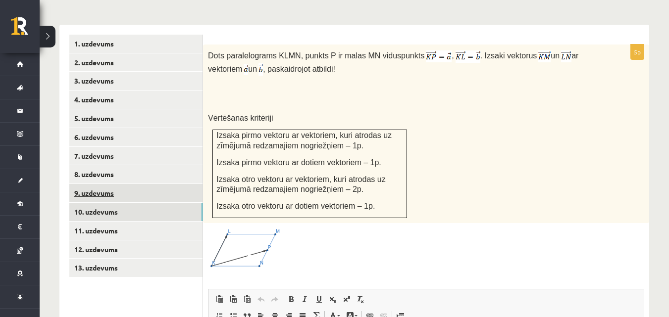
click at [159, 184] on link "9. uzdevums" at bounding box center [135, 193] width 133 height 18
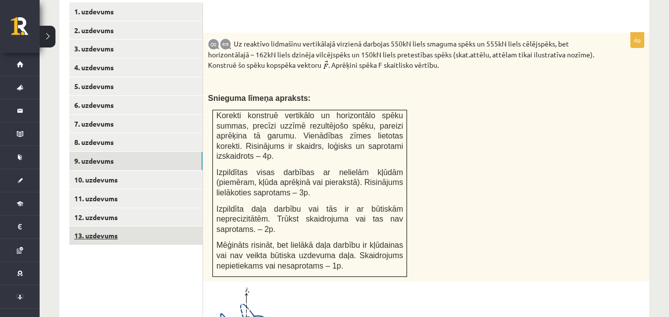
scroll to position [465, 0]
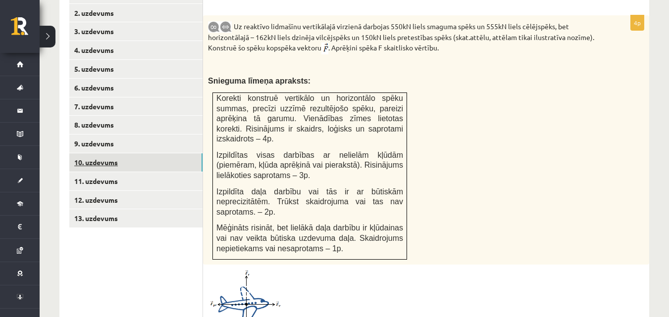
click at [172, 153] on link "10. uzdevums" at bounding box center [135, 162] width 133 height 18
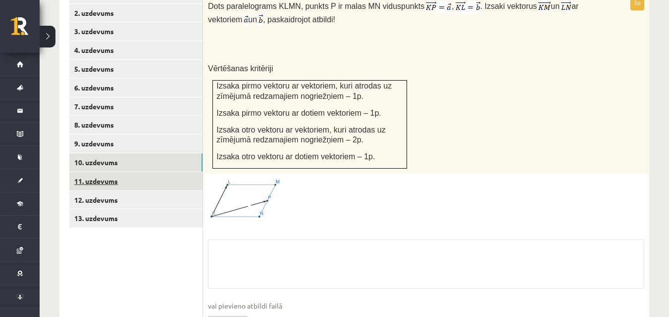
click at [167, 172] on link "11. uzdevums" at bounding box center [135, 181] width 133 height 18
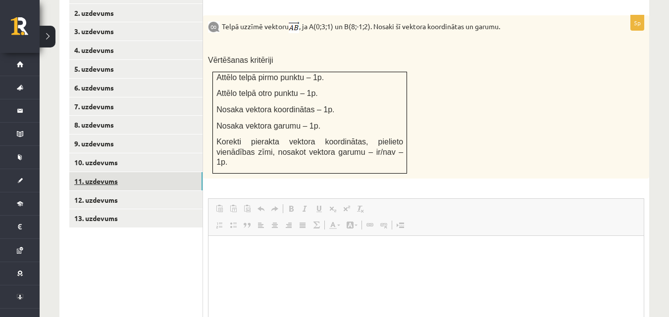
scroll to position [0, 0]
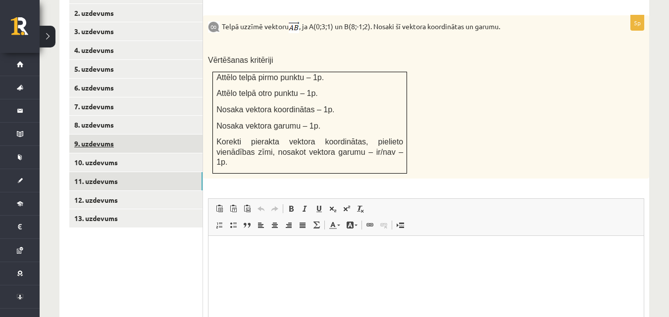
click at [161, 135] on link "9. uzdevums" at bounding box center [135, 144] width 133 height 18
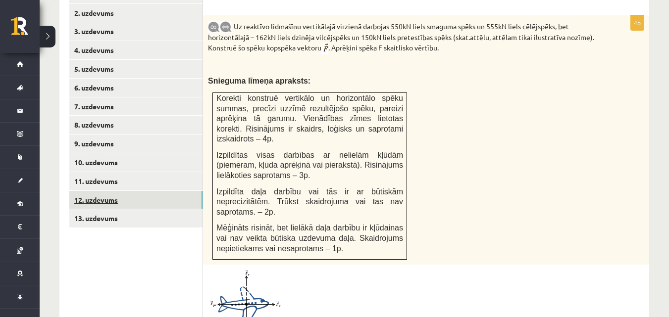
click at [178, 191] on link "12. uzdevums" at bounding box center [135, 200] width 133 height 18
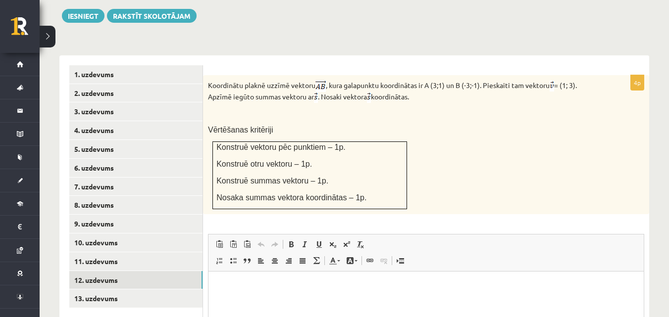
scroll to position [416, 0]
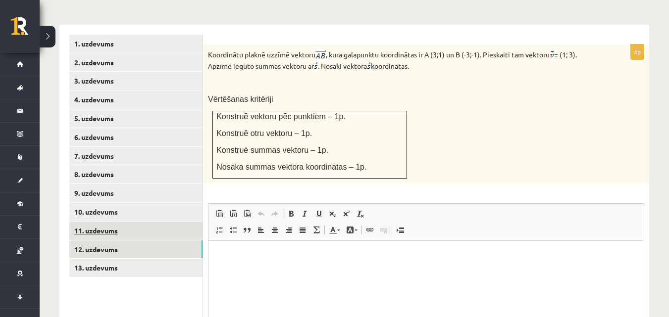
click at [169, 222] on link "11. uzdevums" at bounding box center [135, 231] width 133 height 18
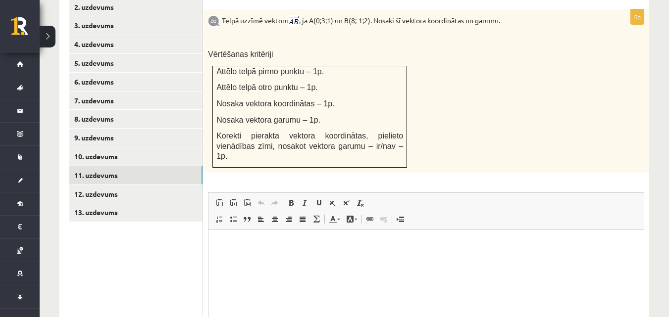
scroll to position [515, 0]
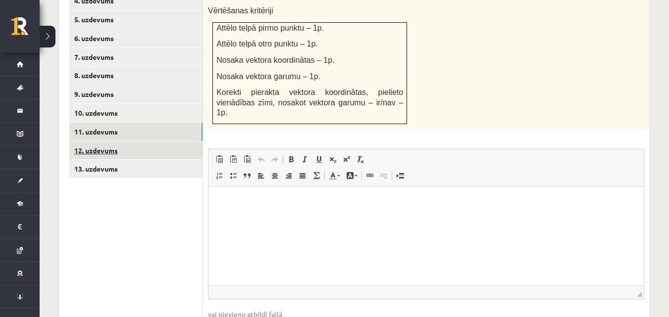
click at [165, 142] on link "12. uzdevums" at bounding box center [135, 151] width 133 height 18
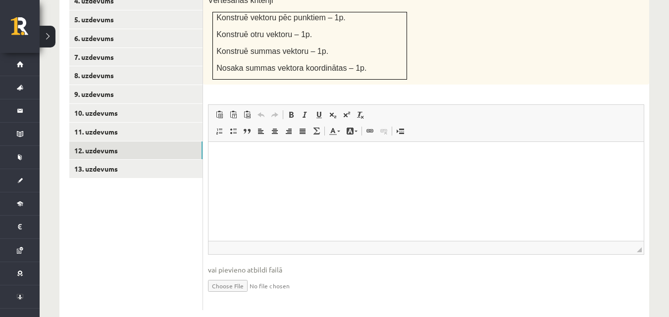
scroll to position [0, 0]
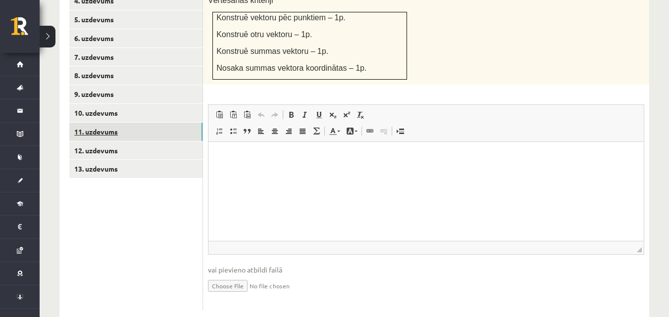
click at [151, 123] on link "11. uzdevums" at bounding box center [135, 132] width 133 height 18
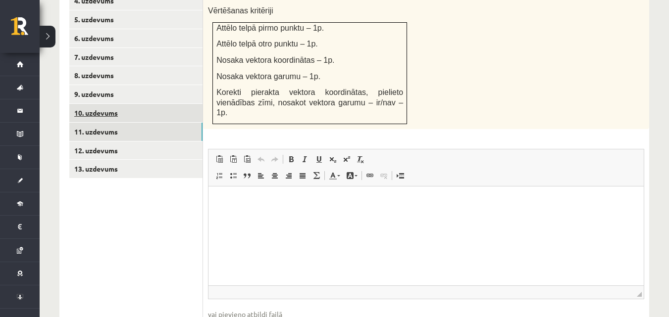
click at [128, 104] on link "10. uzdevums" at bounding box center [135, 113] width 133 height 18
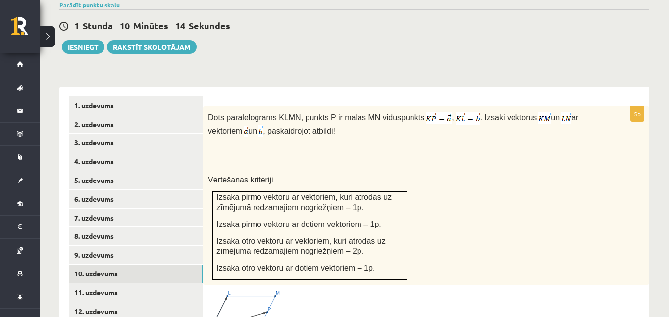
scroll to position [404, 0]
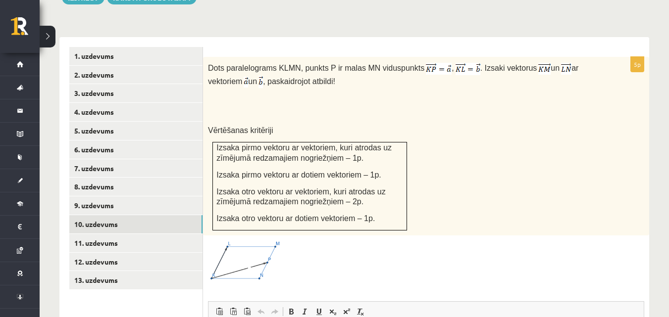
click at [254, 244] on img at bounding box center [245, 261] width 74 height 41
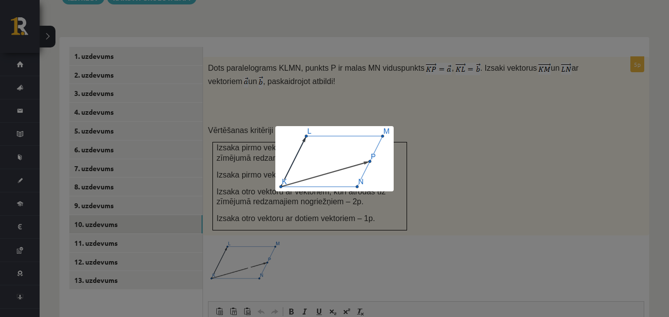
click at [541, 109] on div at bounding box center [334, 158] width 669 height 317
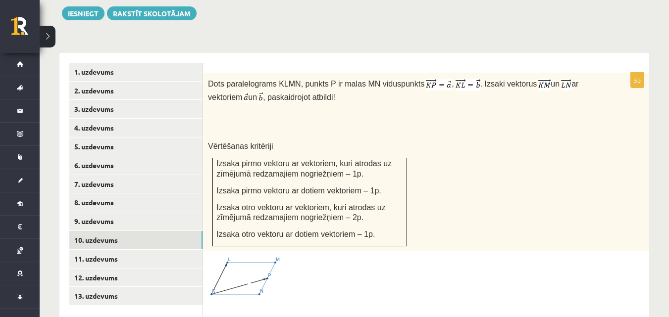
scroll to position [503, 0]
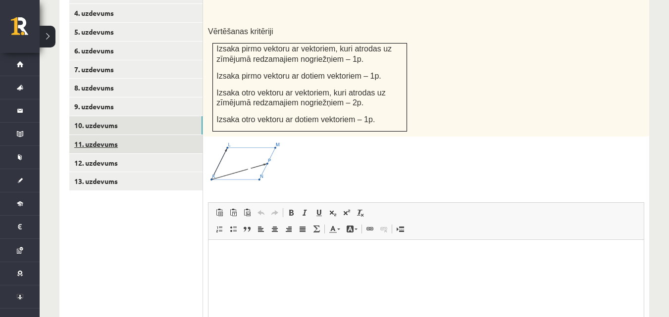
click at [130, 135] on link "11. uzdevums" at bounding box center [135, 144] width 133 height 18
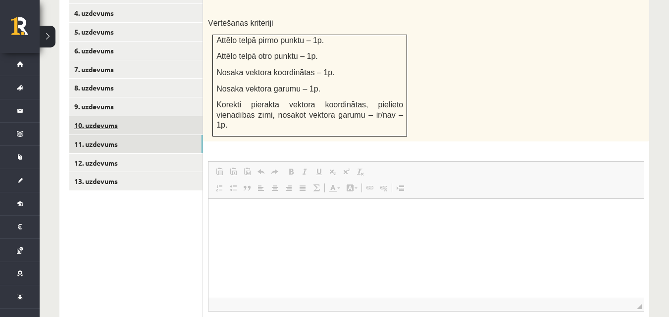
scroll to position [0, 0]
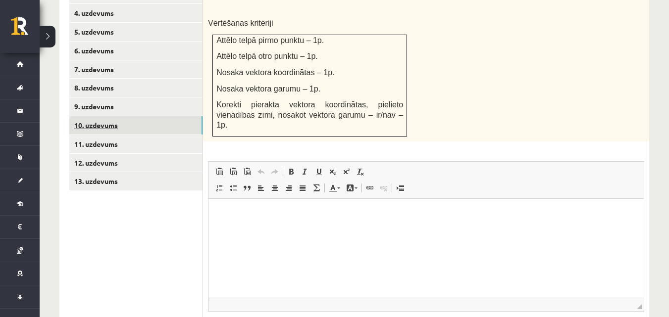
click at [158, 116] on link "10. uzdevums" at bounding box center [135, 125] width 133 height 18
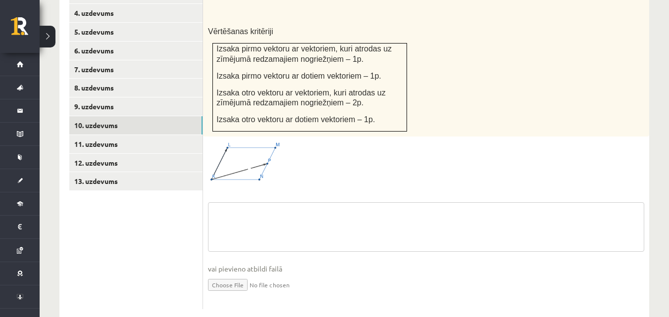
click at [248, 204] on textarea at bounding box center [426, 228] width 436 height 50
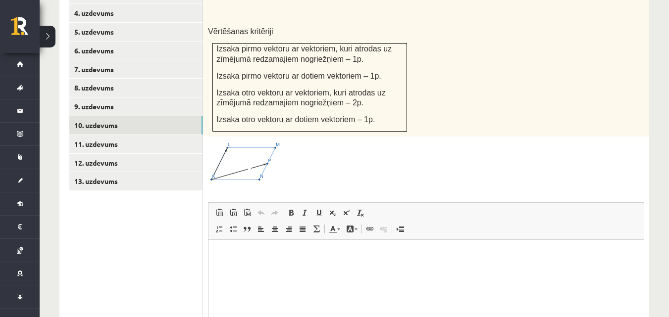
click at [297, 257] on p "Bagātinātā teksta redaktors, wiswyg-editor-user-answer-47433847660620" at bounding box center [425, 255] width 415 height 10
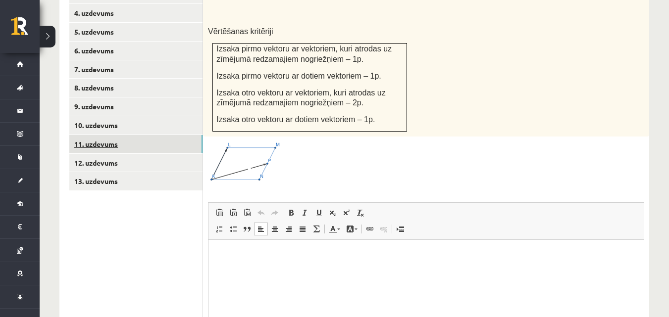
click at [161, 135] on link "11. uzdevums" at bounding box center [135, 144] width 133 height 18
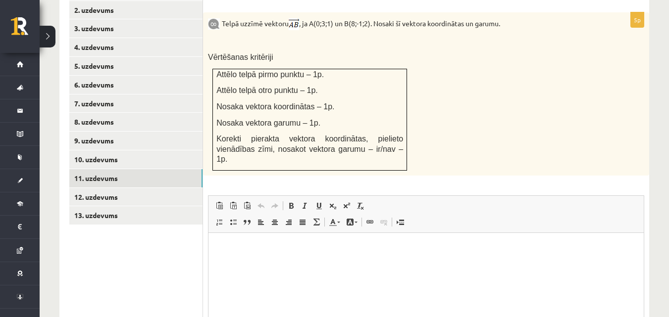
scroll to position [453, 0]
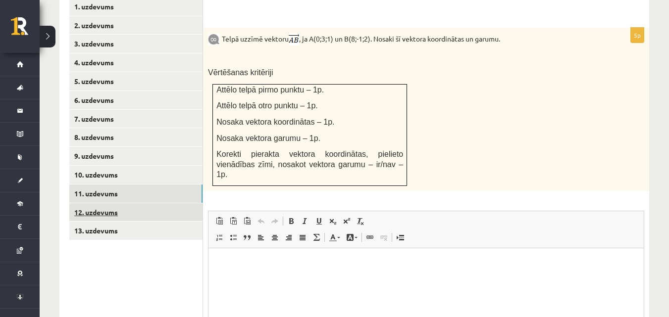
click at [165, 204] on link "12. uzdevums" at bounding box center [135, 213] width 133 height 18
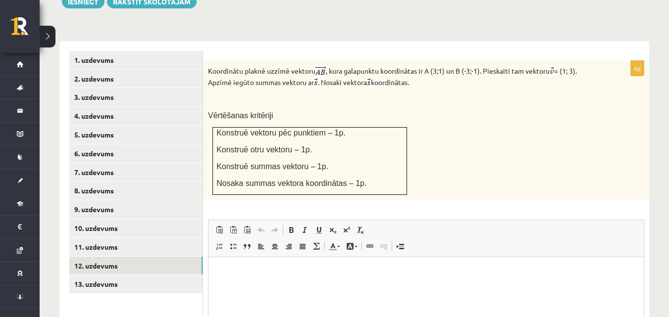
scroll to position [404, 0]
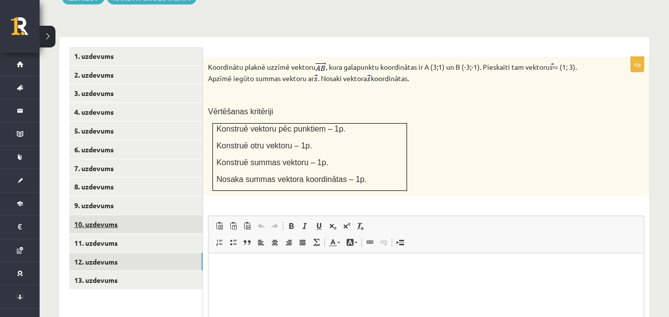
click at [140, 215] on link "10. uzdevums" at bounding box center [135, 224] width 133 height 18
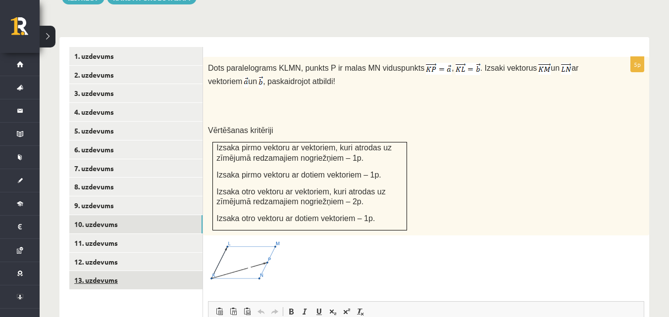
click at [133, 271] on link "13. uzdevums" at bounding box center [135, 280] width 133 height 18
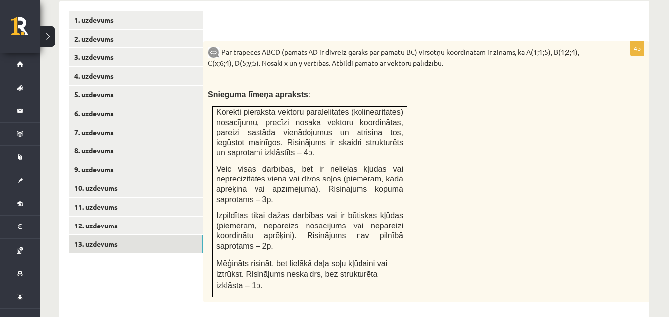
scroll to position [390, 0]
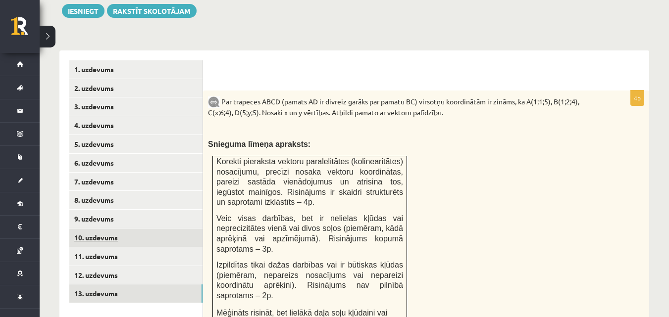
click at [105, 229] on link "10. uzdevums" at bounding box center [135, 238] width 133 height 18
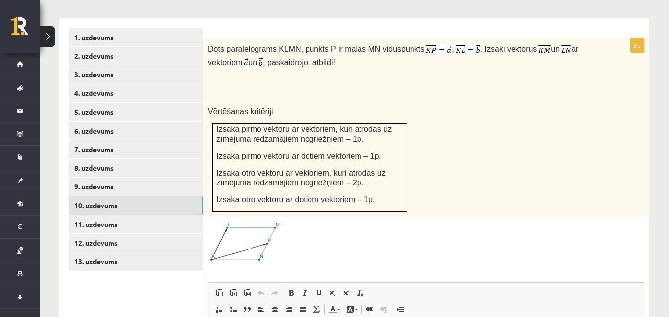
scroll to position [440, 0]
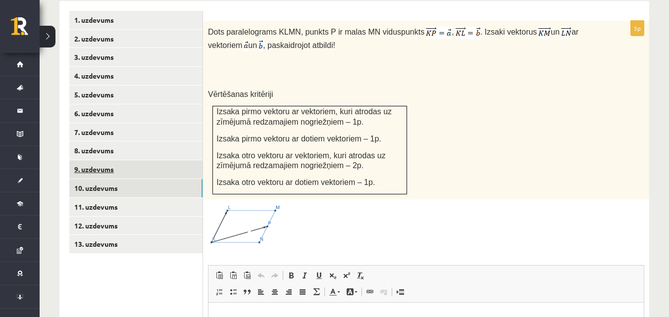
click at [157, 160] on link "9. uzdevums" at bounding box center [135, 169] width 133 height 18
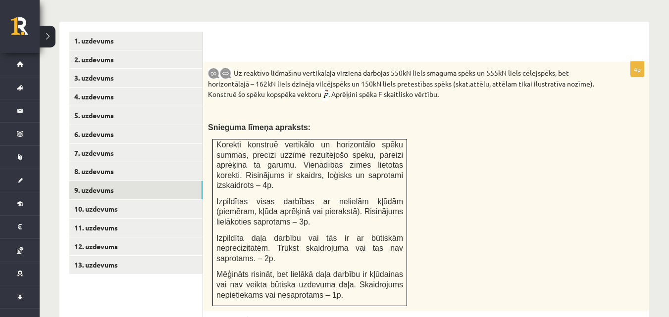
scroll to position [416, 0]
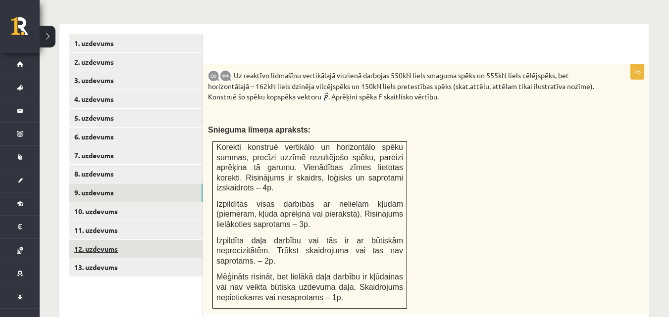
click at [169, 240] on link "12. uzdevums" at bounding box center [135, 249] width 133 height 18
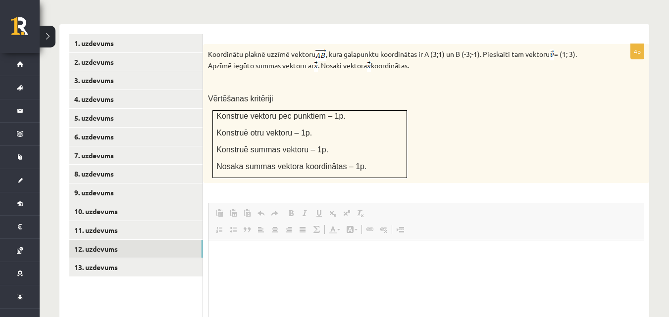
scroll to position [0, 0]
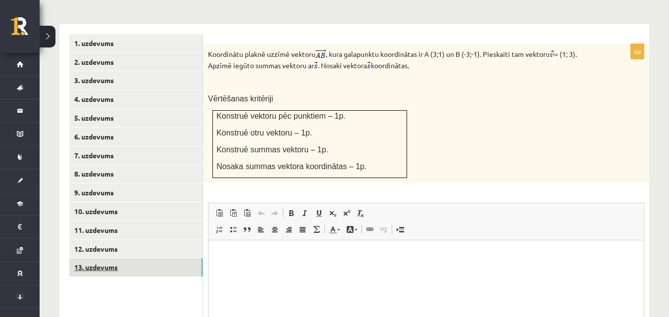
click at [169, 258] on link "13. uzdevums" at bounding box center [135, 267] width 133 height 18
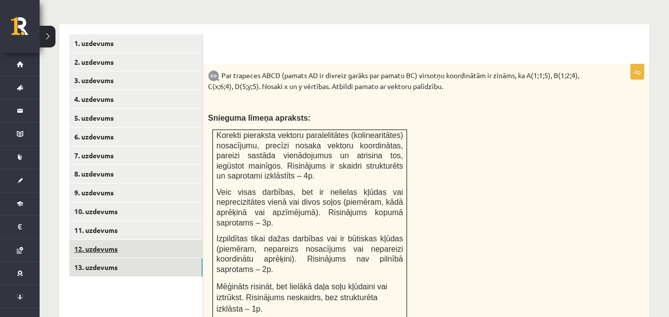
click at [131, 240] on link "12. uzdevums" at bounding box center [135, 249] width 133 height 18
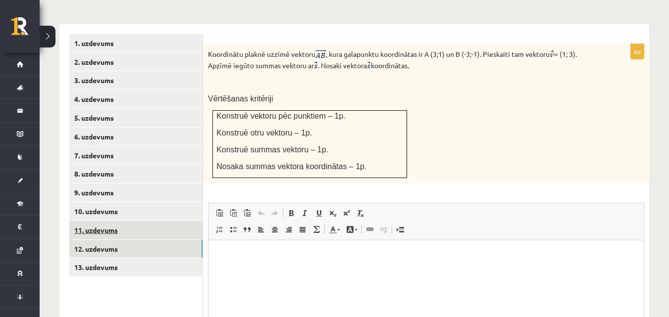
click at [147, 221] on link "11. uzdevums" at bounding box center [135, 230] width 133 height 18
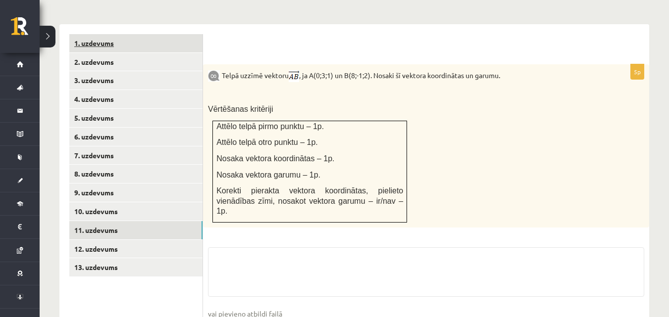
click at [122, 34] on link "1. uzdevums" at bounding box center [135, 43] width 133 height 18
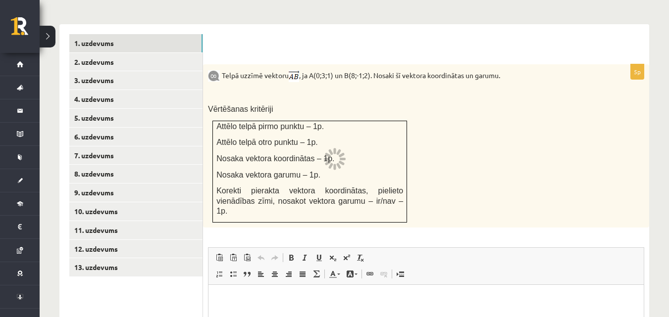
scroll to position [385, 0]
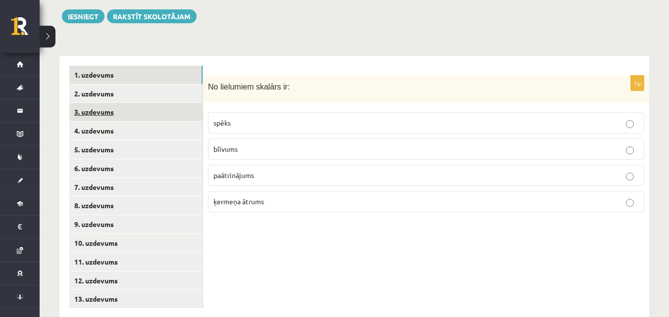
click at [137, 103] on link "3. uzdevums" at bounding box center [135, 112] width 133 height 18
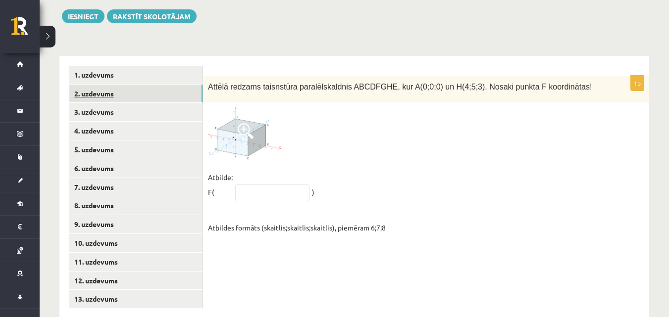
click at [138, 85] on link "2. uzdevums" at bounding box center [135, 94] width 133 height 18
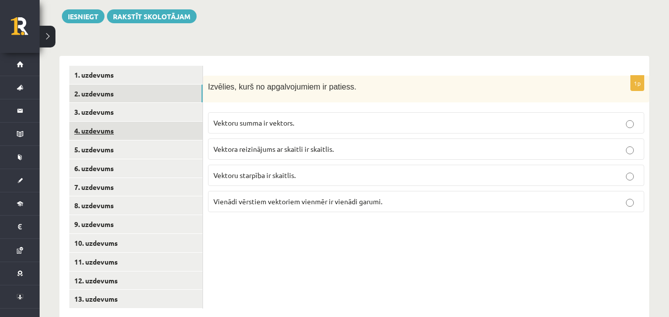
click at [138, 122] on link "4. uzdevums" at bounding box center [135, 131] width 133 height 18
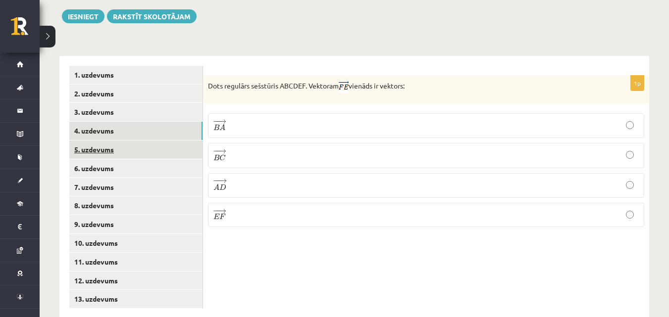
click at [136, 141] on link "5. uzdevums" at bounding box center [135, 150] width 133 height 18
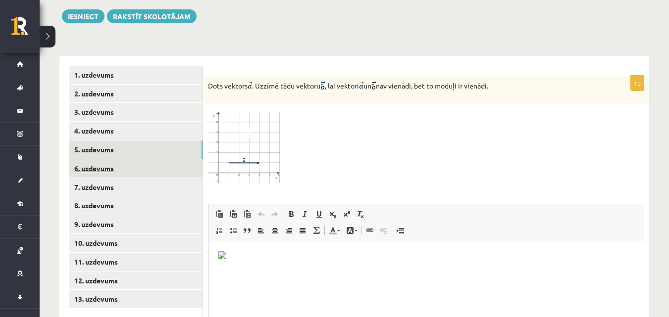
scroll to position [0, 0]
click at [154, 159] on link "6. uzdevums" at bounding box center [135, 168] width 133 height 18
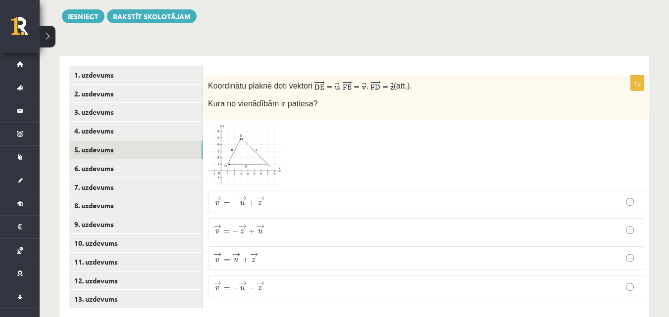
click at [149, 141] on link "5. uzdevums" at bounding box center [135, 150] width 133 height 18
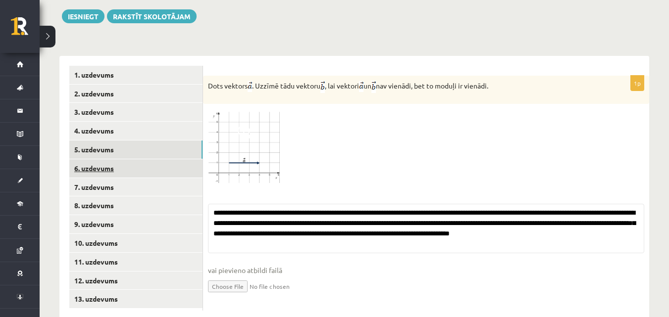
click at [150, 159] on link "6. uzdevums" at bounding box center [135, 168] width 133 height 18
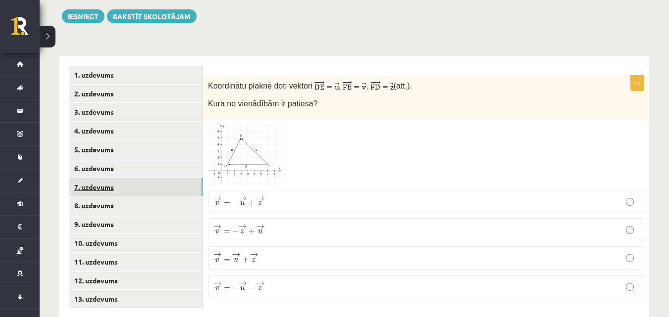
click at [148, 178] on link "7. uzdevums" at bounding box center [135, 187] width 133 height 18
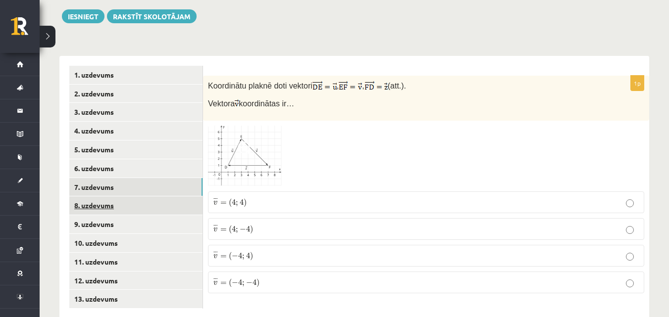
click at [148, 197] on link "8. uzdevums" at bounding box center [135, 206] width 133 height 18
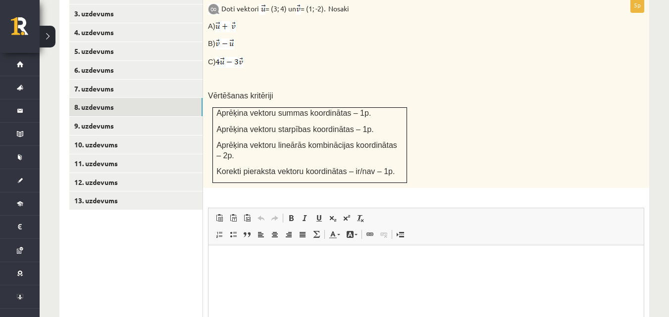
scroll to position [484, 0]
click at [504, 133] on div "Doti vektori = (3; 4) un = (1; -2). Nosaki A) B) C) Vērtēšanas kritēriji Aprēķi…" at bounding box center [426, 92] width 446 height 191
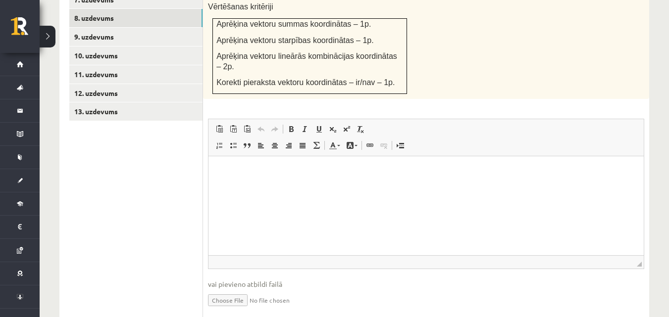
scroll to position [577, 0]
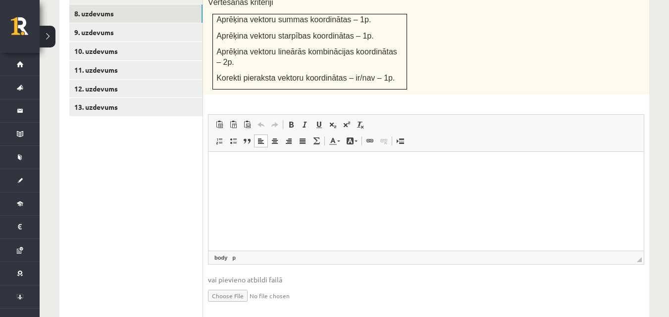
click at [302, 182] on html at bounding box center [425, 167] width 435 height 30
click at [304, 137] on span at bounding box center [303, 141] width 8 height 8
click at [260, 137] on span at bounding box center [261, 141] width 8 height 8
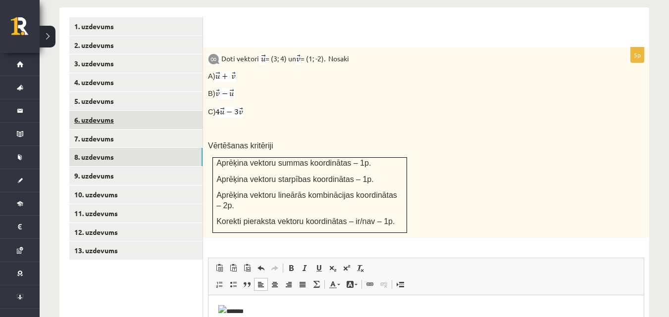
scroll to position [428, 0]
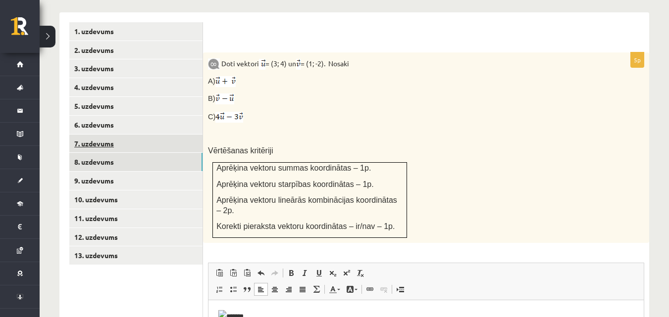
click at [147, 135] on link "7. uzdevums" at bounding box center [135, 144] width 133 height 18
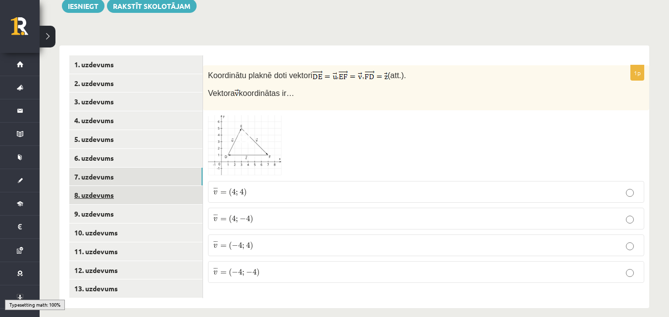
scroll to position [385, 0]
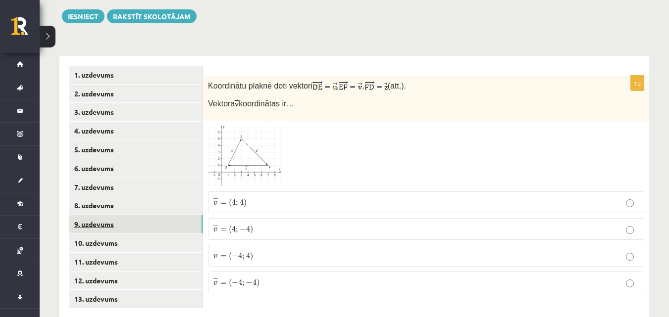
click at [129, 215] on link "9. uzdevums" at bounding box center [135, 224] width 133 height 18
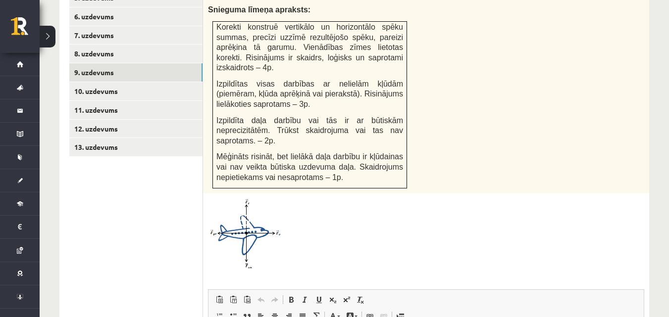
scroll to position [533, 0]
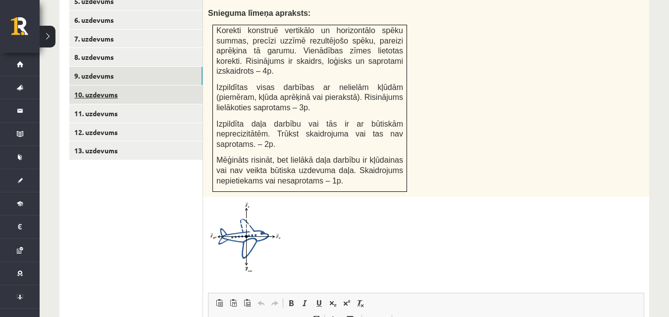
click at [195, 86] on link "10. uzdevums" at bounding box center [135, 95] width 133 height 18
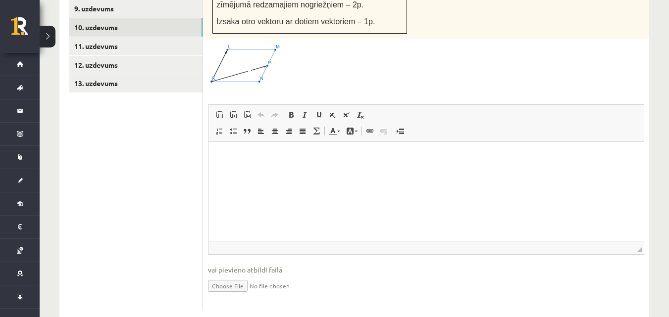
scroll to position [602, 0]
click at [232, 168] on html at bounding box center [425, 156] width 435 height 30
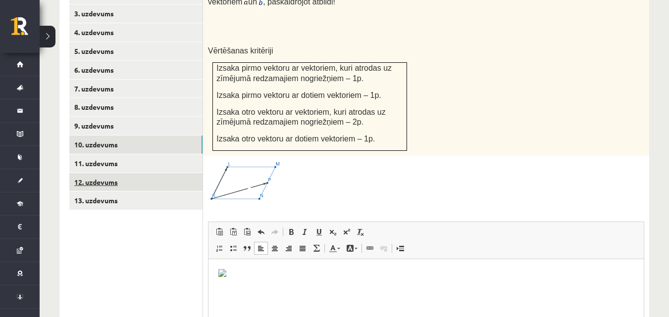
scroll to position [453, 0]
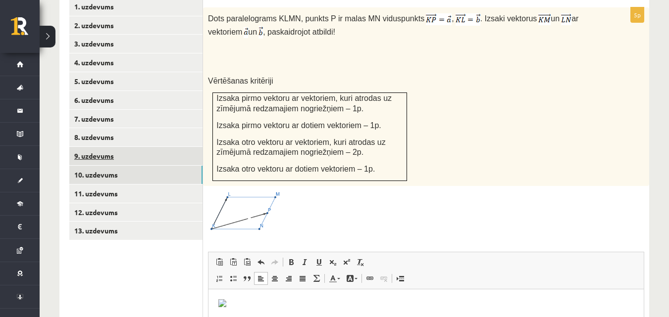
click at [177, 147] on link "9. uzdevums" at bounding box center [135, 156] width 133 height 18
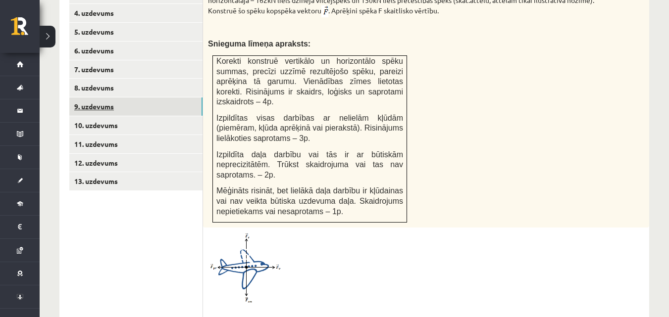
scroll to position [0, 0]
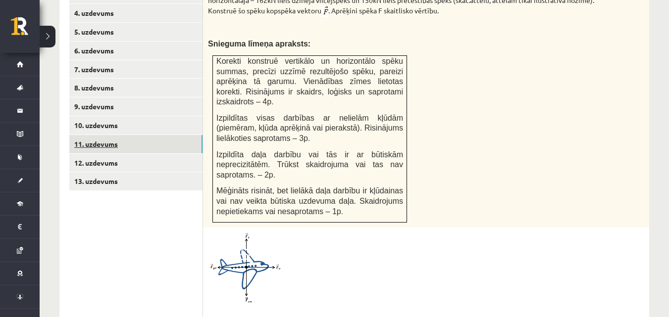
click at [138, 135] on link "11. uzdevums" at bounding box center [135, 144] width 133 height 18
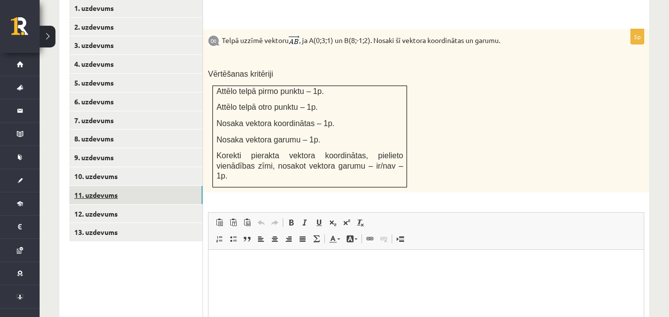
click at [126, 186] on link "11. uzdevums" at bounding box center [135, 195] width 133 height 18
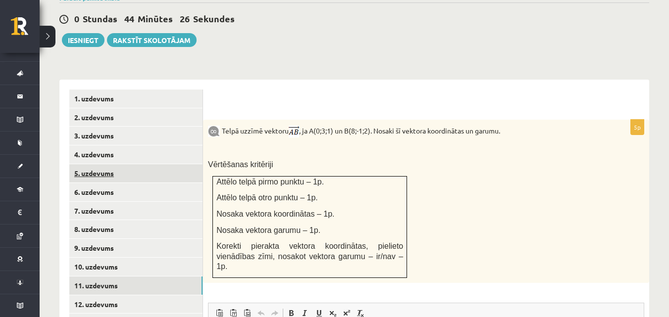
scroll to position [452, 0]
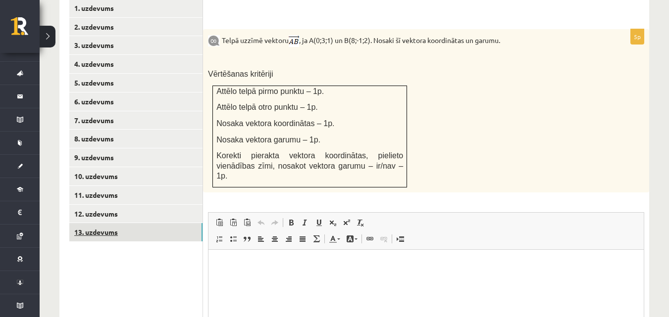
click at [153, 223] on link "13. uzdevums" at bounding box center [135, 232] width 133 height 18
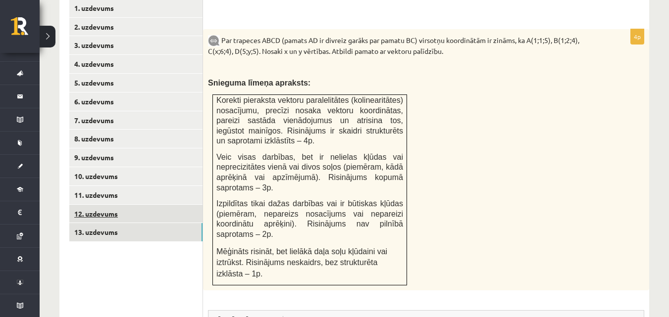
click at [151, 205] on link "12. uzdevums" at bounding box center [135, 214] width 133 height 18
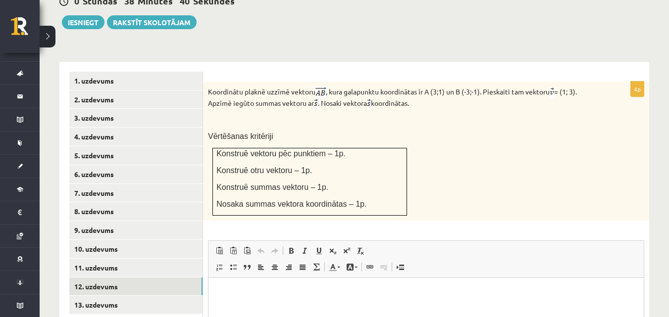
scroll to position [396, 0]
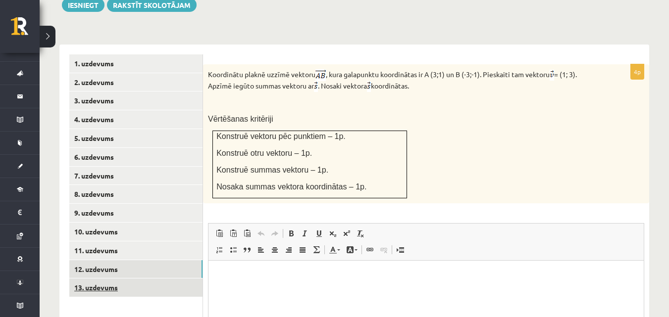
click at [164, 279] on link "13. uzdevums" at bounding box center [135, 288] width 133 height 18
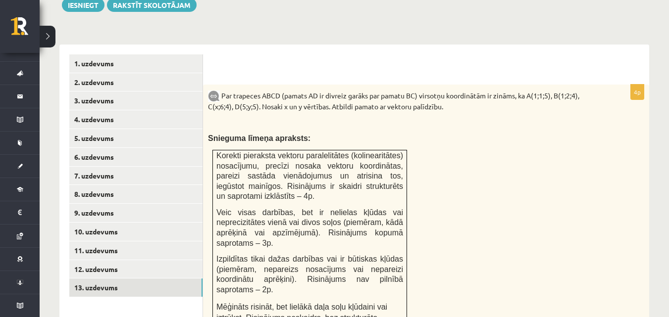
scroll to position [0, 0]
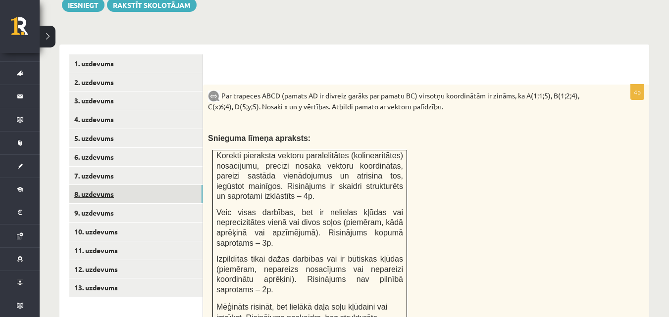
click at [171, 185] on link "8. uzdevums" at bounding box center [135, 194] width 133 height 18
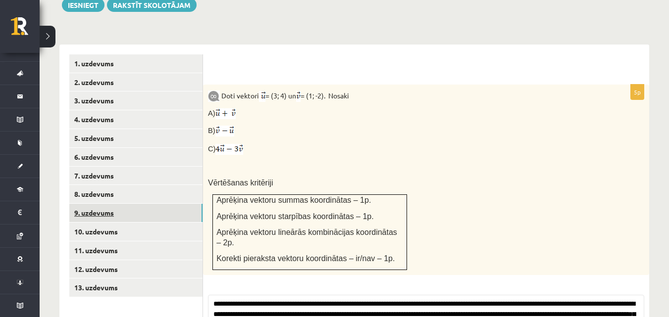
click at [169, 204] on link "9. uzdevums" at bounding box center [135, 213] width 133 height 18
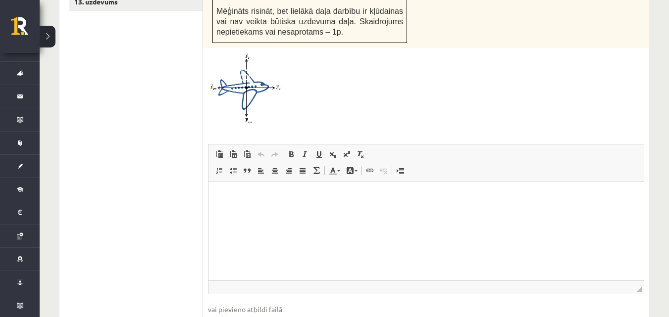
scroll to position [693, 0]
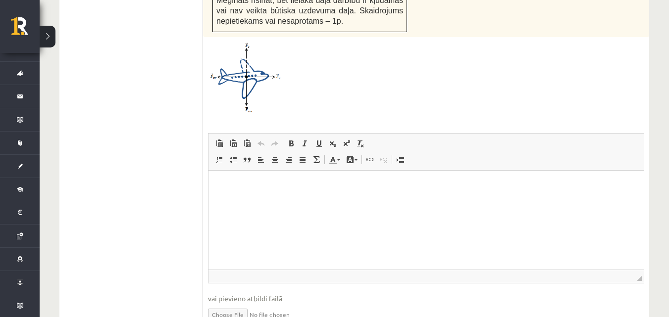
click at [236, 191] on html at bounding box center [425, 185] width 435 height 30
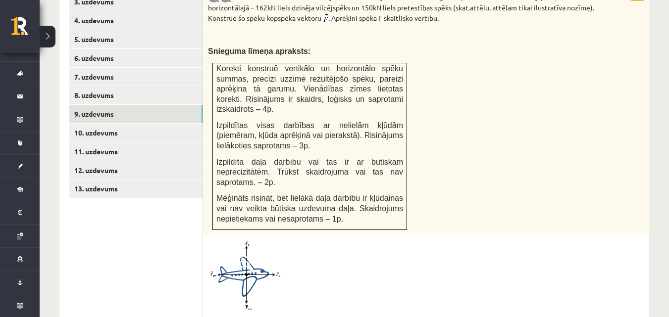
scroll to position [446, 0]
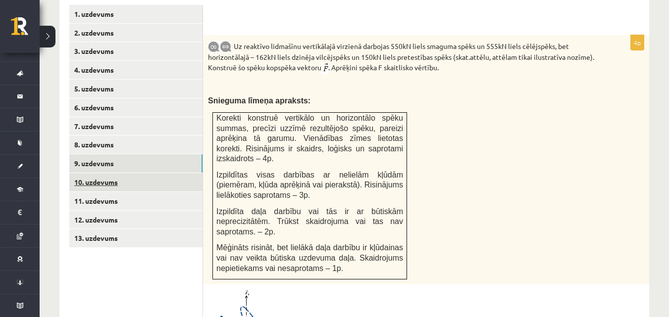
click at [140, 173] on link "10. uzdevums" at bounding box center [135, 182] width 133 height 18
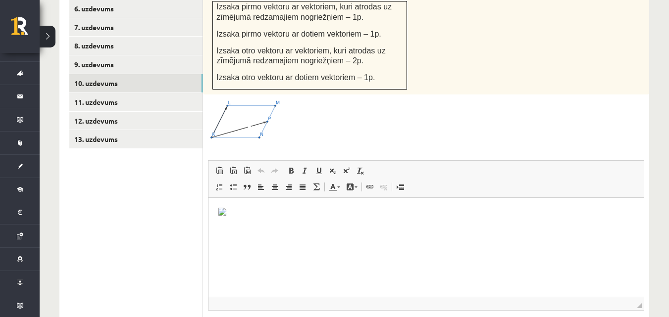
scroll to position [99, 0]
click at [181, 130] on link "13. uzdevums" at bounding box center [135, 139] width 133 height 18
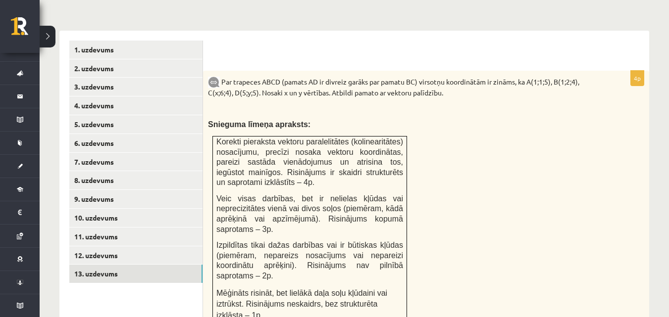
scroll to position [391, 0]
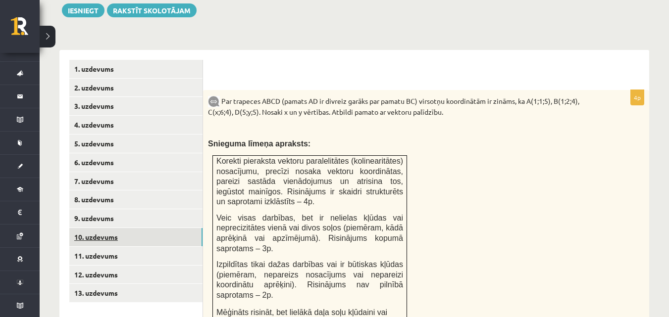
click at [132, 228] on link "10. uzdevums" at bounding box center [135, 237] width 133 height 18
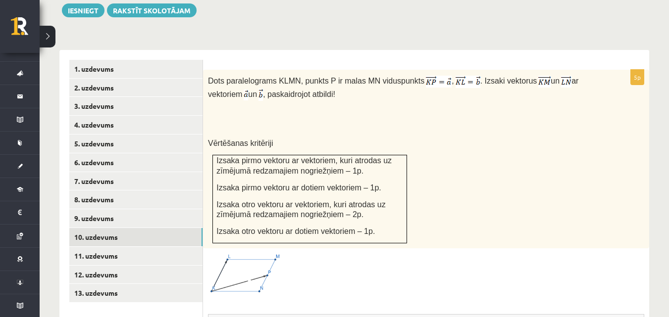
scroll to position [0, 0]
click at [172, 247] on link "11. uzdevums" at bounding box center [135, 256] width 133 height 18
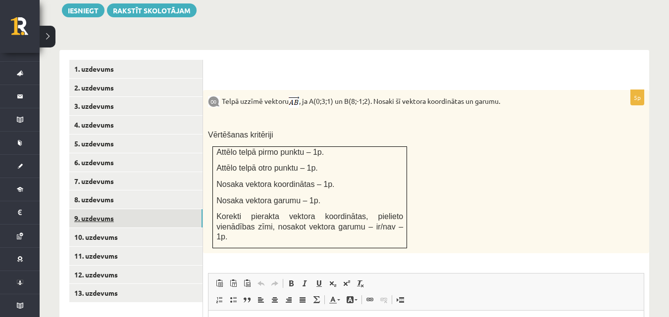
click at [155, 209] on link "9. uzdevums" at bounding box center [135, 218] width 133 height 18
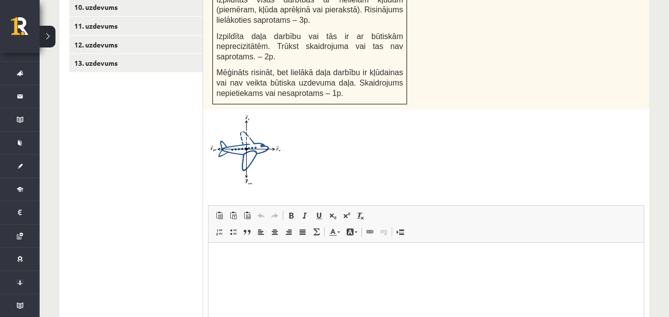
scroll to position [638, 0]
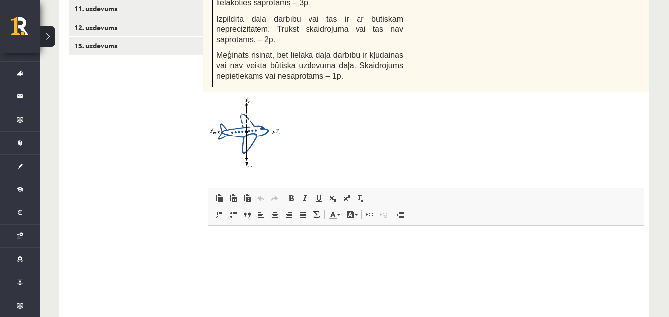
click at [250, 251] on html at bounding box center [425, 240] width 435 height 30
click at [274, 109] on img at bounding box center [245, 132] width 74 height 71
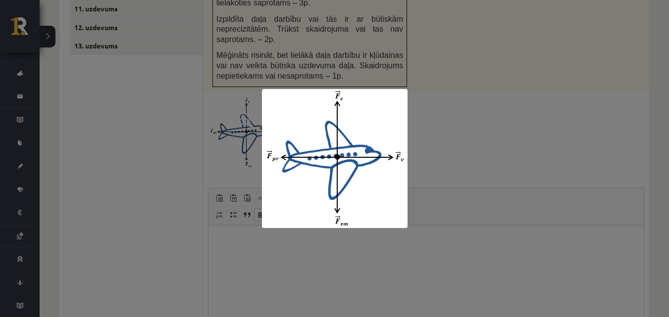
click at [435, 79] on div at bounding box center [334, 158] width 669 height 317
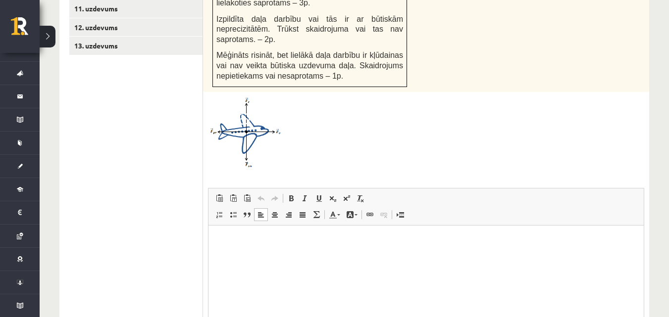
click at [283, 255] on html at bounding box center [425, 240] width 435 height 30
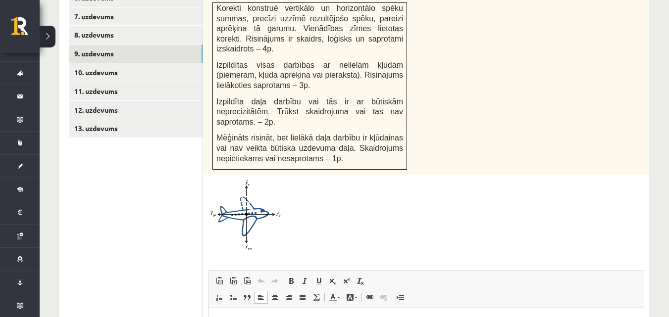
scroll to position [539, 0]
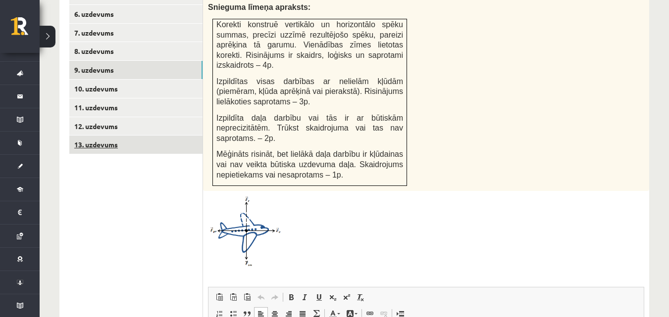
click at [175, 136] on link "13. uzdevums" at bounding box center [135, 145] width 133 height 18
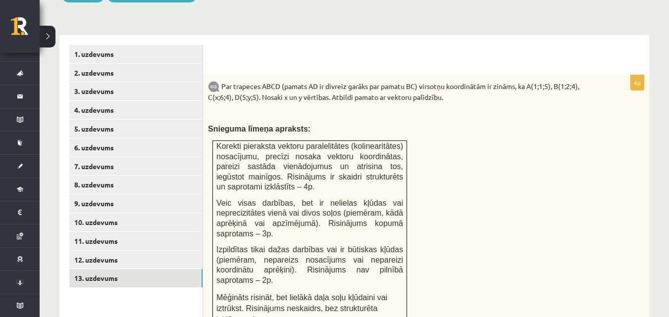
scroll to position [391, 0]
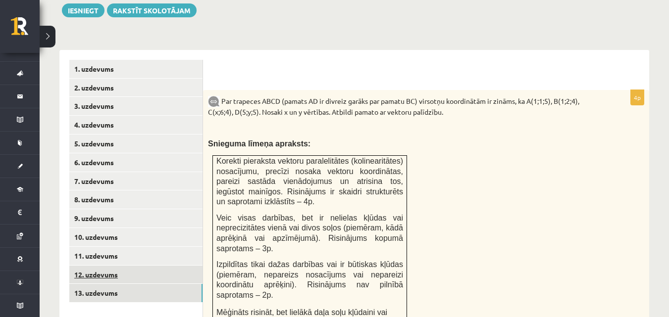
click at [171, 266] on link "12. uzdevums" at bounding box center [135, 275] width 133 height 18
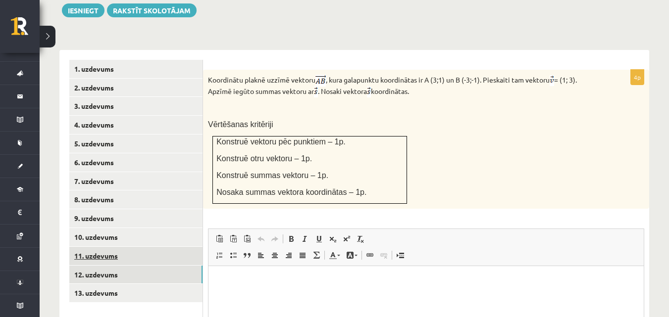
click at [149, 247] on link "11. uzdevums" at bounding box center [135, 256] width 133 height 18
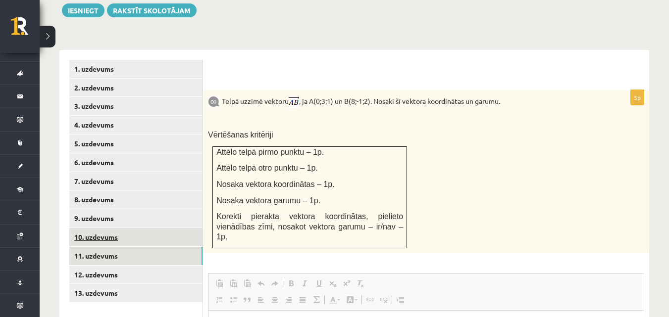
scroll to position [0, 0]
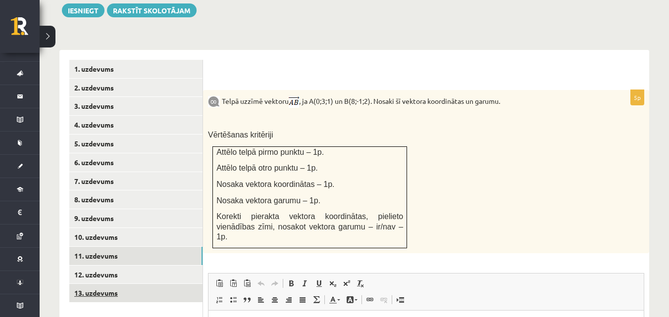
click at [141, 284] on link "13. uzdevums" at bounding box center [135, 293] width 133 height 18
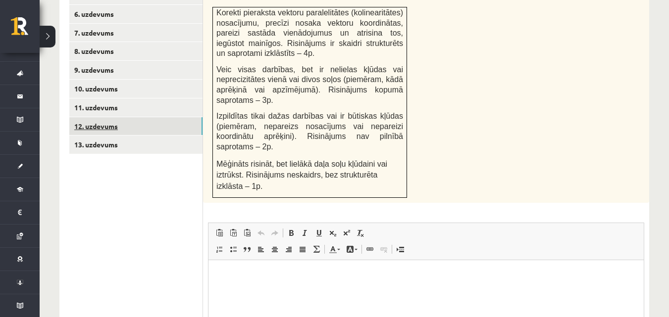
click at [175, 117] on link "12. uzdevums" at bounding box center [135, 126] width 133 height 18
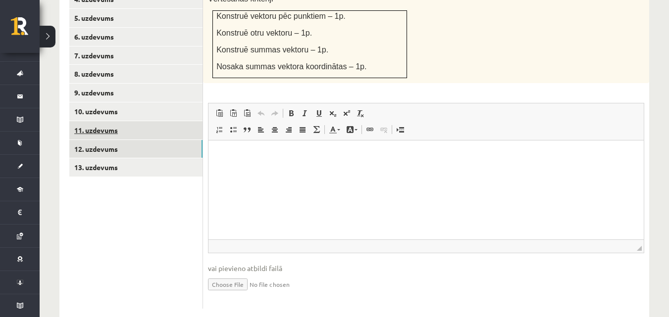
click at [192, 121] on link "11. uzdevums" at bounding box center [135, 130] width 133 height 18
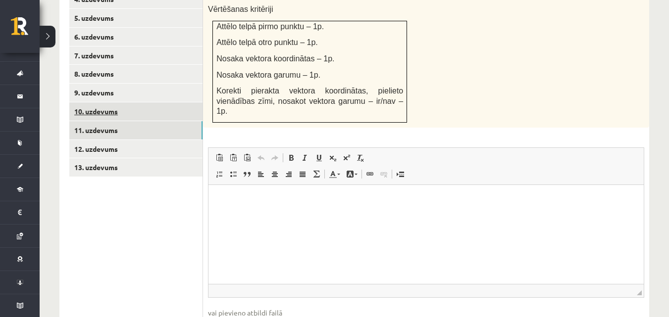
click at [165, 102] on link "10. uzdevums" at bounding box center [135, 111] width 133 height 18
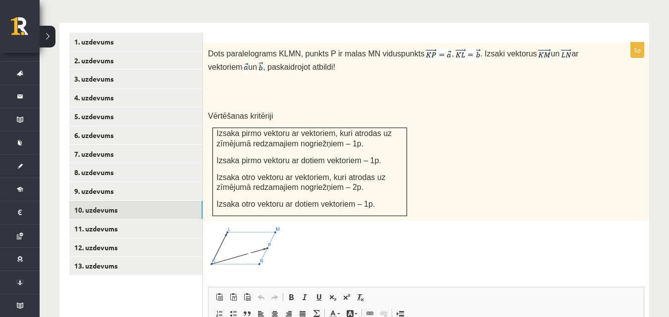
scroll to position [417, 0]
click at [134, 183] on link "9. uzdevums" at bounding box center [135, 192] width 133 height 18
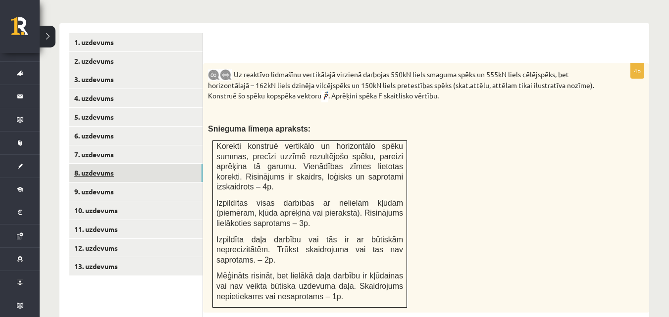
click at [179, 164] on link "8. uzdevums" at bounding box center [135, 173] width 133 height 18
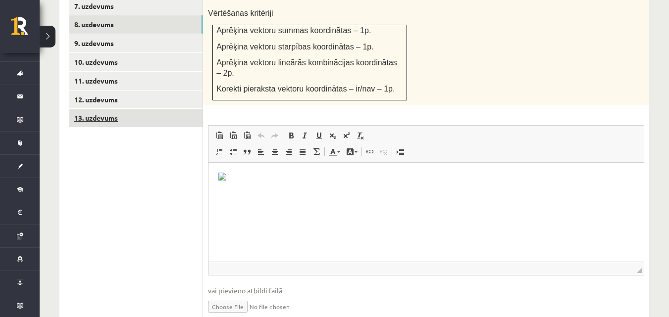
scroll to position [516, 0]
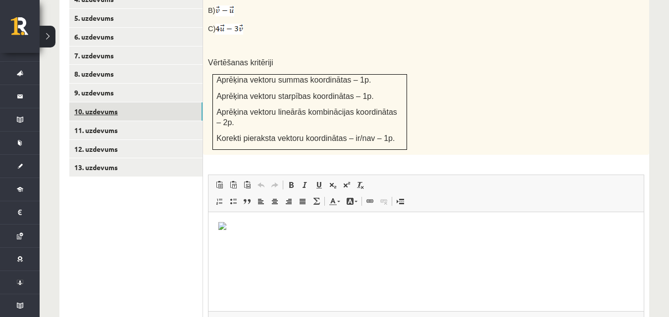
click at [159, 102] on link "10. uzdevums" at bounding box center [135, 111] width 133 height 18
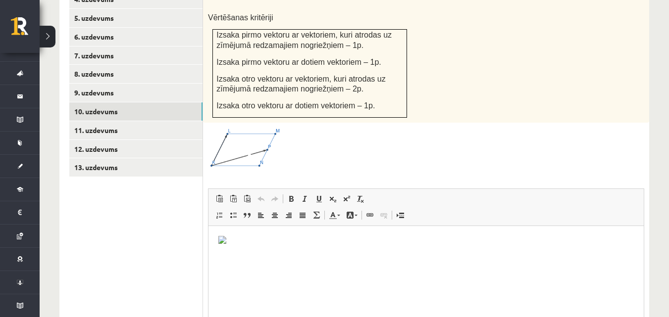
scroll to position [0, 0]
click at [109, 121] on link "11. uzdevums" at bounding box center [135, 130] width 133 height 18
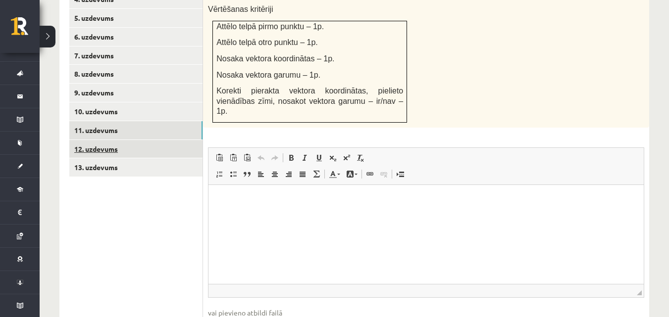
click at [136, 140] on link "12. uzdevums" at bounding box center [135, 149] width 133 height 18
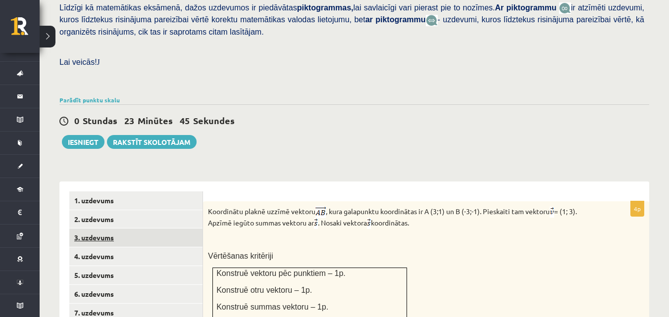
scroll to position [318, 0]
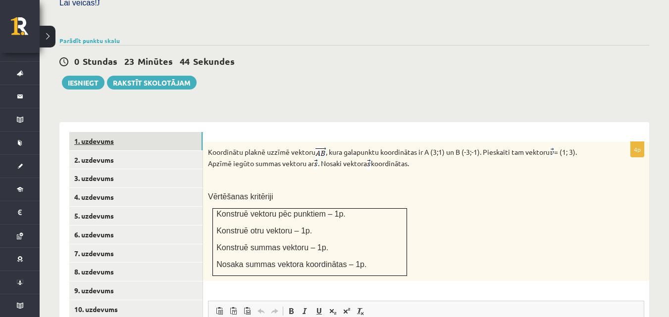
click at [154, 132] on link "1. uzdevums" at bounding box center [135, 141] width 133 height 18
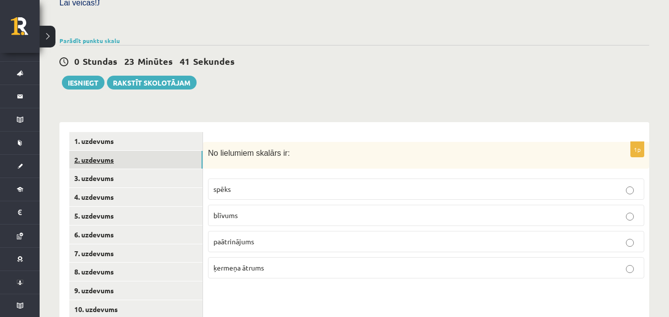
click at [102, 151] on link "2. uzdevums" at bounding box center [135, 160] width 133 height 18
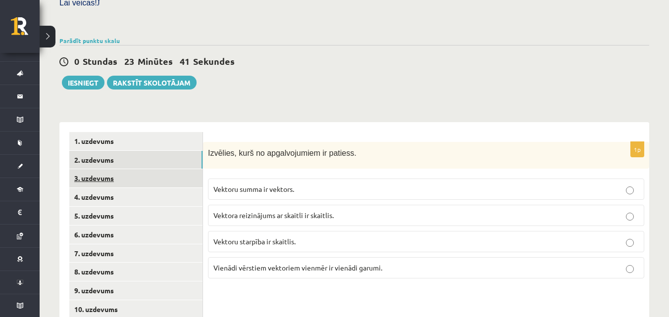
click at [118, 169] on link "3. uzdevums" at bounding box center [135, 178] width 133 height 18
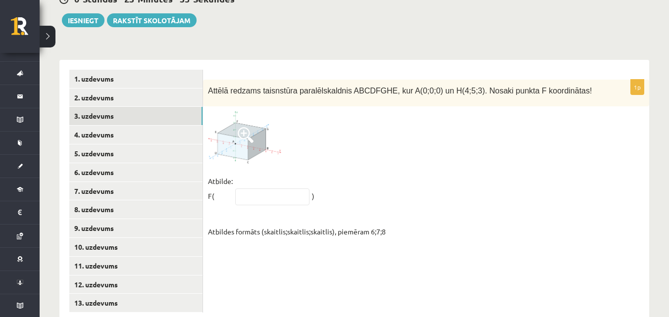
scroll to position [385, 0]
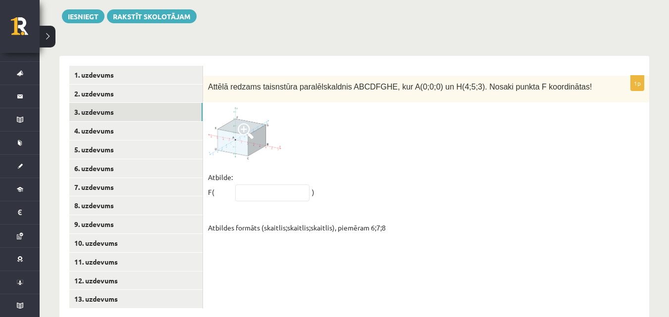
click at [270, 114] on img at bounding box center [245, 133] width 74 height 52
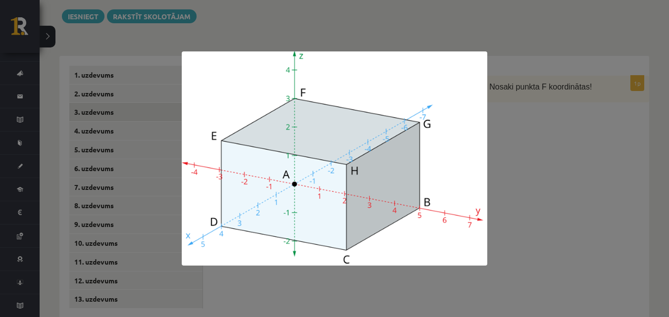
click at [559, 118] on div at bounding box center [334, 158] width 669 height 317
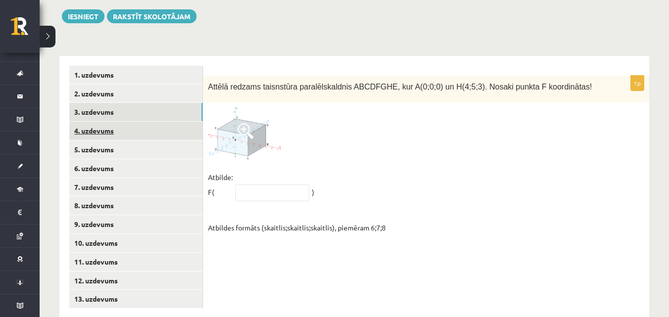
click at [135, 122] on link "4. uzdevums" at bounding box center [135, 131] width 133 height 18
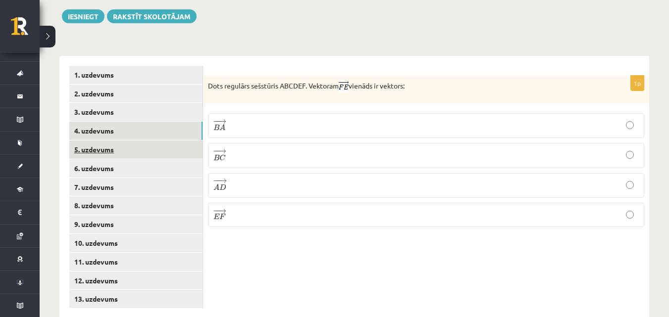
click at [159, 141] on link "5. uzdevums" at bounding box center [135, 150] width 133 height 18
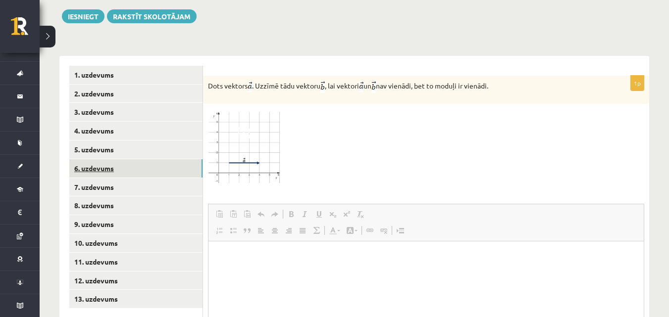
click at [148, 159] on link "6. uzdevums" at bounding box center [135, 168] width 133 height 18
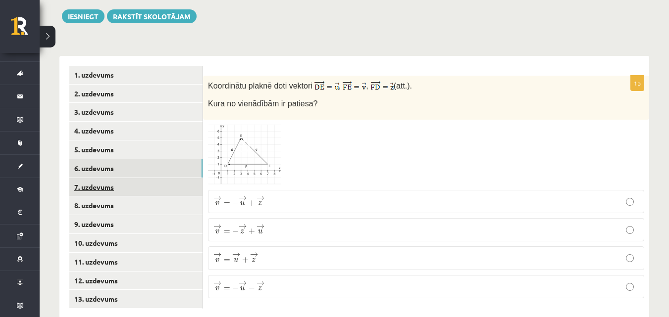
click at [160, 178] on link "7. uzdevums" at bounding box center [135, 187] width 133 height 18
click at [158, 159] on link "6. uzdevums" at bounding box center [135, 168] width 133 height 18
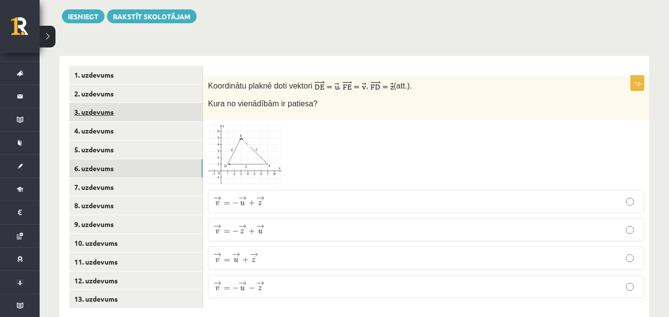
click at [164, 103] on link "3. uzdevums" at bounding box center [135, 112] width 133 height 18
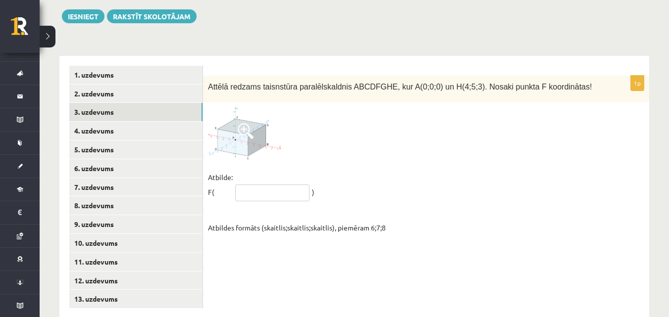
click at [274, 185] on input "text" at bounding box center [272, 193] width 74 height 17
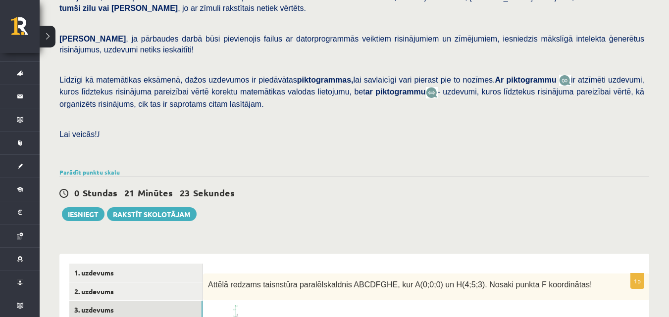
scroll to position [335, 0]
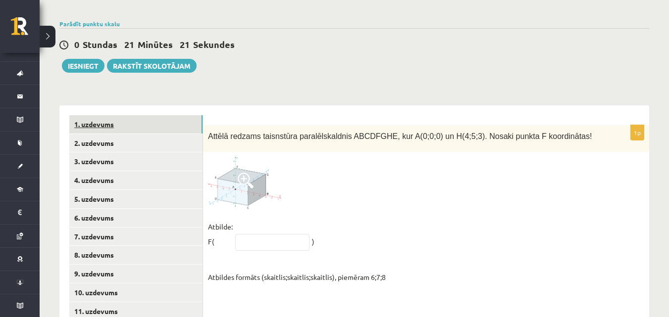
click at [176, 115] on link "1. uzdevums" at bounding box center [135, 124] width 133 height 18
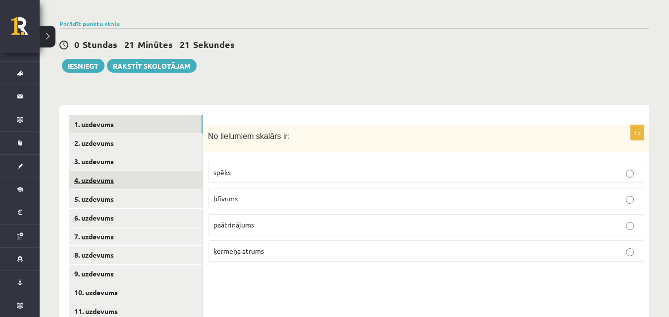
click at [170, 171] on link "4. uzdevums" at bounding box center [135, 180] width 133 height 18
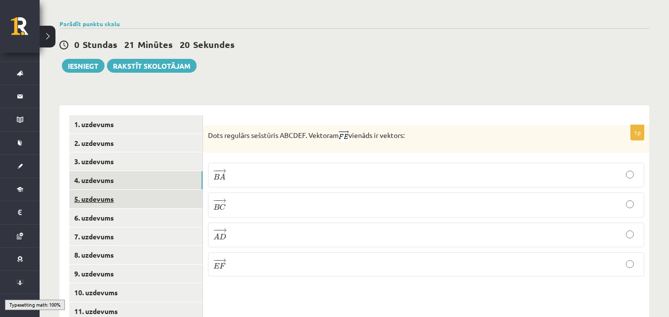
click at [170, 190] on link "5. uzdevums" at bounding box center [135, 199] width 133 height 18
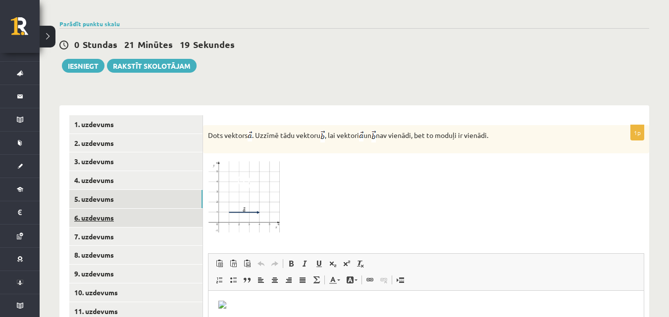
scroll to position [0, 0]
click at [171, 209] on link "6. uzdevums" at bounding box center [135, 218] width 133 height 18
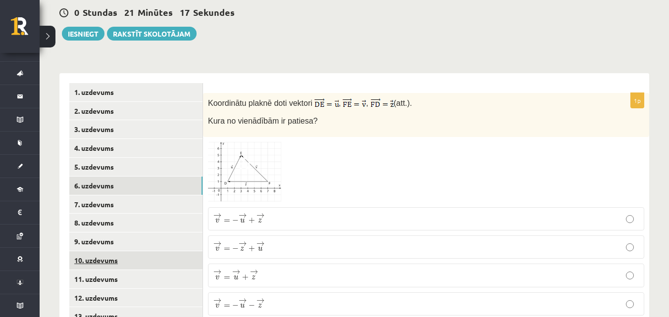
scroll to position [385, 0]
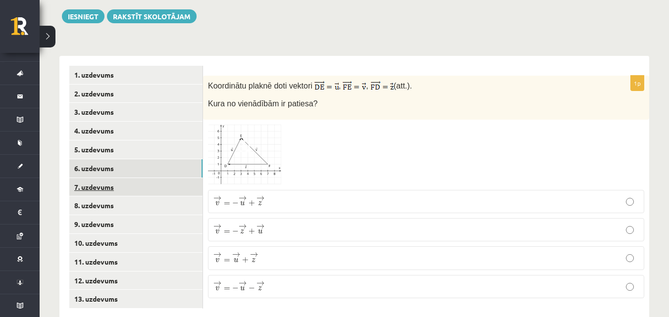
click at [154, 178] on link "7. uzdevums" at bounding box center [135, 187] width 133 height 18
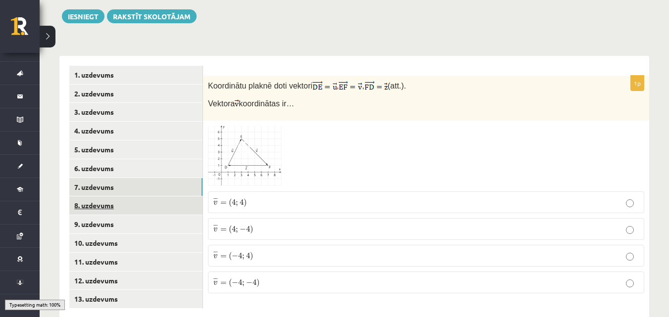
click at [160, 197] on link "8. uzdevums" at bounding box center [135, 206] width 133 height 18
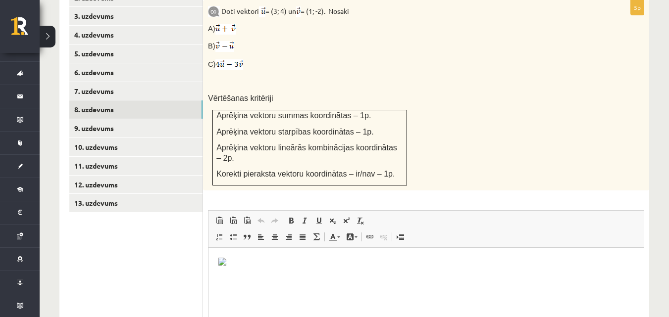
scroll to position [478, 0]
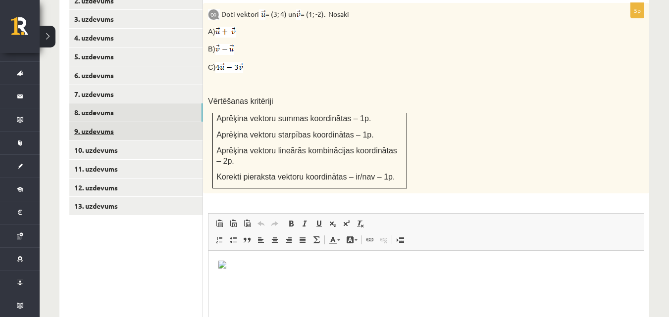
click at [174, 122] on link "9. uzdevums" at bounding box center [135, 131] width 133 height 18
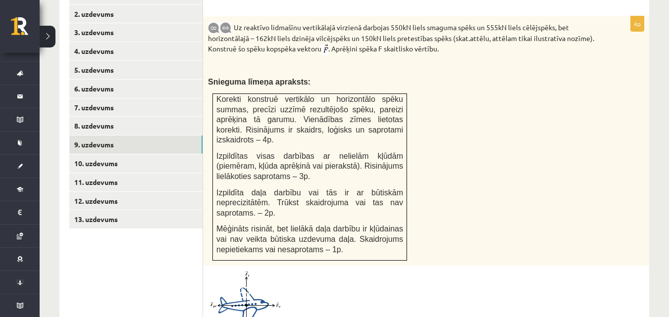
scroll to position [465, 0]
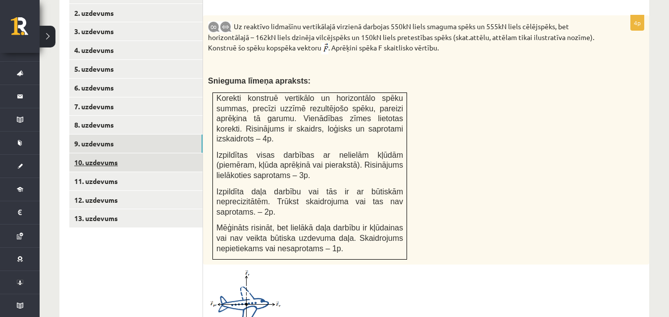
click at [167, 153] on link "10. uzdevums" at bounding box center [135, 162] width 133 height 18
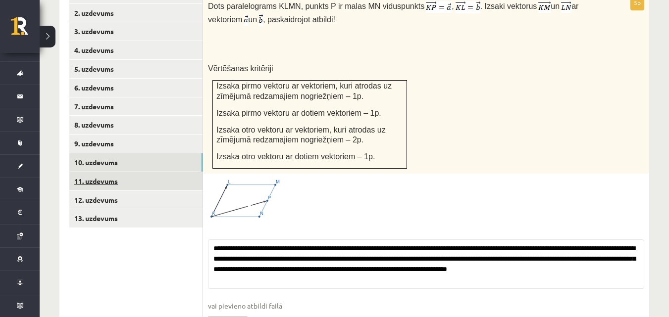
click at [155, 172] on link "11. uzdevums" at bounding box center [135, 181] width 133 height 18
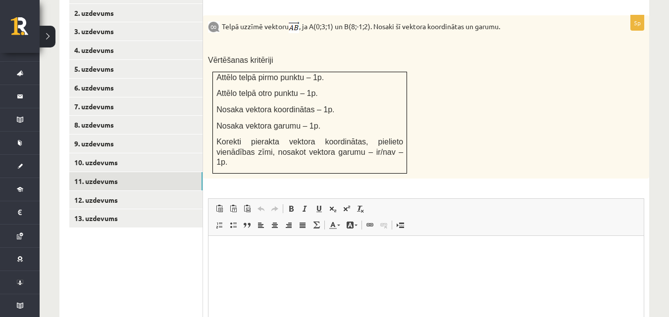
scroll to position [0, 0]
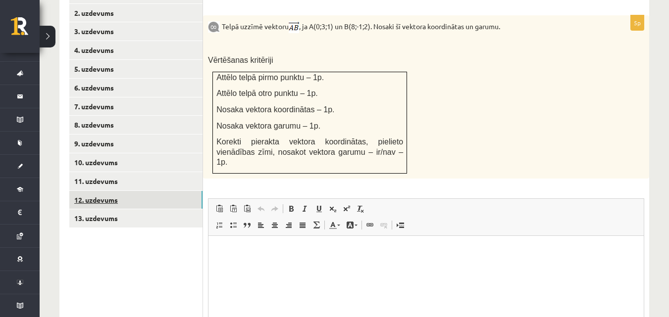
click at [147, 191] on link "12. uzdevums" at bounding box center [135, 200] width 133 height 18
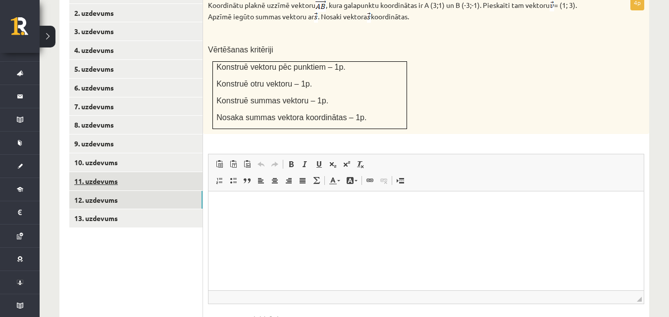
click at [141, 172] on link "11. uzdevums" at bounding box center [135, 181] width 133 height 18
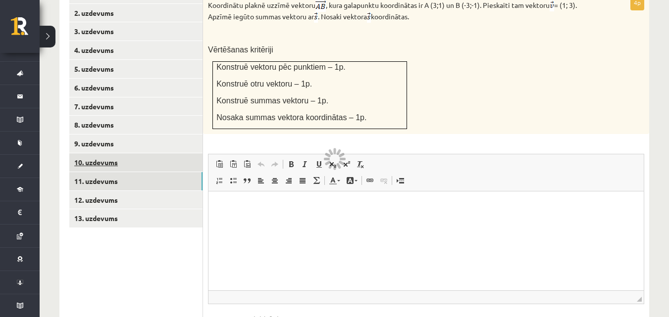
click at [143, 153] on link "10. uzdevums" at bounding box center [135, 162] width 133 height 18
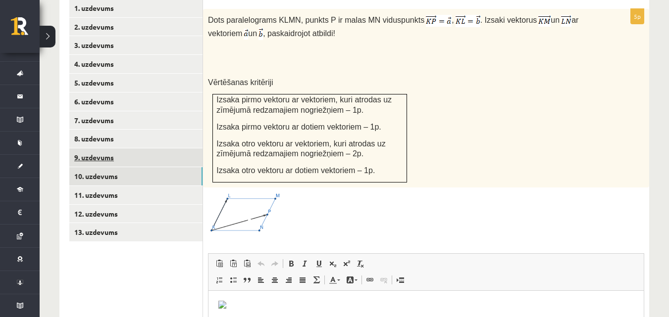
click at [153, 149] on link "9. uzdevums" at bounding box center [135, 158] width 133 height 18
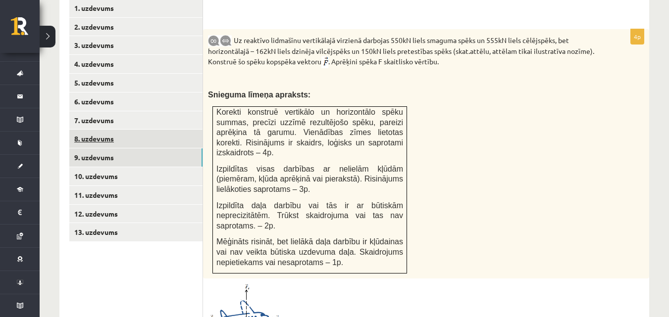
click at [165, 130] on link "8. uzdevums" at bounding box center [135, 139] width 133 height 18
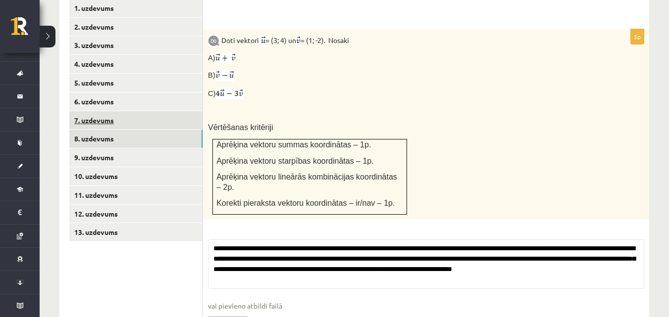
click at [172, 111] on link "7. uzdevums" at bounding box center [135, 120] width 133 height 18
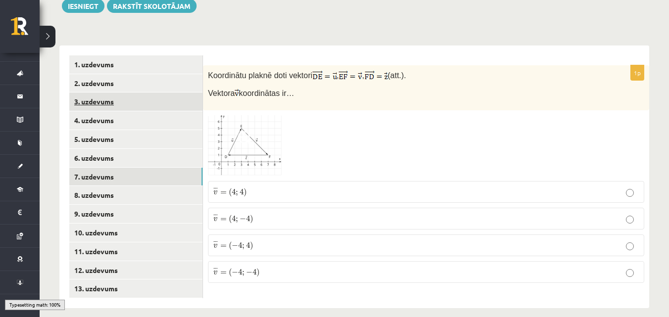
scroll to position [385, 0]
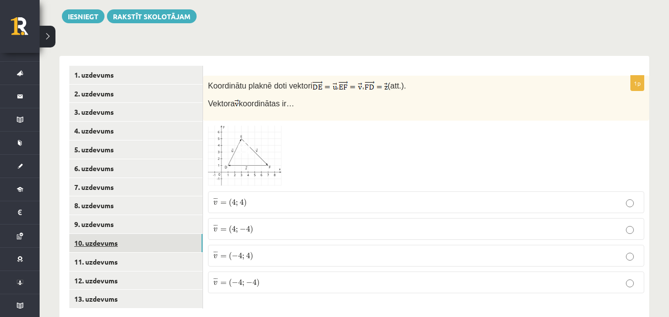
click at [126, 234] on link "10. uzdevums" at bounding box center [135, 243] width 133 height 18
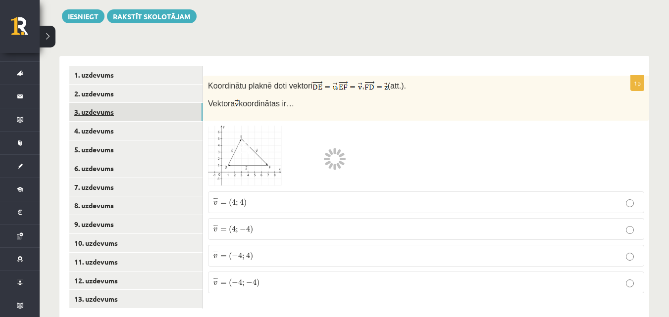
click at [145, 103] on link "3. uzdevums" at bounding box center [135, 112] width 133 height 18
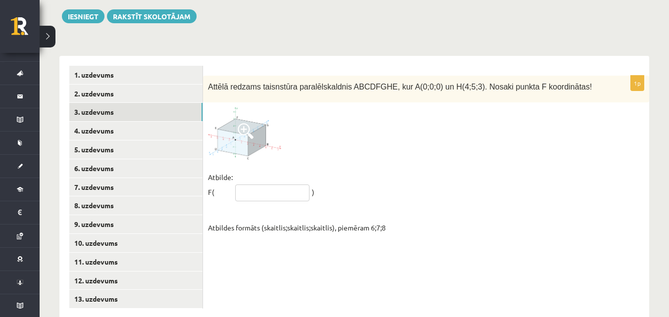
click at [259, 185] on input "text" at bounding box center [272, 193] width 74 height 17
type input "*****"
click at [148, 290] on link "13. uzdevums" at bounding box center [135, 299] width 133 height 18
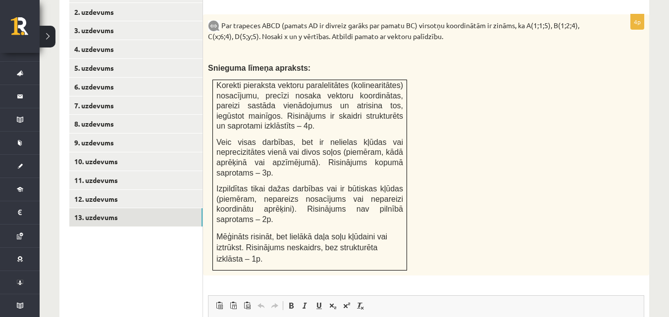
scroll to position [484, 0]
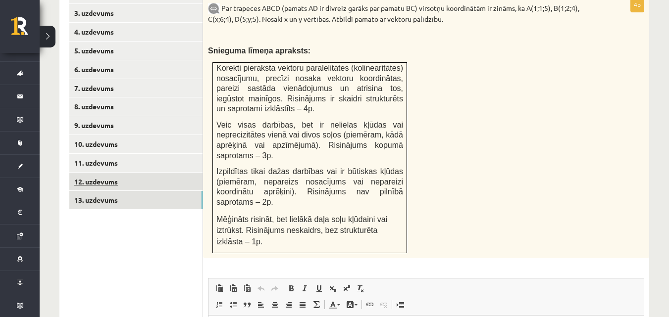
click at [159, 173] on link "12. uzdevums" at bounding box center [135, 182] width 133 height 18
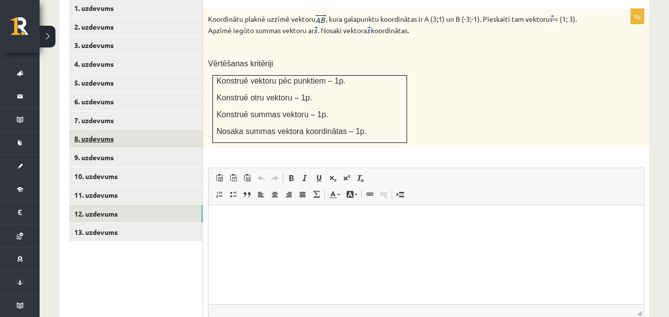
scroll to position [434, 0]
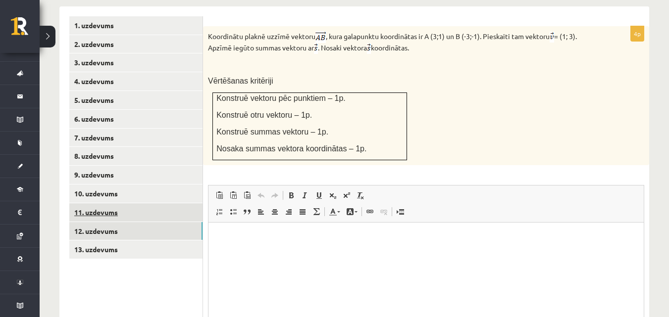
click at [121, 204] on link "11. uzdevums" at bounding box center [135, 213] width 133 height 18
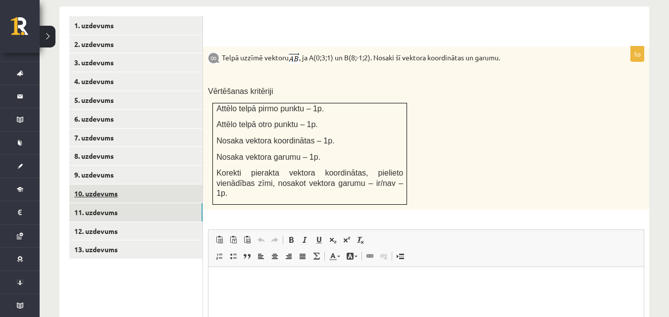
scroll to position [0, 0]
click at [133, 185] on link "10. uzdevums" at bounding box center [135, 194] width 133 height 18
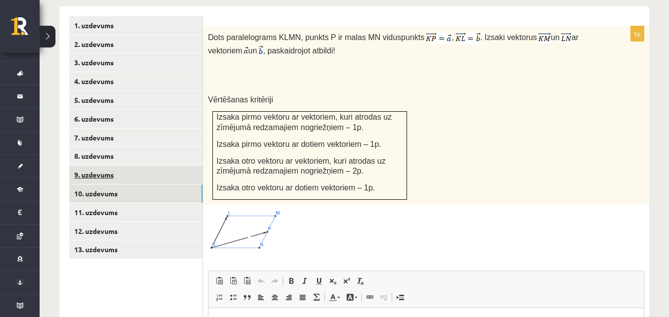
click at [143, 166] on link "9. uzdevums" at bounding box center [135, 175] width 133 height 18
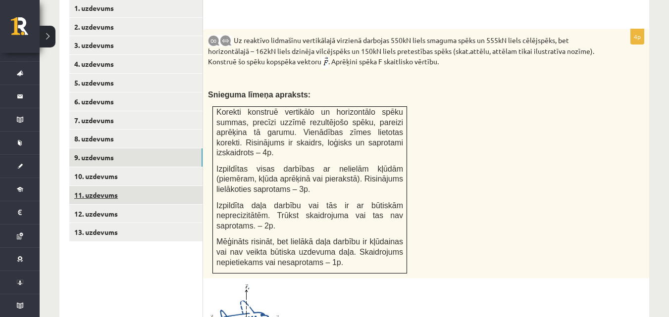
scroll to position [434, 0]
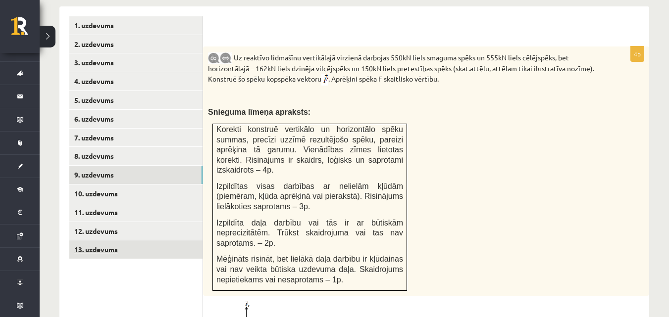
click at [145, 241] on link "13. uzdevums" at bounding box center [135, 250] width 133 height 18
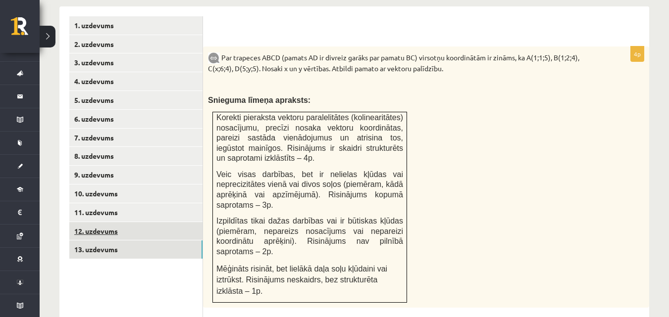
click at [178, 222] on link "12. uzdevums" at bounding box center [135, 231] width 133 height 18
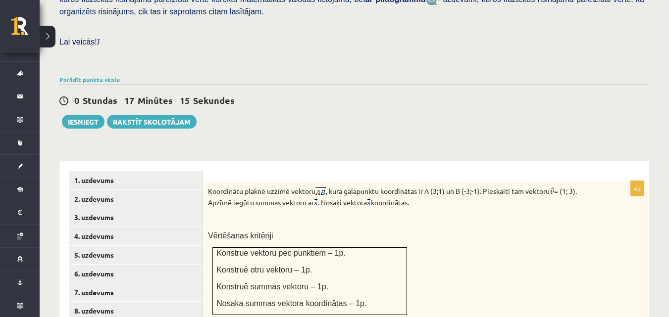
scroll to position [335, 0]
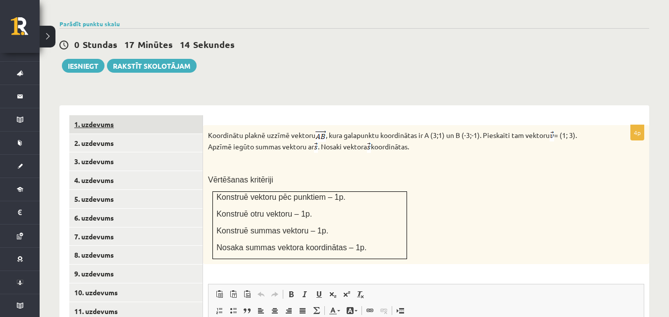
click at [154, 115] on link "1. uzdevums" at bounding box center [135, 124] width 133 height 18
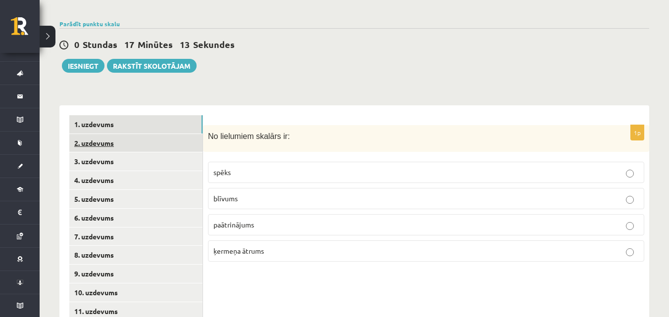
click at [164, 134] on link "2. uzdevums" at bounding box center [135, 143] width 133 height 18
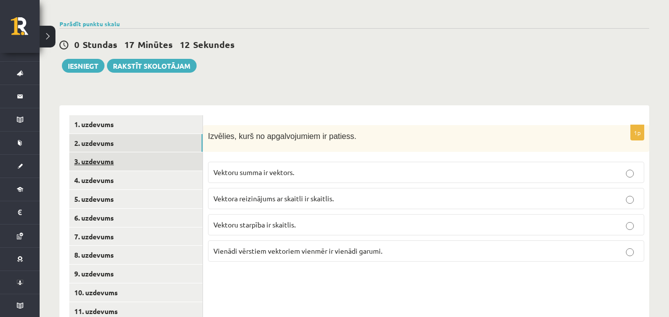
click at [157, 153] on link "3. uzdevums" at bounding box center [135, 162] width 133 height 18
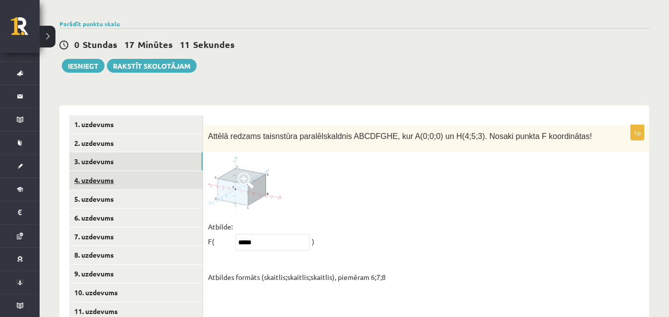
click at [153, 171] on link "4. uzdevums" at bounding box center [135, 180] width 133 height 18
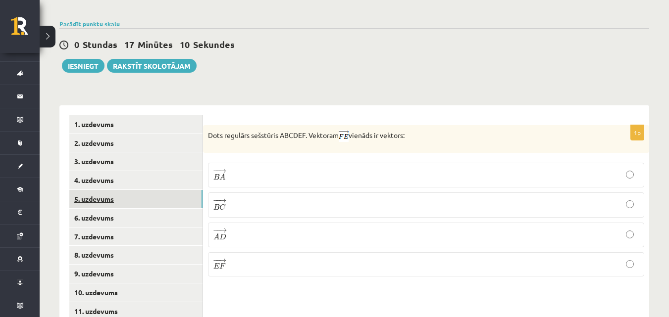
click at [153, 190] on link "5. uzdevums" at bounding box center [135, 199] width 133 height 18
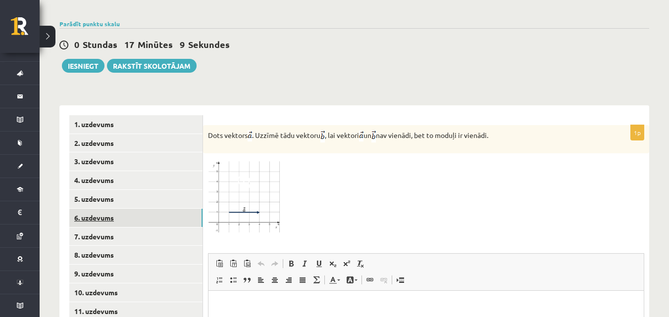
click at [152, 209] on link "6. uzdevums" at bounding box center [135, 218] width 133 height 18
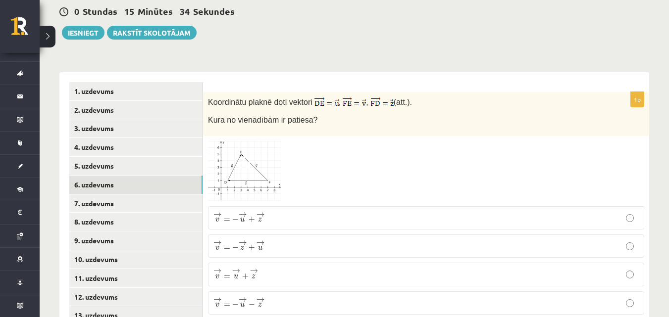
scroll to position [385, 0]
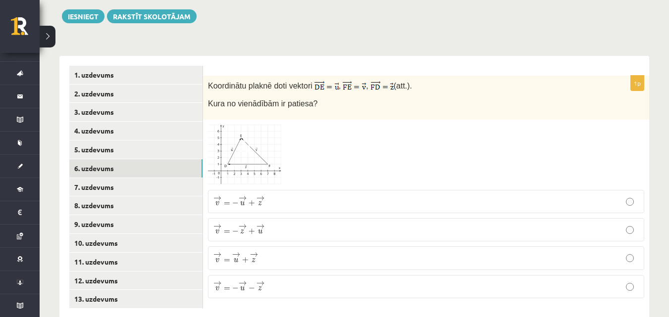
click at [269, 252] on p "→ v = → u + → z v → = u → + z →" at bounding box center [425, 258] width 425 height 12
click at [101, 178] on link "7. uzdevums" at bounding box center [135, 187] width 133 height 18
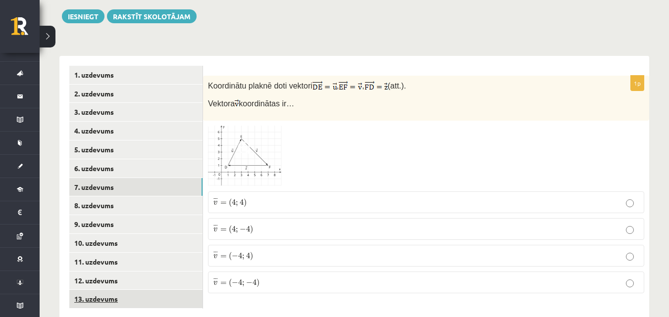
click at [101, 290] on link "13. uzdevums" at bounding box center [135, 299] width 133 height 18
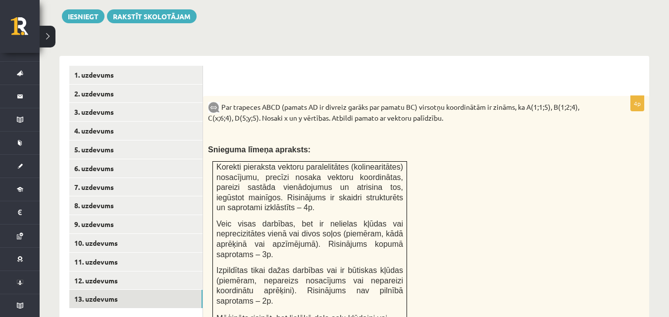
scroll to position [0, 0]
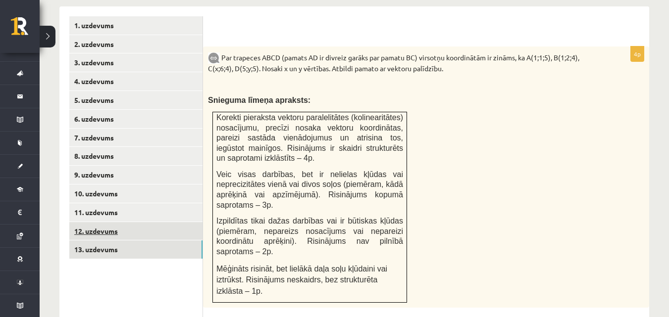
click at [149, 222] on link "12. uzdevums" at bounding box center [135, 231] width 133 height 18
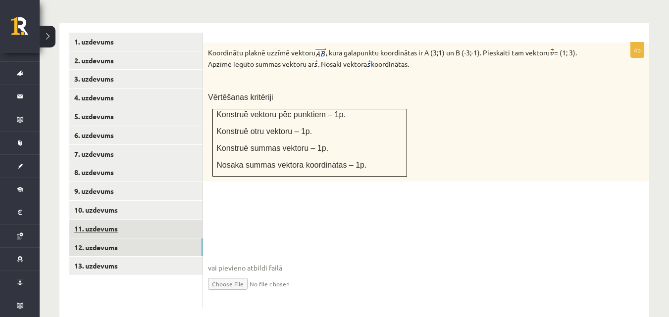
scroll to position [434, 0]
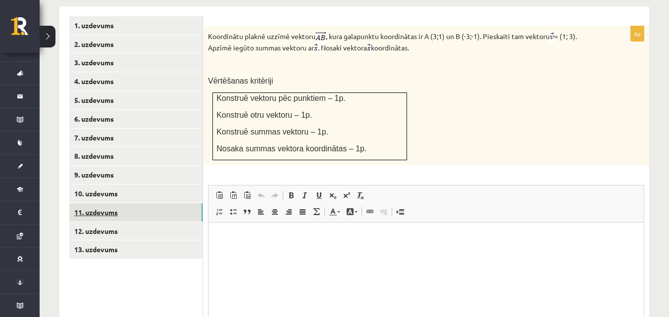
click at [149, 204] on link "11. uzdevums" at bounding box center [135, 213] width 133 height 18
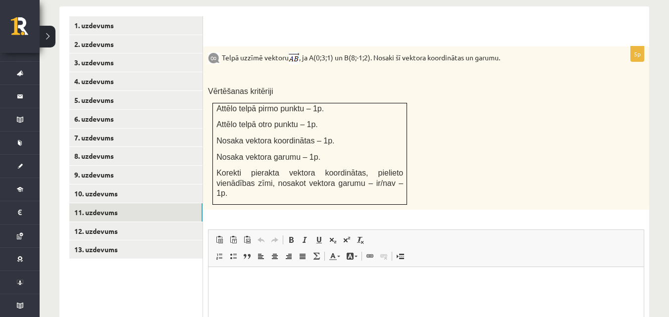
scroll to position [0, 0]
click at [166, 185] on link "10. uzdevums" at bounding box center [135, 194] width 133 height 18
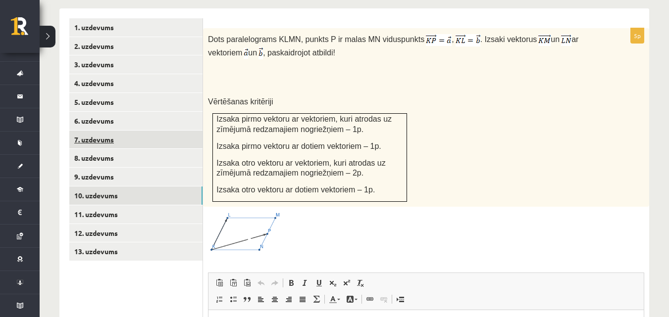
scroll to position [385, 0]
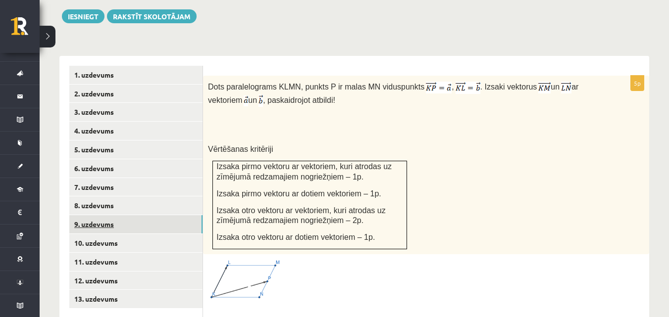
click at [129, 215] on link "9. uzdevums" at bounding box center [135, 224] width 133 height 18
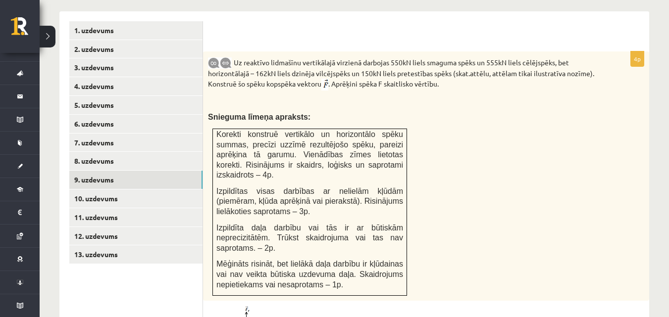
scroll to position [446, 0]
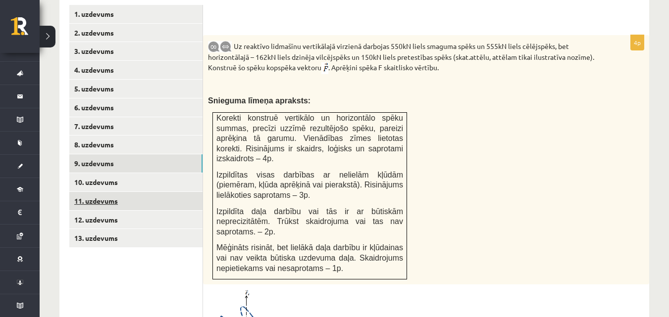
click at [155, 192] on link "11. uzdevums" at bounding box center [135, 201] width 133 height 18
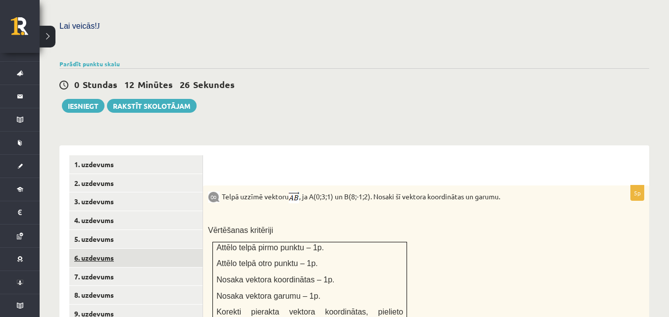
scroll to position [297, 0]
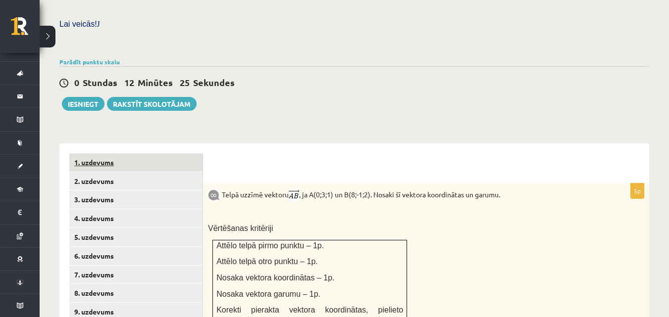
click at [155, 153] on link "1. uzdevums" at bounding box center [135, 162] width 133 height 18
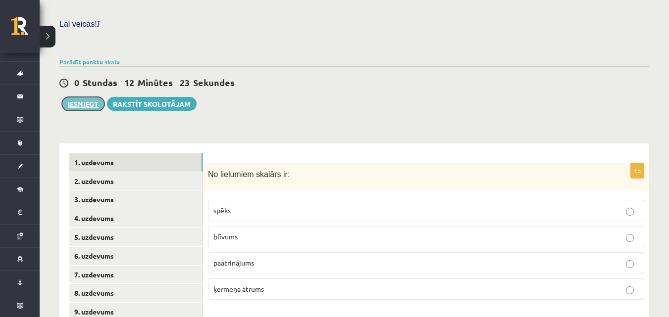
click at [92, 97] on button "Iesniegt" at bounding box center [83, 104] width 43 height 14
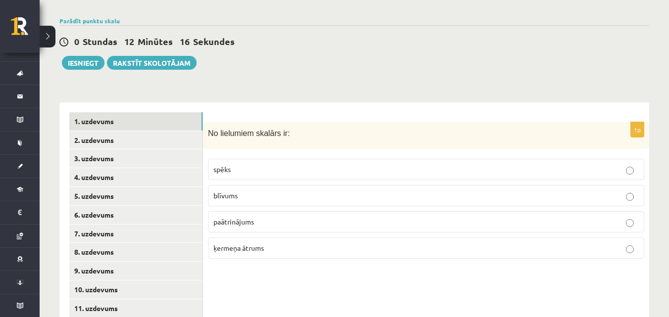
scroll to position [385, 0]
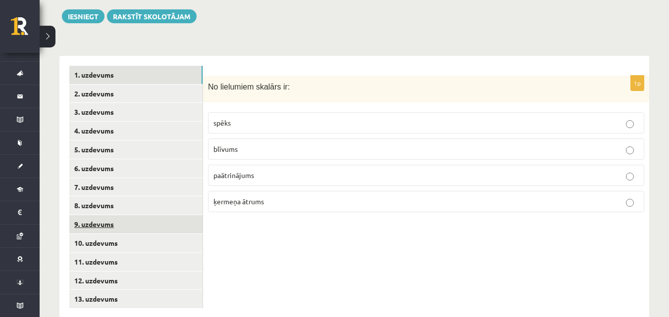
click at [105, 215] on link "9. uzdevums" at bounding box center [135, 224] width 133 height 18
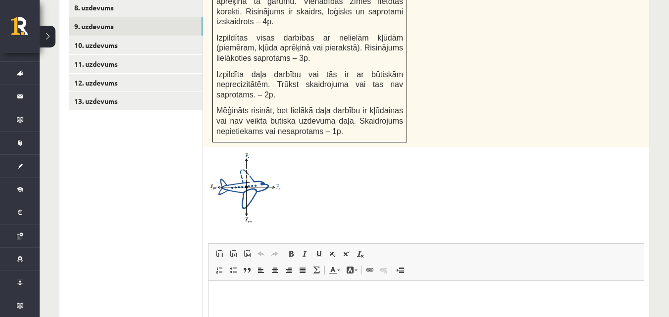
scroll to position [0, 0]
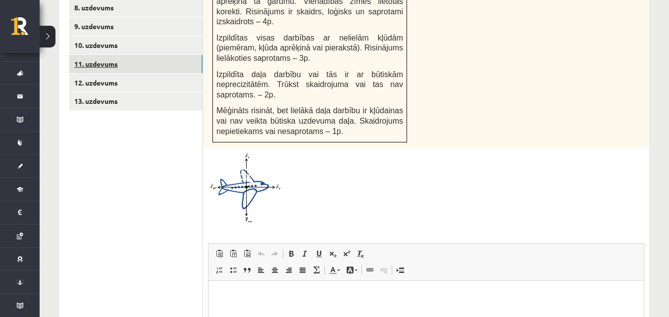
click at [122, 55] on link "11. uzdevums" at bounding box center [135, 64] width 133 height 18
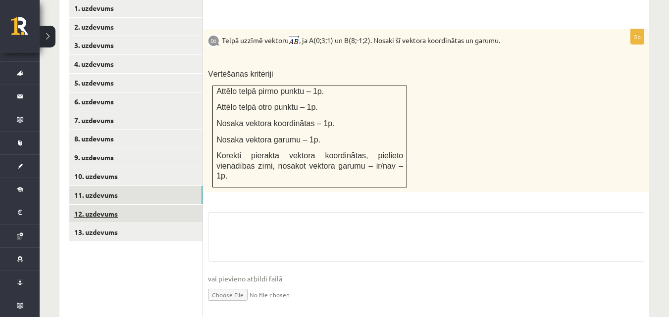
scroll to position [550, 0]
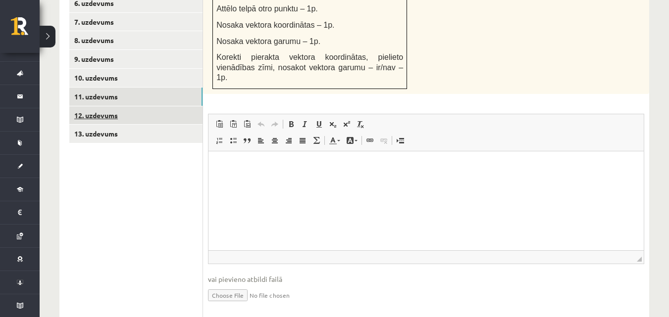
click at [121, 196] on ul "1. uzdevums 2. uzdevums 3. uzdevums 4. uzdevums 5. uzdevums 6. uzdevums 7. uzde…" at bounding box center [136, 109] width 134 height 419
click at [95, 106] on link "12. uzdevums" at bounding box center [135, 115] width 133 height 18
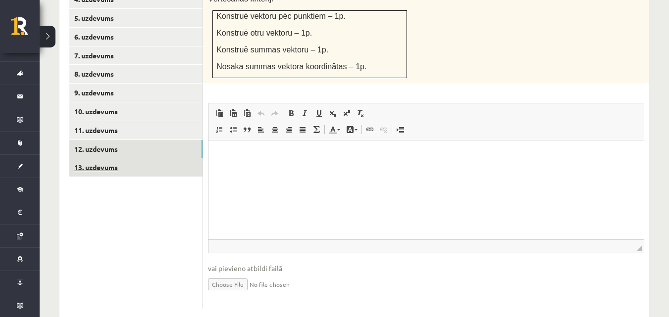
click at [128, 240] on ul "1. uzdevums 2. uzdevums 3. uzdevums 4. uzdevums 5. uzdevums 6. uzdevums 7. uzde…" at bounding box center [136, 121] width 134 height 375
click at [122, 158] on link "13. uzdevums" at bounding box center [135, 167] width 133 height 18
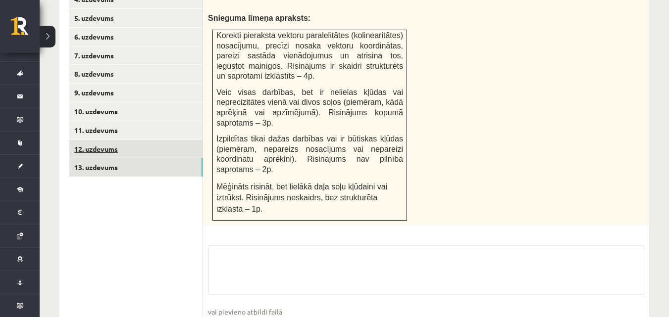
click at [135, 140] on link "12. uzdevums" at bounding box center [135, 149] width 133 height 18
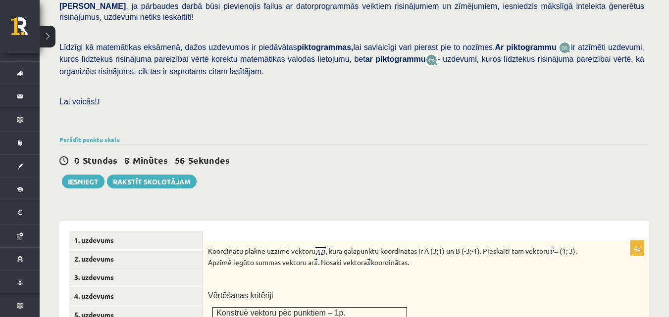
scroll to position [170, 0]
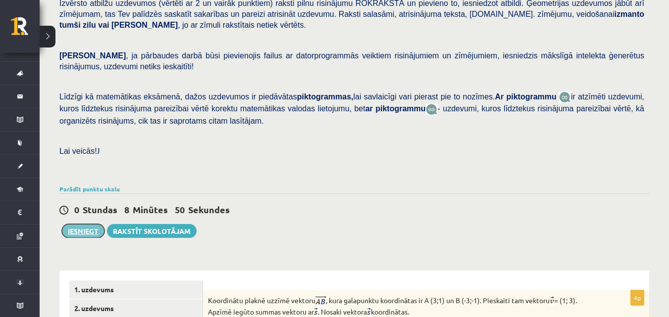
click at [78, 224] on button "Iesniegt" at bounding box center [83, 231] width 43 height 14
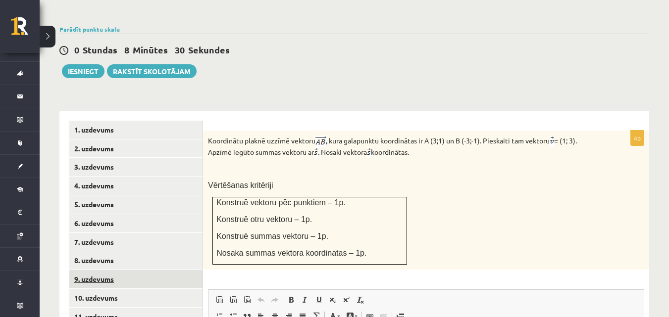
scroll to position [396, 0]
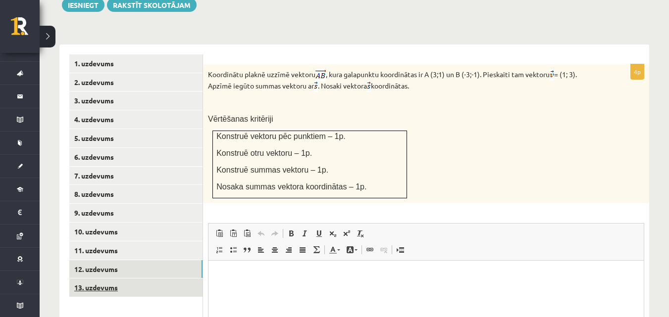
click at [119, 279] on link "13. uzdevums" at bounding box center [135, 288] width 133 height 18
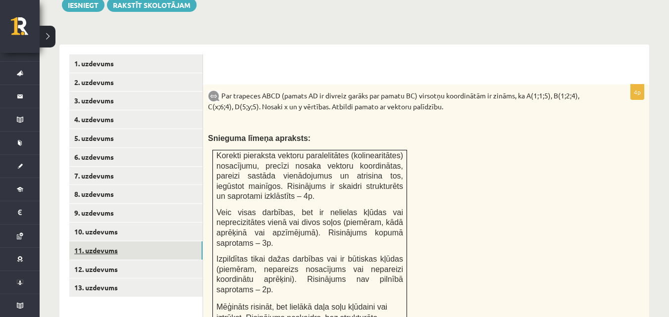
click at [149, 242] on link "11. uzdevums" at bounding box center [135, 251] width 133 height 18
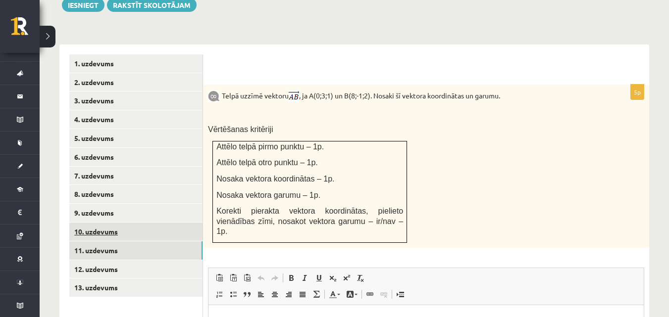
scroll to position [0, 0]
click at [151, 223] on link "10. uzdevums" at bounding box center [135, 232] width 133 height 18
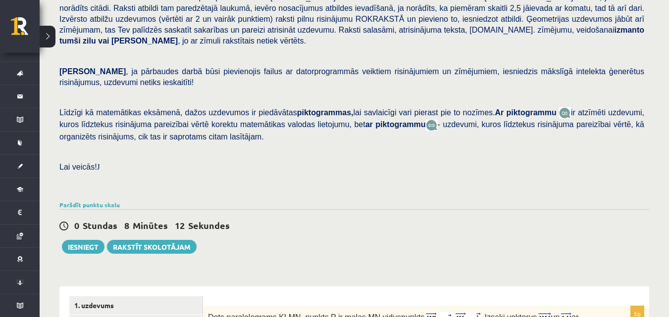
scroll to position [99, 0]
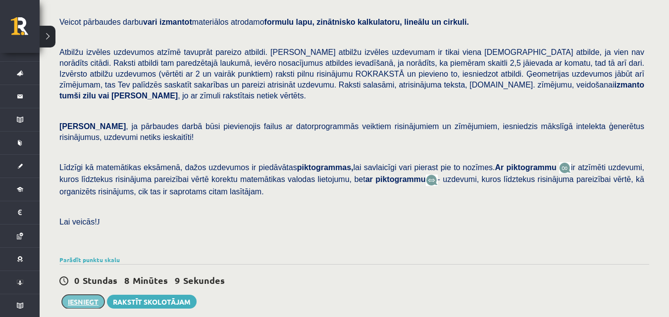
click at [83, 295] on button "Iesniegt" at bounding box center [83, 302] width 43 height 14
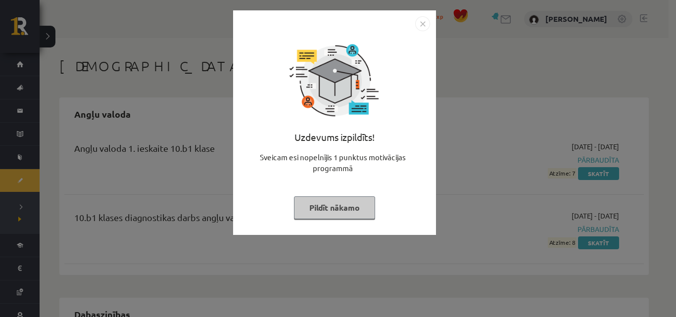
click at [332, 218] on button "Pildīt nākamo" at bounding box center [334, 208] width 81 height 23
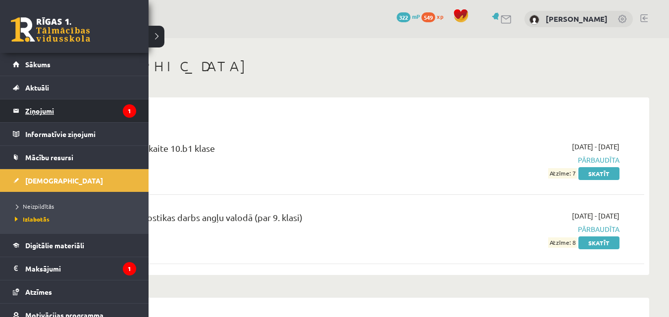
click at [52, 113] on legend "Ziņojumi 1" at bounding box center [80, 111] width 111 height 23
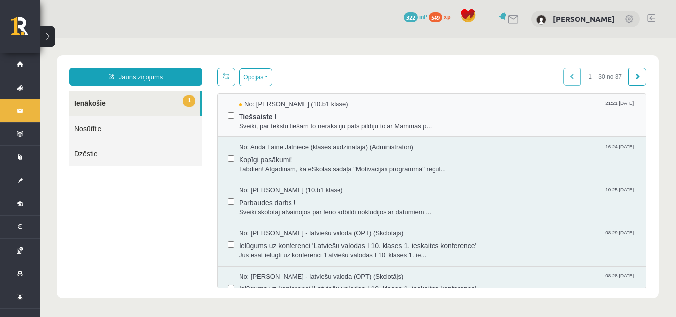
click at [295, 106] on span "No: [PERSON_NAME] (10.b1 klase)" at bounding box center [293, 104] width 109 height 9
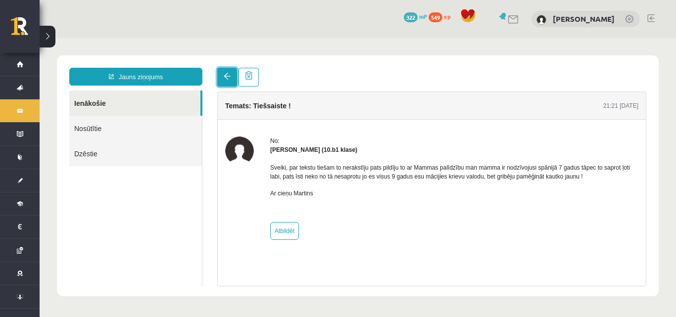
click at [231, 75] on link at bounding box center [227, 77] width 20 height 19
click at [219, 76] on link at bounding box center [227, 77] width 20 height 19
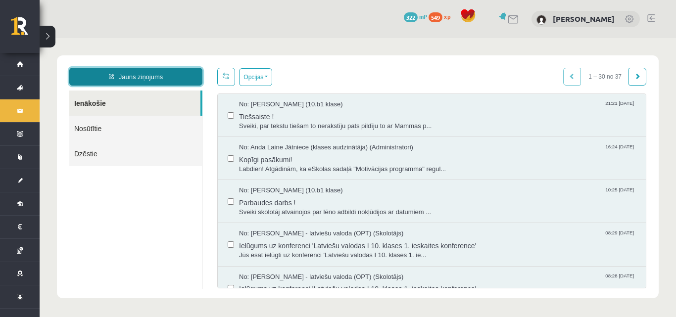
click at [139, 79] on link "Jauns ziņojums" at bounding box center [135, 77] width 133 height 18
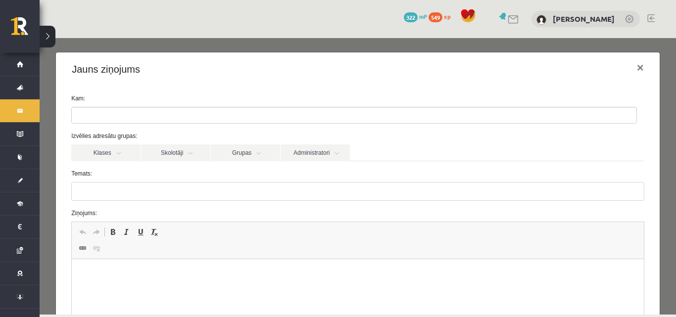
click at [147, 115] on ul at bounding box center [354, 115] width 565 height 16
click at [168, 154] on link "Skolotāji" at bounding box center [175, 153] width 69 height 17
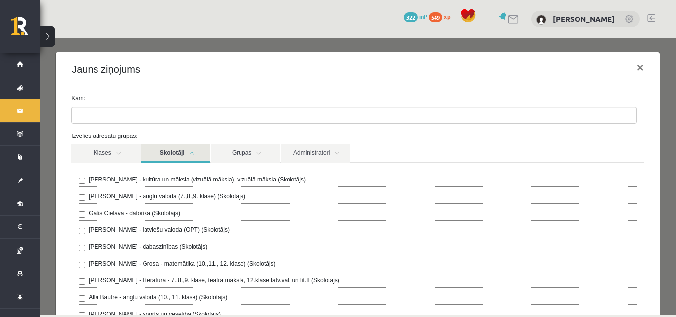
click at [141, 264] on label "[PERSON_NAME] - Grosa - matemātika (10.,11., 12. klase) (Skolotājs)" at bounding box center [182, 263] width 187 height 9
click at [252, 85] on div "Jauns ziņojums ×" at bounding box center [358, 69] width 604 height 34
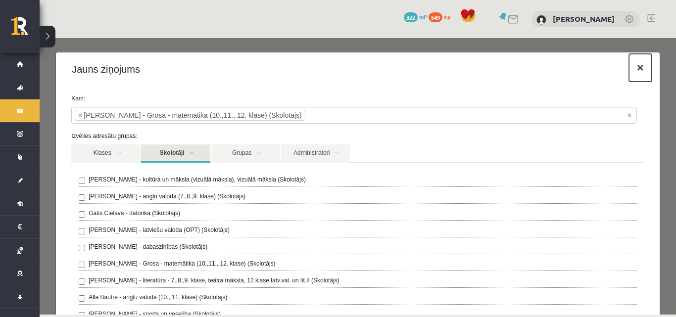
click at [633, 68] on button "×" at bounding box center [640, 68] width 23 height 28
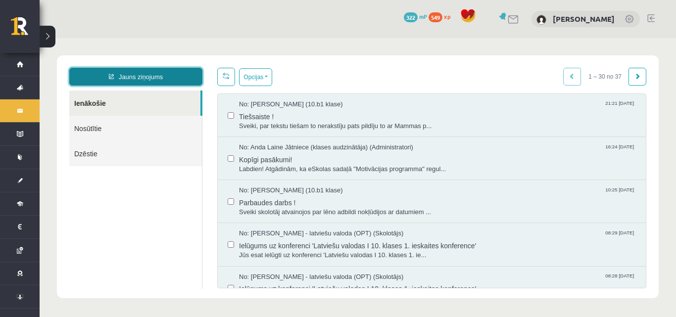
click at [185, 76] on link "Jauns ziņojums" at bounding box center [135, 77] width 133 height 18
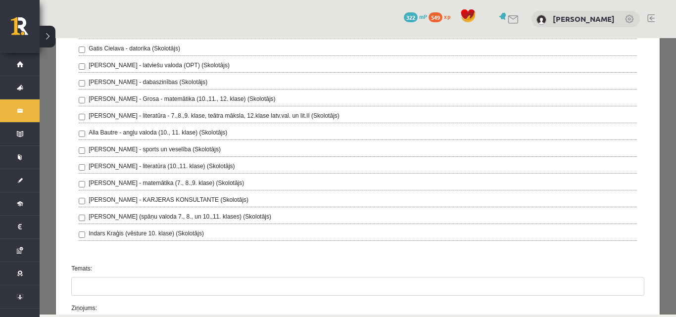
scroll to position [223, 0]
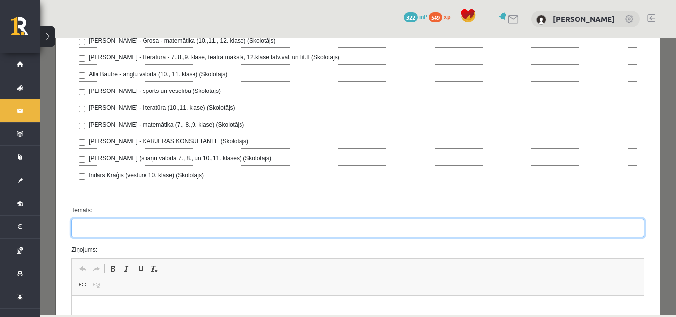
click at [113, 227] on input "Temats:" at bounding box center [357, 228] width 573 height 19
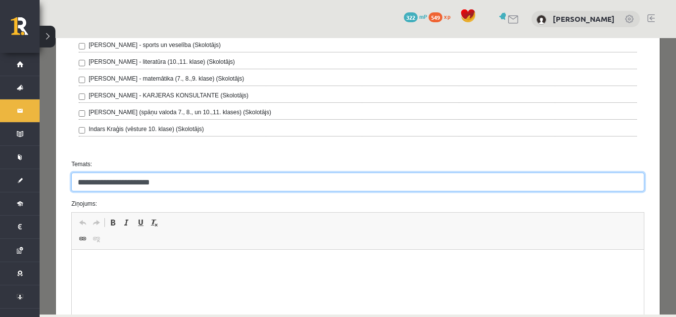
scroll to position [322, 0]
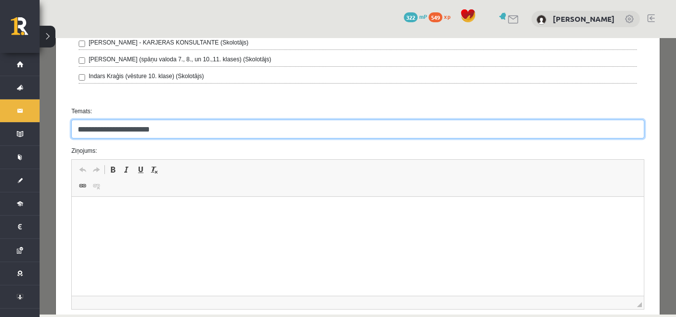
type input "**********"
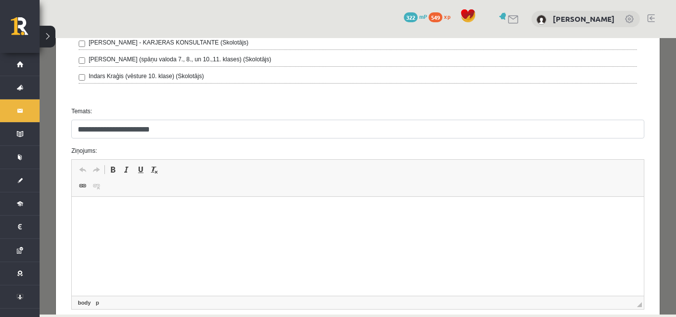
click at [194, 223] on html at bounding box center [358, 212] width 572 height 30
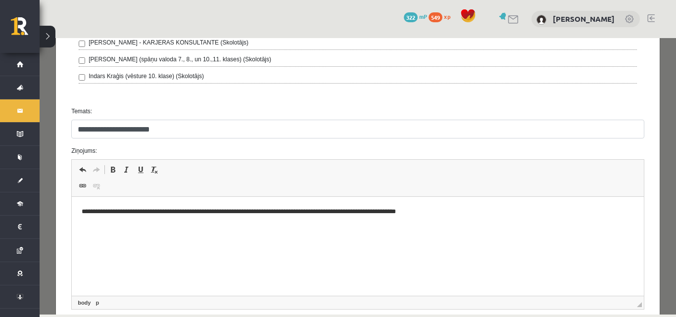
click at [406, 213] on p "**********" at bounding box center [354, 212] width 545 height 10
click at [494, 212] on p "**********" at bounding box center [354, 212] width 545 height 10
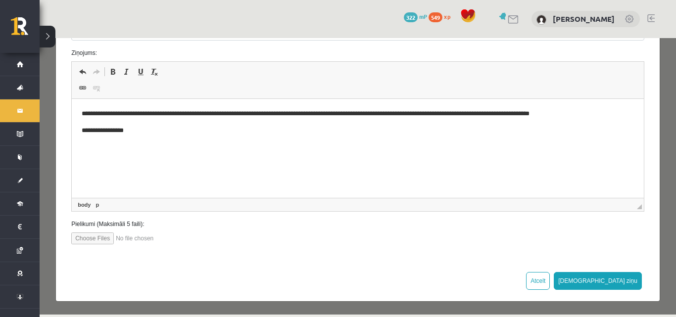
scroll to position [421, 0]
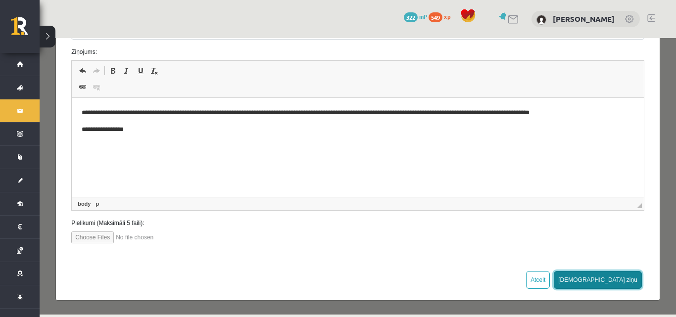
click at [618, 279] on button "[DEMOGRAPHIC_DATA] ziņu" at bounding box center [598, 280] width 88 height 18
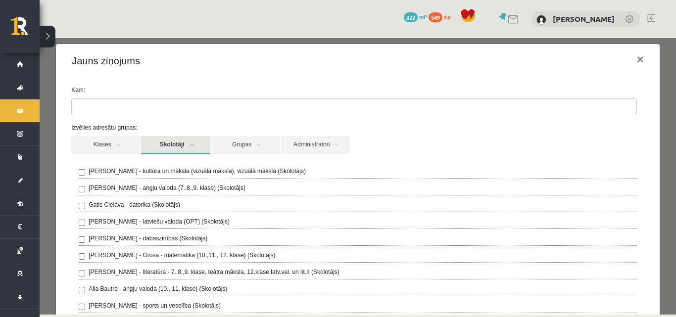
scroll to position [0, 0]
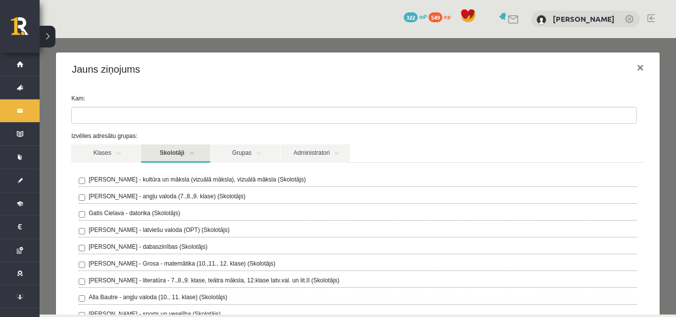
click at [173, 113] on ul at bounding box center [354, 115] width 565 height 16
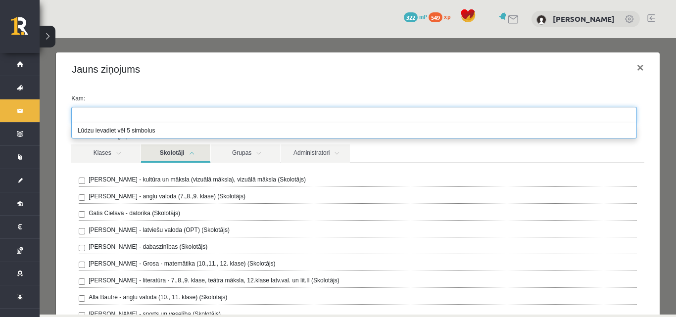
click at [125, 86] on div "Jauns ziņojums ×" at bounding box center [358, 69] width 604 height 34
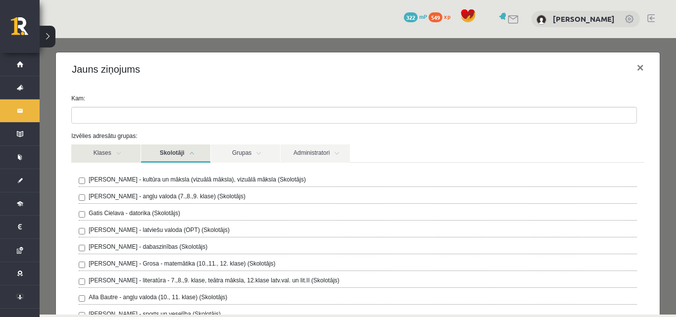
click at [106, 153] on link "Klases" at bounding box center [105, 154] width 69 height 18
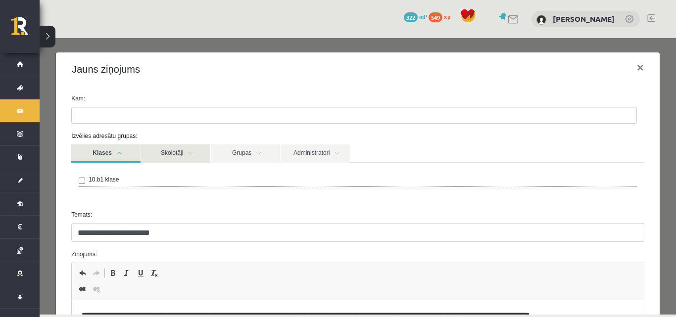
click at [160, 150] on link "Skolotāji" at bounding box center [175, 154] width 69 height 18
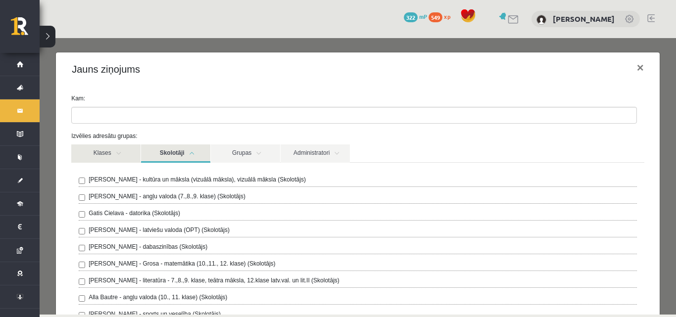
click at [102, 150] on link "Klases" at bounding box center [105, 154] width 69 height 18
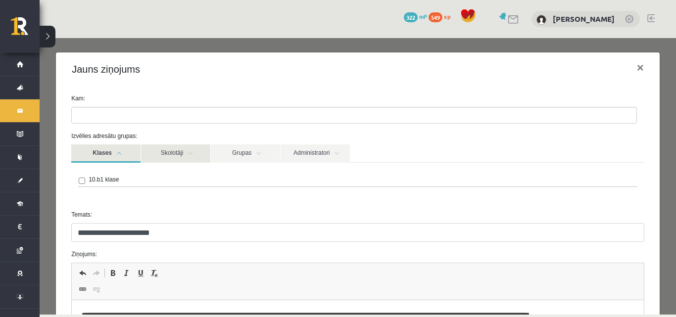
click at [178, 155] on link "Skolotāji" at bounding box center [175, 154] width 69 height 18
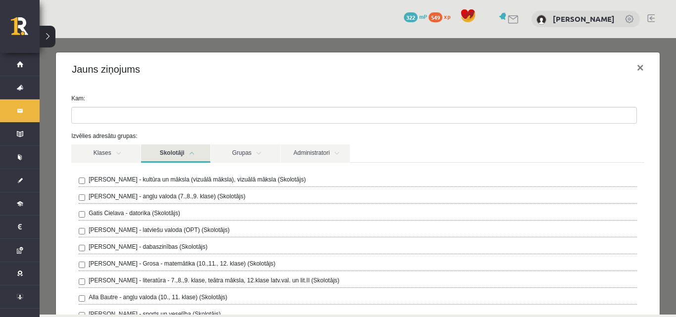
click at [111, 265] on label "[PERSON_NAME] - Grosa - matemātika (10.,11., 12. klase) (Skolotājs)" at bounding box center [182, 263] width 187 height 9
click at [114, 111] on ul at bounding box center [354, 115] width 565 height 16
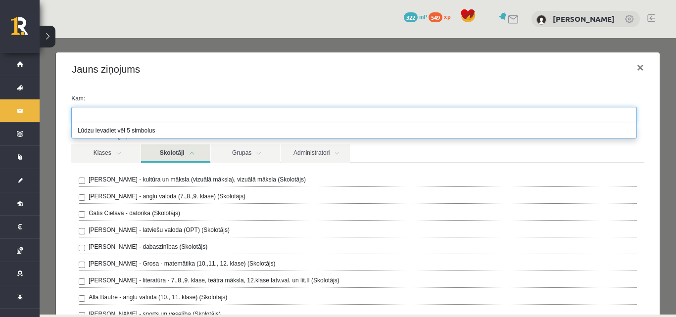
click at [129, 132] on li "Lūdzu ievadiet vēl 5 simbolus" at bounding box center [354, 130] width 565 height 15
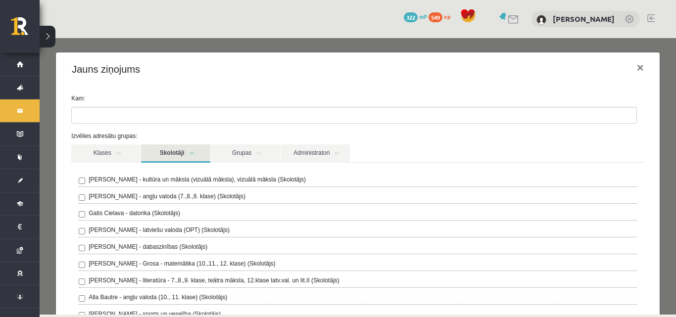
click at [381, 156] on div "Klases Skolotāji Grupas Administratori" at bounding box center [357, 154] width 573 height 18
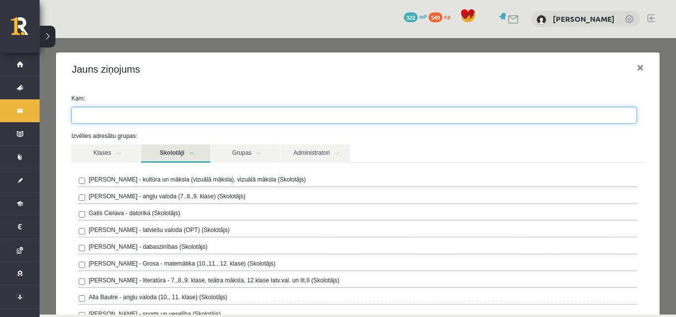
click at [100, 120] on input "search" at bounding box center [89, 115] width 35 height 16
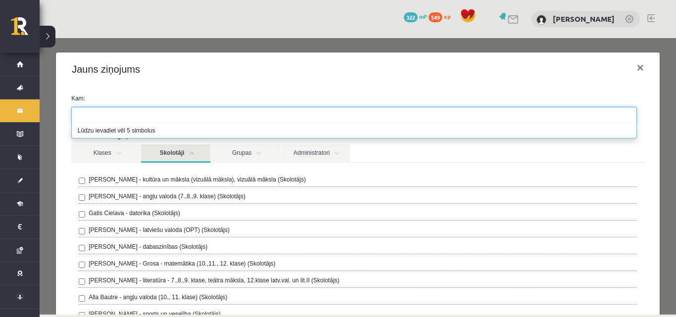
click at [389, 153] on div "Klases Skolotāji Grupas Administratori" at bounding box center [357, 154] width 573 height 18
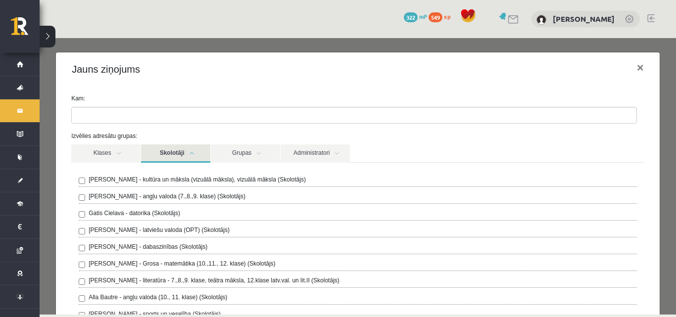
click at [106, 265] on label "[PERSON_NAME] - Grosa - matemātika (10.,11., 12. klase) (Skolotājs)" at bounding box center [182, 263] width 187 height 9
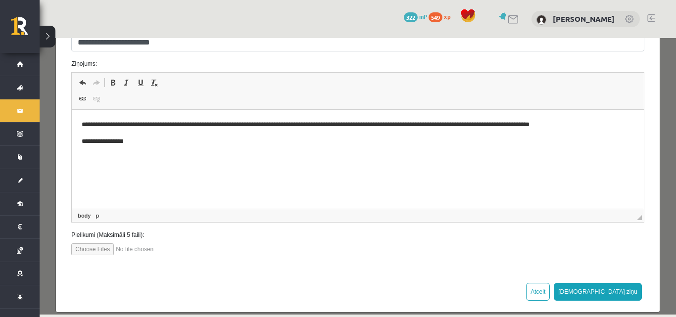
scroll to position [421, 0]
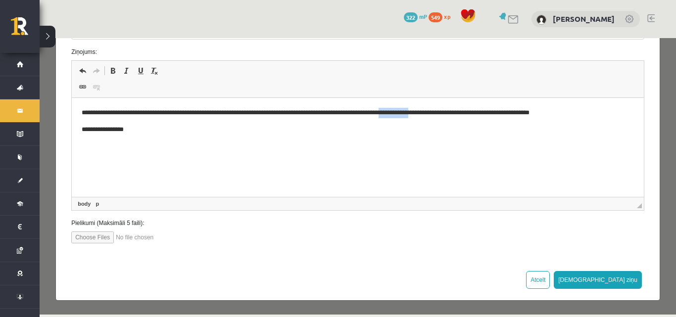
drag, startPoint x: 424, startPoint y: 115, endPoint x: 455, endPoint y: 117, distance: 31.3
click at [455, 117] on p "**********" at bounding box center [354, 113] width 545 height 10
drag, startPoint x: 457, startPoint y: 113, endPoint x: 452, endPoint y: 116, distance: 6.0
click at [452, 116] on p "**********" at bounding box center [354, 113] width 545 height 10
click at [519, 111] on p "**********" at bounding box center [354, 113] width 545 height 10
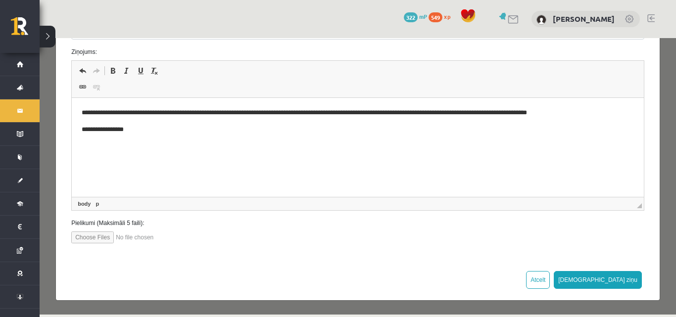
click at [520, 111] on p "**********" at bounding box center [354, 113] width 545 height 10
click at [621, 282] on button "[DEMOGRAPHIC_DATA] ziņu" at bounding box center [598, 280] width 88 height 18
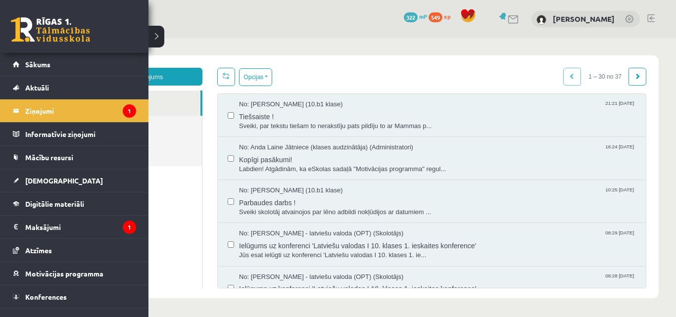
scroll to position [0, 0]
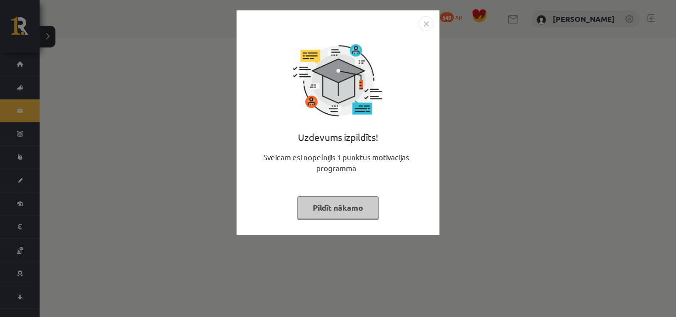
click at [334, 208] on button "Pildīt nākamo" at bounding box center [338, 208] width 81 height 23
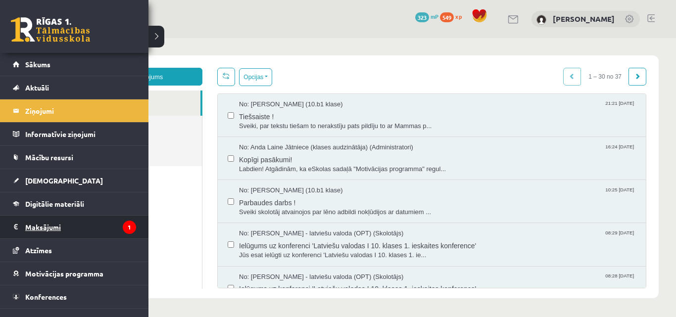
click at [70, 236] on legend "Maksājumi 1" at bounding box center [80, 227] width 111 height 23
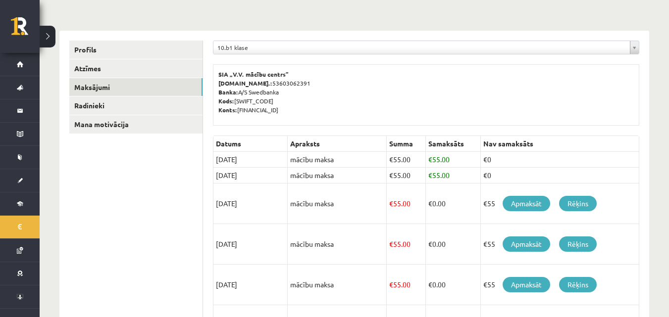
scroll to position [99, 0]
